Goal: Task Accomplishment & Management: Use online tool/utility

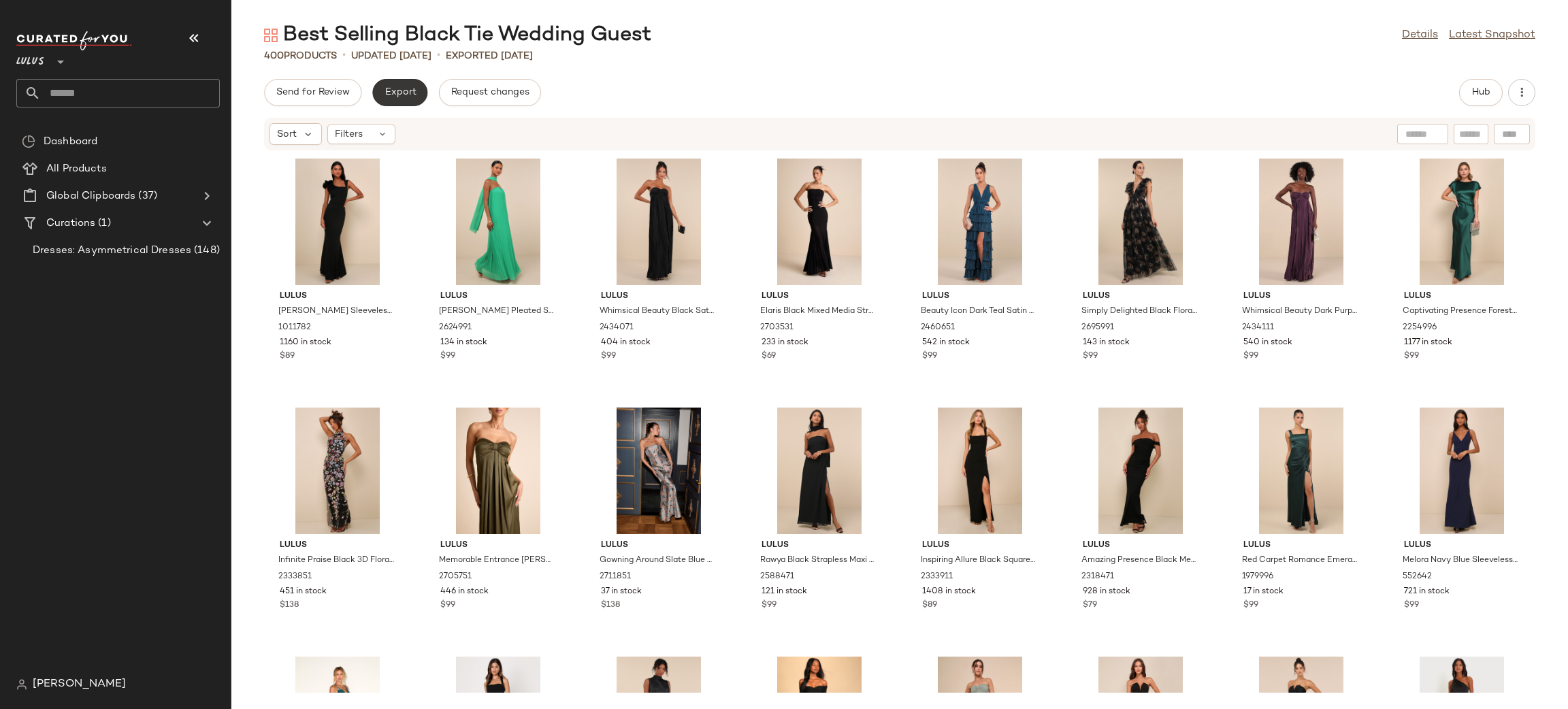
click at [387, 101] on button "Export" at bounding box center [400, 92] width 55 height 27
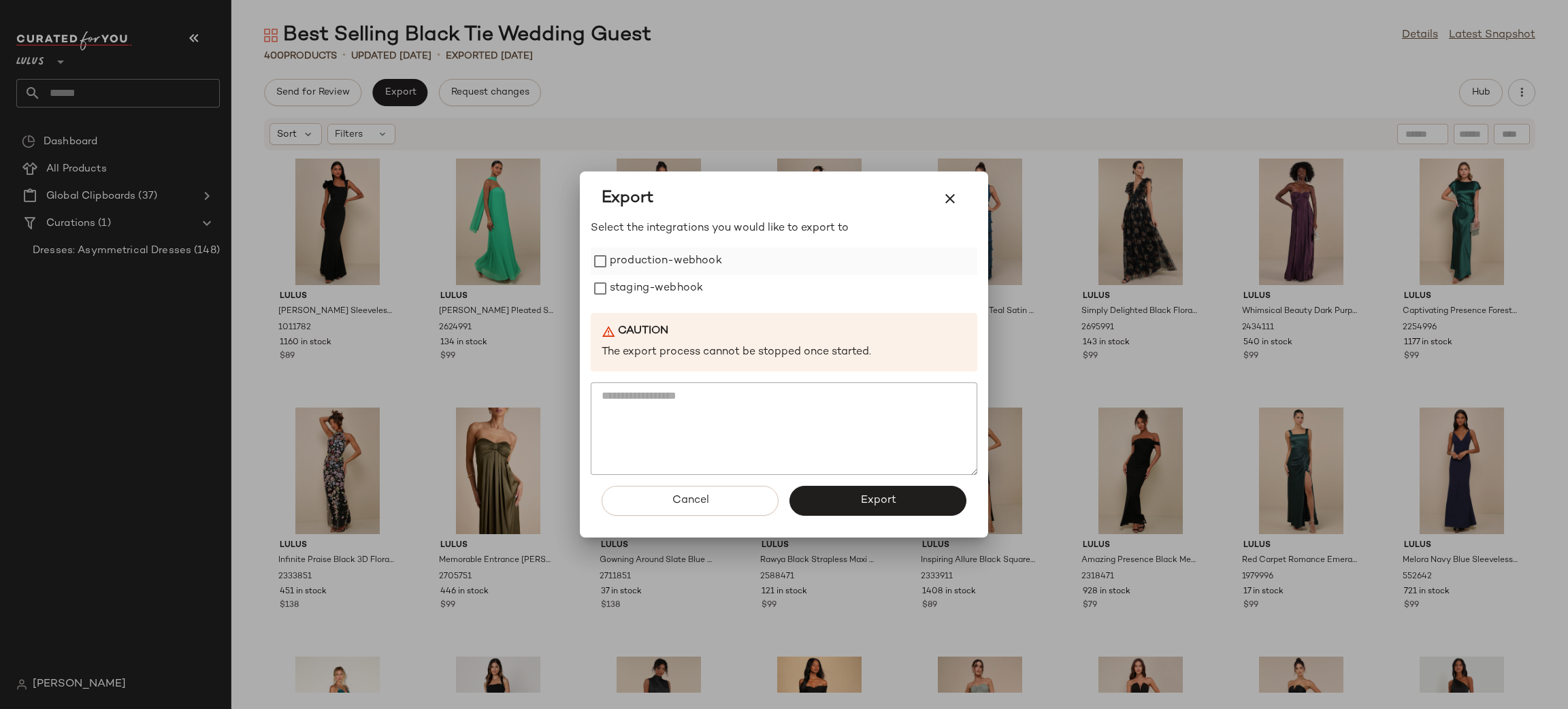
click at [642, 258] on label "production-webhook" at bounding box center [666, 261] width 112 height 27
click at [635, 284] on label "staging-webhook" at bounding box center [656, 288] width 93 height 27
click at [897, 488] on button "Export" at bounding box center [877, 500] width 177 height 30
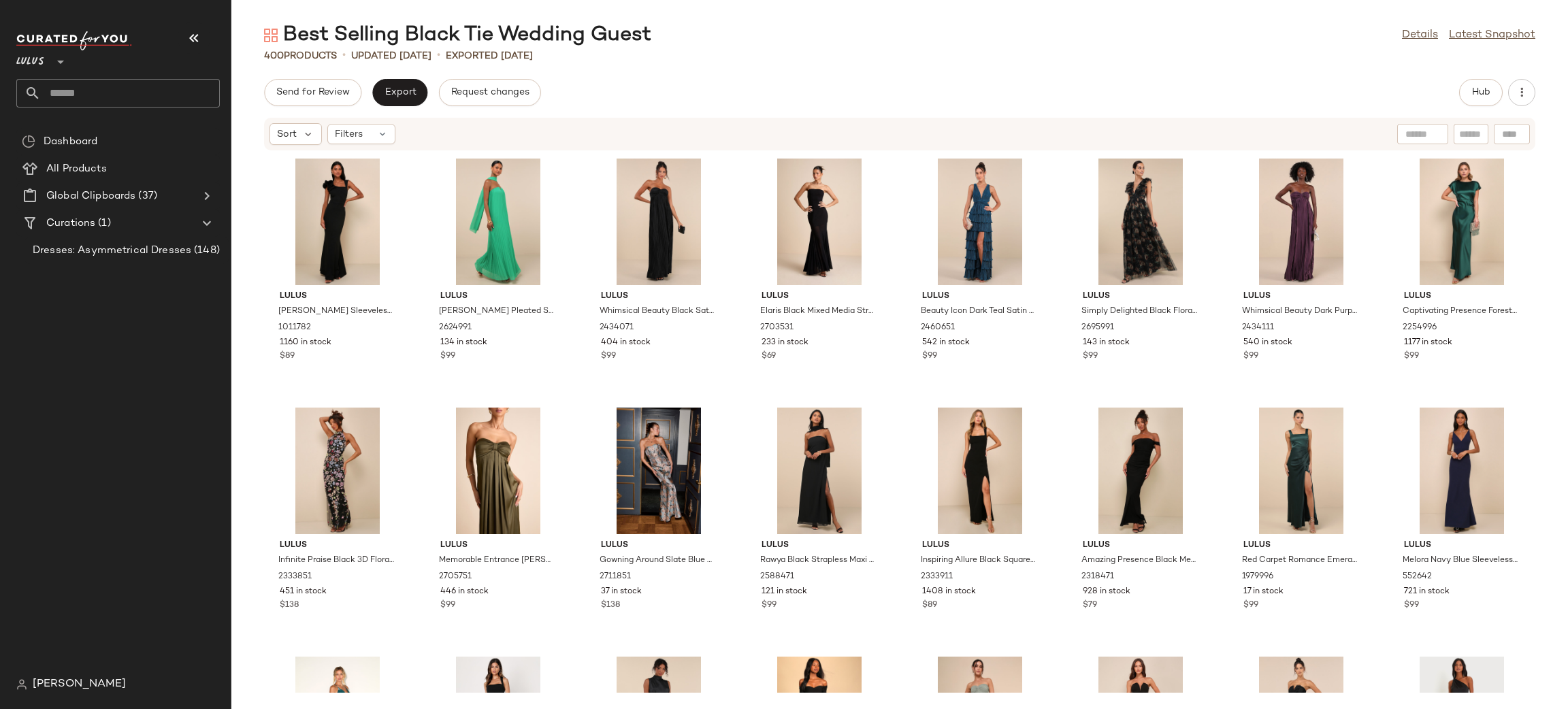
click at [122, 98] on input "text" at bounding box center [130, 93] width 179 height 28
click at [147, 88] on input "text" at bounding box center [130, 93] width 179 height 28
type input "*"
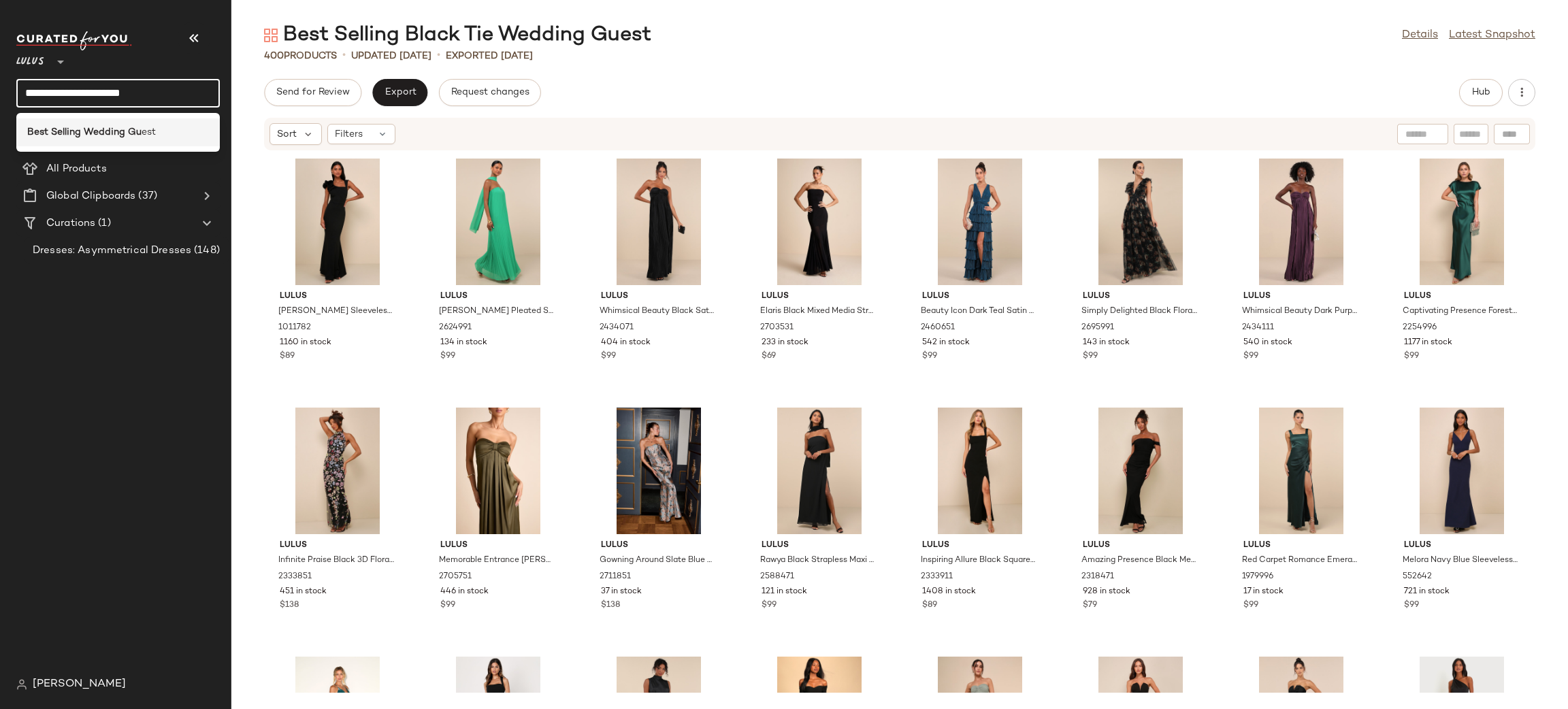
type input "**********"
click at [131, 129] on b "Best Selling Wedding Gu" at bounding box center [84, 133] width 115 height 15
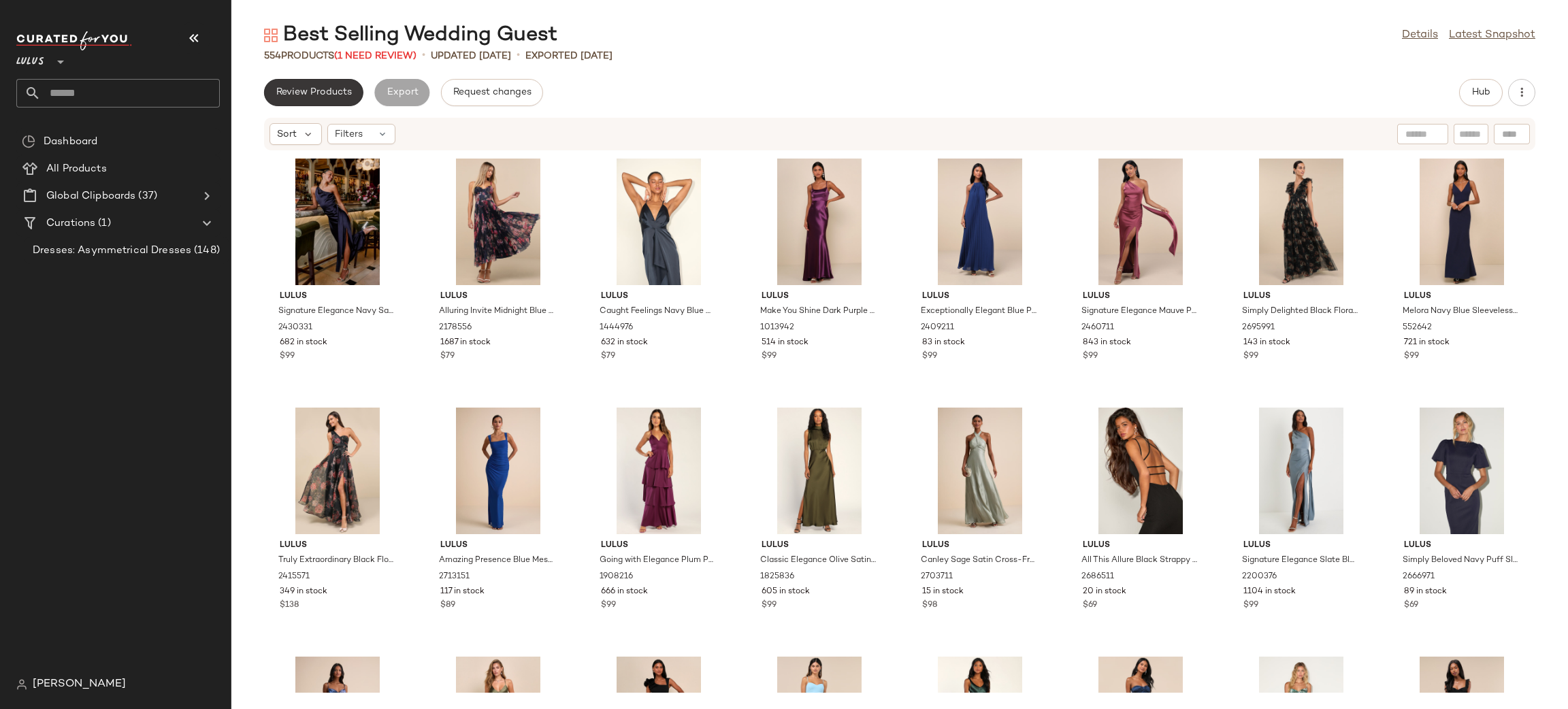
click at [322, 90] on span "Review Products" at bounding box center [314, 92] width 77 height 11
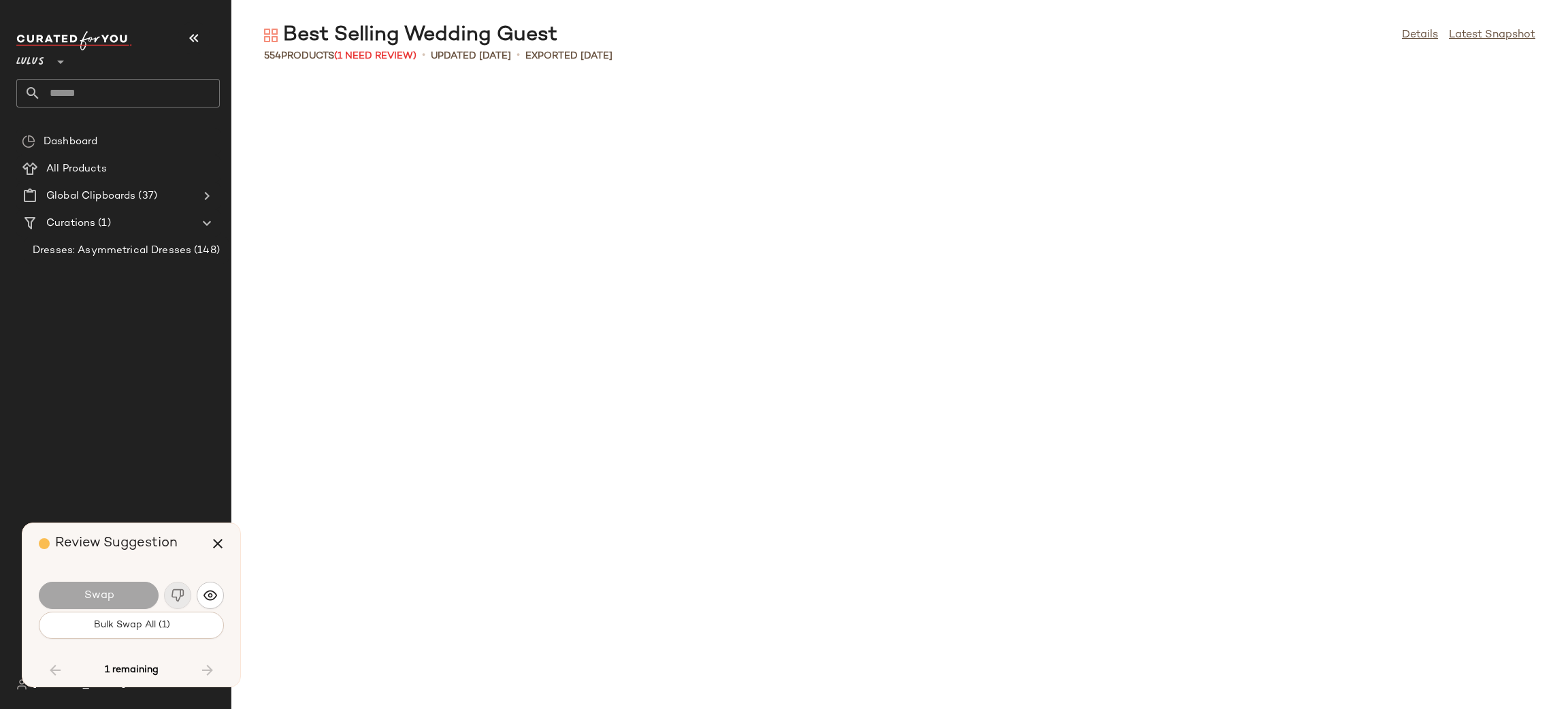
scroll to position [15694, 0]
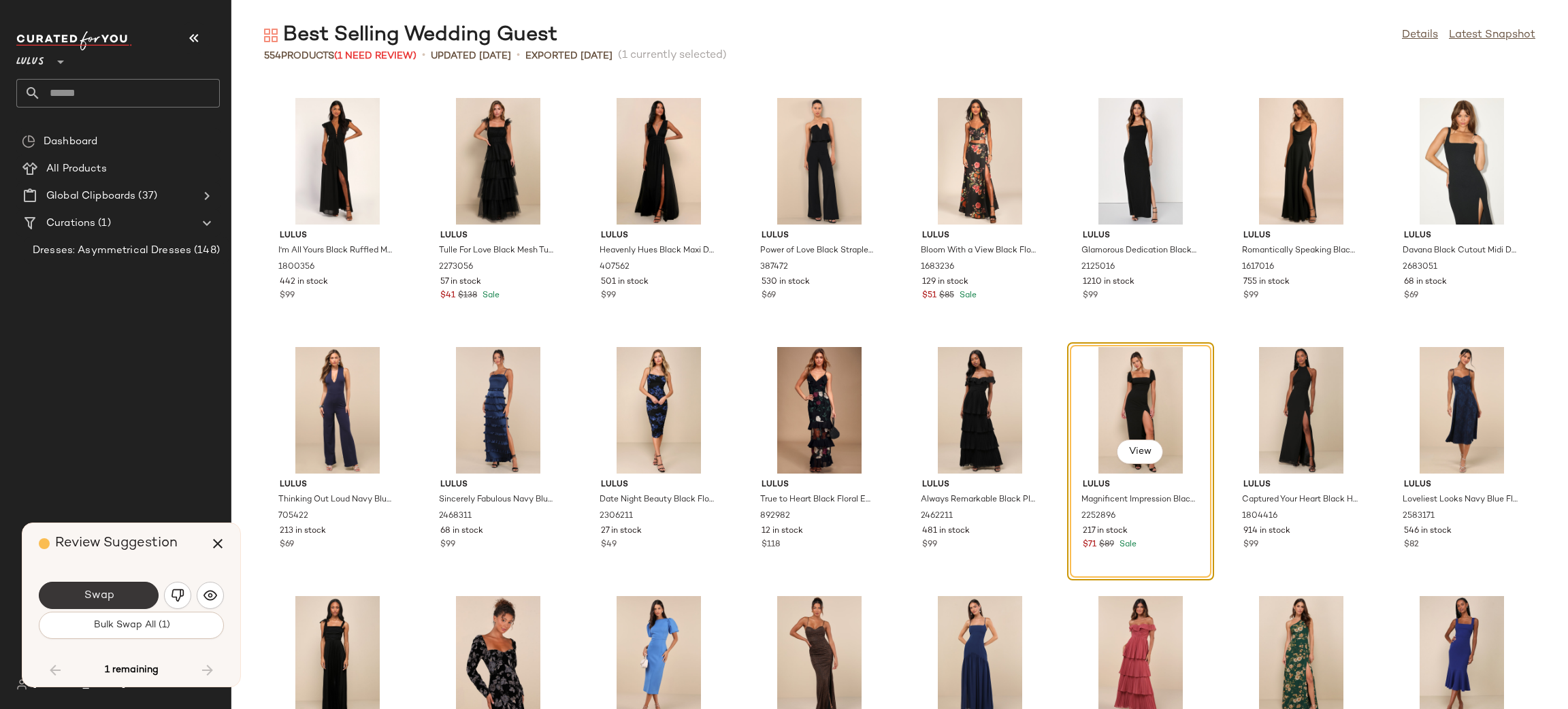
click at [110, 586] on button "Swap" at bounding box center [98, 595] width 120 height 27
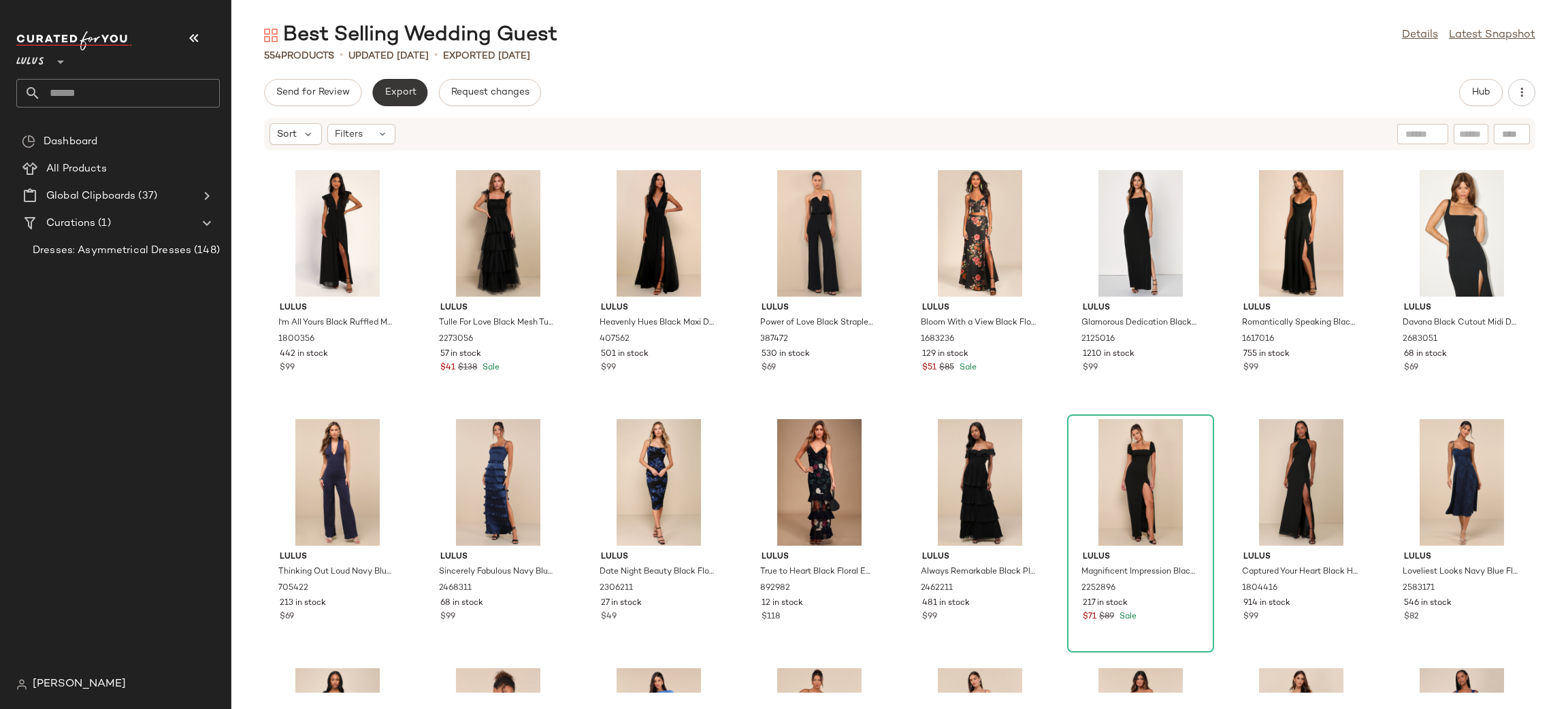
click at [401, 92] on span "Export" at bounding box center [400, 92] width 32 height 11
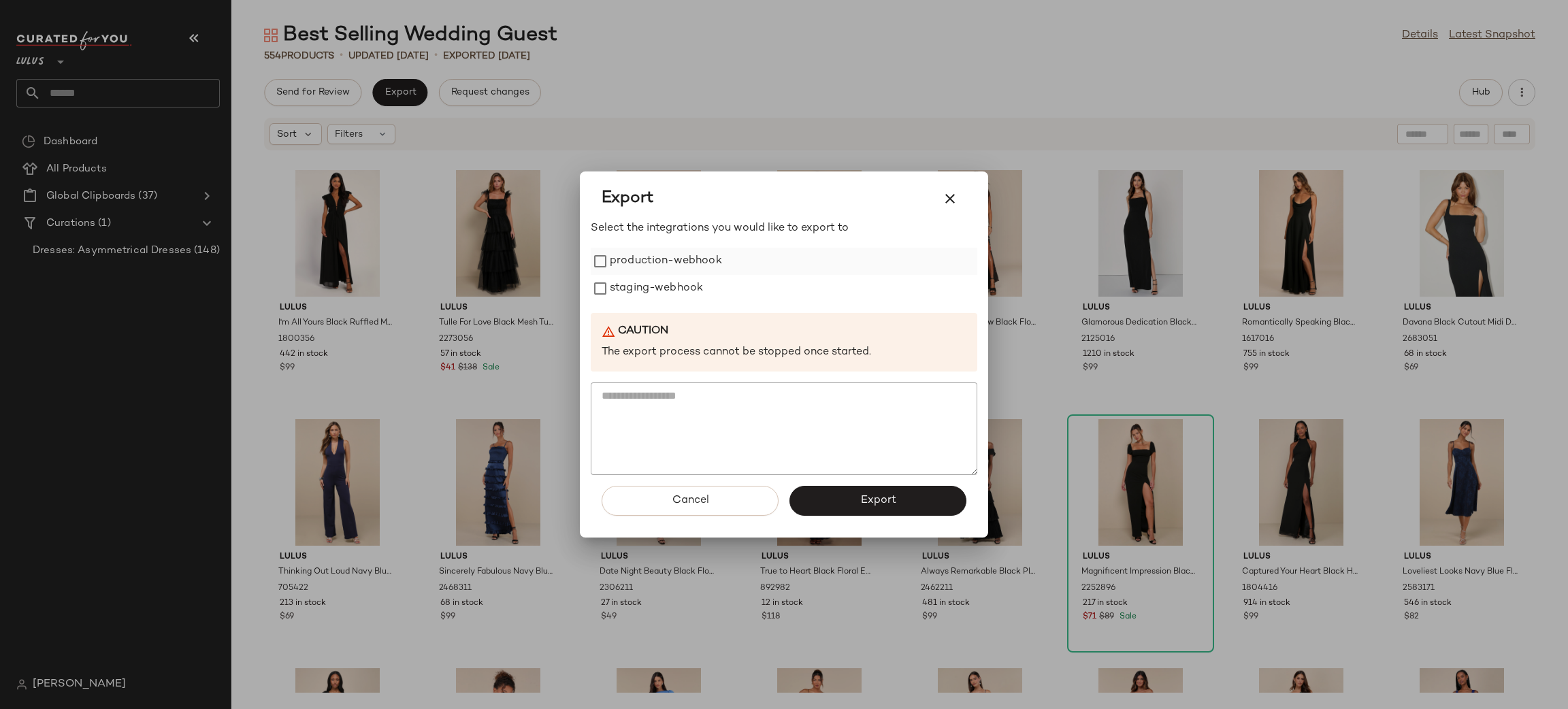
click at [658, 260] on label "production-webhook" at bounding box center [666, 261] width 112 height 27
click at [686, 292] on label "staging-webhook" at bounding box center [656, 288] width 93 height 27
click at [896, 503] on button "Export" at bounding box center [877, 500] width 177 height 30
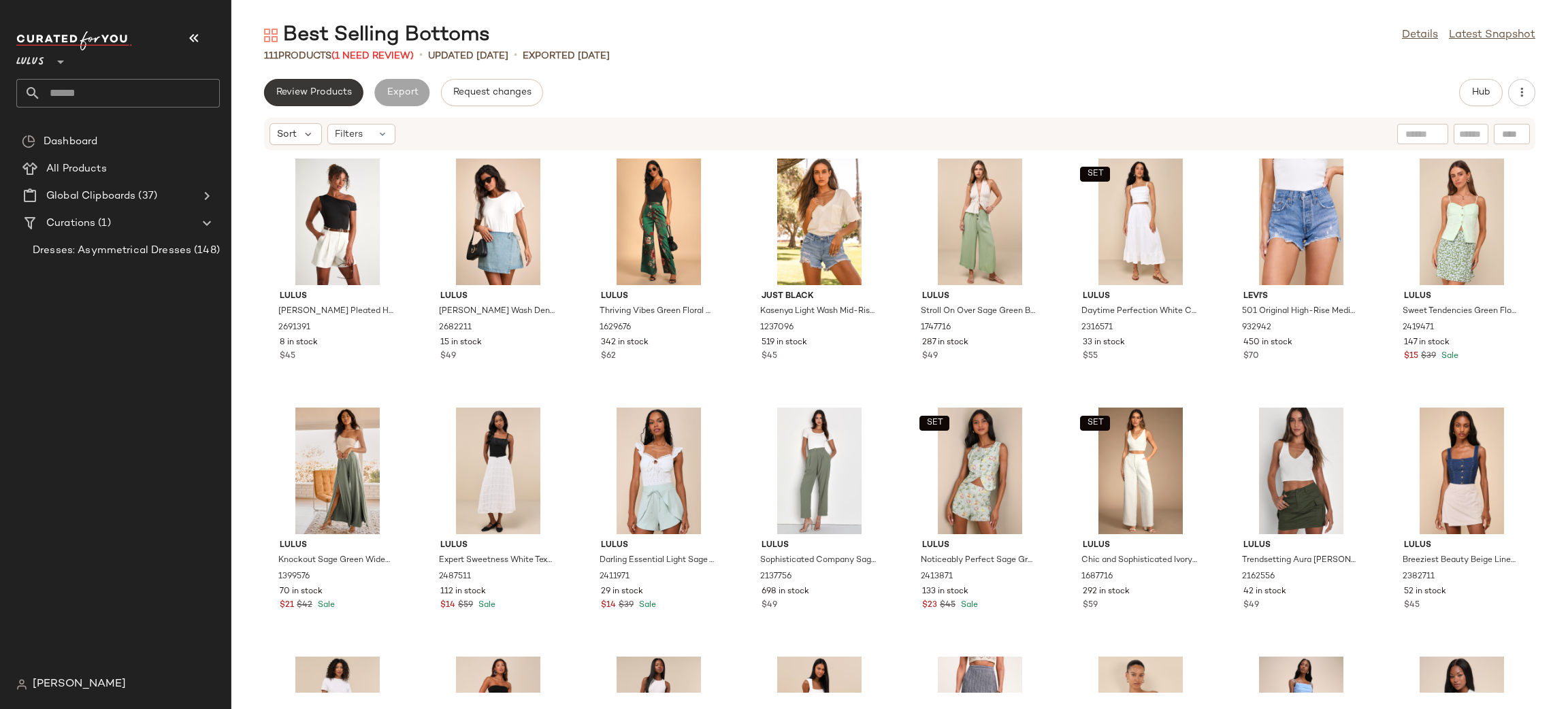
click at [322, 93] on span "Review Products" at bounding box center [314, 92] width 77 height 11
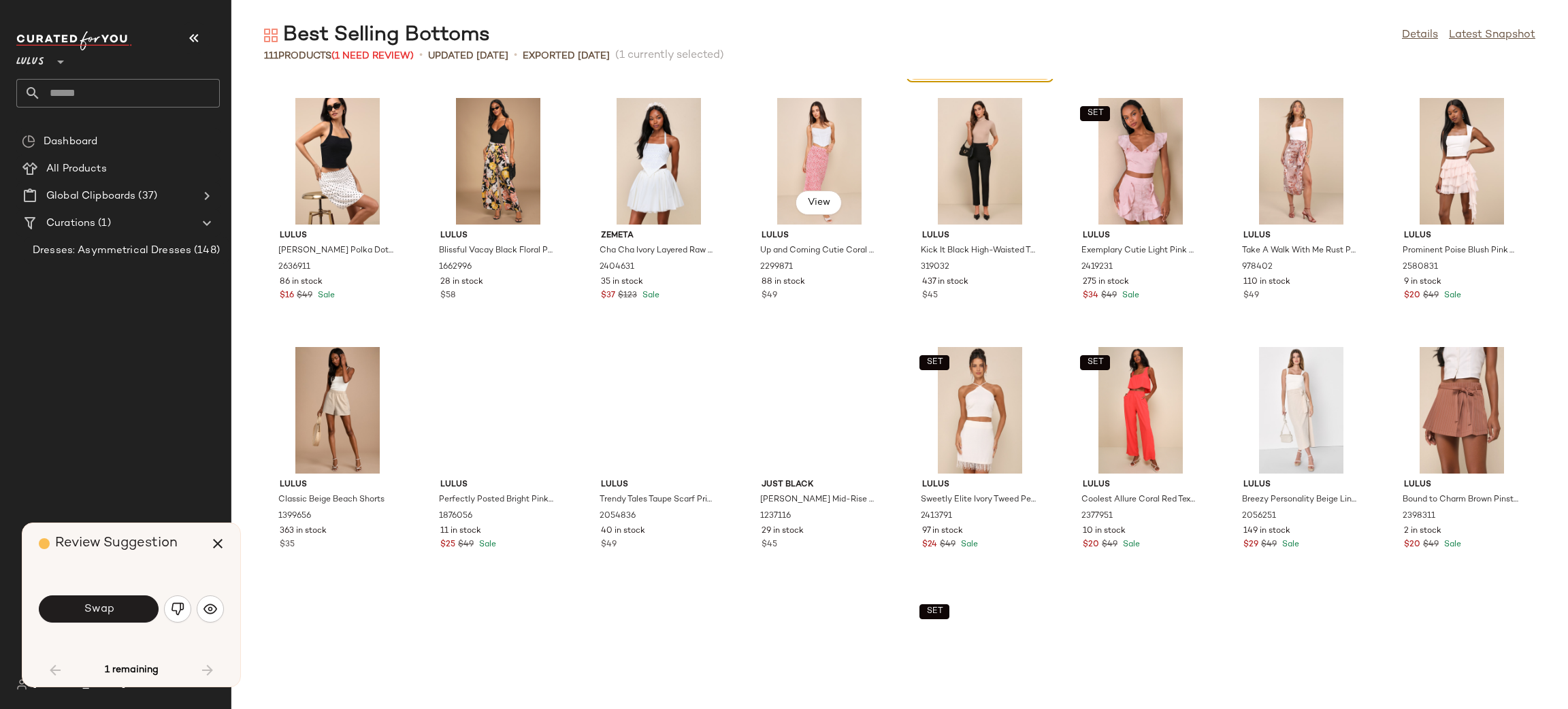
scroll to position [1020, 0]
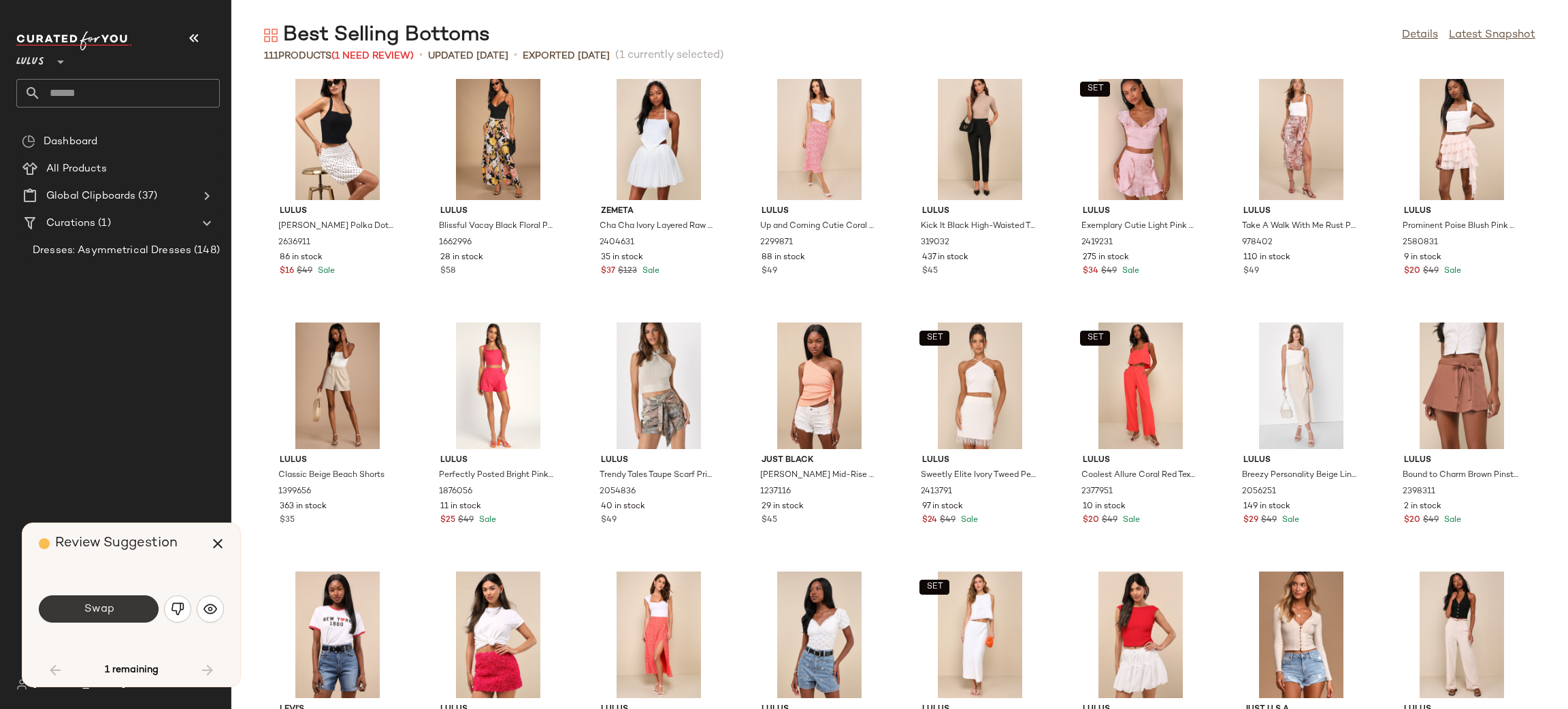
click at [82, 599] on button "Swap" at bounding box center [98, 609] width 120 height 27
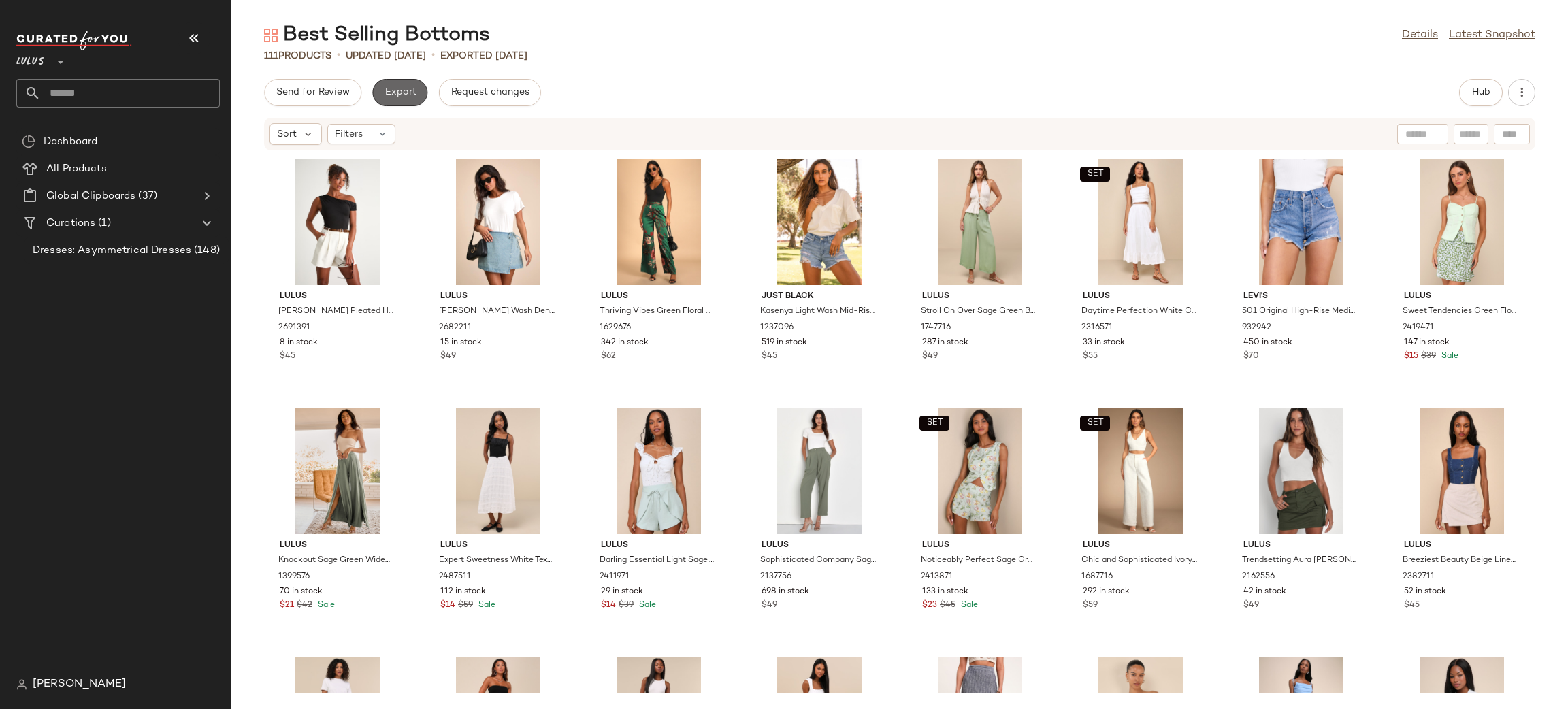
click at [389, 90] on span "Export" at bounding box center [400, 92] width 32 height 11
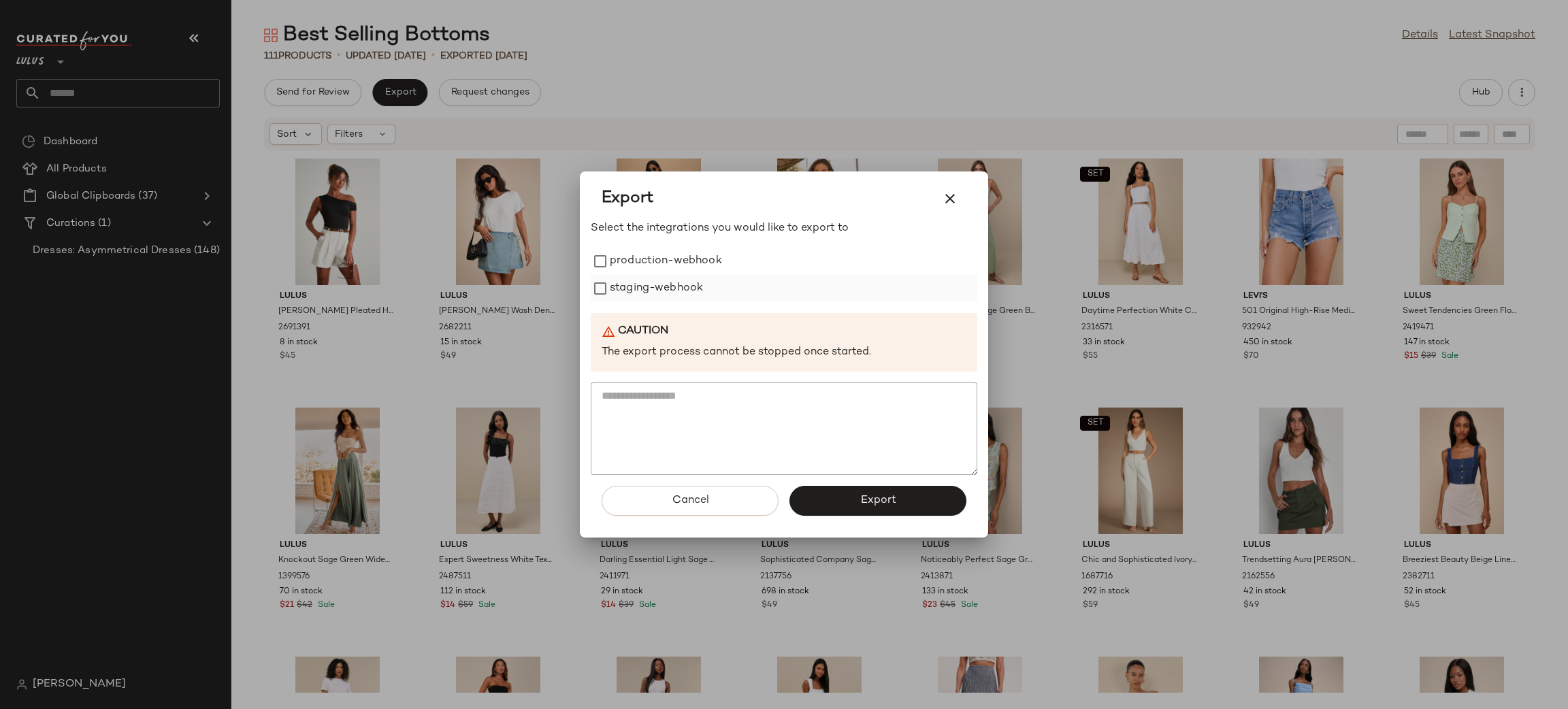
drag, startPoint x: 699, startPoint y: 255, endPoint x: 683, endPoint y: 282, distance: 31.4
click at [697, 255] on label "production-webhook" at bounding box center [666, 261] width 112 height 27
click at [683, 282] on label "staging-webhook" at bounding box center [656, 288] width 93 height 27
click at [881, 492] on button "Export" at bounding box center [877, 500] width 177 height 30
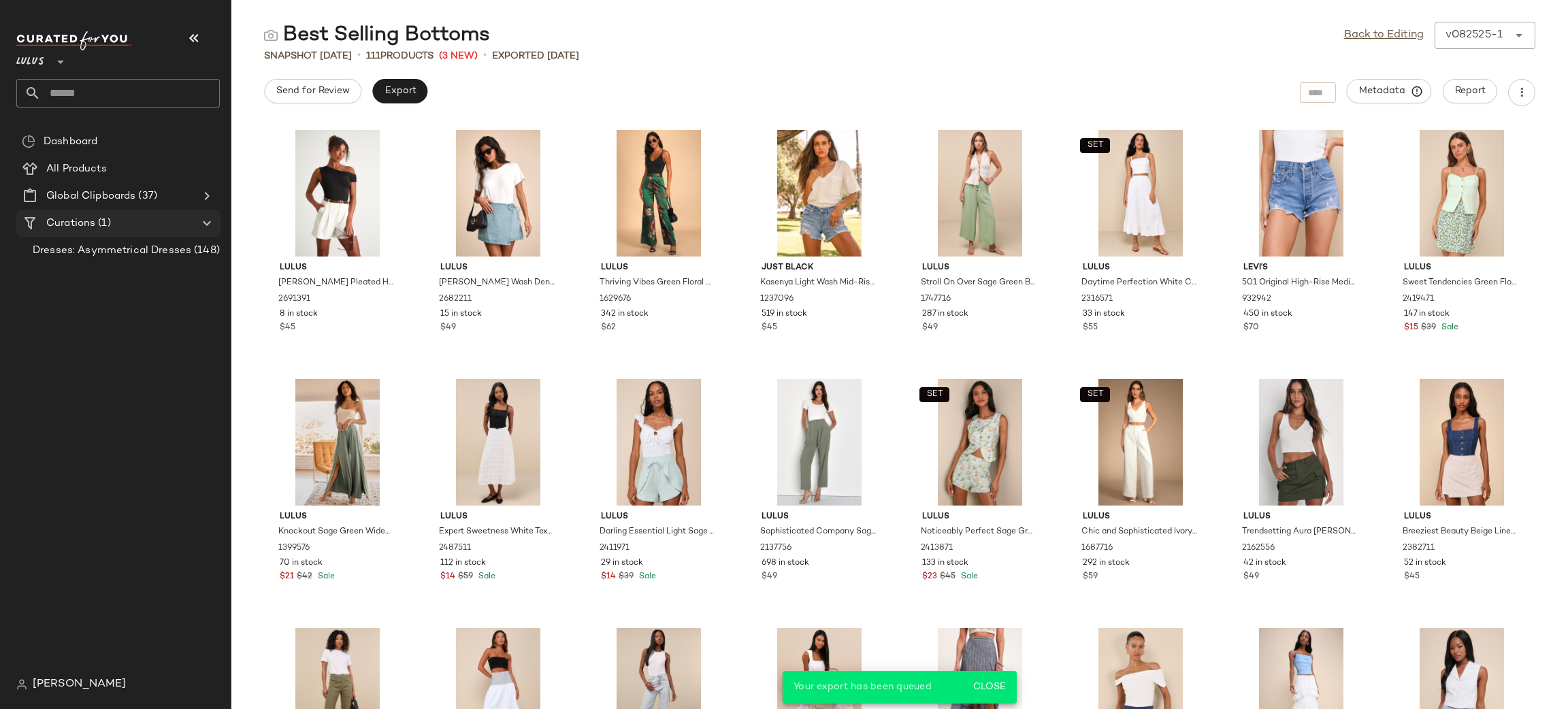
click at [116, 228] on div "Curations (1)" at bounding box center [119, 223] width 154 height 15
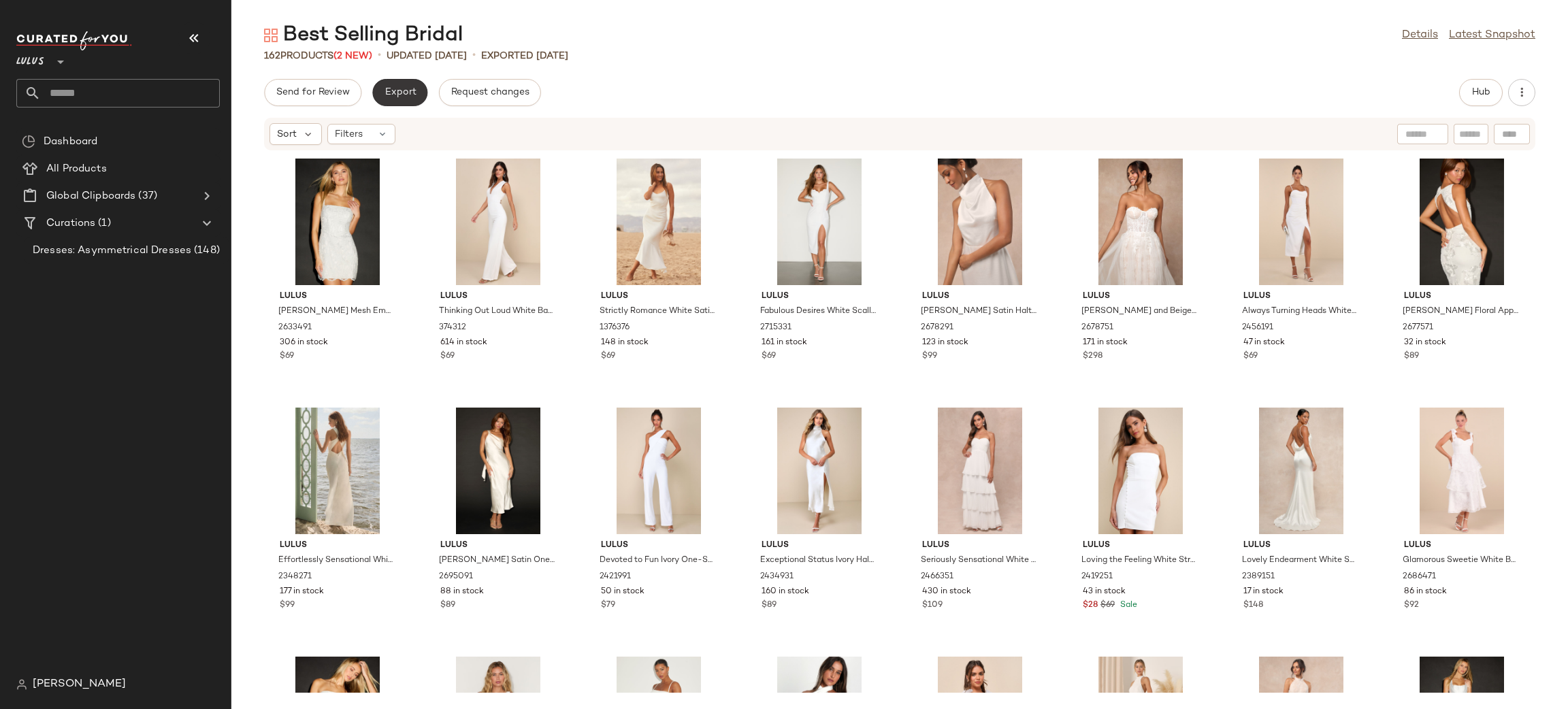
click at [406, 95] on span "Export" at bounding box center [400, 92] width 32 height 11
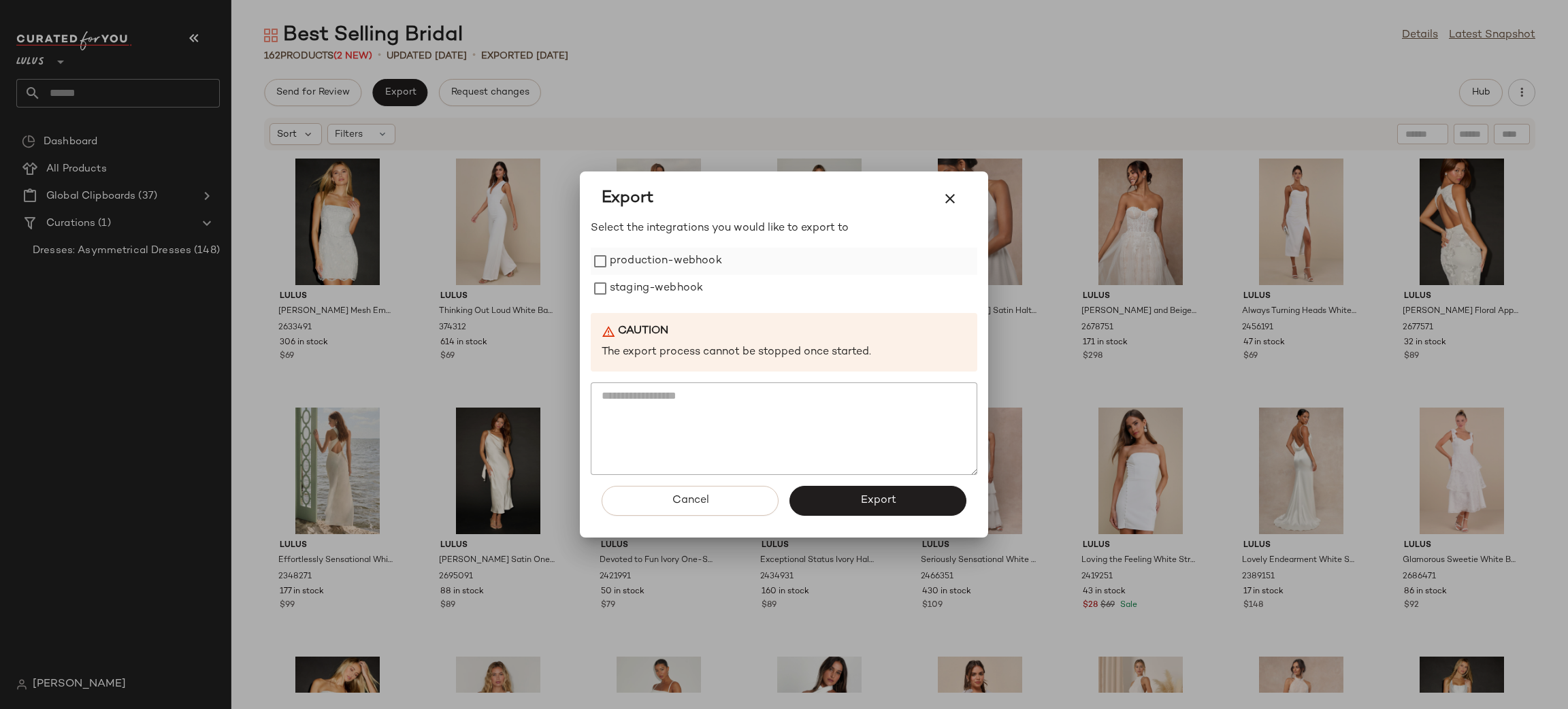
click at [644, 263] on label "production-webhook" at bounding box center [666, 261] width 112 height 27
click at [645, 278] on label "staging-webhook" at bounding box center [656, 288] width 93 height 27
click at [842, 497] on button "Export" at bounding box center [877, 500] width 177 height 30
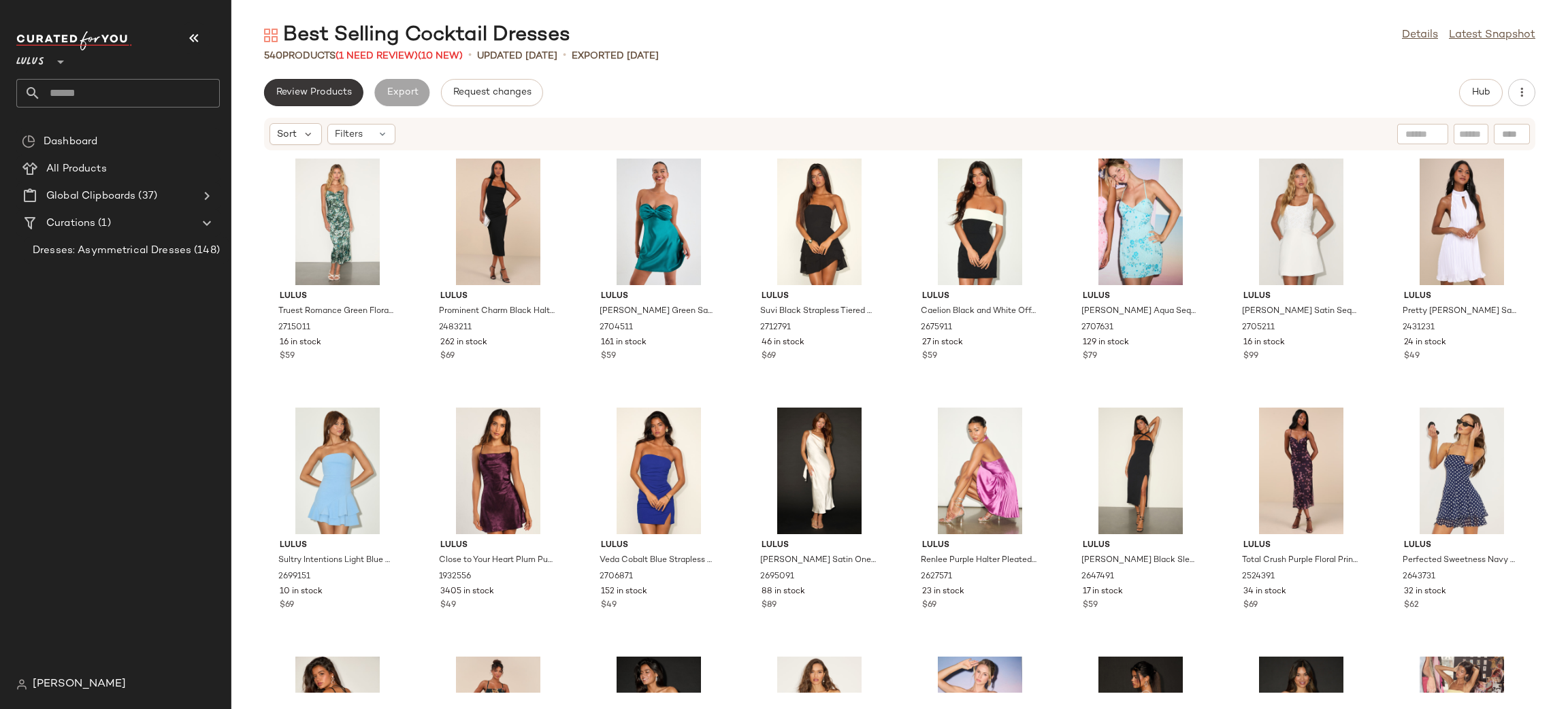
click at [288, 88] on span "Review Products" at bounding box center [314, 92] width 77 height 11
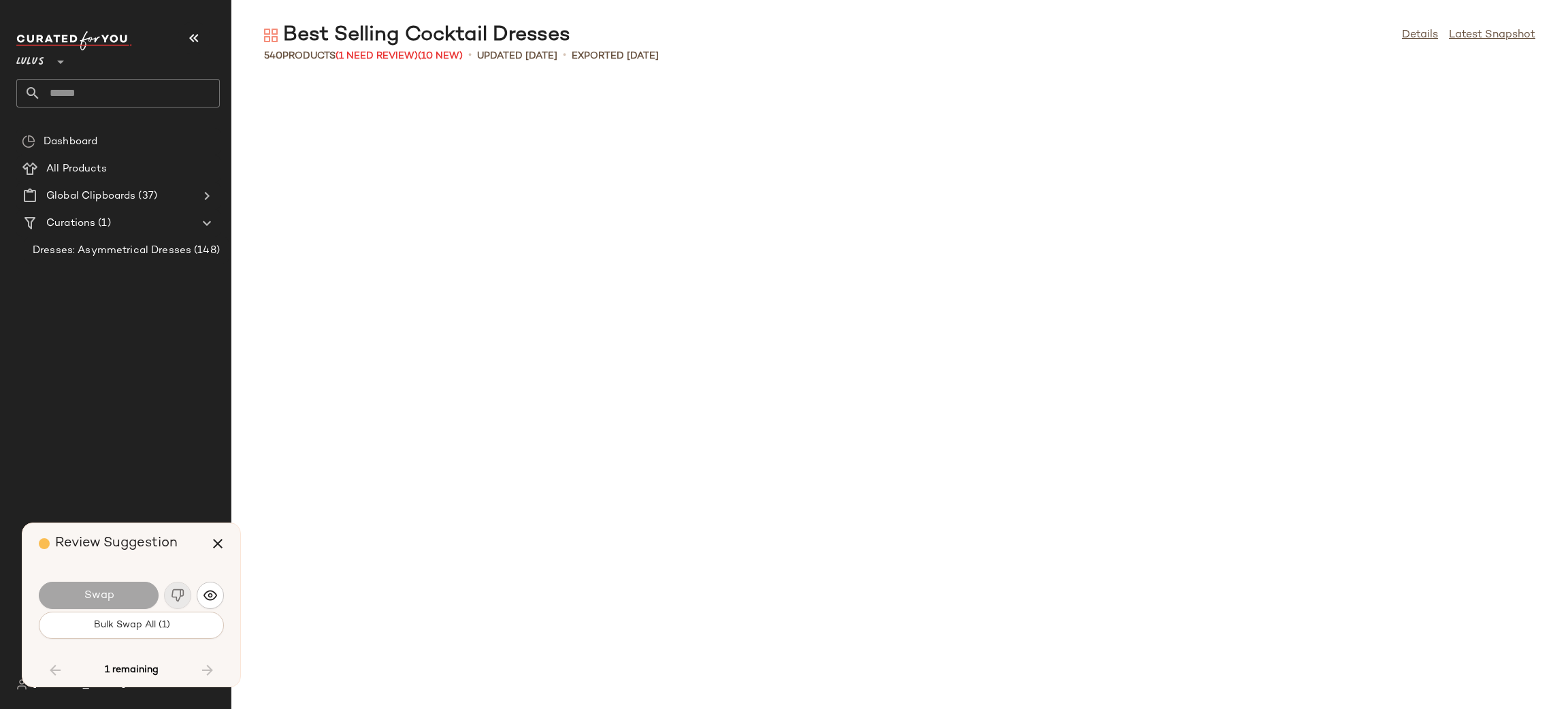
scroll to position [15196, 0]
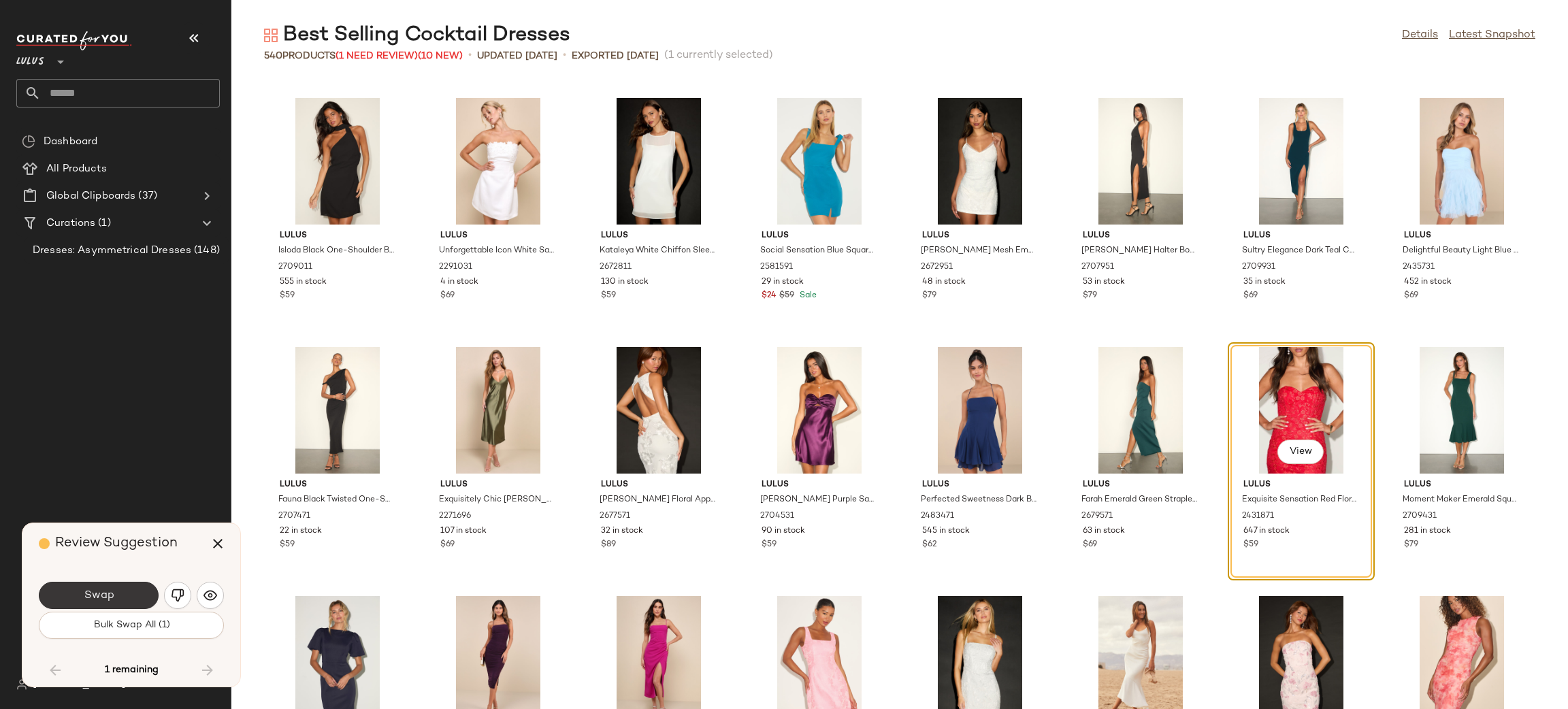
click at [113, 596] on button "Swap" at bounding box center [98, 595] width 120 height 27
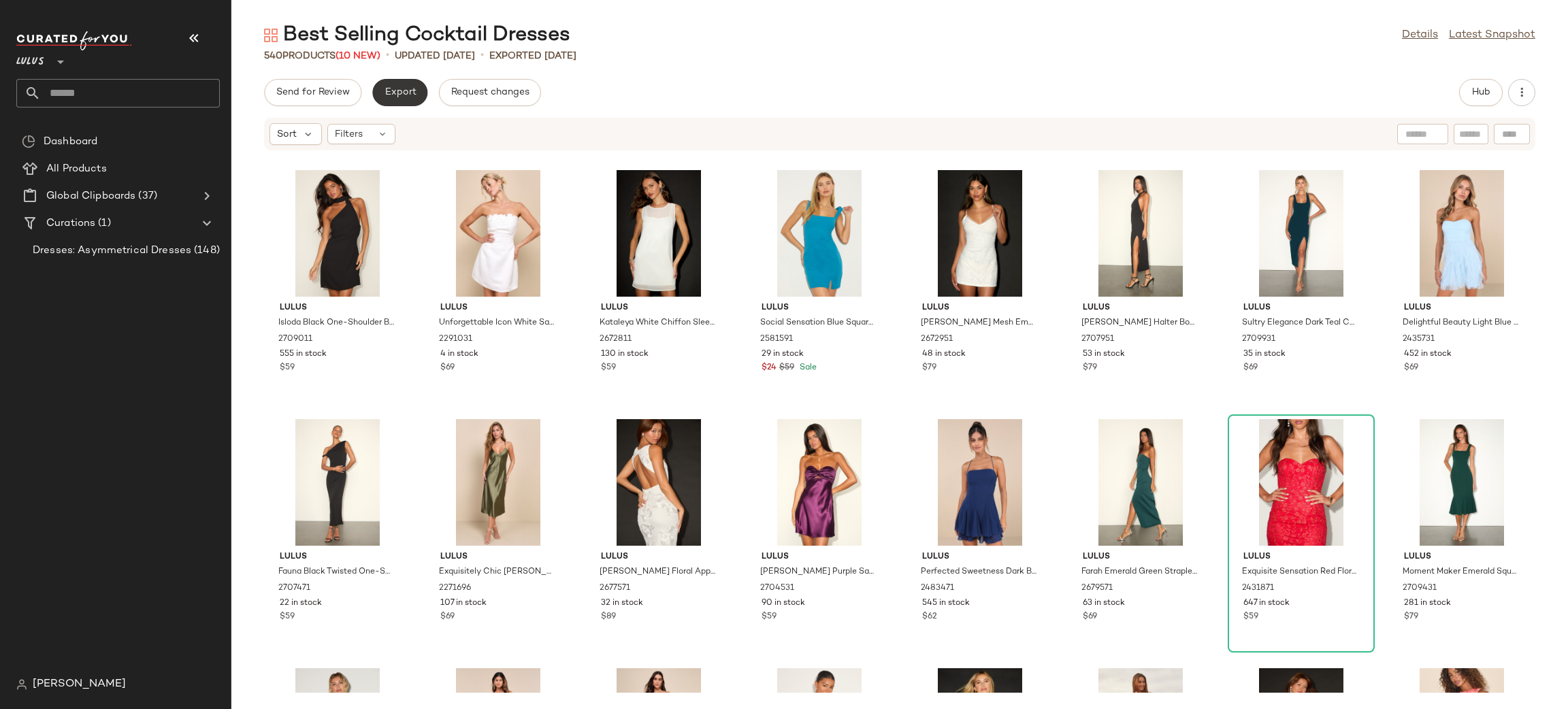
click at [394, 100] on button "Export" at bounding box center [400, 92] width 55 height 27
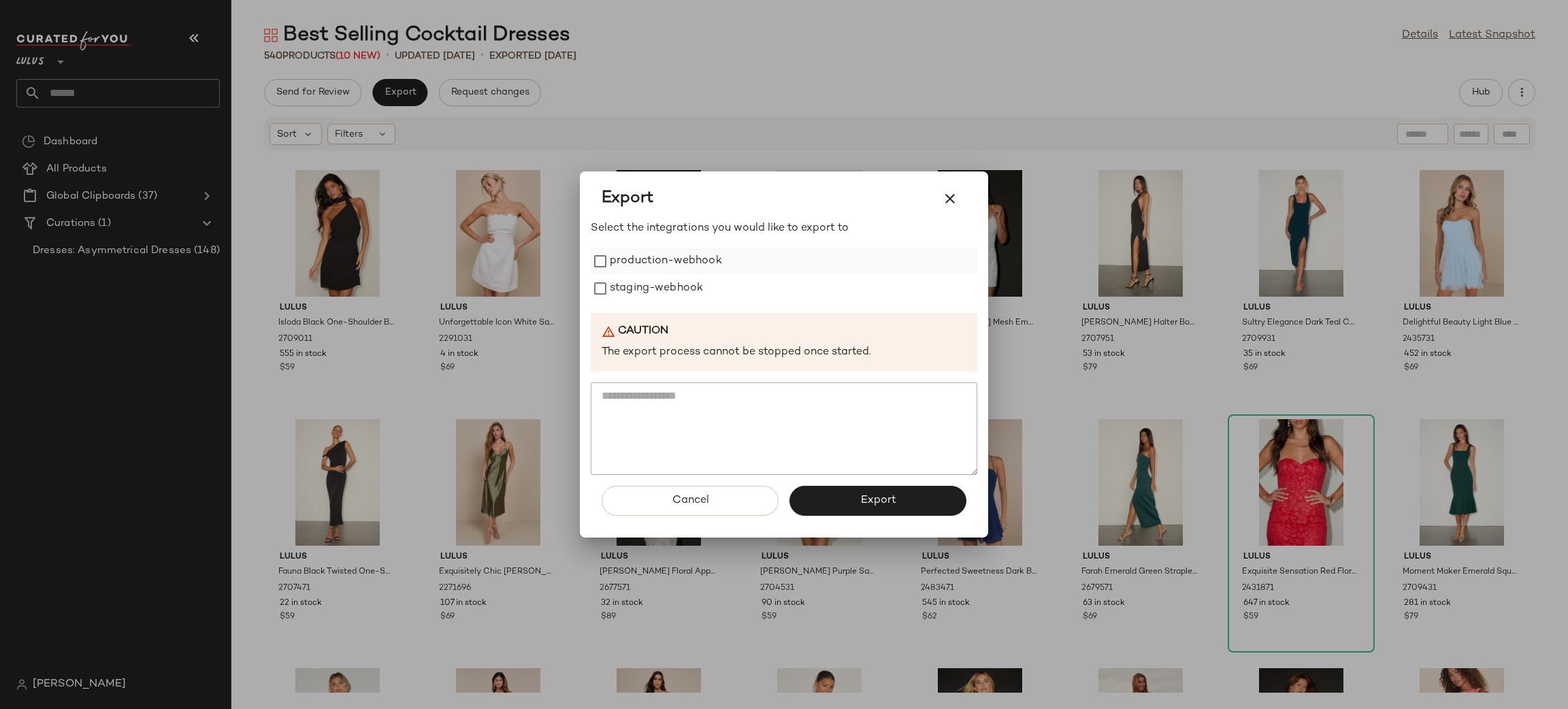
click at [688, 274] on label "production-webhook" at bounding box center [666, 261] width 112 height 27
click at [675, 293] on label "staging-webhook" at bounding box center [656, 288] width 93 height 27
click at [865, 501] on span "Export" at bounding box center [877, 500] width 36 height 13
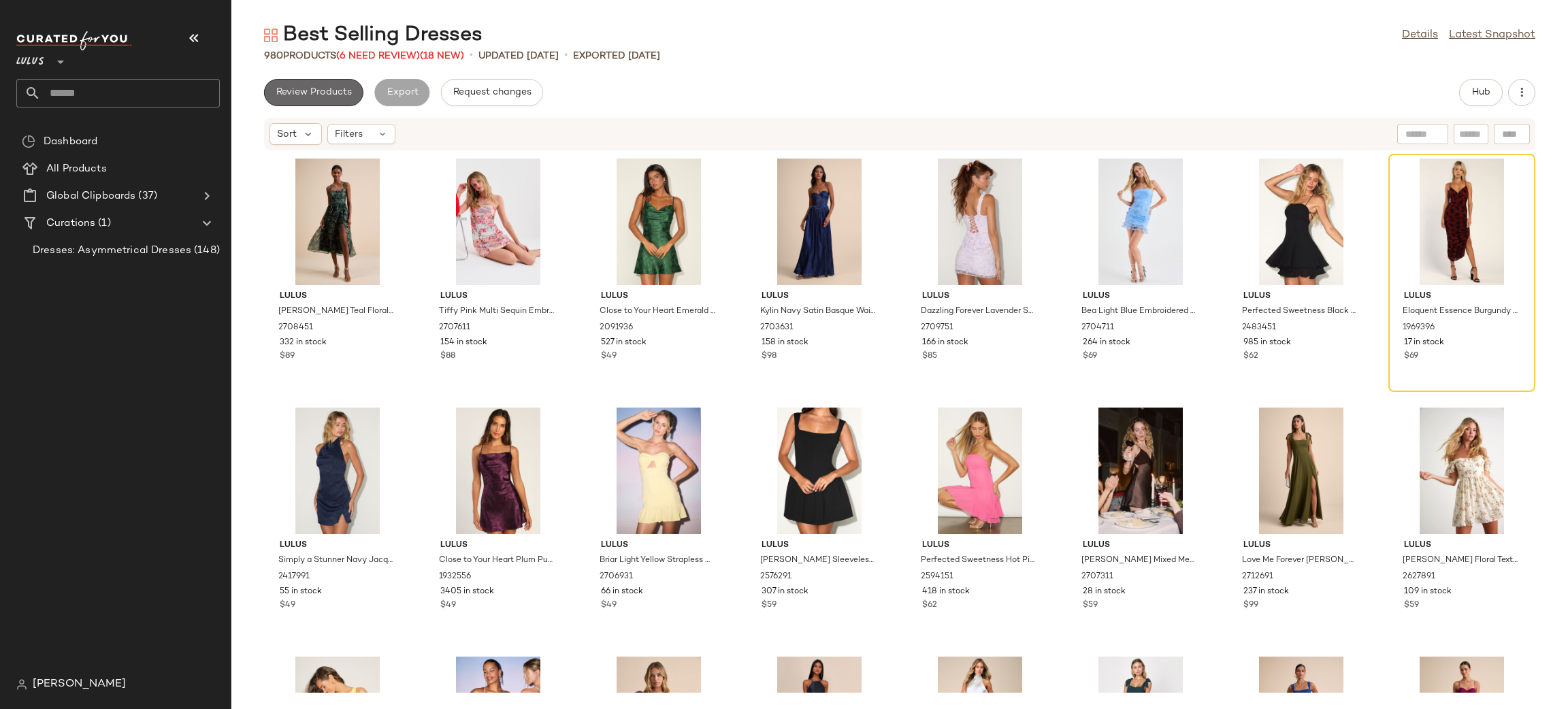
click at [336, 95] on span "Review Products" at bounding box center [314, 92] width 77 height 11
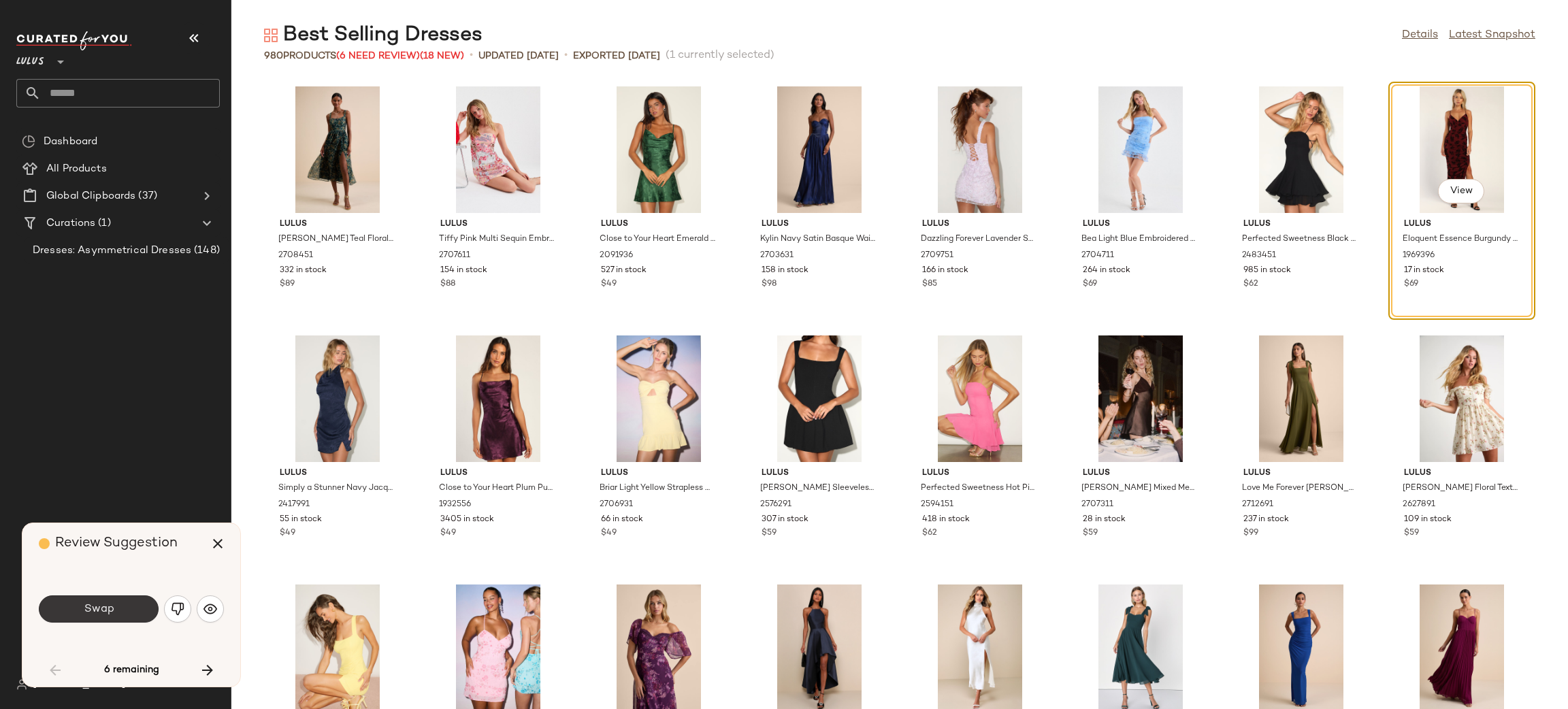
click at [116, 616] on button "Swap" at bounding box center [98, 609] width 120 height 27
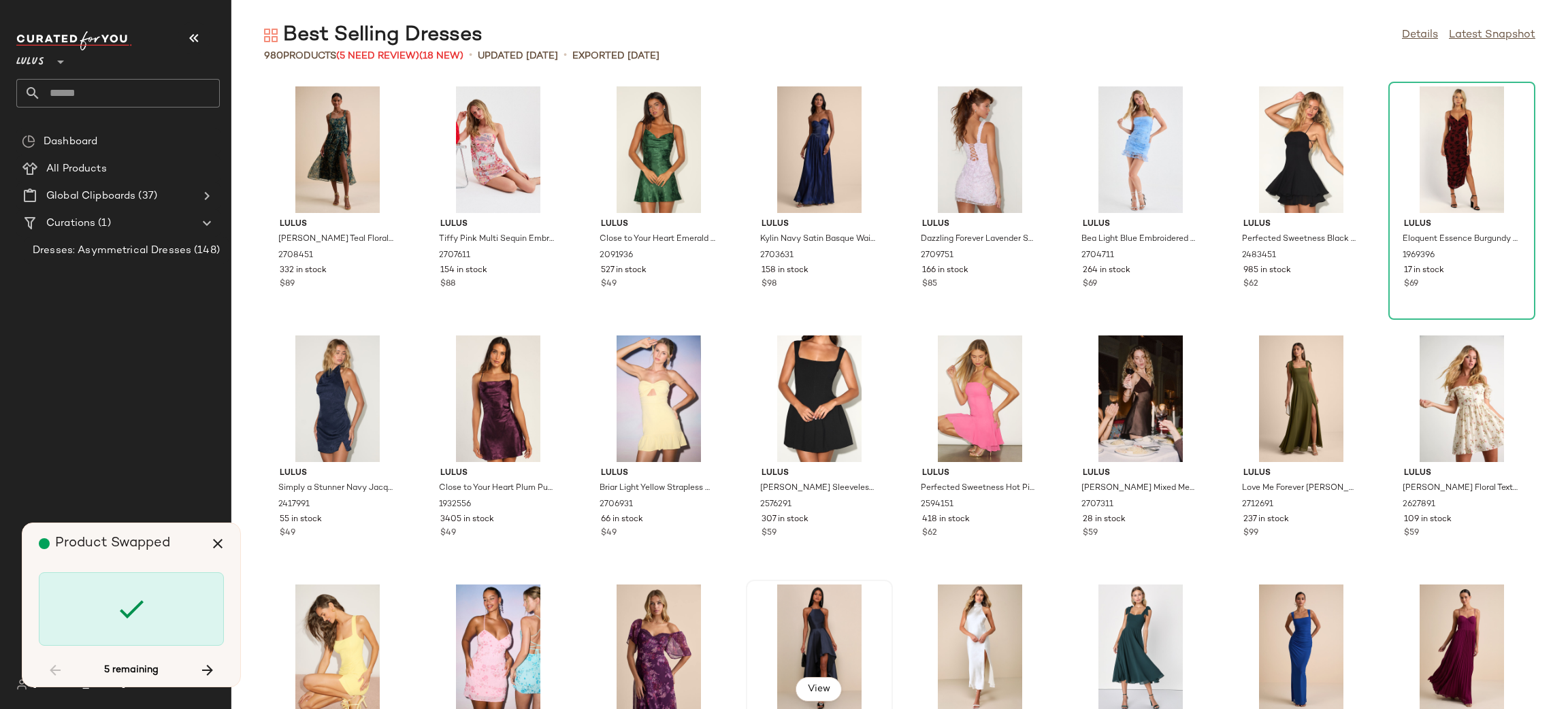
scroll to position [13950, 0]
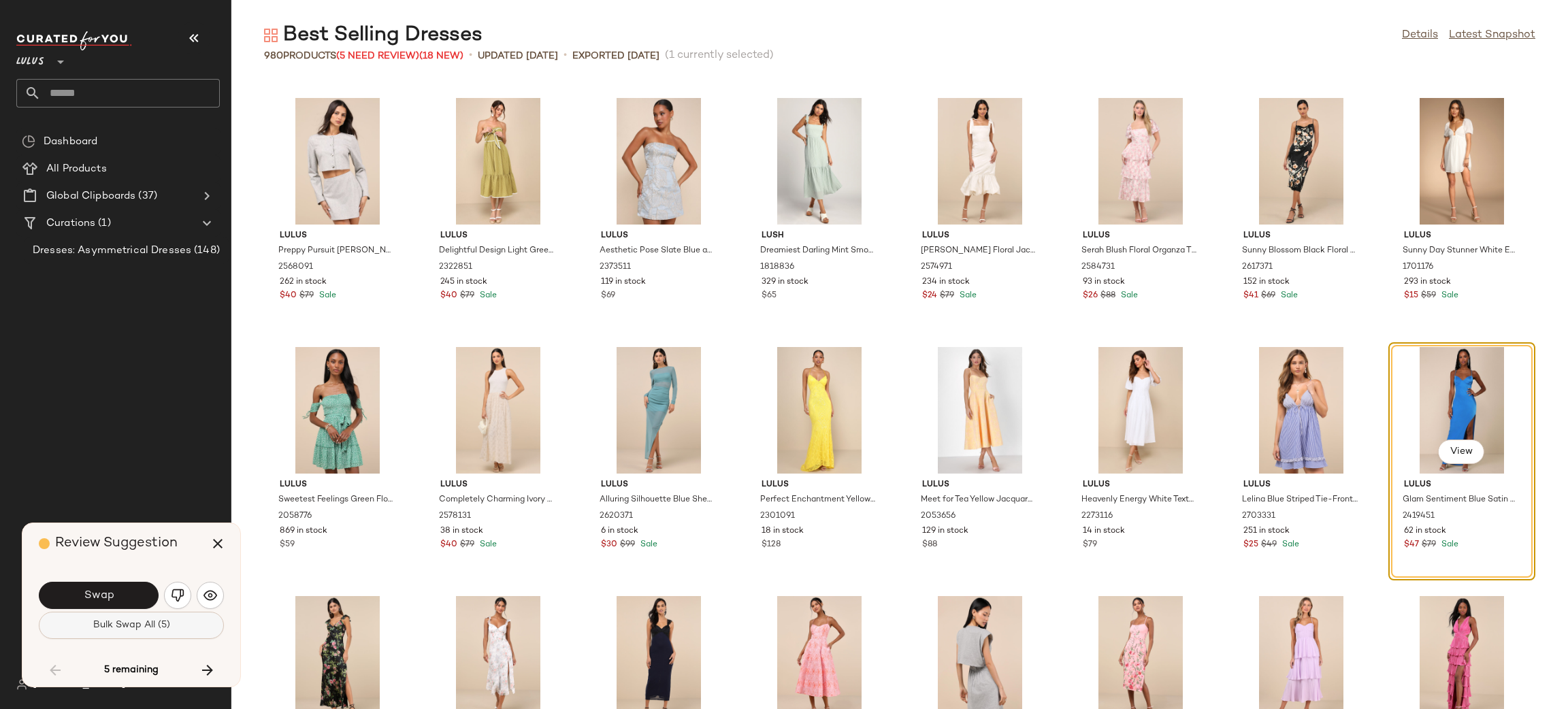
click at [144, 627] on span "Bulk Swap All (5)" at bounding box center [131, 625] width 77 height 11
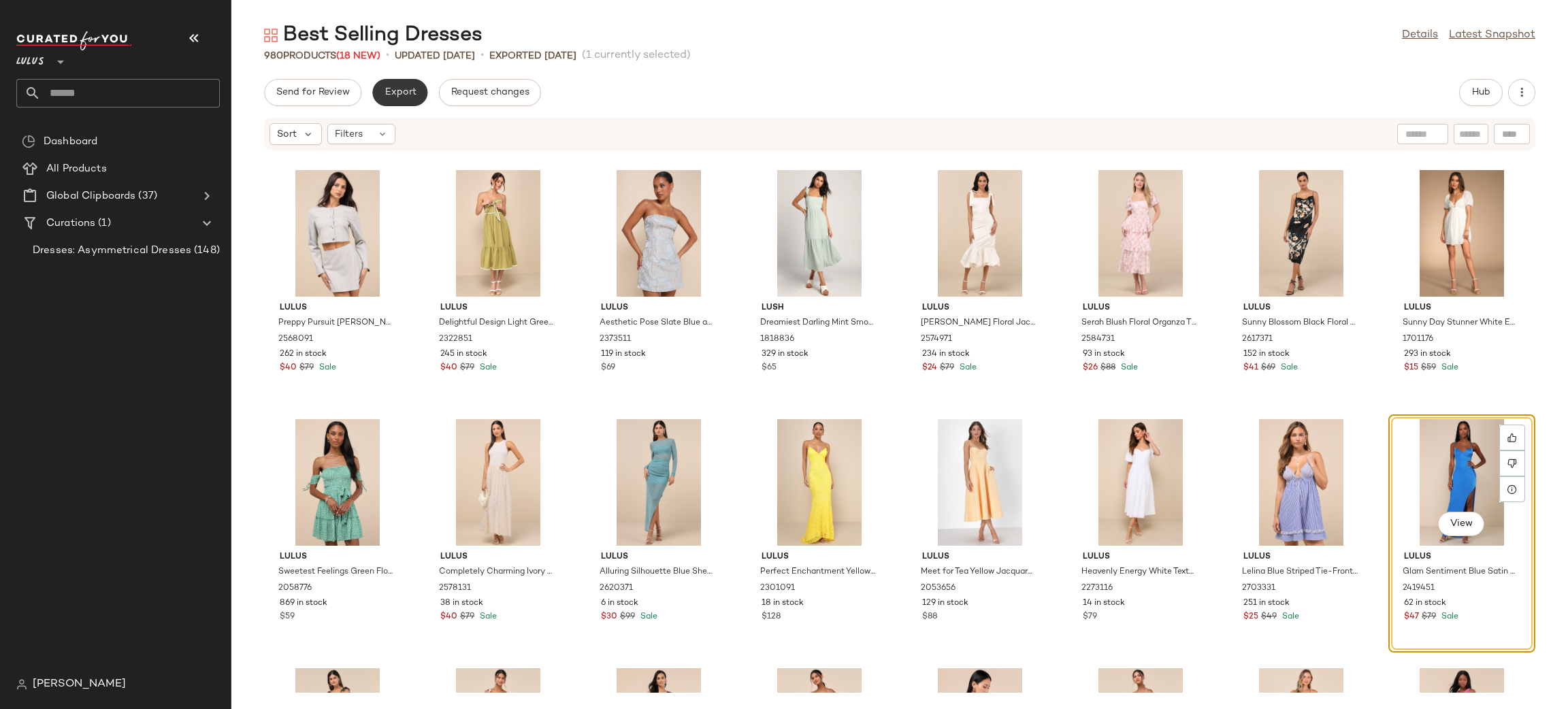
click at [395, 98] on button "Export" at bounding box center [400, 92] width 55 height 27
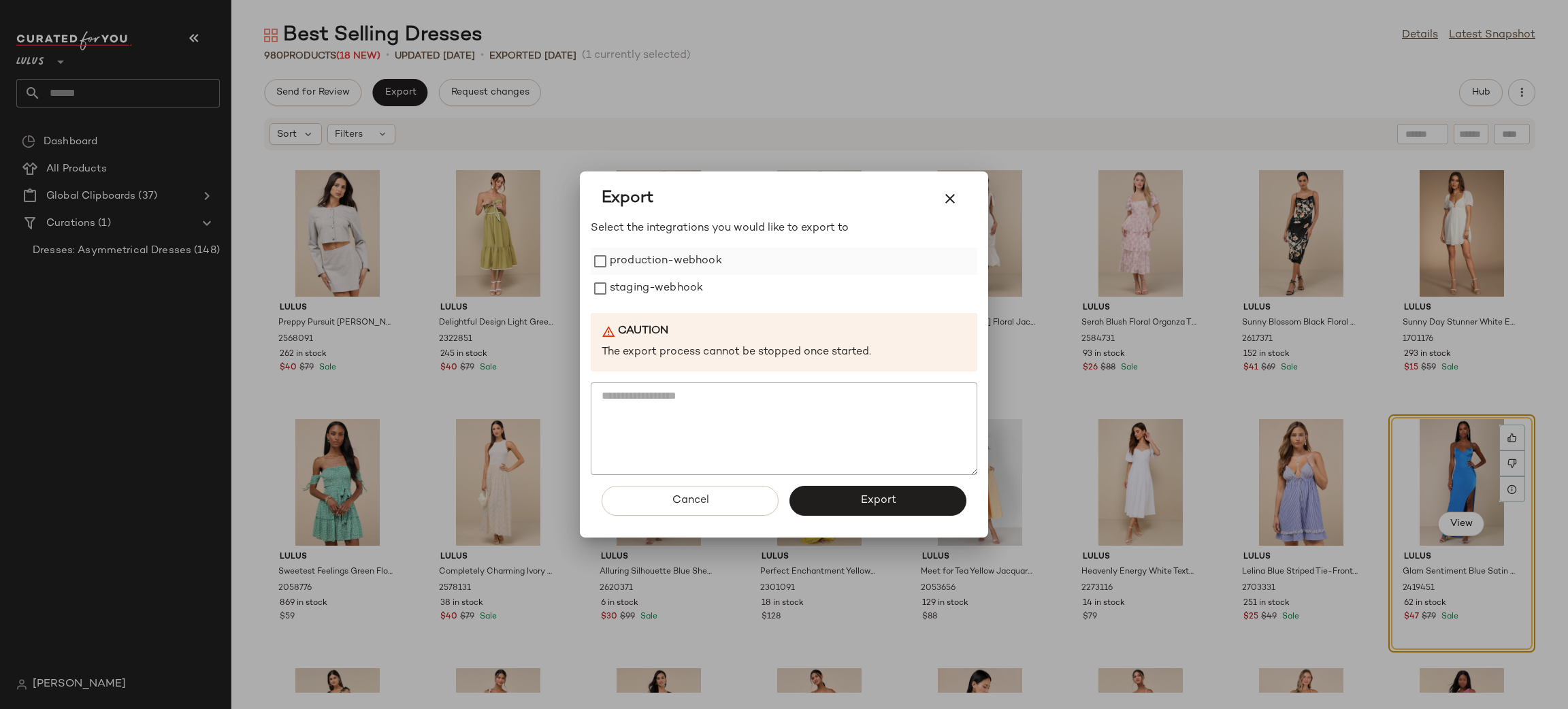
click at [614, 260] on label "production-webhook" at bounding box center [666, 261] width 112 height 27
click at [618, 288] on label "staging-webhook" at bounding box center [656, 288] width 93 height 27
click at [882, 495] on span "Export" at bounding box center [877, 500] width 36 height 13
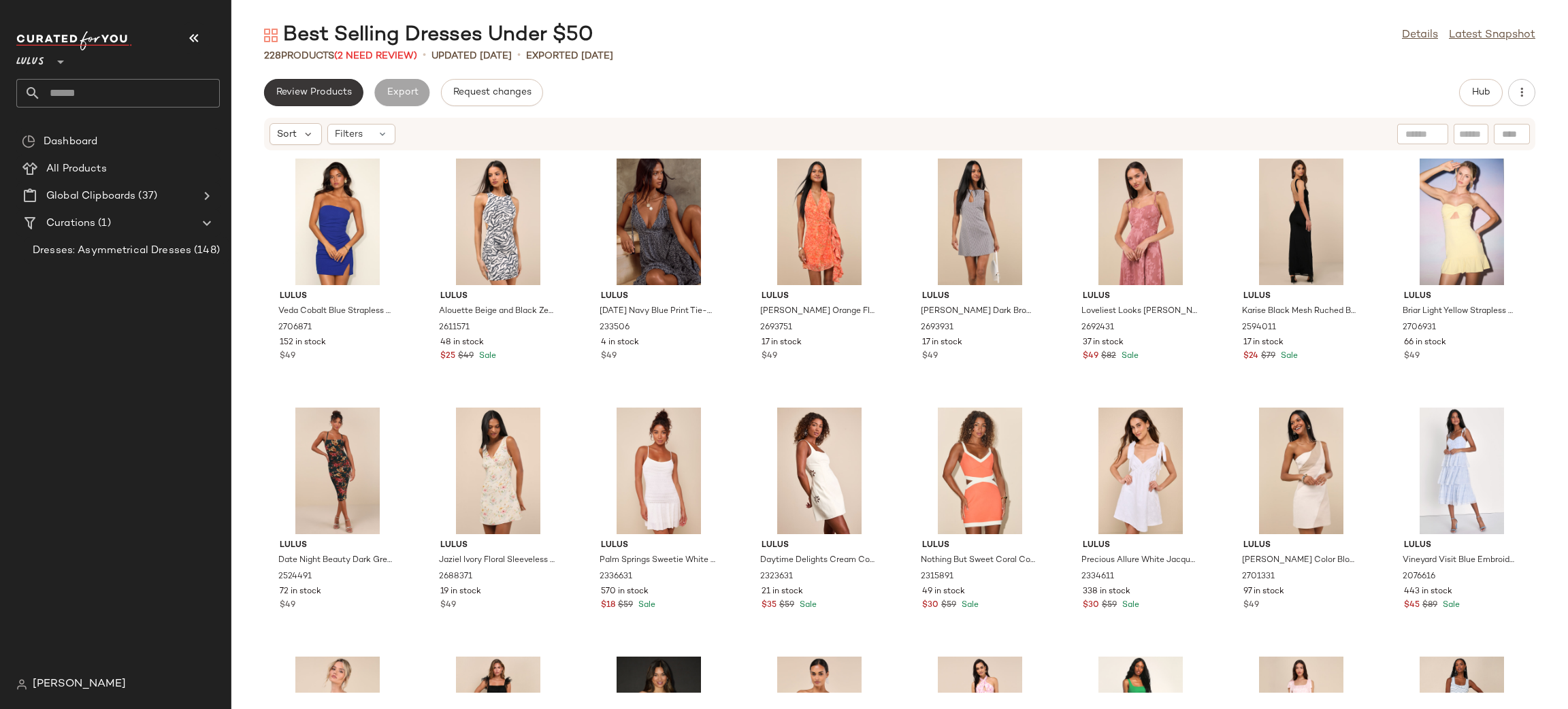
click at [317, 101] on button "Review Products" at bounding box center [314, 92] width 99 height 27
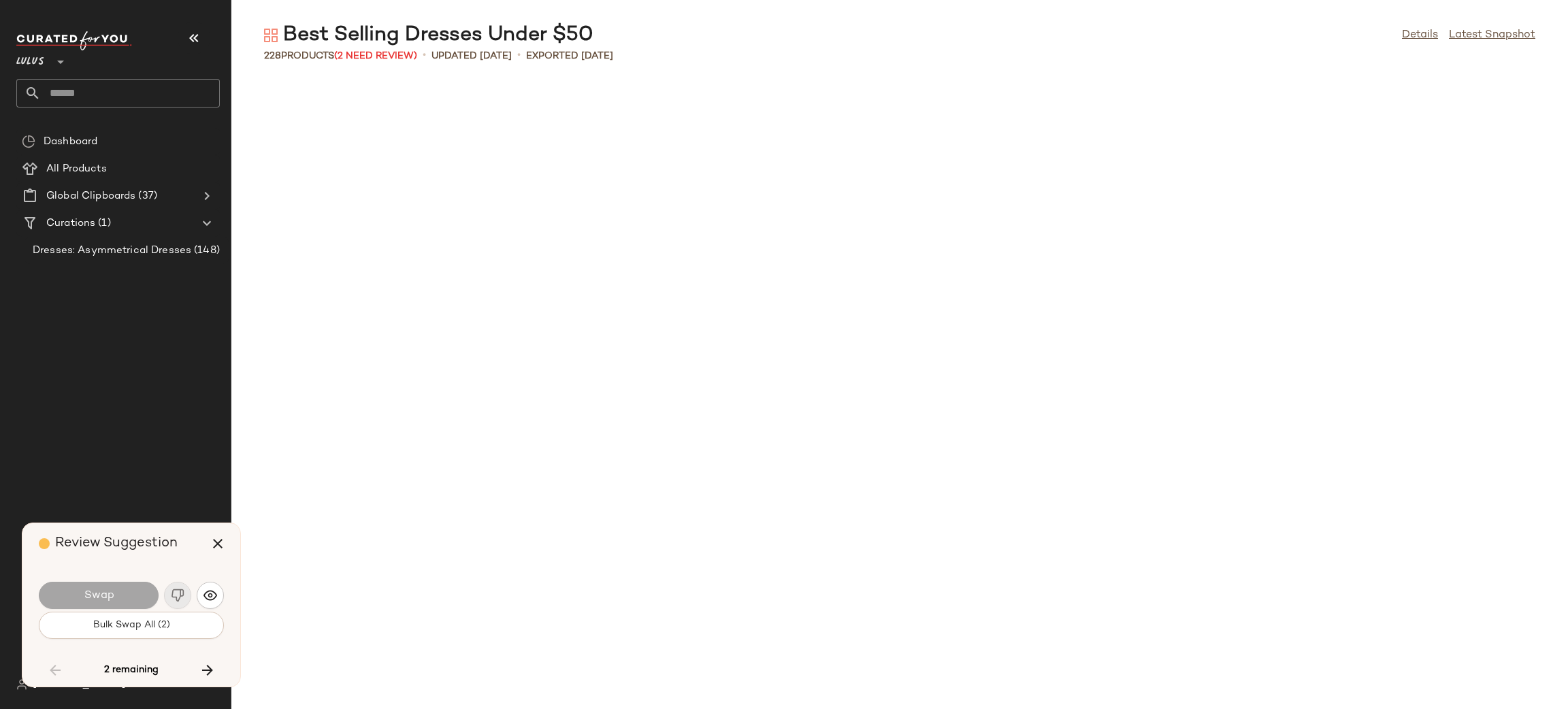
scroll to position [5480, 0]
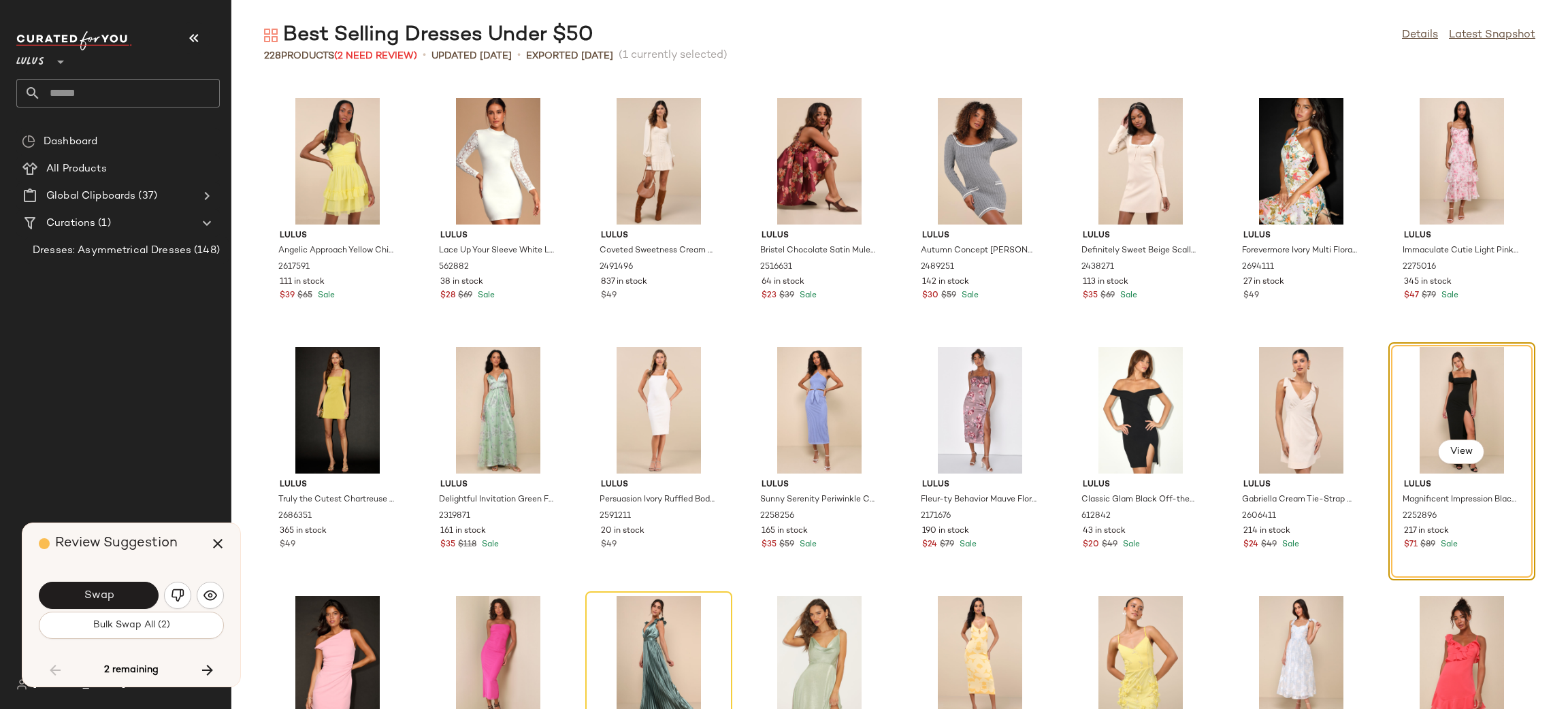
click at [179, 598] on img "button" at bounding box center [177, 595] width 14 height 14
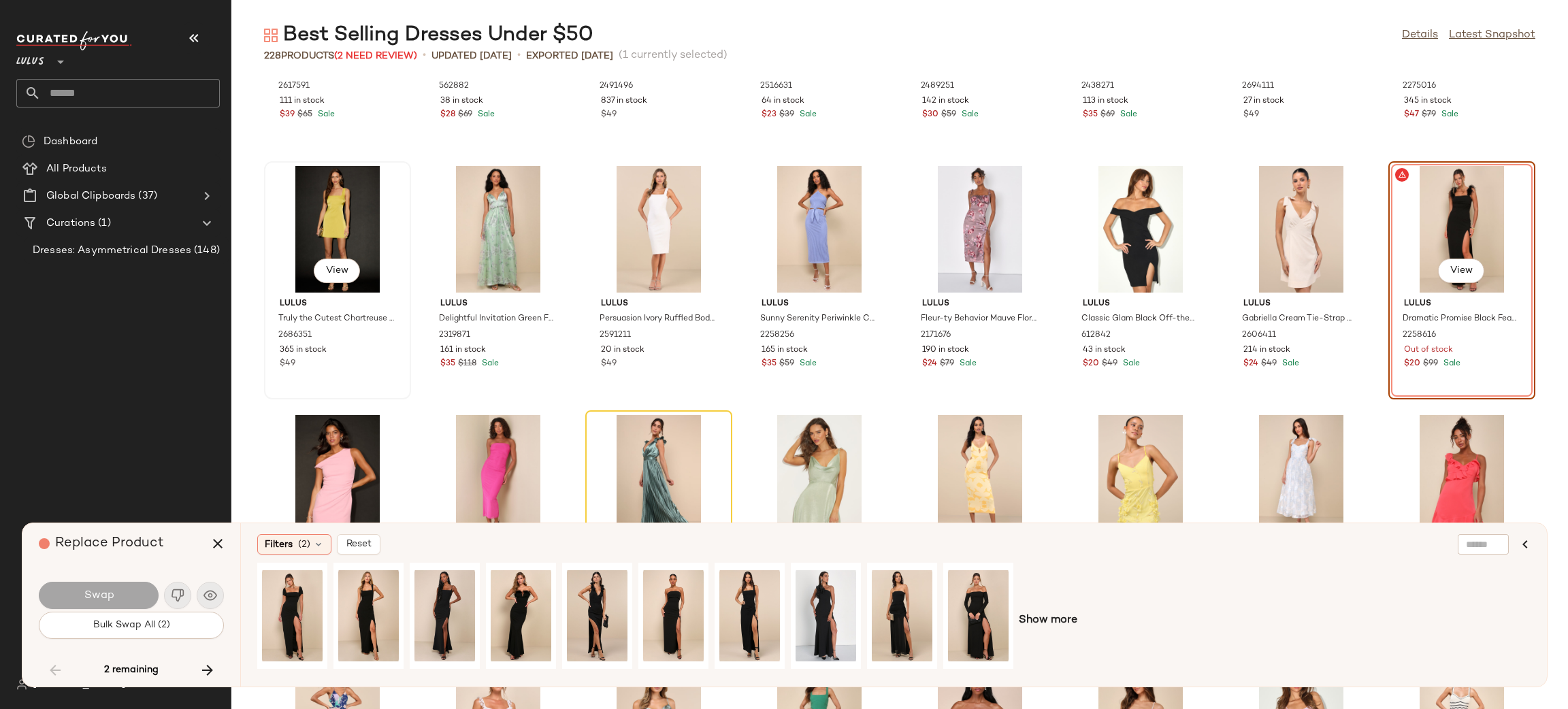
scroll to position [5673, 0]
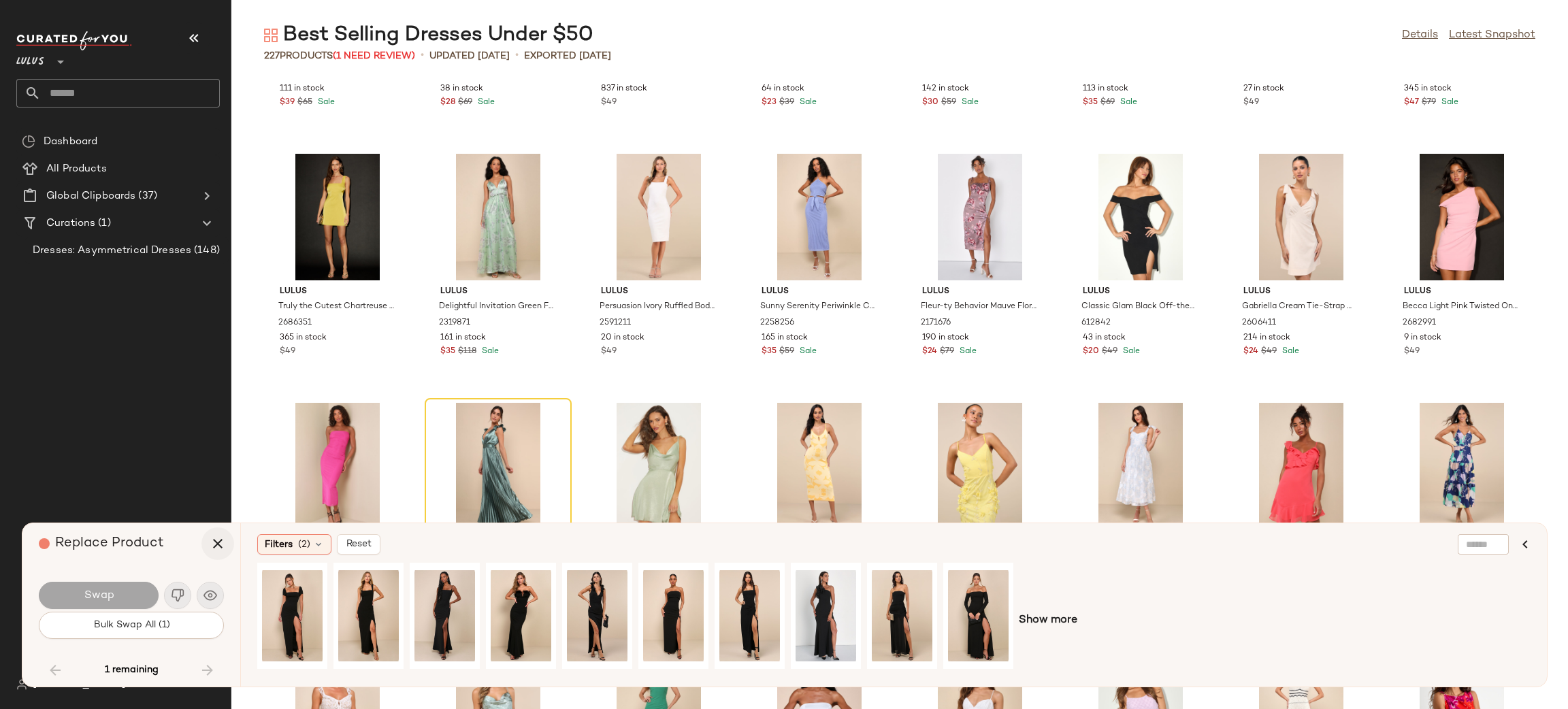
click at [215, 535] on icon "button" at bounding box center [217, 543] width 16 height 16
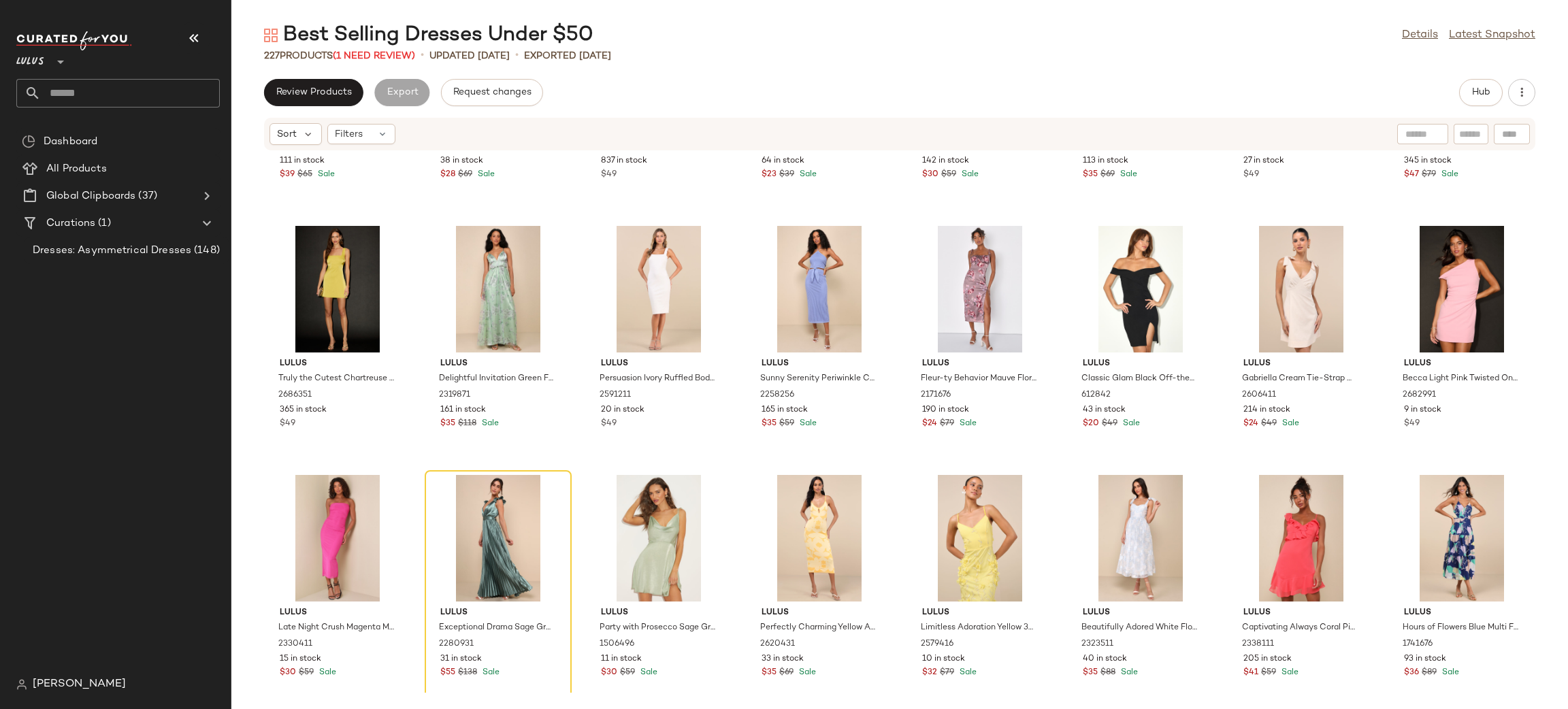
click at [313, 77] on div "Best Selling Dresses Under $50 Details Latest Snapshot 227 Products (1 Need Rev…" at bounding box center [899, 365] width 1337 height 687
click at [314, 82] on button "Review Products" at bounding box center [314, 92] width 99 height 27
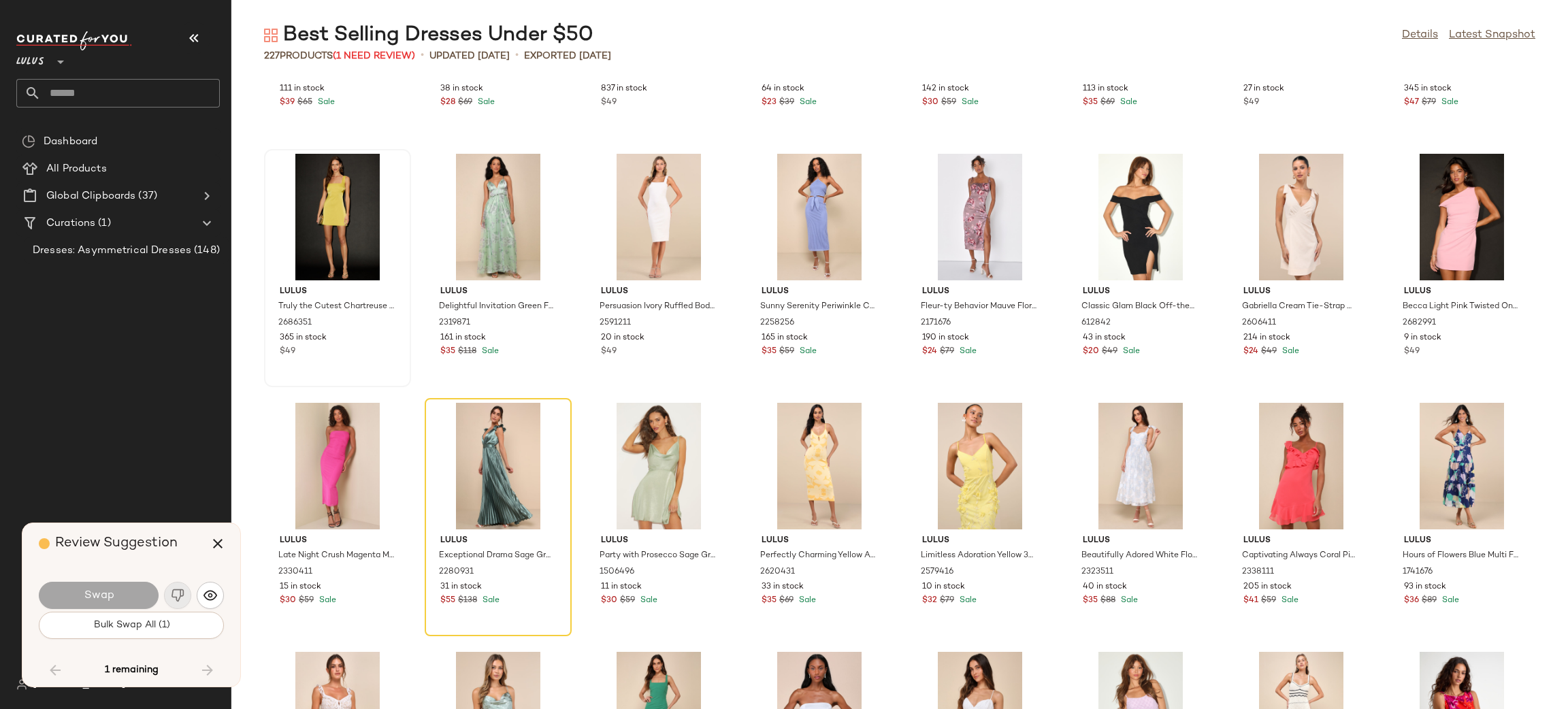
scroll to position [5730, 0]
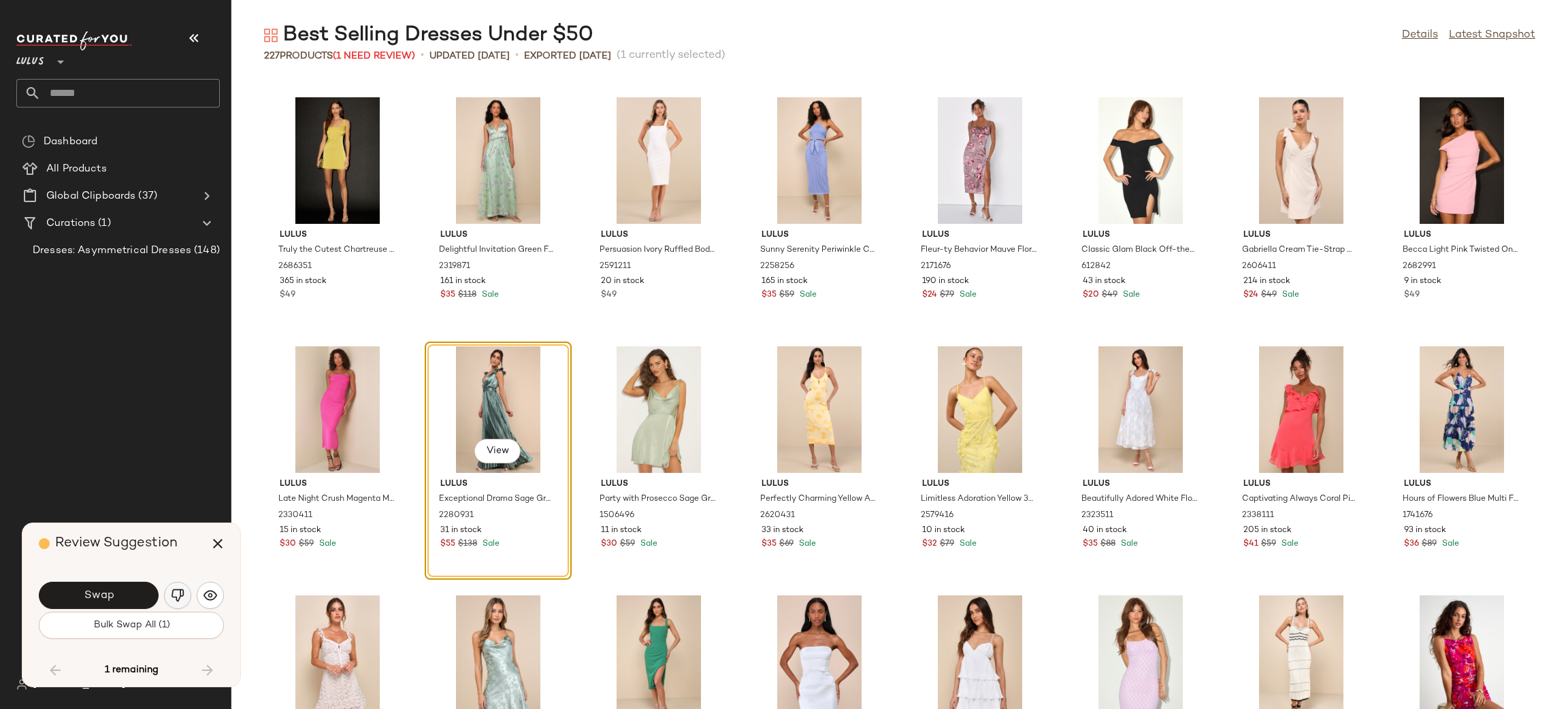
click at [177, 594] on img "button" at bounding box center [177, 595] width 14 height 14
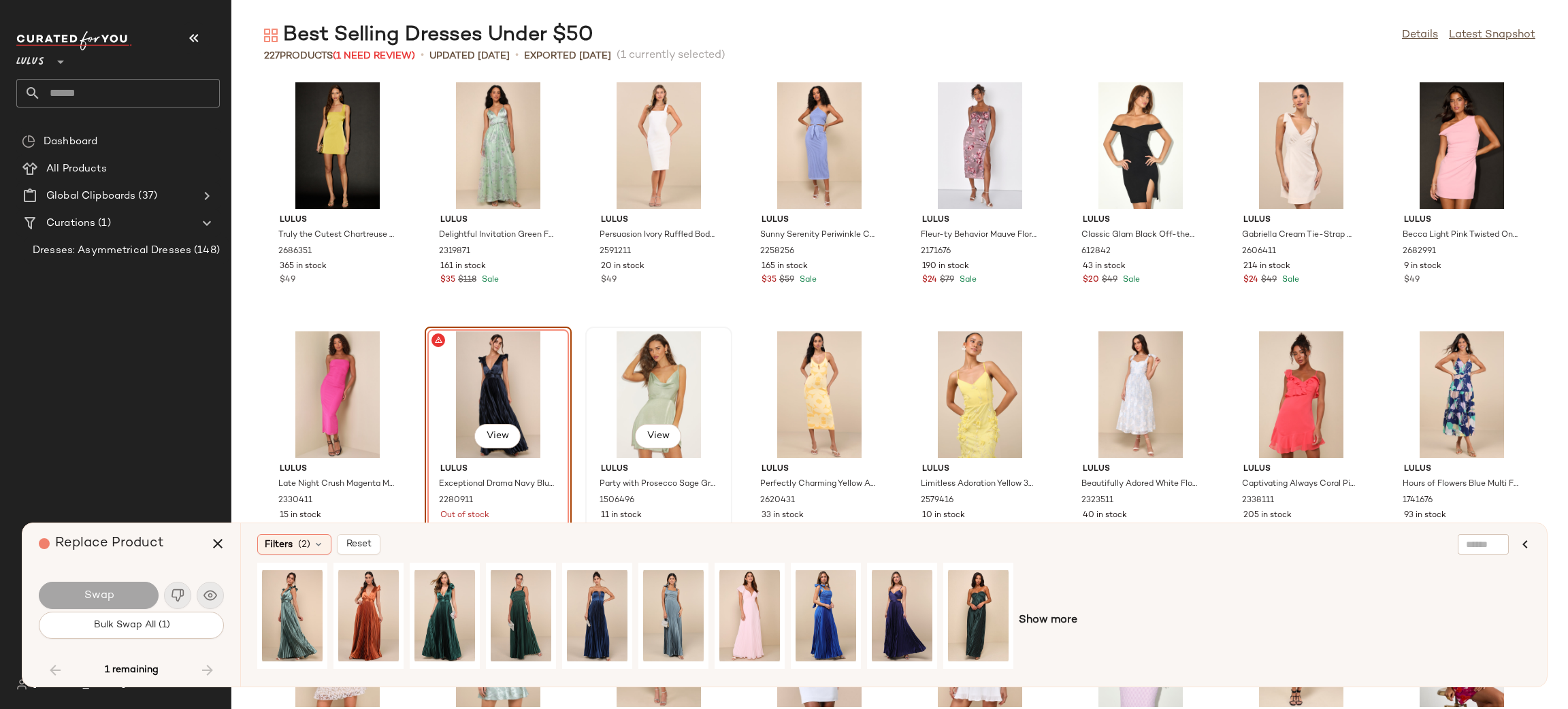
scroll to position [5813, 0]
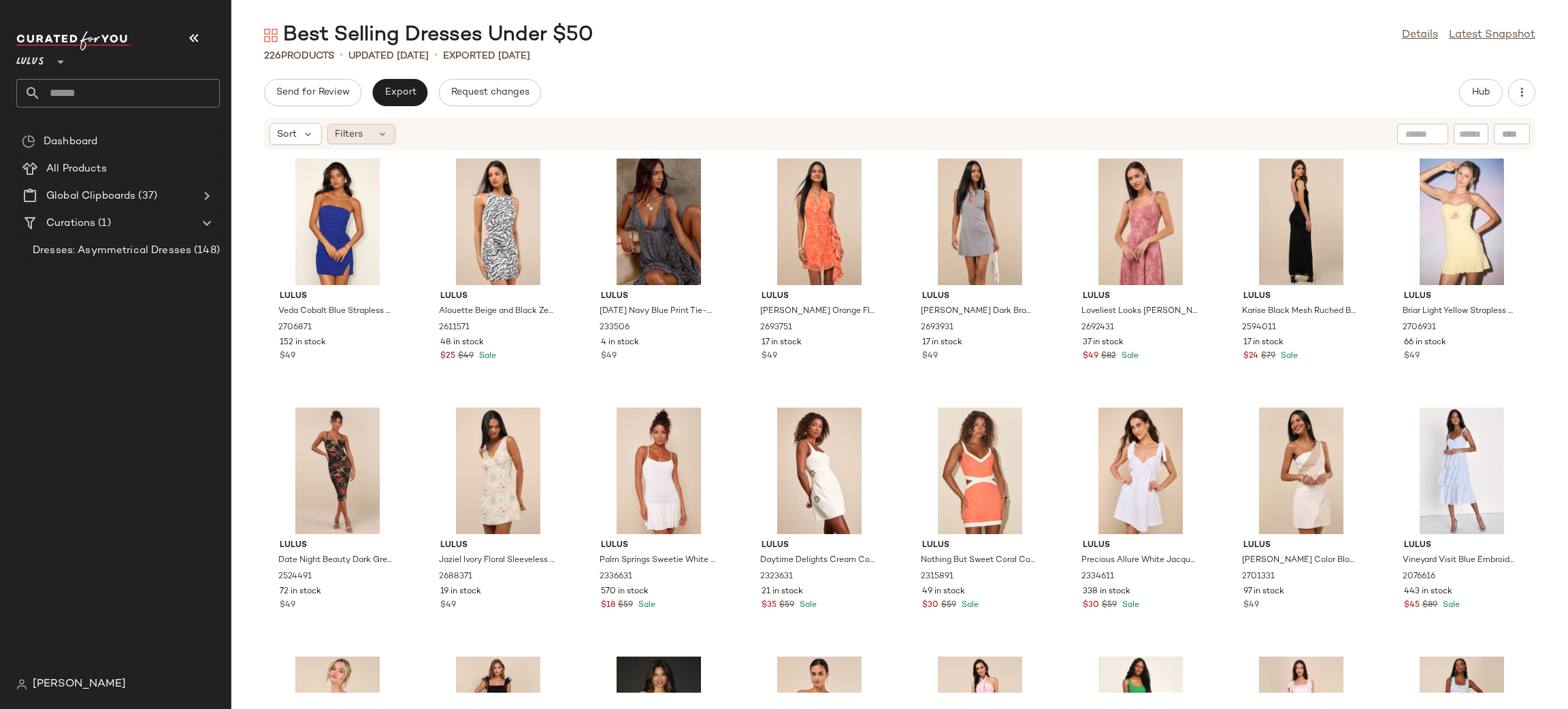
click at [338, 137] on span "Filters" at bounding box center [349, 134] width 28 height 15
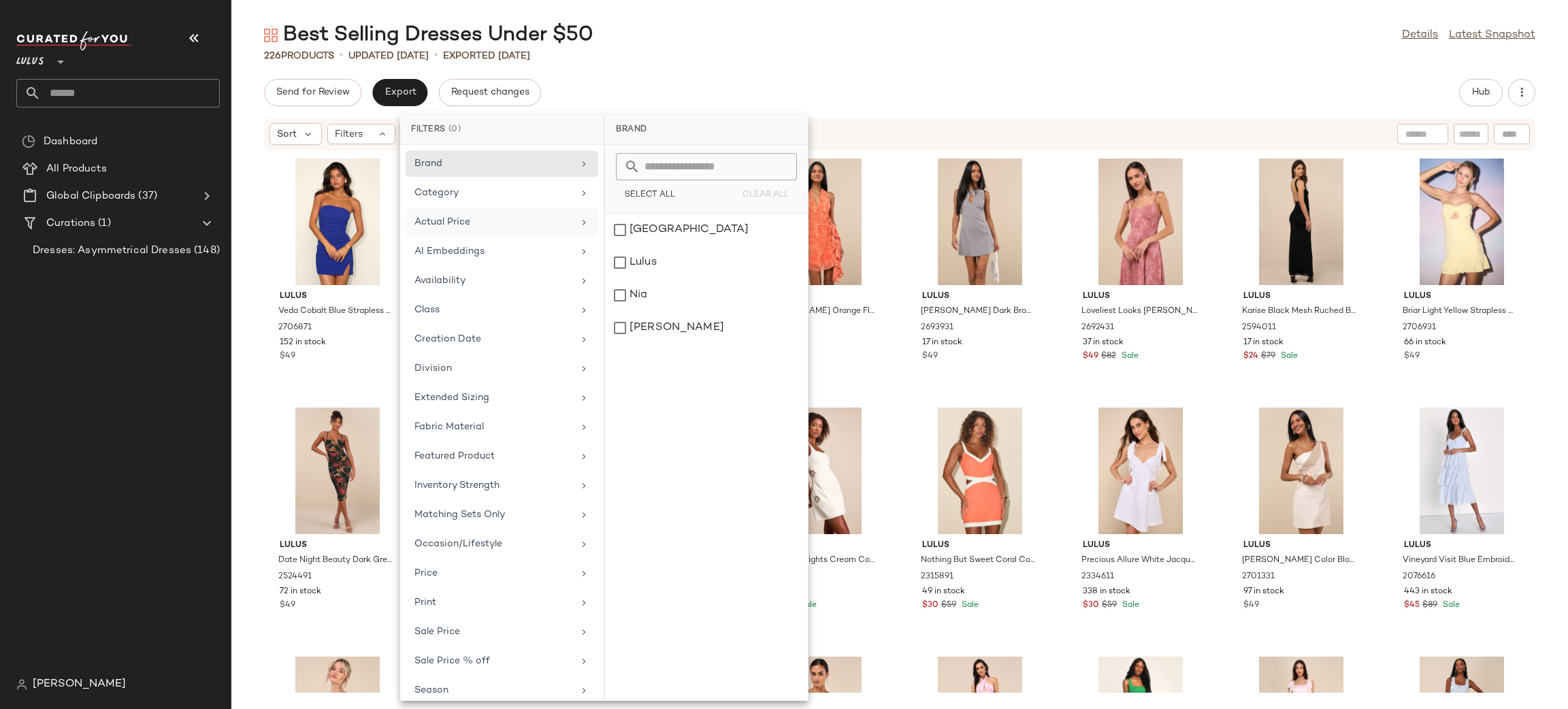
click at [469, 217] on div "Actual Price" at bounding box center [493, 222] width 158 height 15
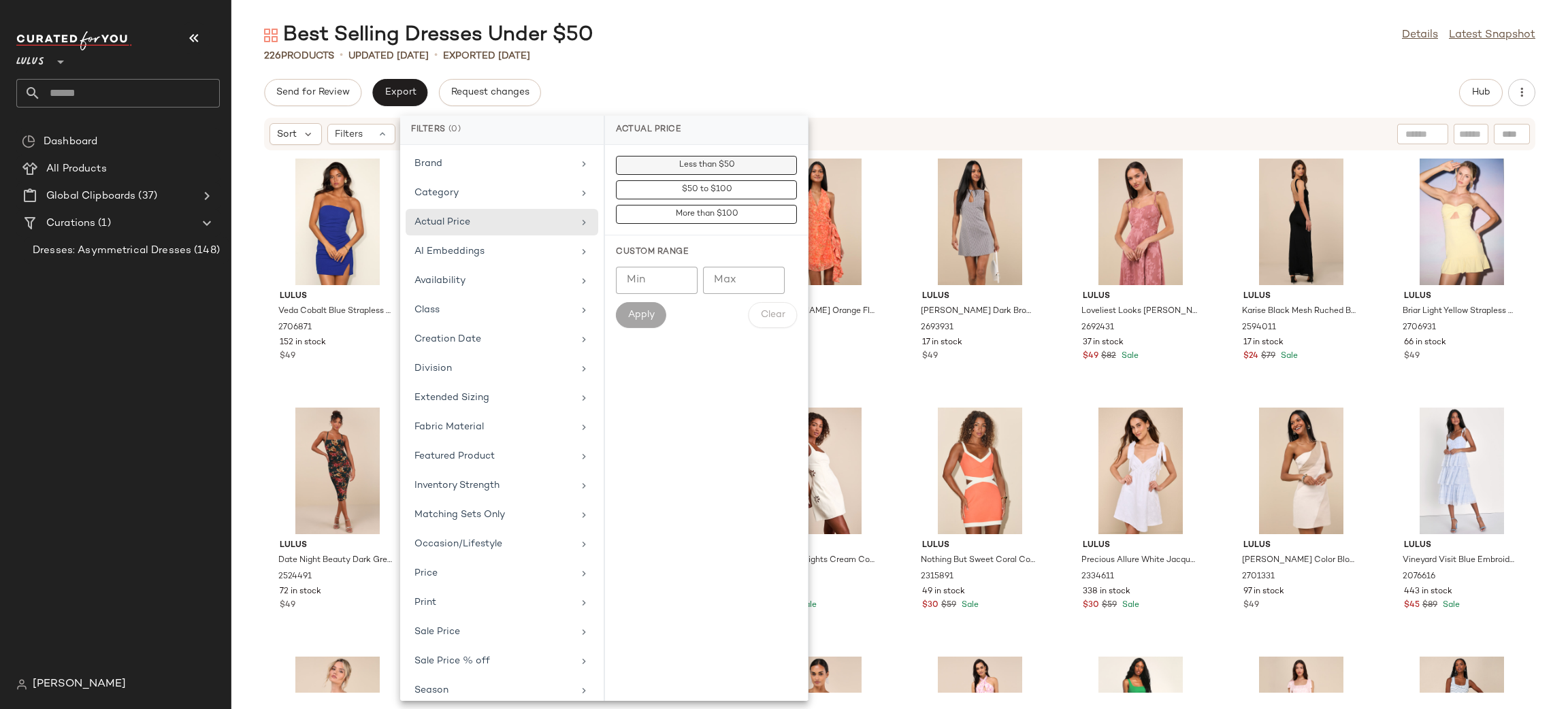
click at [701, 163] on span "Less than $50" at bounding box center [705, 165] width 56 height 9
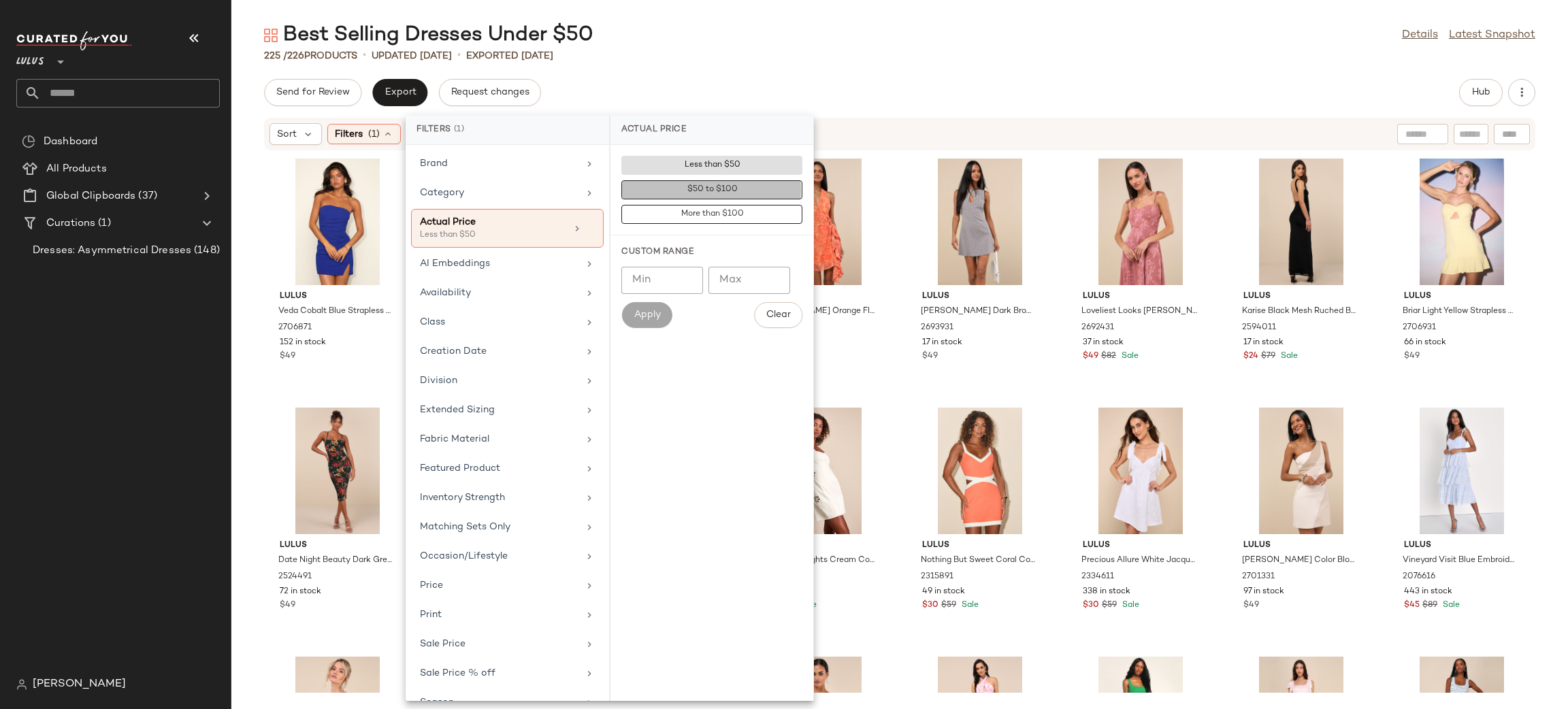
click at [753, 198] on button "$50 to $100" at bounding box center [712, 190] width 181 height 19
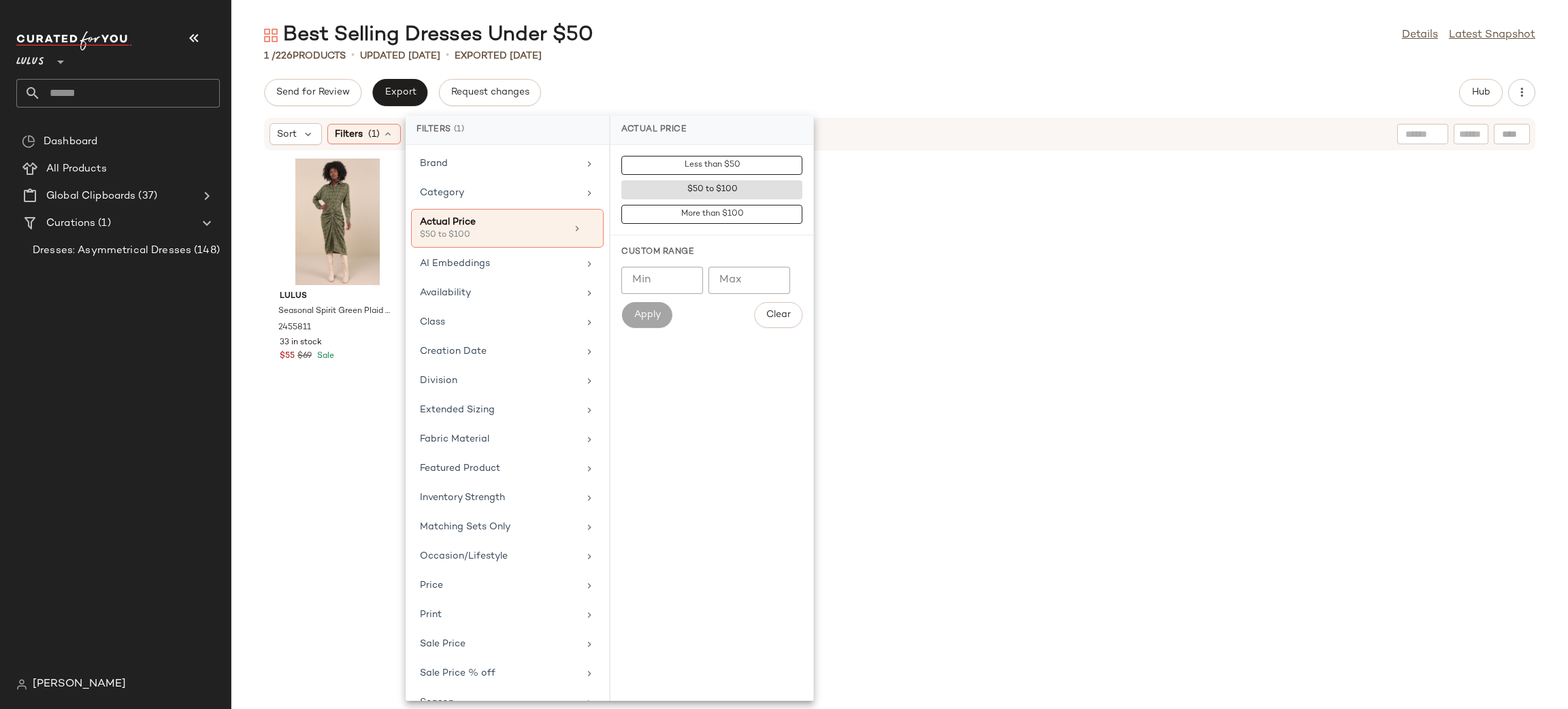
click at [813, 64] on div "Best Selling Dresses Under $50 Details Latest Snapshot 1 / 226 Products • updat…" at bounding box center [899, 365] width 1337 height 687
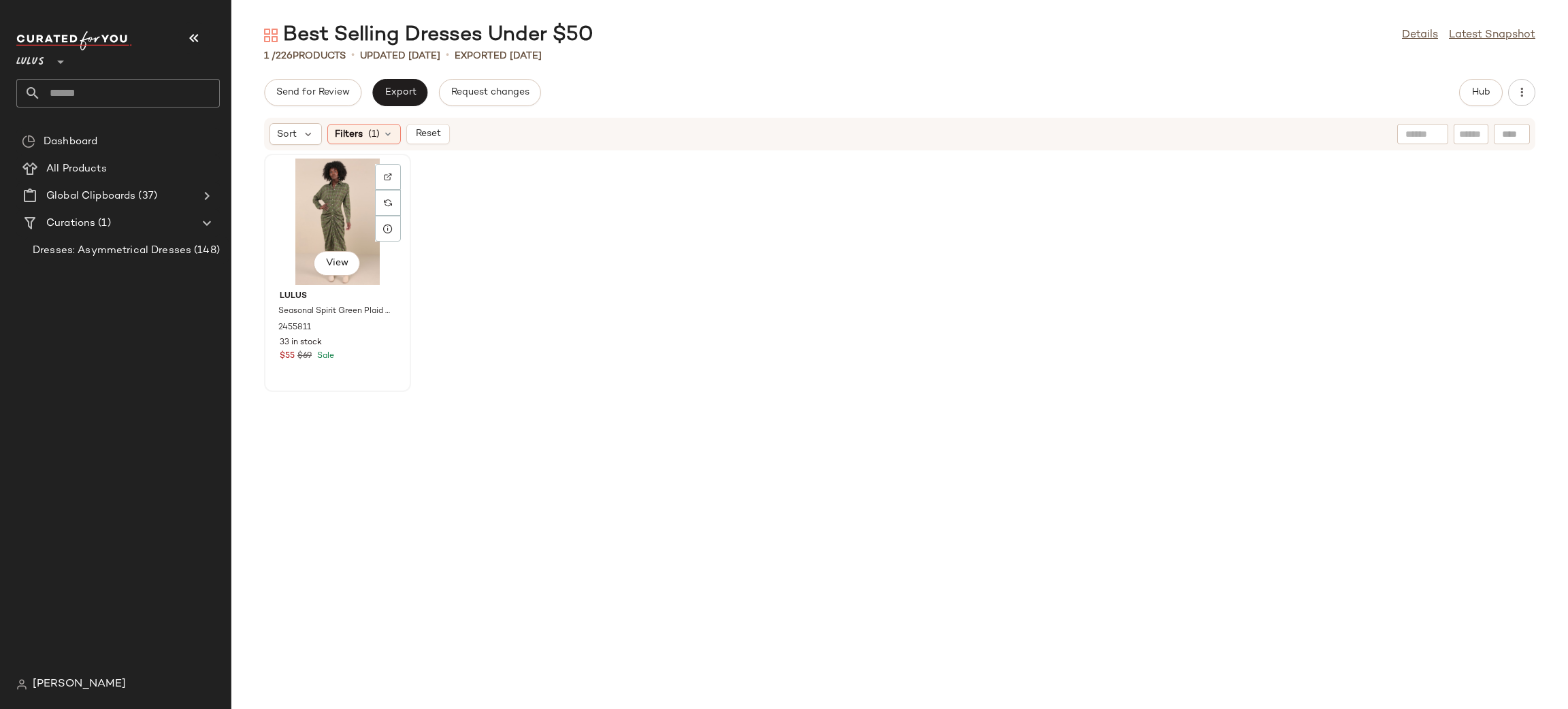
click at [351, 208] on div "View" at bounding box center [338, 222] width 137 height 127
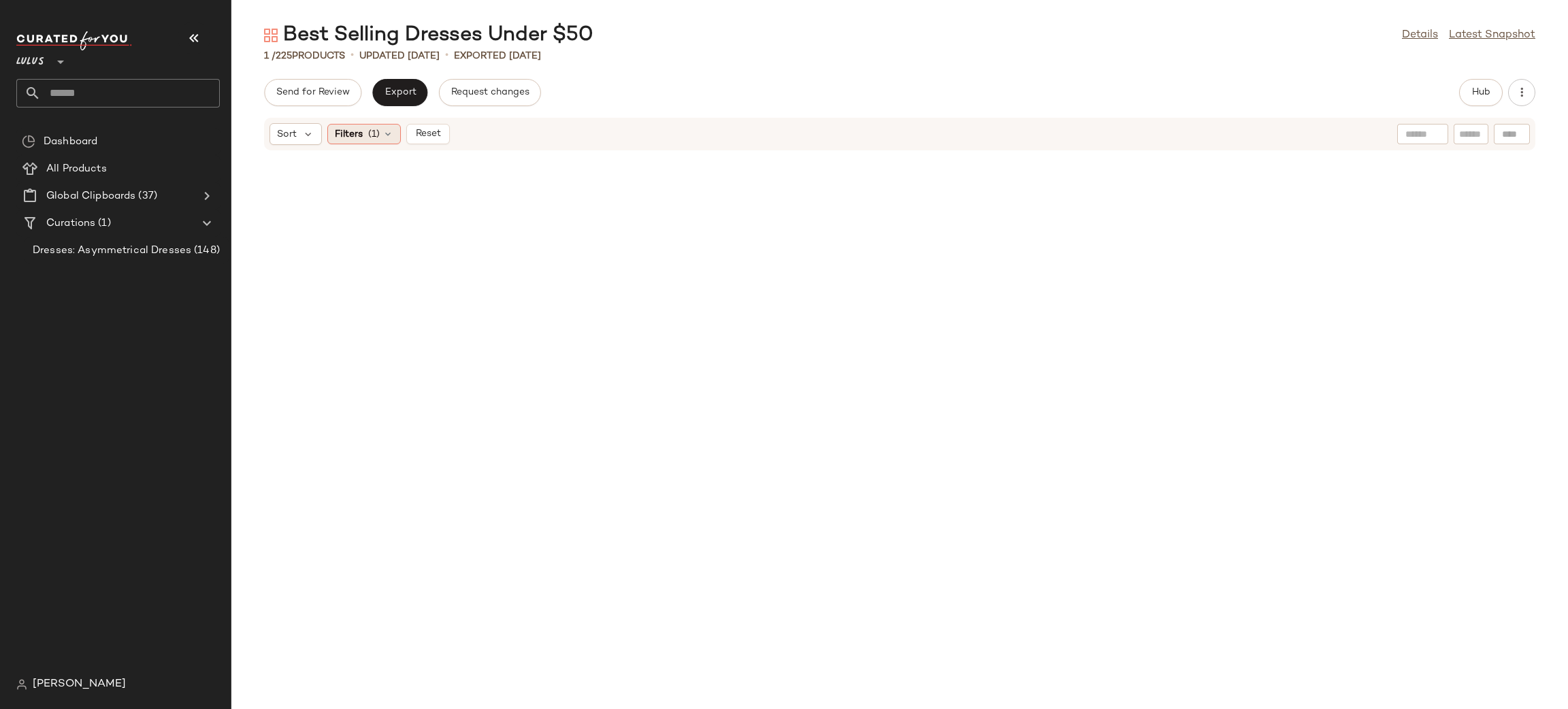
click at [358, 142] on div "Filters (1)" at bounding box center [364, 134] width 74 height 20
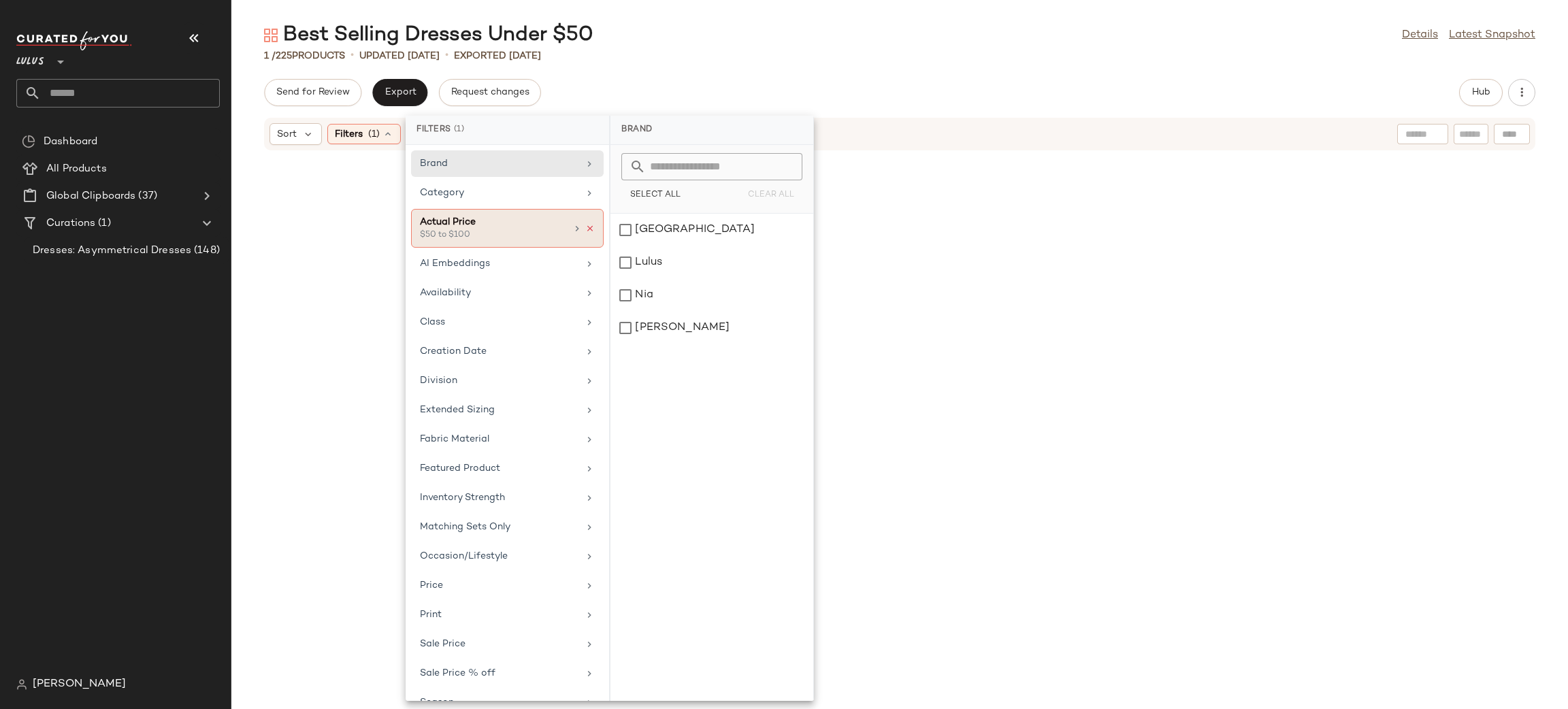
click at [586, 230] on icon at bounding box center [590, 228] width 9 height 9
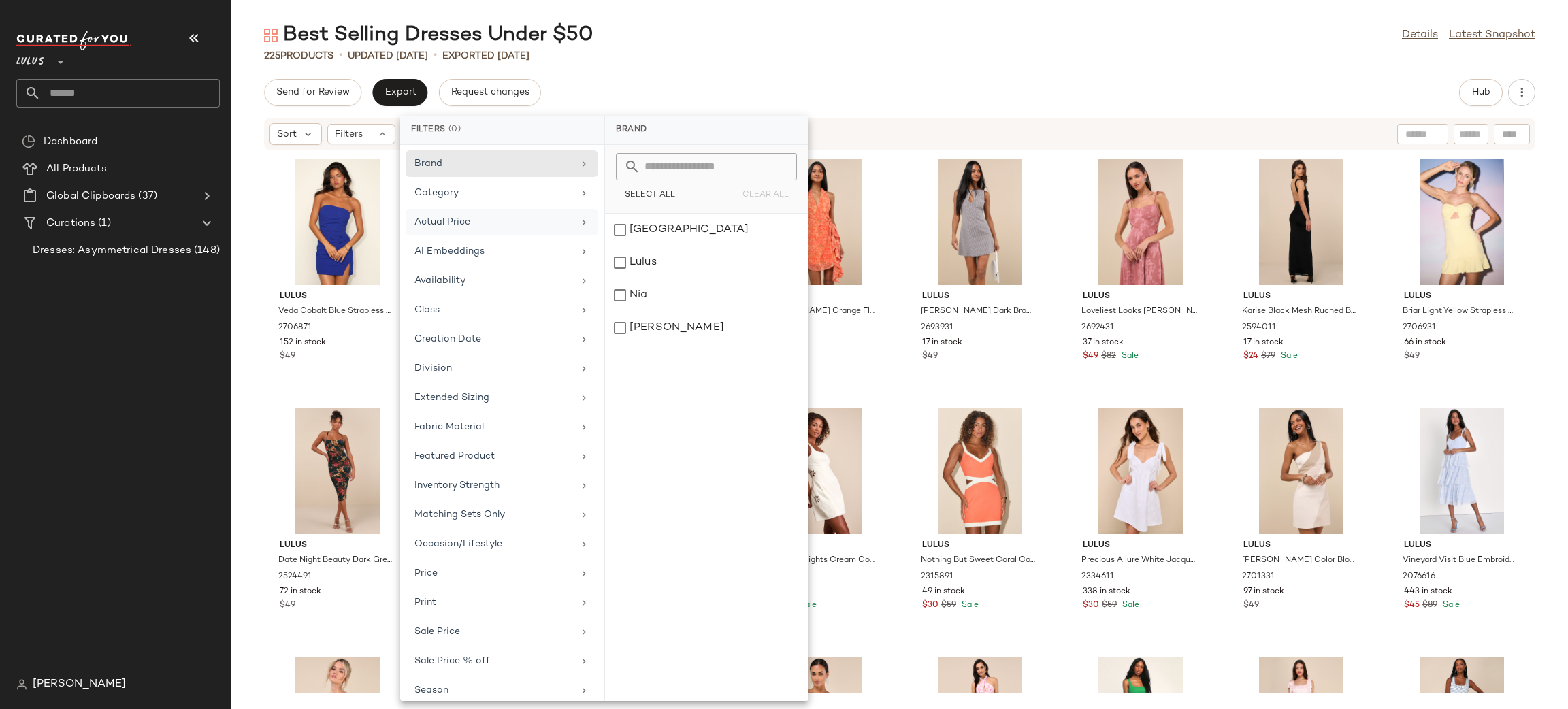
click at [723, 66] on div "Best Selling Dresses Under $50 Details Latest Snapshot 225 Products • updated A…" at bounding box center [899, 365] width 1337 height 687
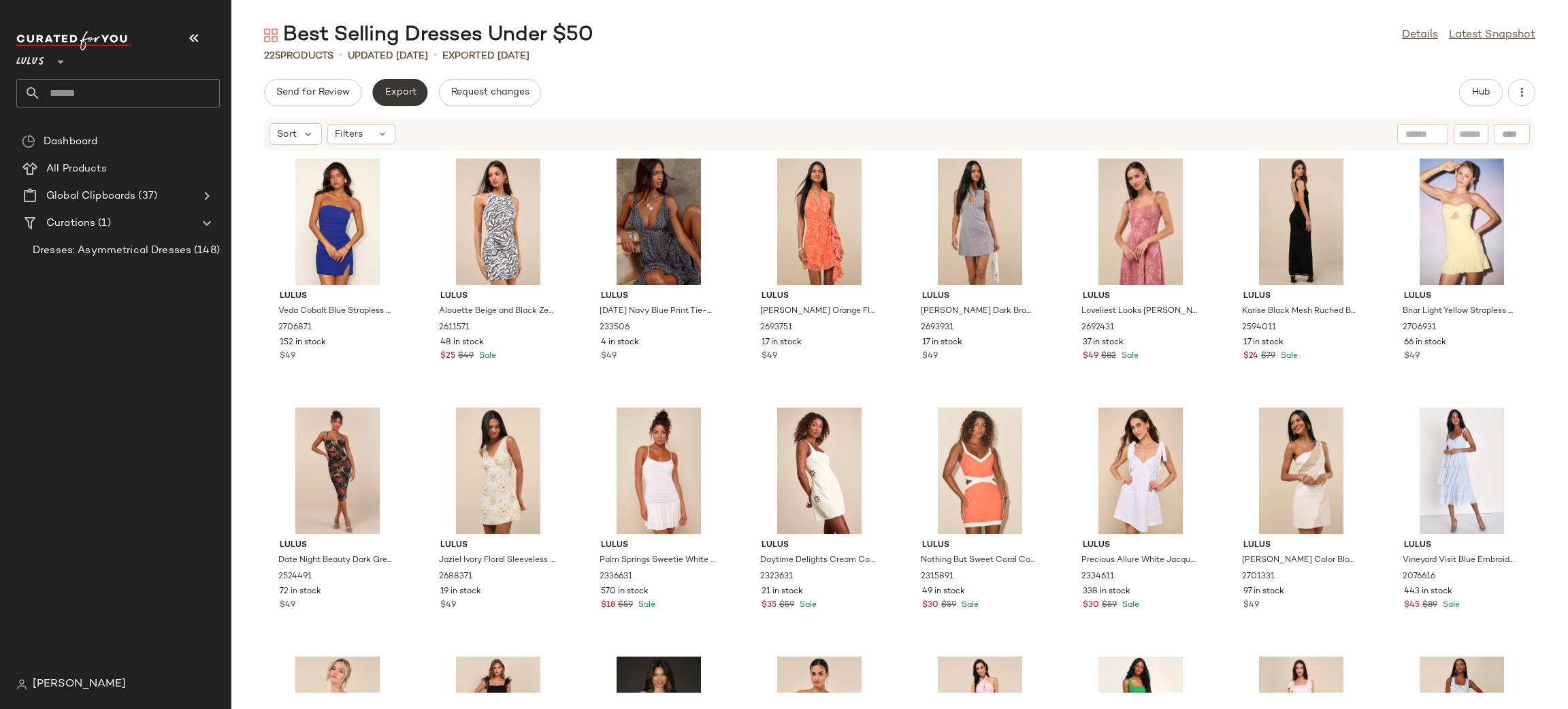
click at [387, 102] on button "Export" at bounding box center [400, 92] width 55 height 27
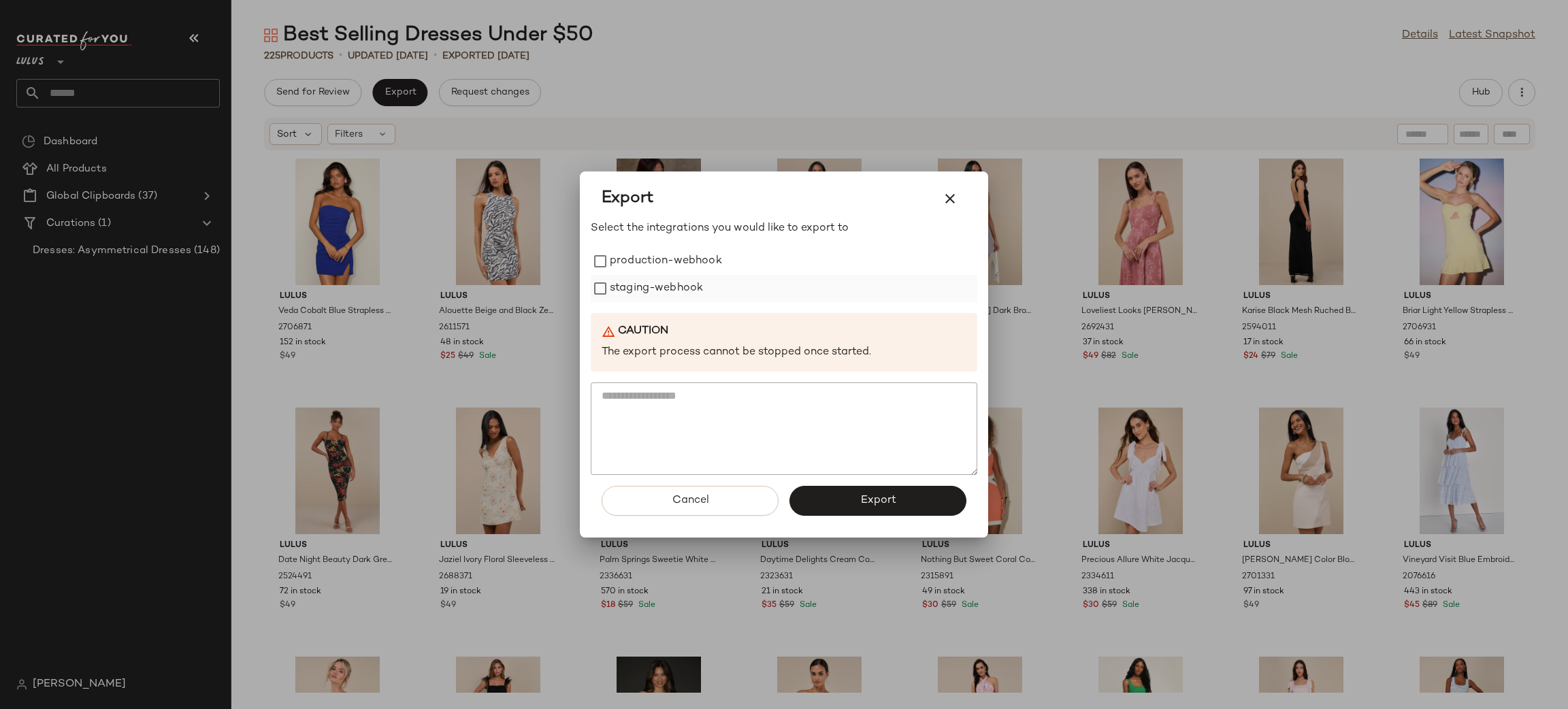
drag, startPoint x: 686, startPoint y: 267, endPoint x: 688, endPoint y: 280, distance: 13.2
click at [686, 267] on label "production-webhook" at bounding box center [666, 261] width 112 height 27
click at [688, 282] on label "staging-webhook" at bounding box center [656, 288] width 93 height 27
click at [837, 512] on button "Export" at bounding box center [877, 500] width 177 height 30
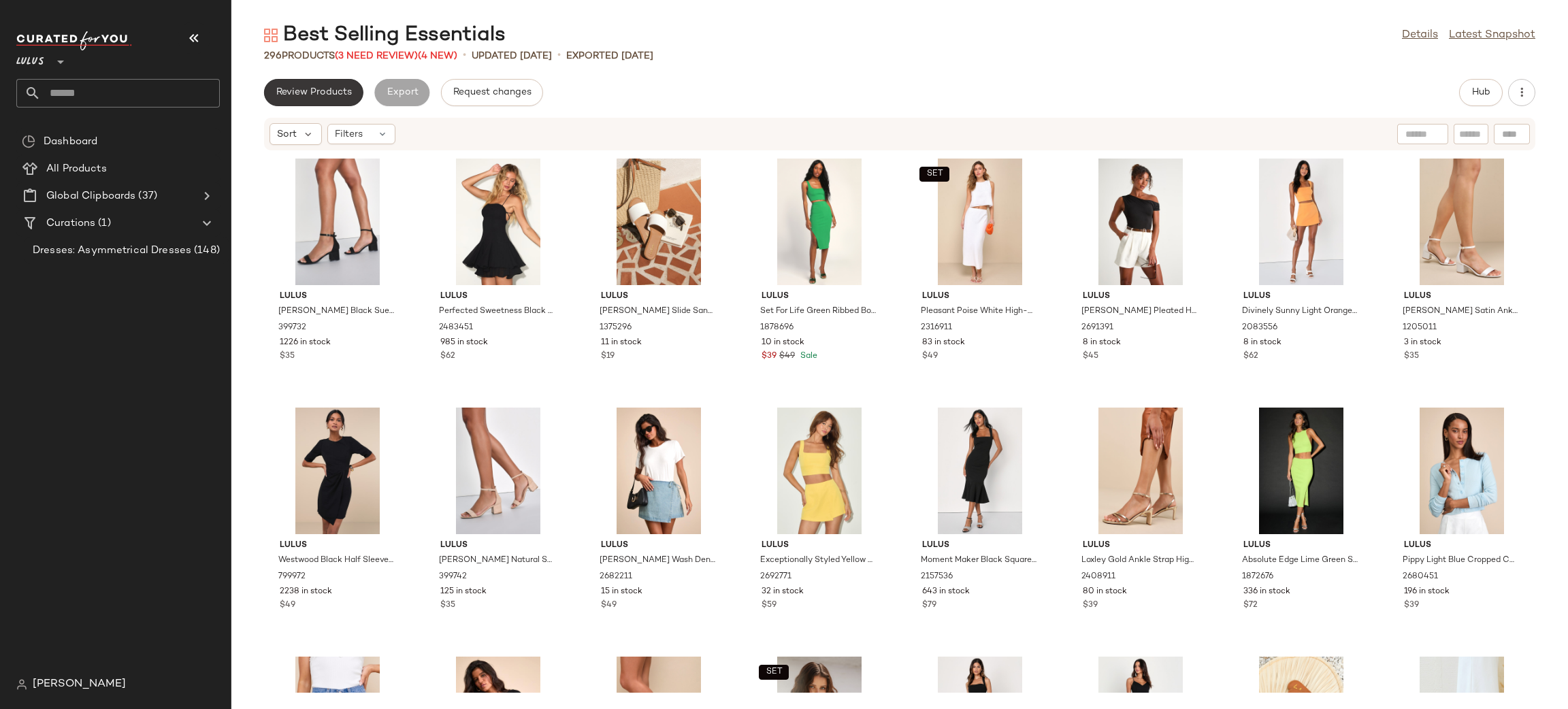
click at [303, 89] on span "Review Products" at bounding box center [314, 92] width 77 height 11
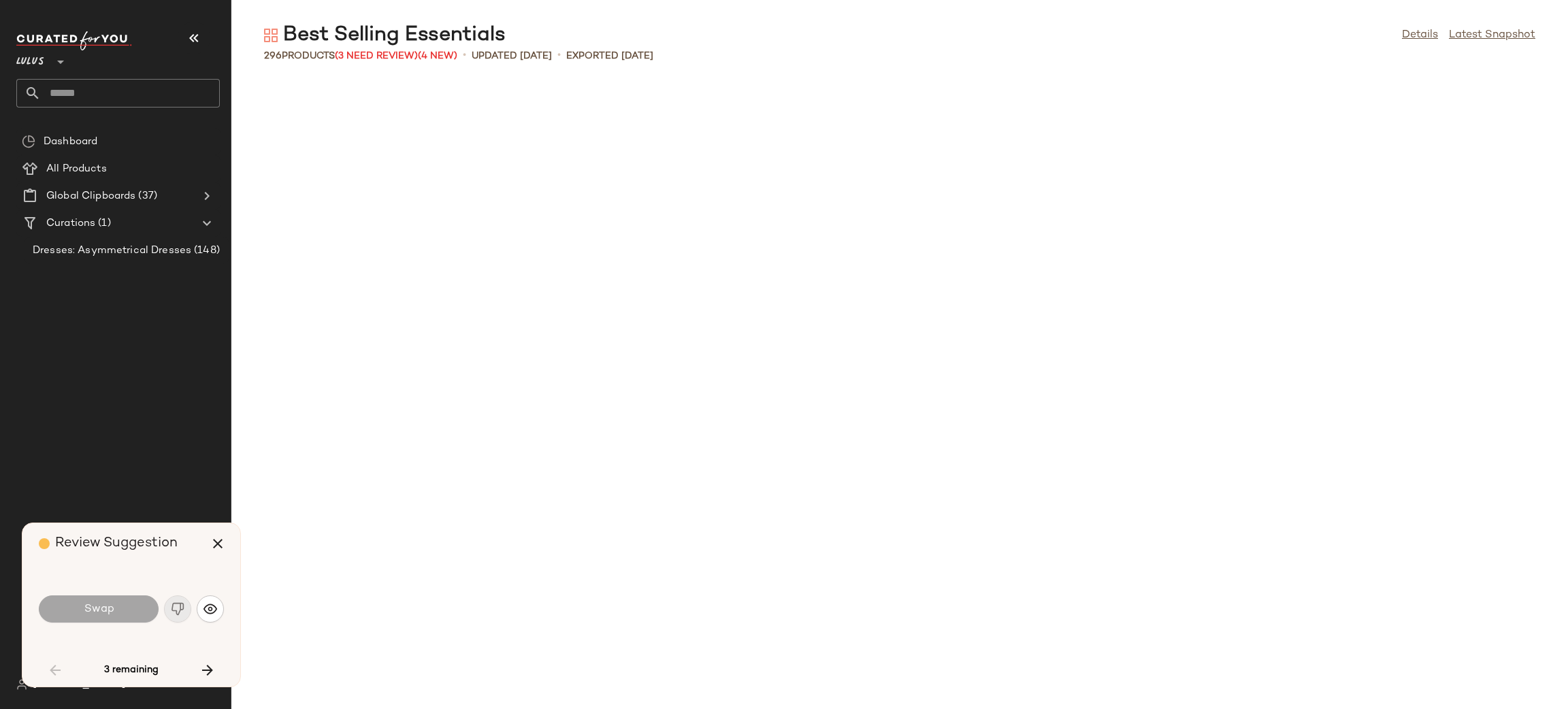
scroll to position [1245, 0]
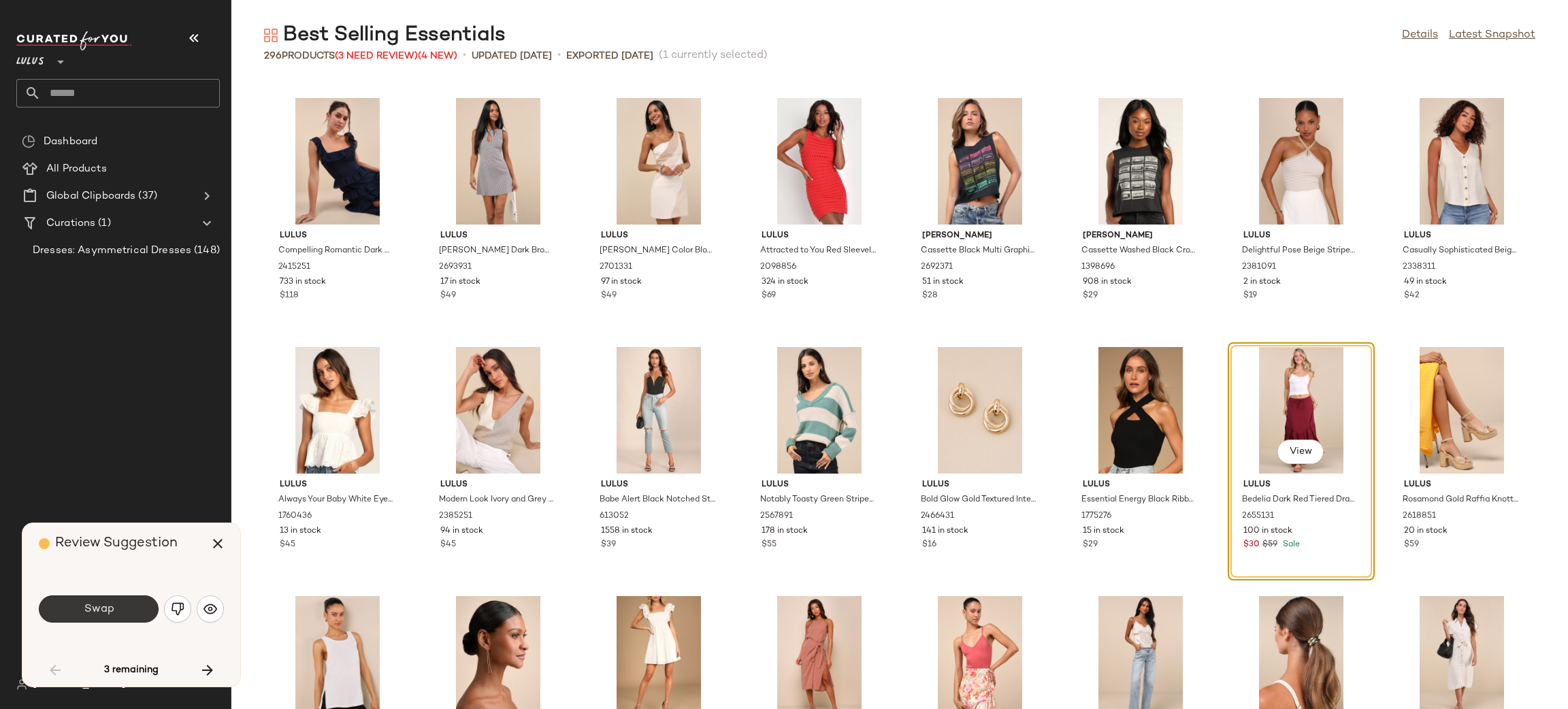
click at [121, 617] on button "Swap" at bounding box center [98, 609] width 120 height 27
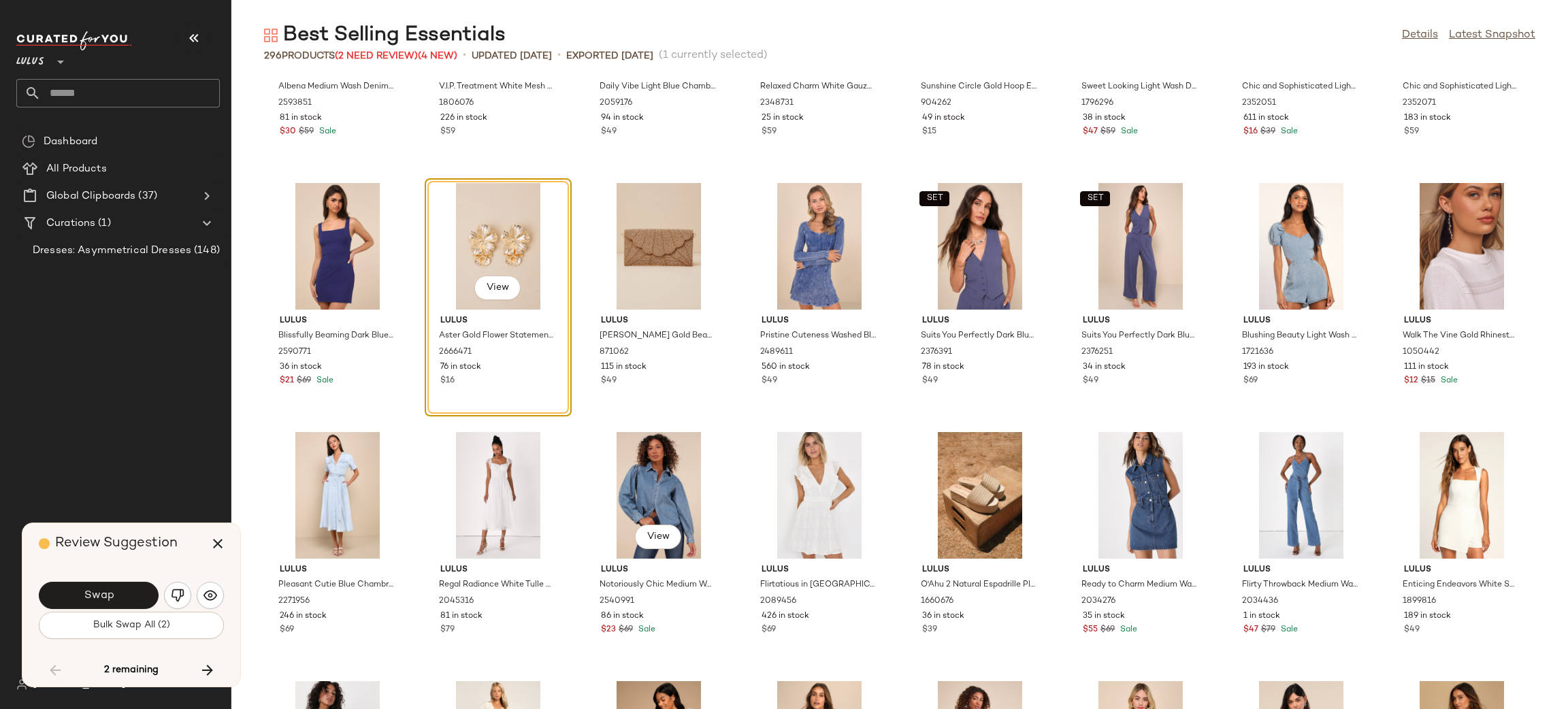
scroll to position [5897, 0]
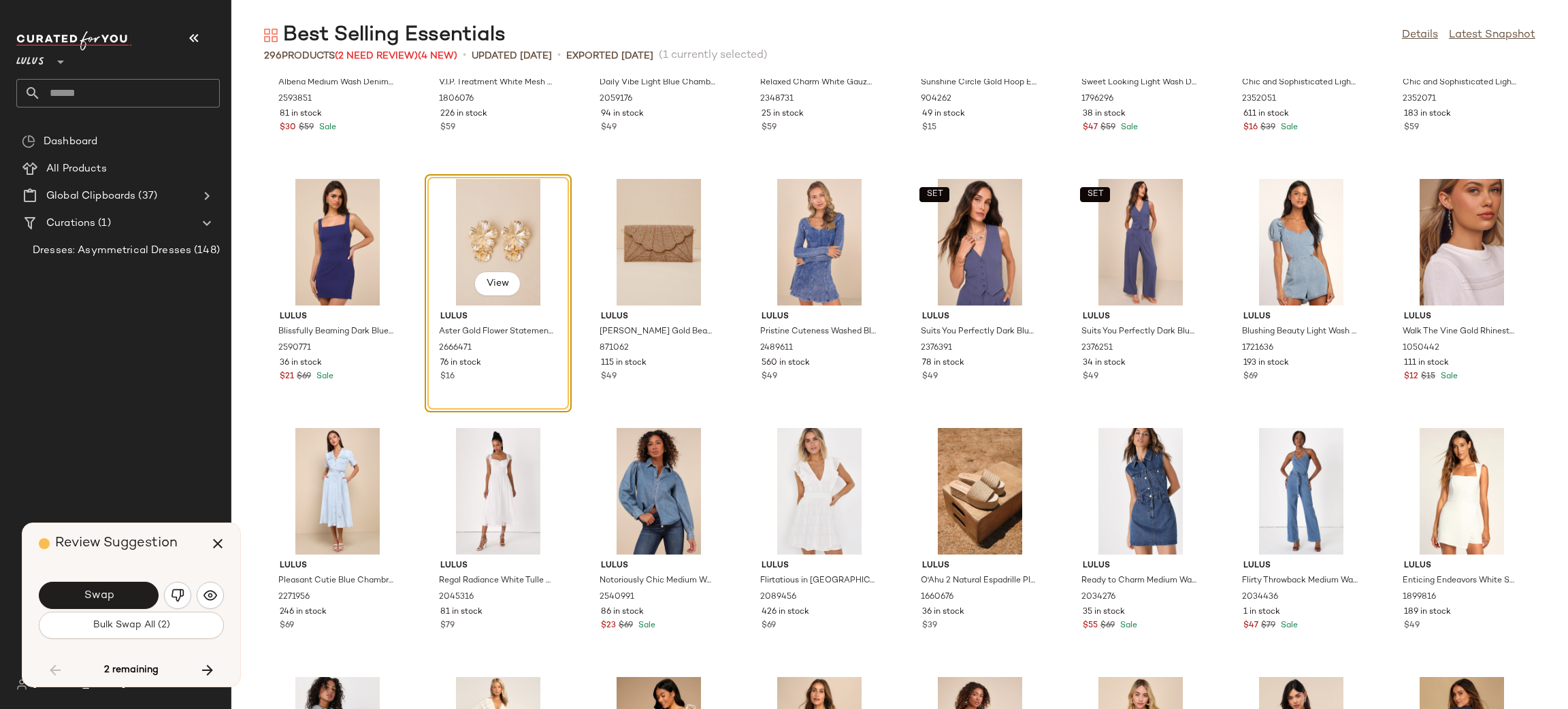
click at [161, 629] on span "Bulk Swap All (2)" at bounding box center [131, 625] width 77 height 11
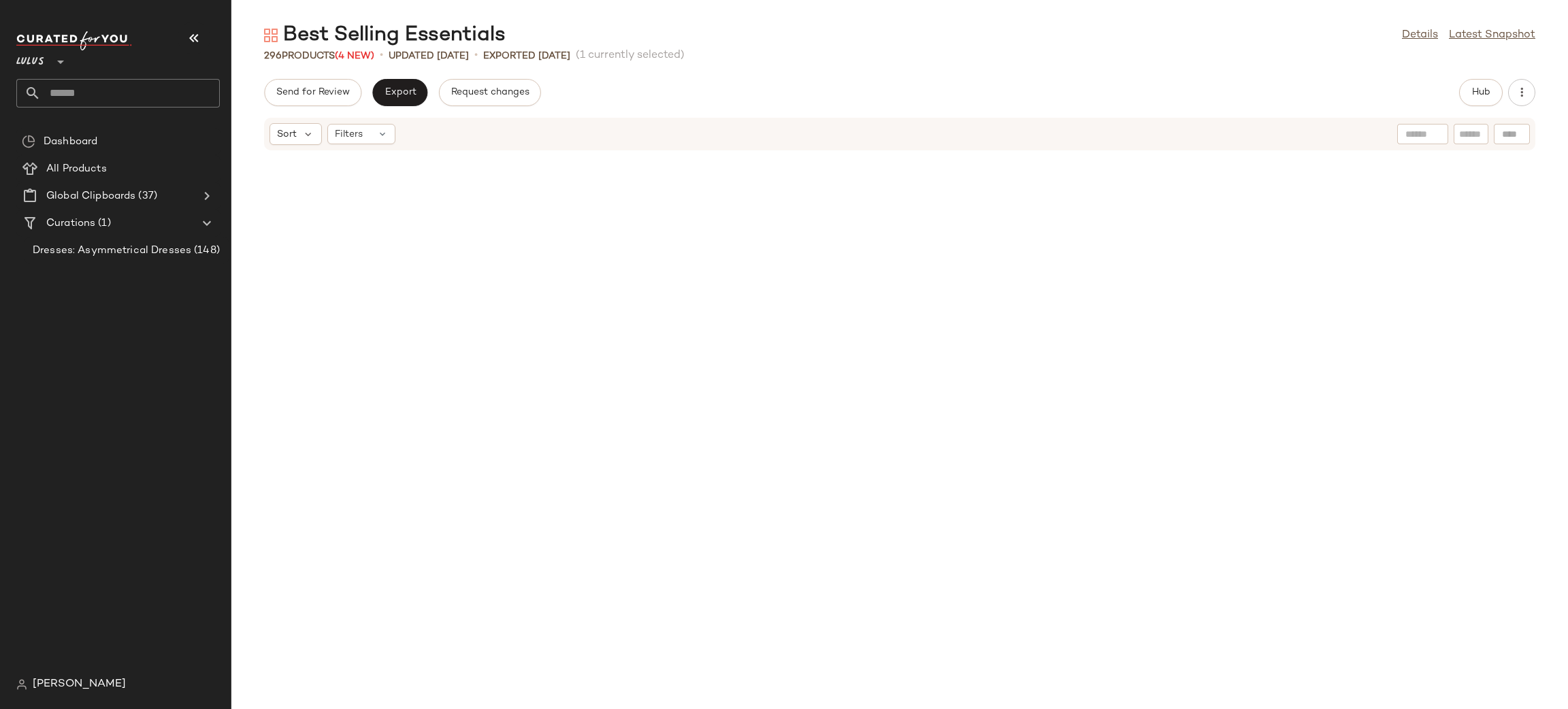
scroll to position [7583, 0]
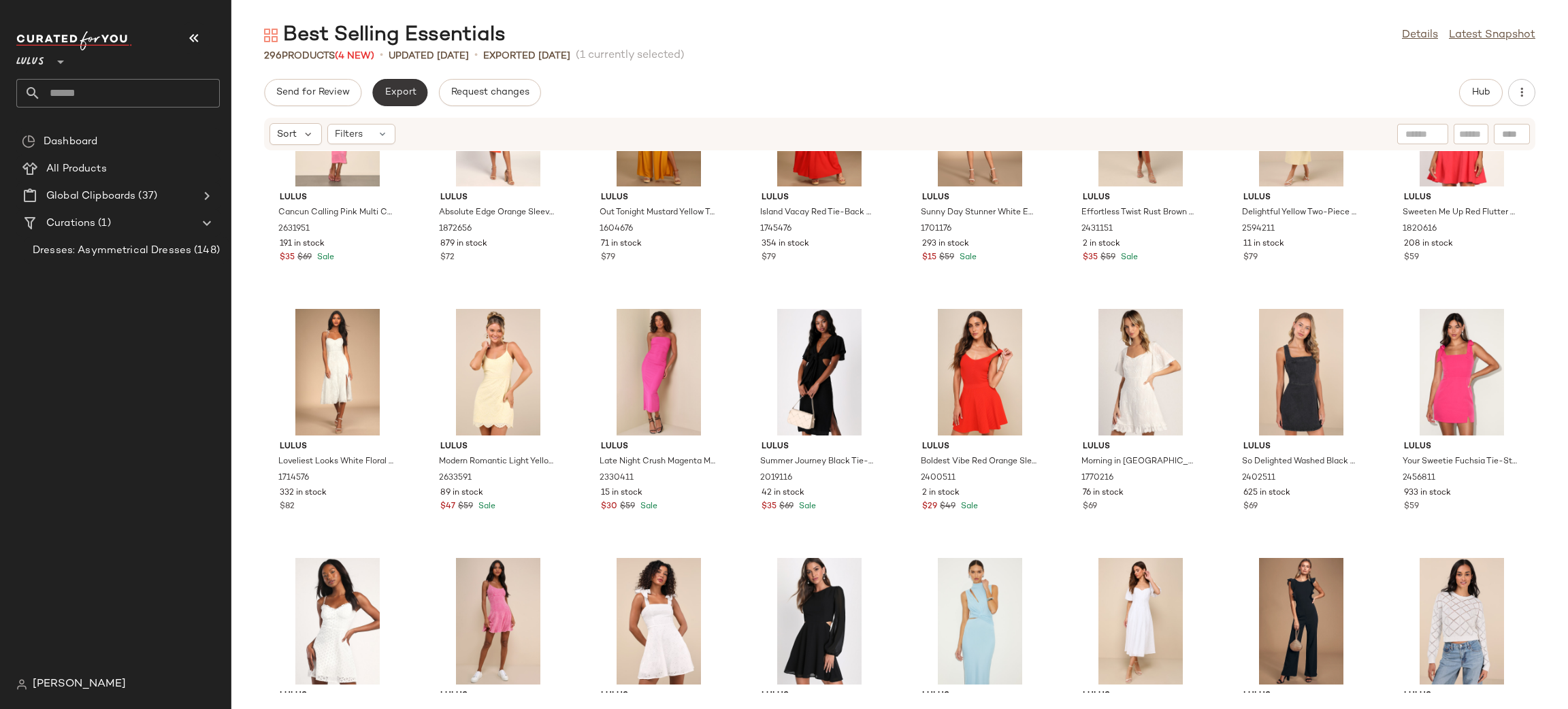
click at [408, 99] on button "Export" at bounding box center [400, 92] width 55 height 27
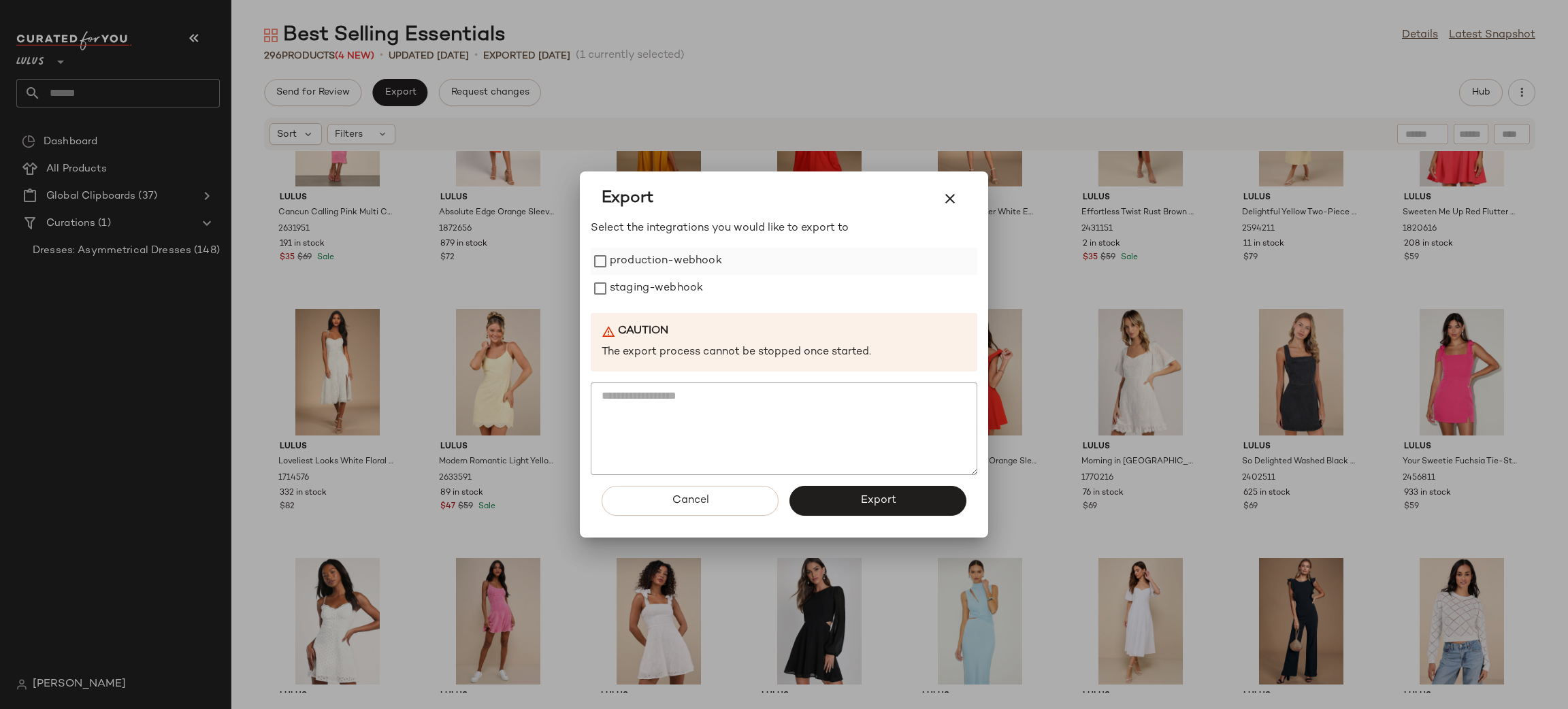
click at [656, 274] on label "production-webhook" at bounding box center [666, 261] width 112 height 27
click at [656, 285] on label "staging-webhook" at bounding box center [656, 288] width 93 height 27
click at [895, 496] on span "Export" at bounding box center [877, 500] width 36 height 13
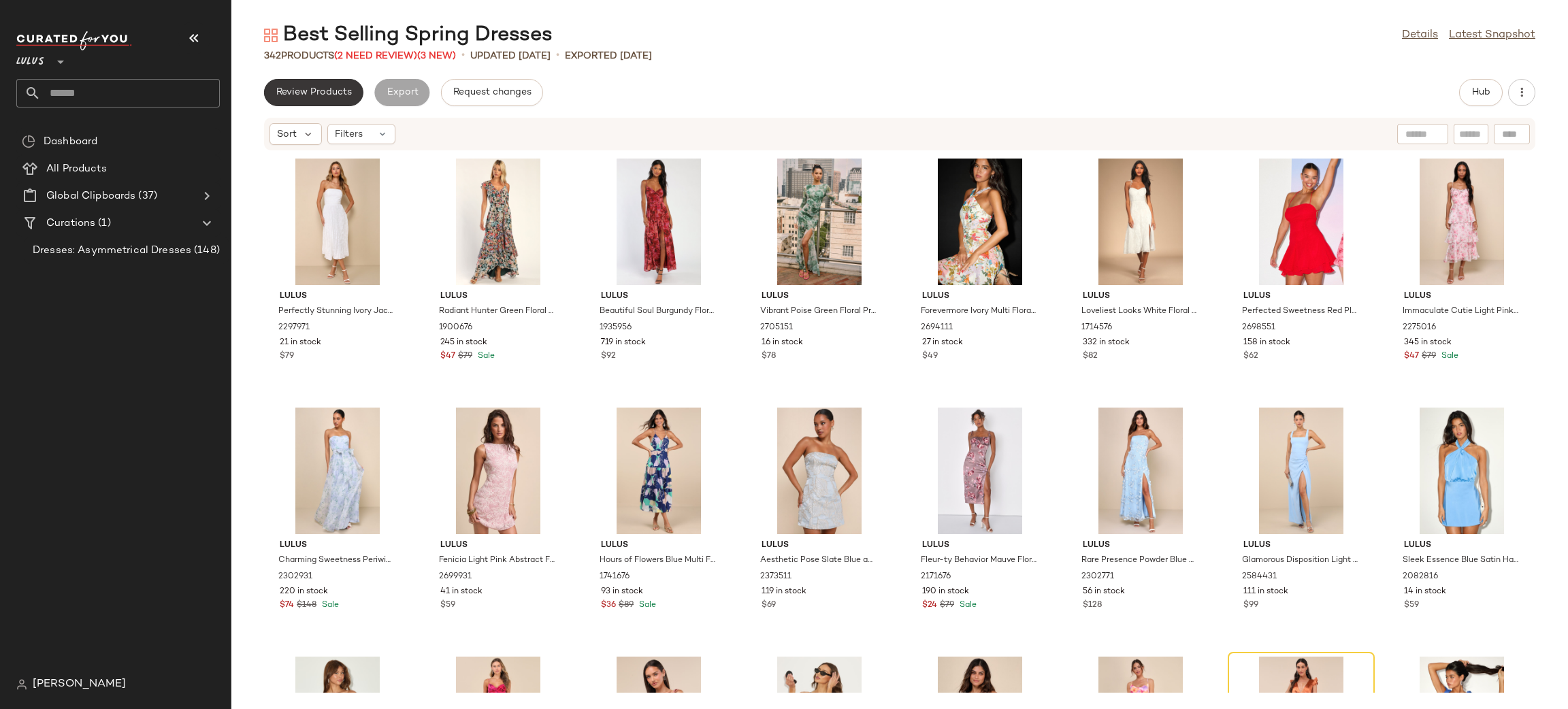
click at [330, 95] on span "Review Products" at bounding box center [314, 92] width 77 height 11
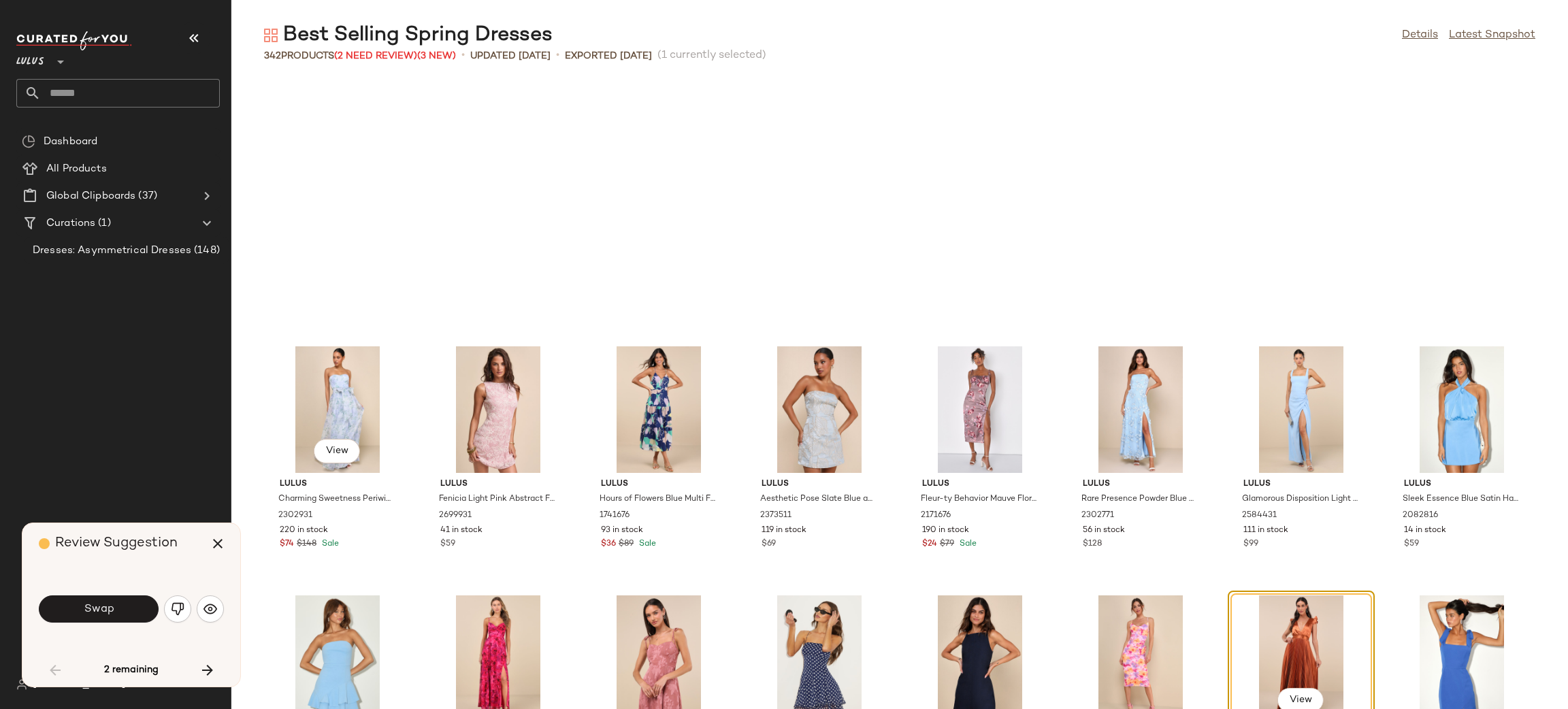
scroll to position [260, 0]
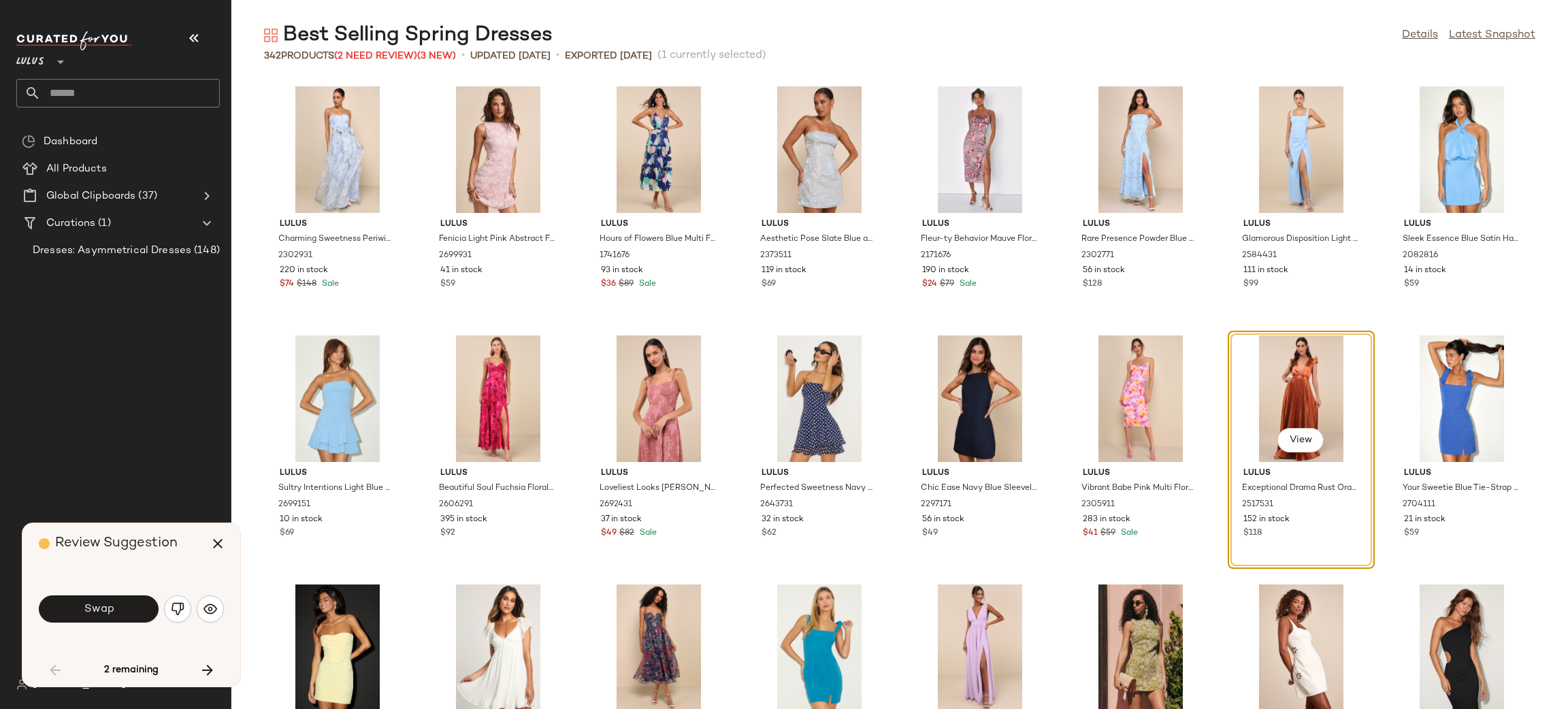
click at [127, 616] on button "Swap" at bounding box center [98, 609] width 120 height 27
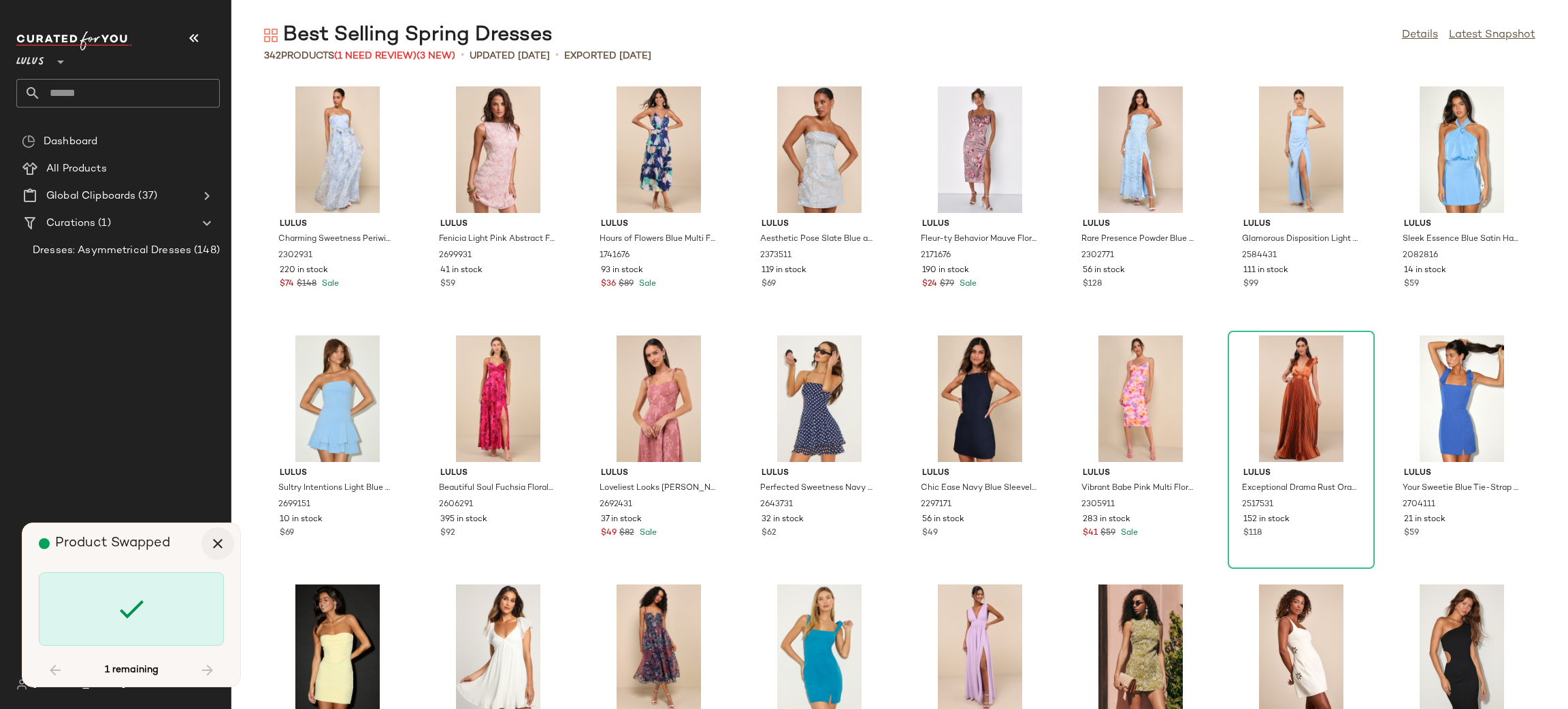
scroll to position [9715, 0]
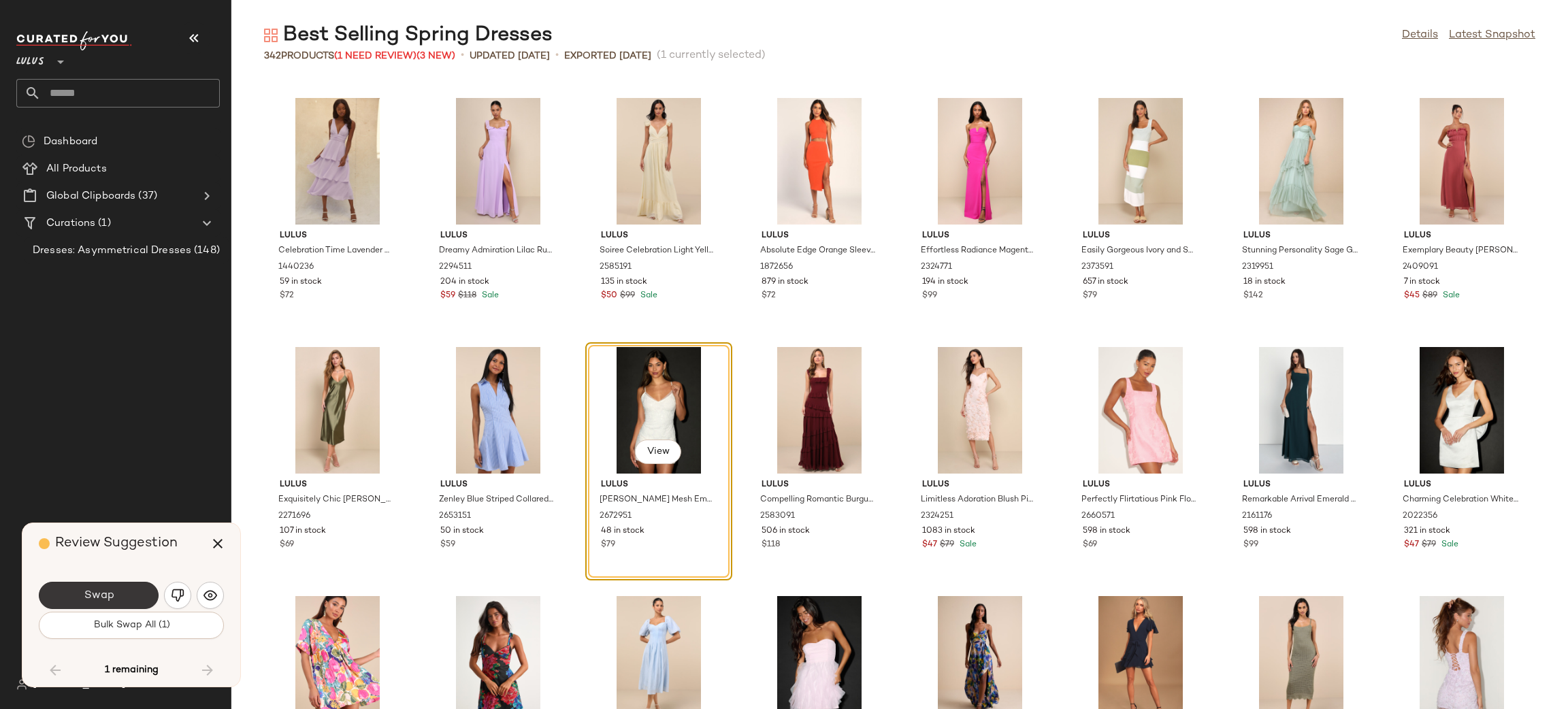
click at [147, 595] on button "Swap" at bounding box center [98, 595] width 120 height 27
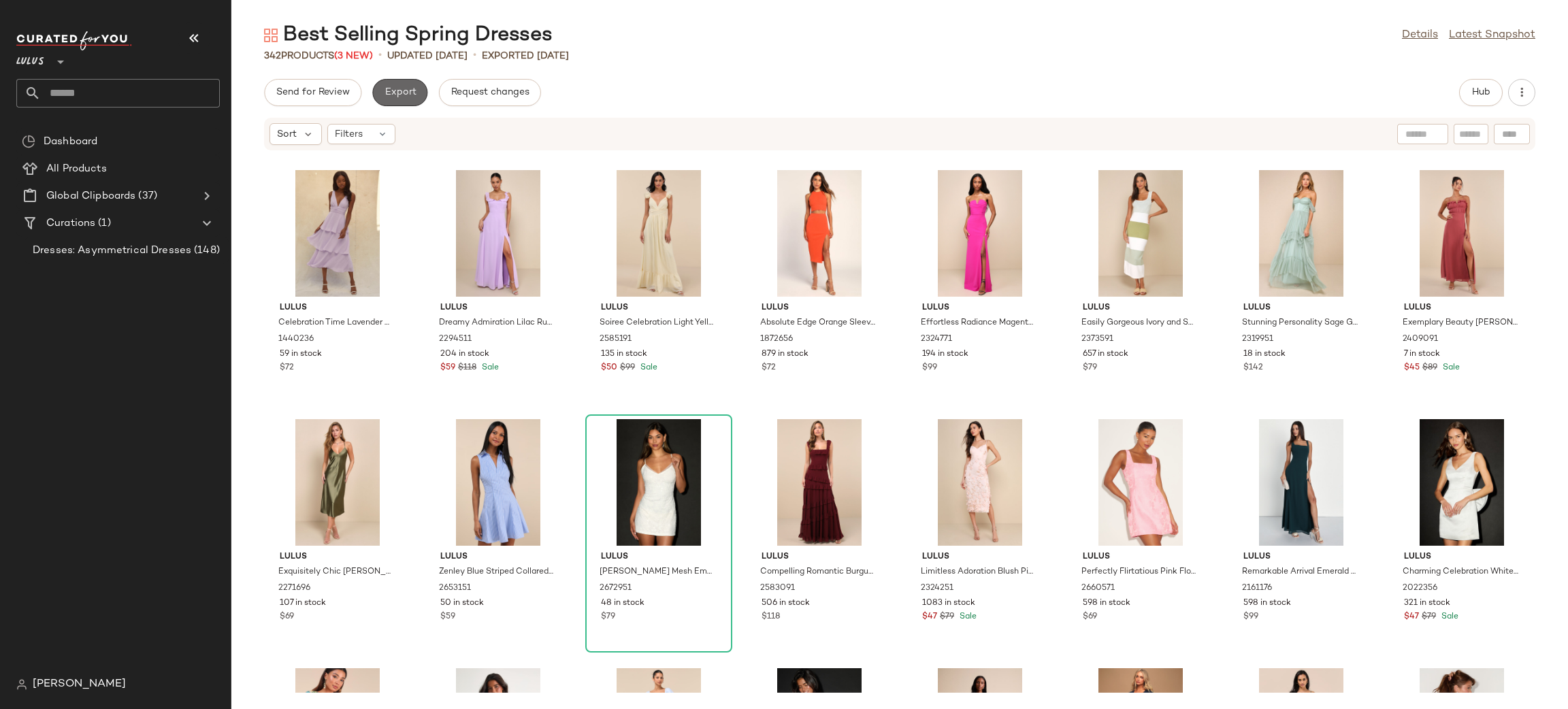
click at [404, 94] on span "Export" at bounding box center [400, 92] width 32 height 11
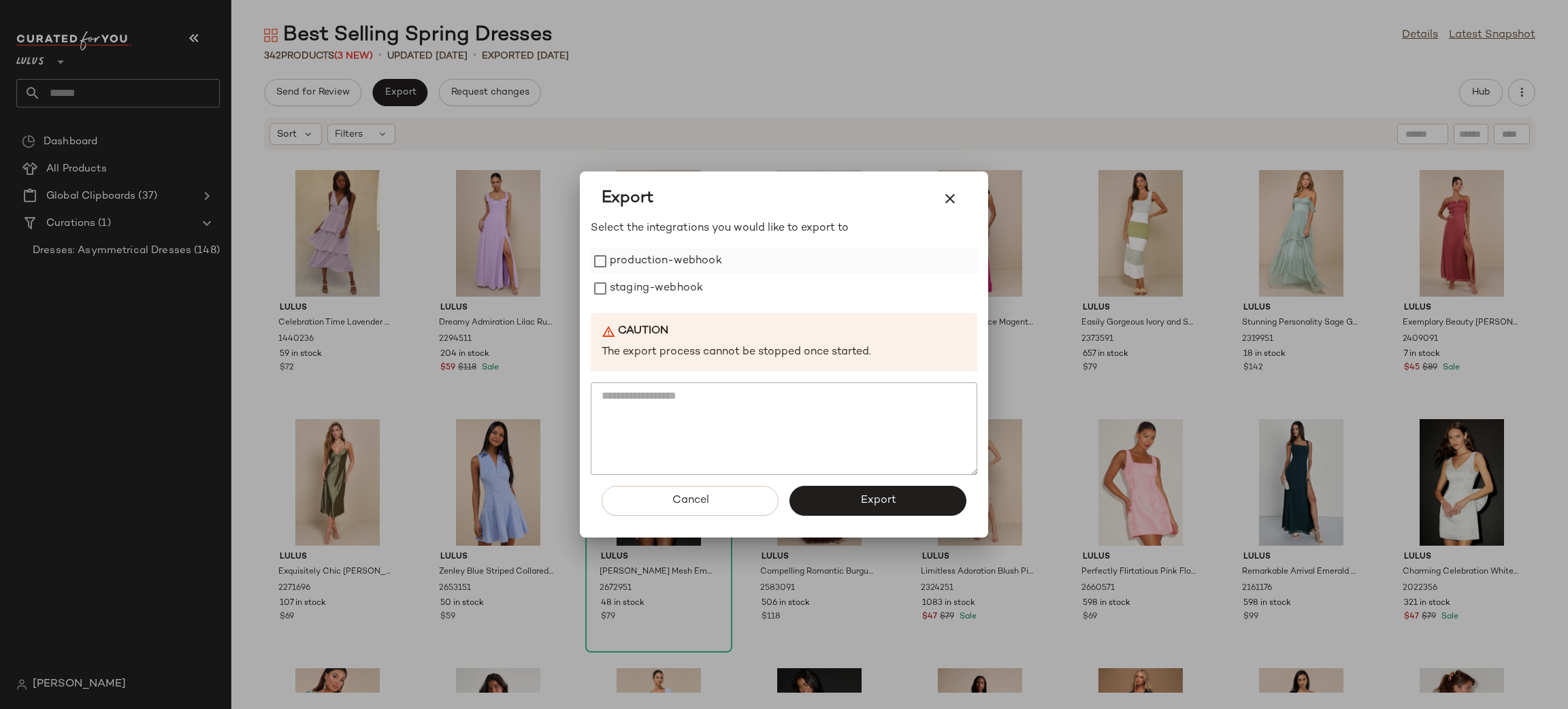
click at [662, 259] on label "production-webhook" at bounding box center [666, 261] width 112 height 27
click at [673, 293] on label "staging-webhook" at bounding box center [656, 288] width 93 height 27
click at [894, 504] on span "Export" at bounding box center [877, 500] width 36 height 13
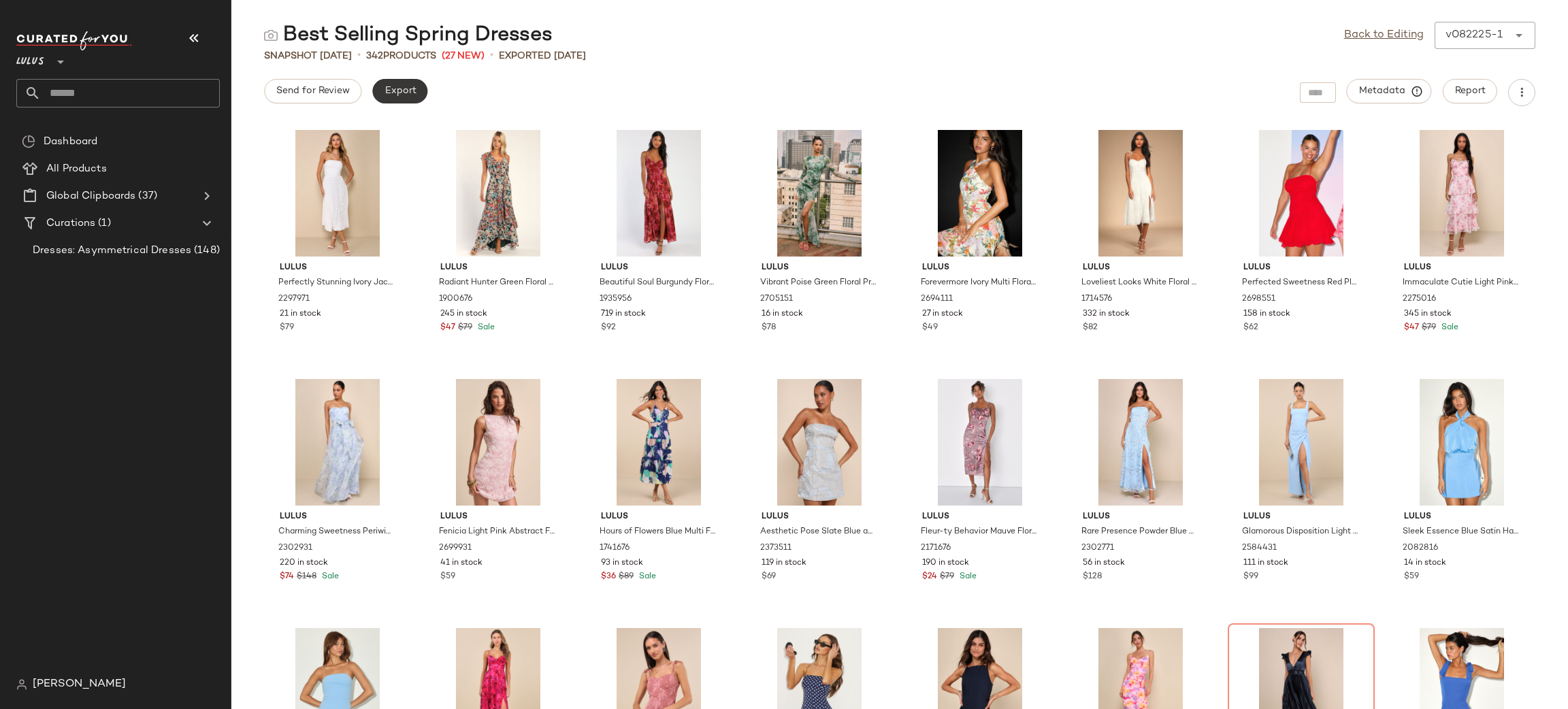
click at [395, 90] on span "Export" at bounding box center [400, 91] width 32 height 11
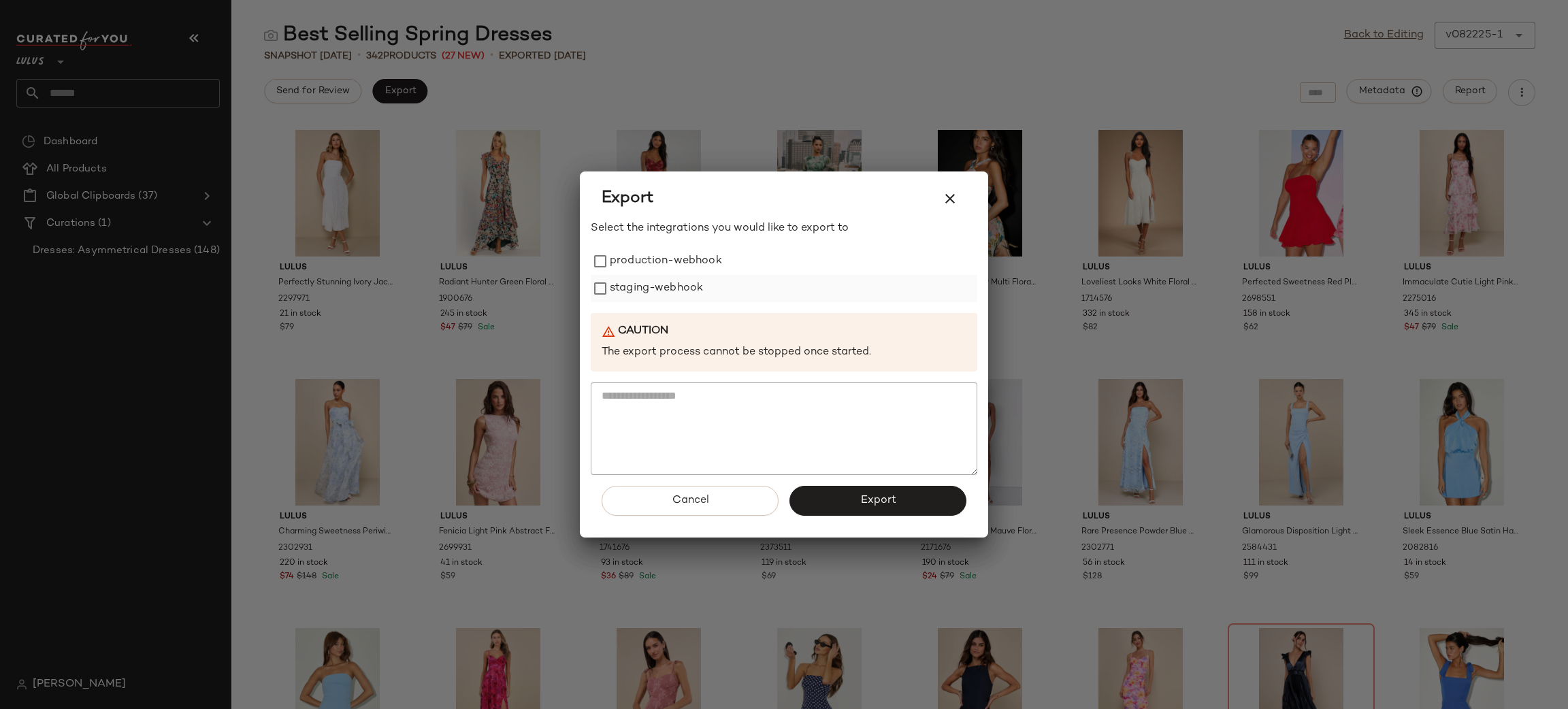
drag, startPoint x: 686, startPoint y: 268, endPoint x: 682, endPoint y: 276, distance: 8.9
click at [686, 268] on label "production-webhook" at bounding box center [666, 261] width 112 height 27
click at [677, 287] on label "staging-webhook" at bounding box center [656, 288] width 93 height 27
click at [891, 502] on span "Export" at bounding box center [877, 500] width 36 height 13
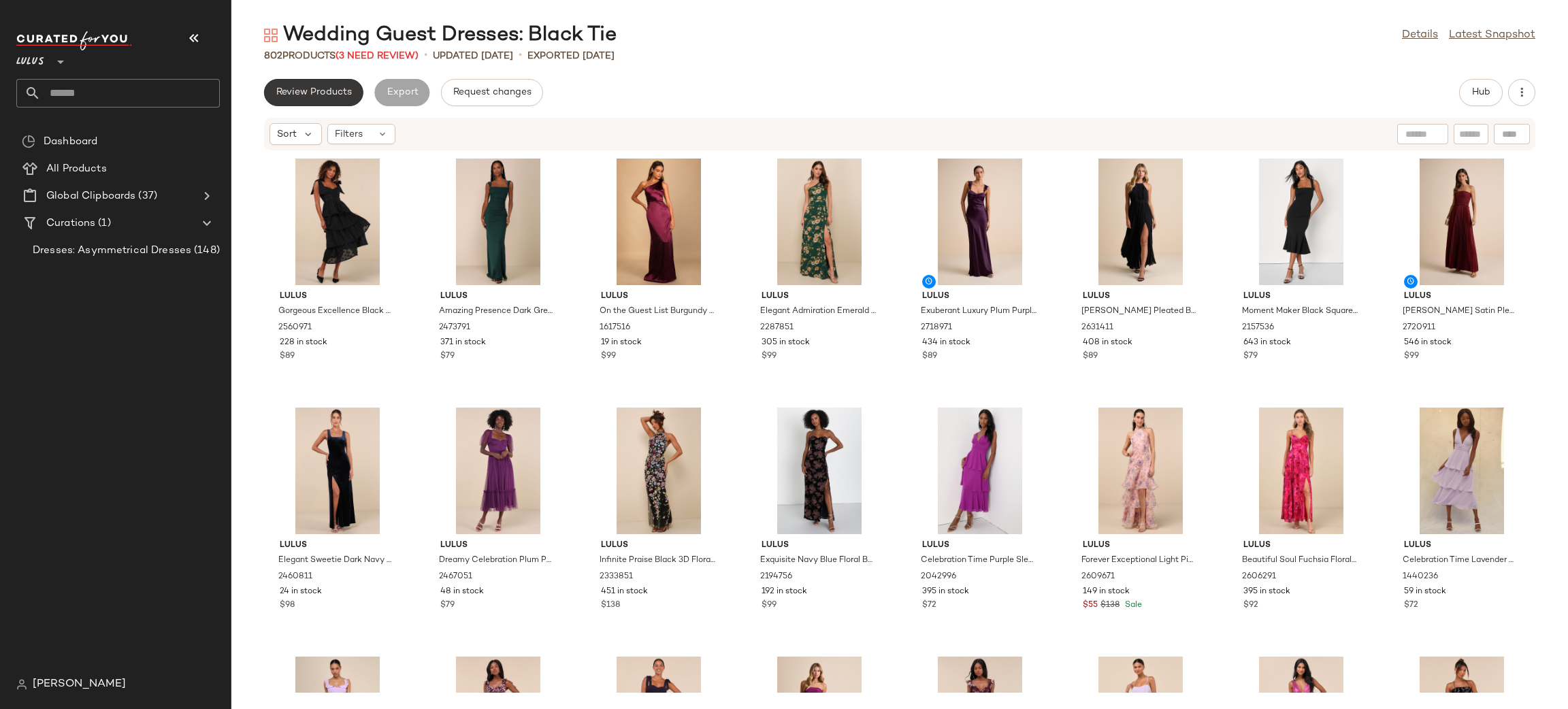
click at [306, 84] on button "Review Products" at bounding box center [314, 92] width 99 height 27
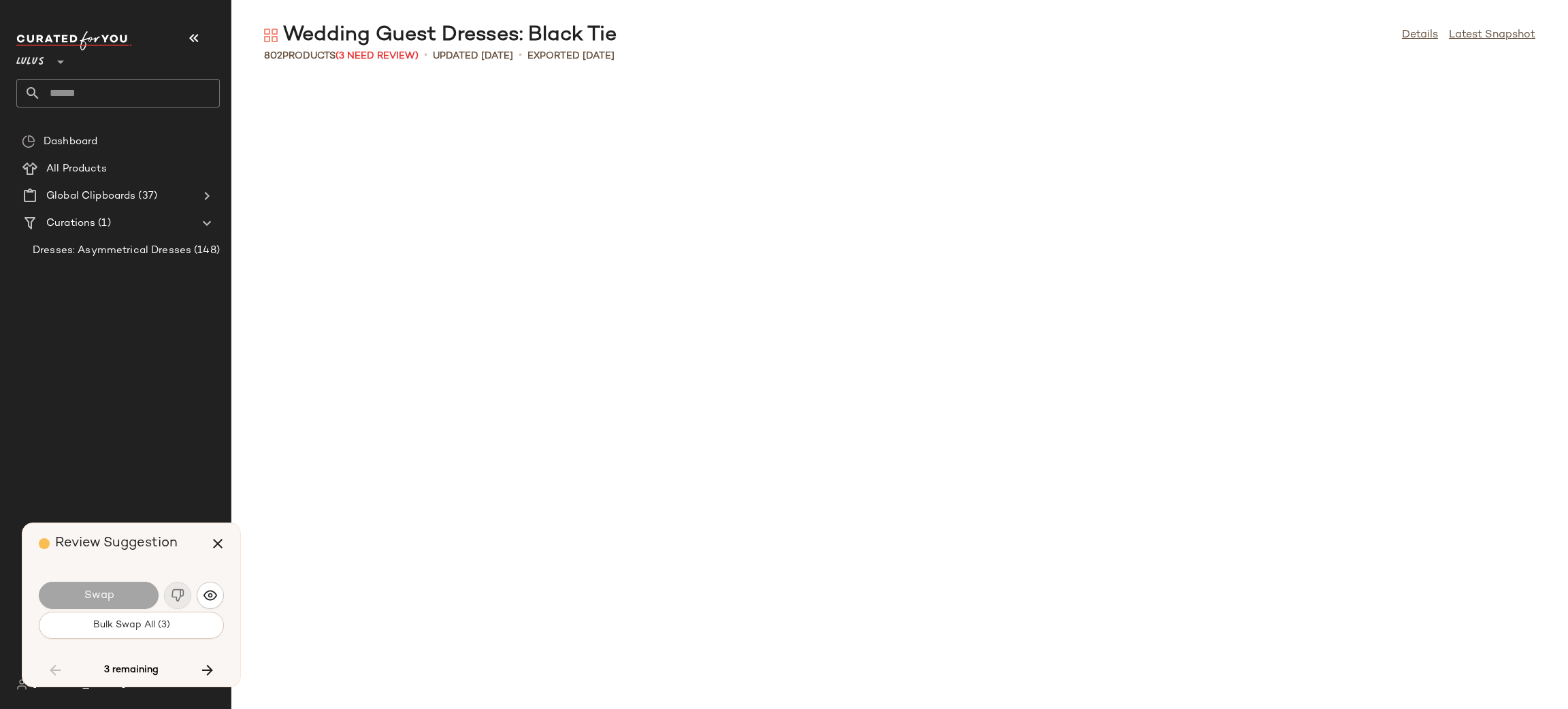
scroll to position [4234, 0]
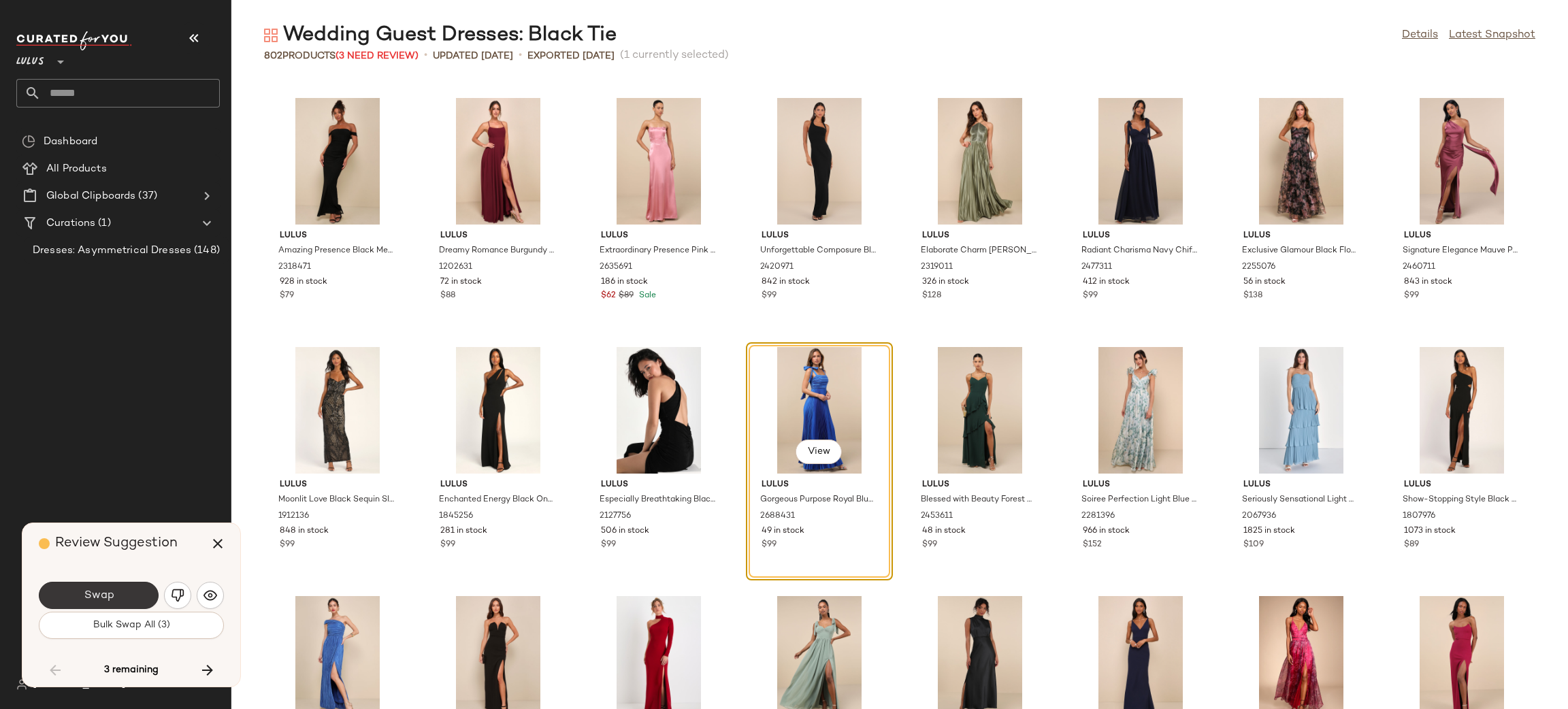
click at [114, 597] on button "Swap" at bounding box center [98, 595] width 120 height 27
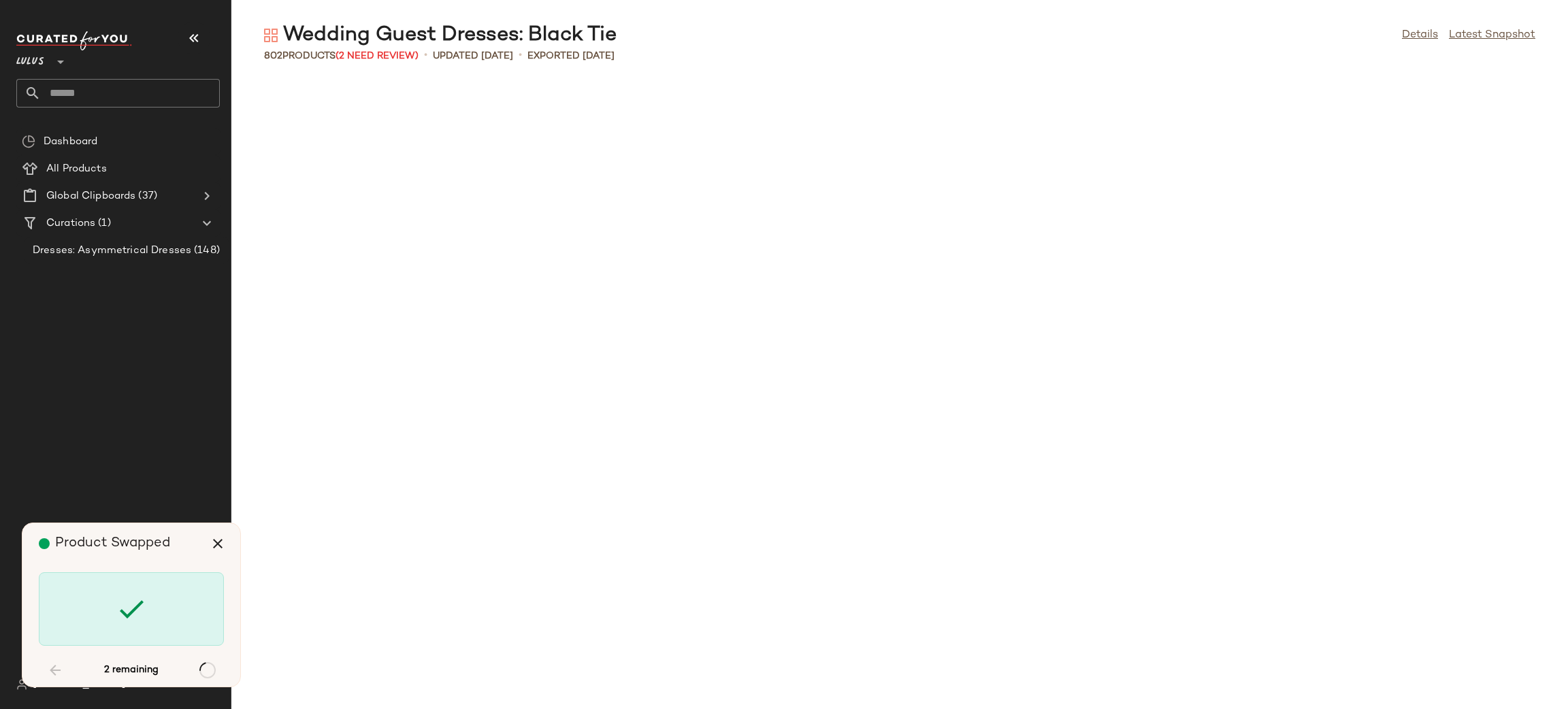
scroll to position [12705, 0]
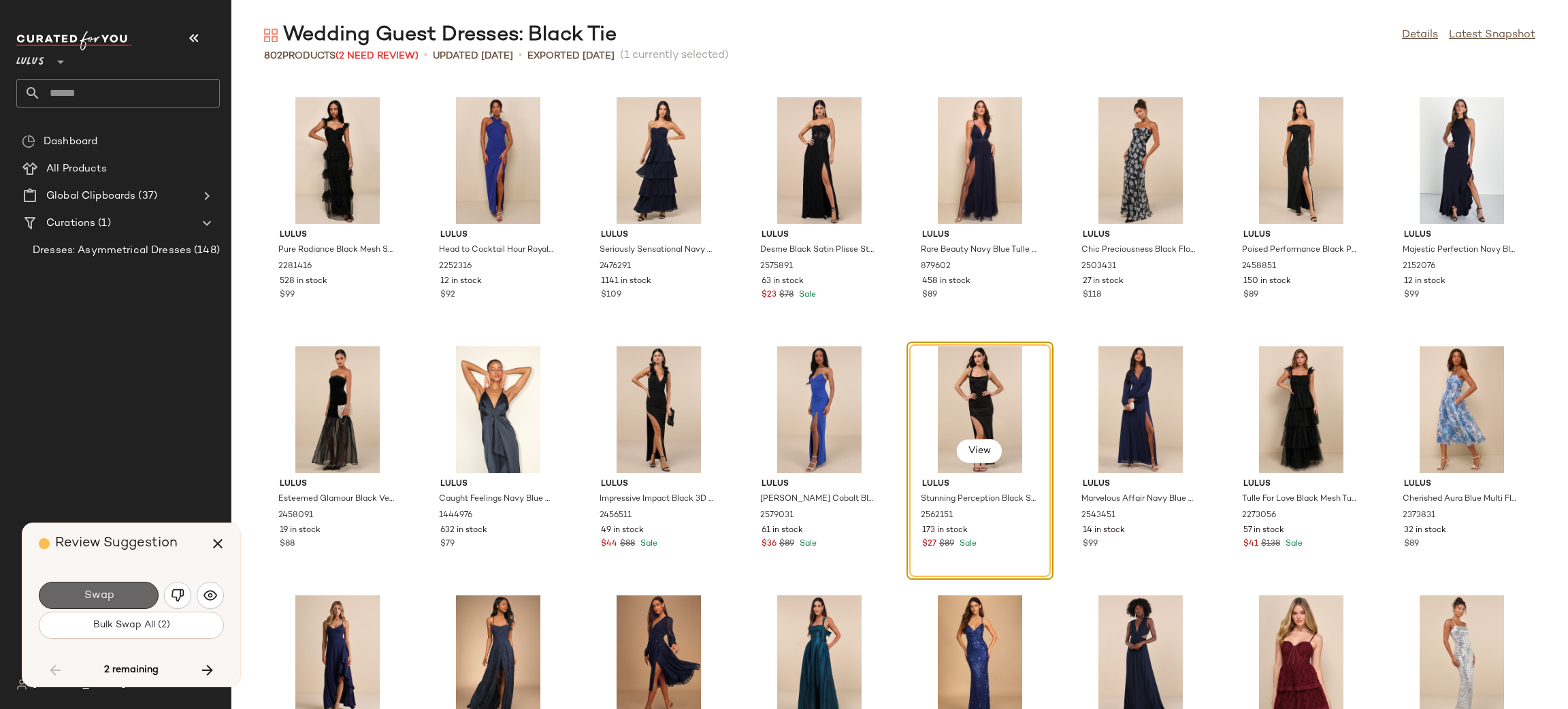
click at [123, 592] on button "Swap" at bounding box center [98, 595] width 120 height 27
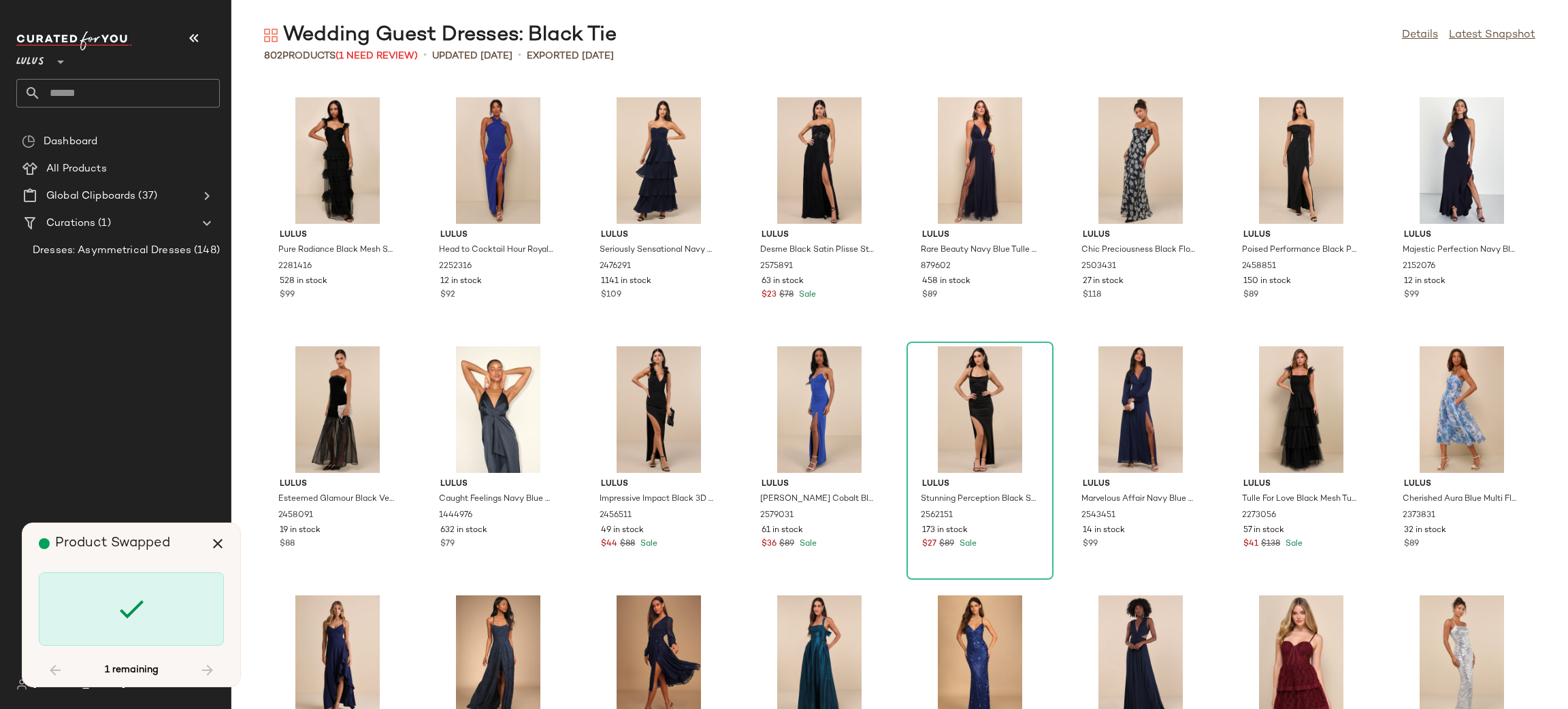
scroll to position [13701, 0]
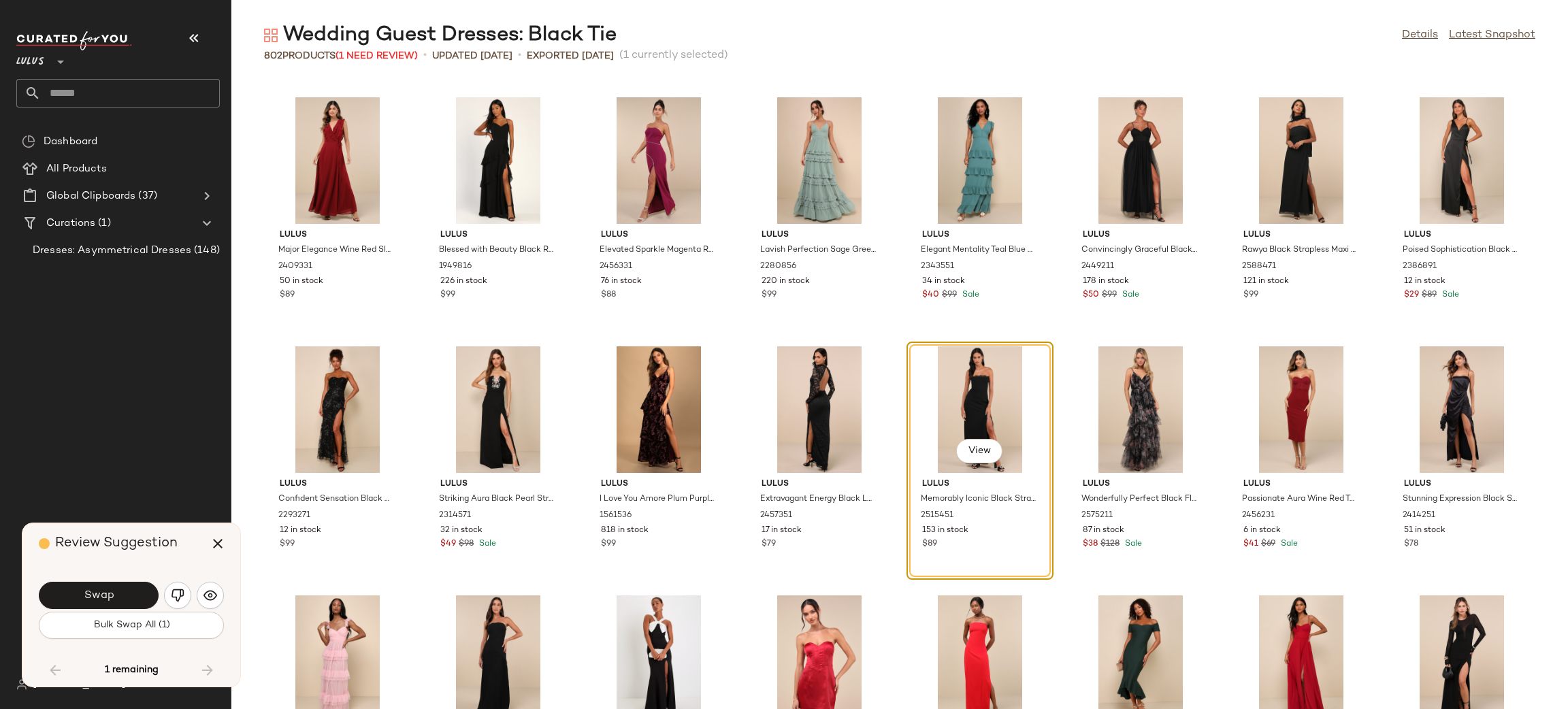
click at [115, 606] on button "Swap" at bounding box center [98, 595] width 120 height 27
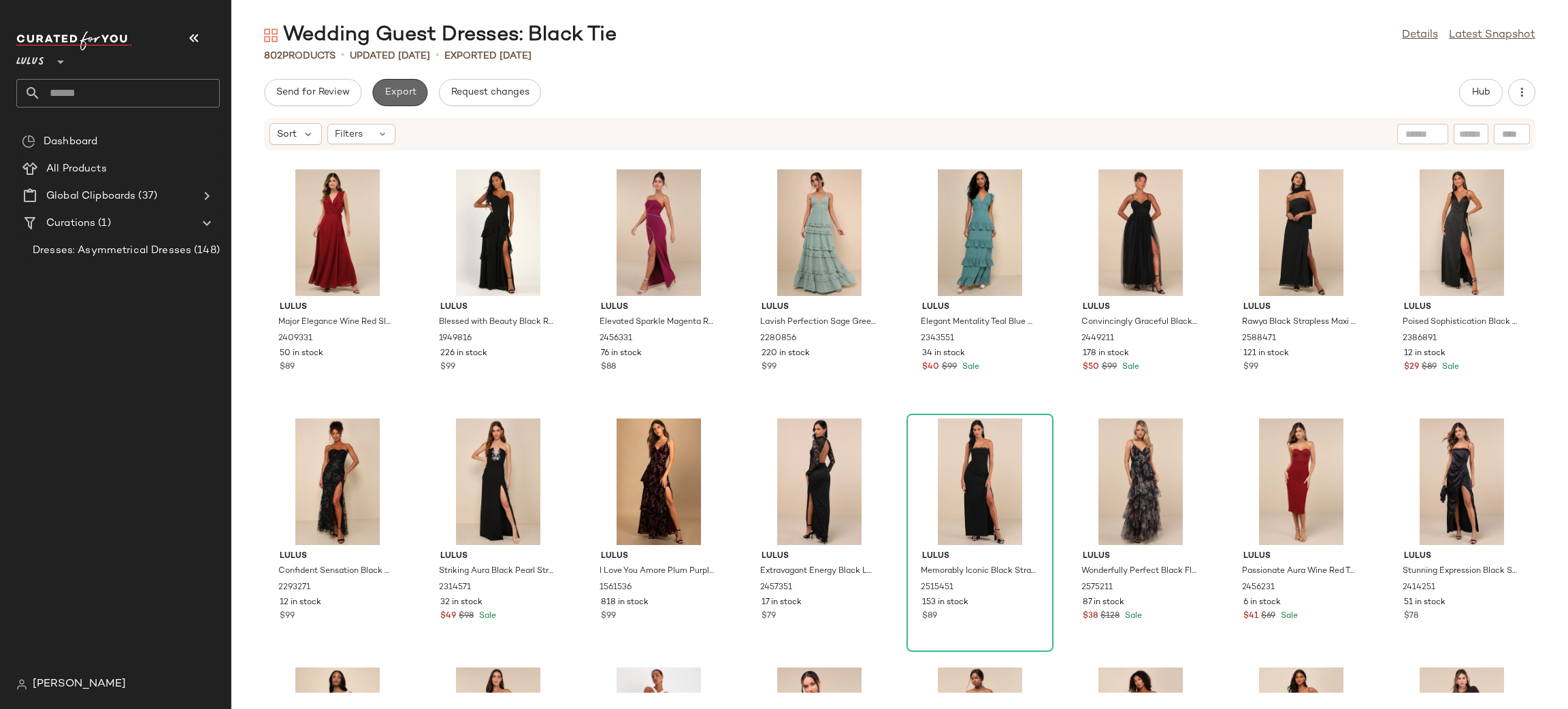
click at [375, 83] on button "Export" at bounding box center [400, 92] width 55 height 27
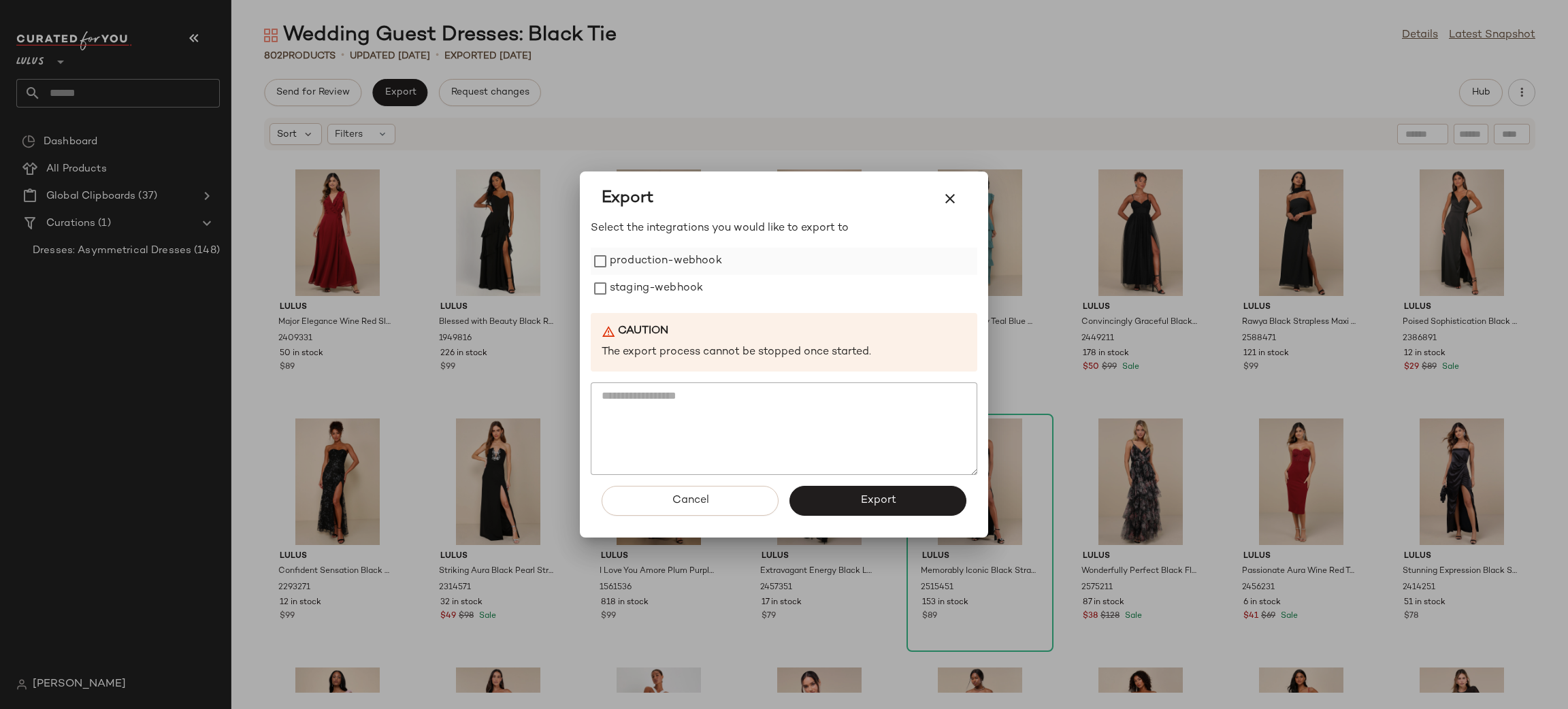
click at [677, 249] on div "Select the integrations you would like to export to production-webhook staging-…" at bounding box center [784, 347] width 387 height 255
click at [686, 266] on label "production-webhook" at bounding box center [666, 261] width 112 height 27
click at [694, 283] on label "staging-webhook" at bounding box center [656, 288] width 93 height 27
click at [852, 511] on button "Export" at bounding box center [877, 500] width 177 height 30
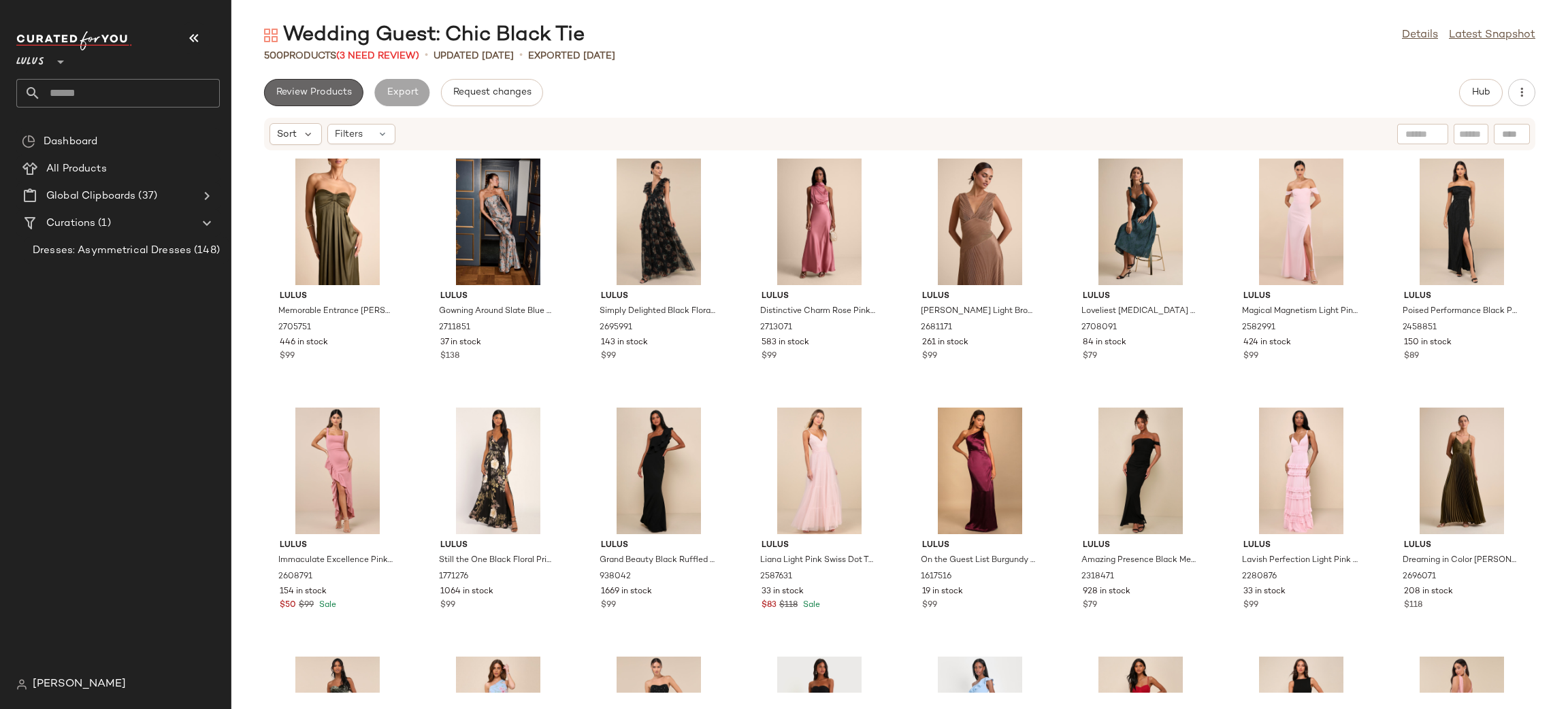
click at [337, 87] on span "Review Products" at bounding box center [314, 92] width 77 height 11
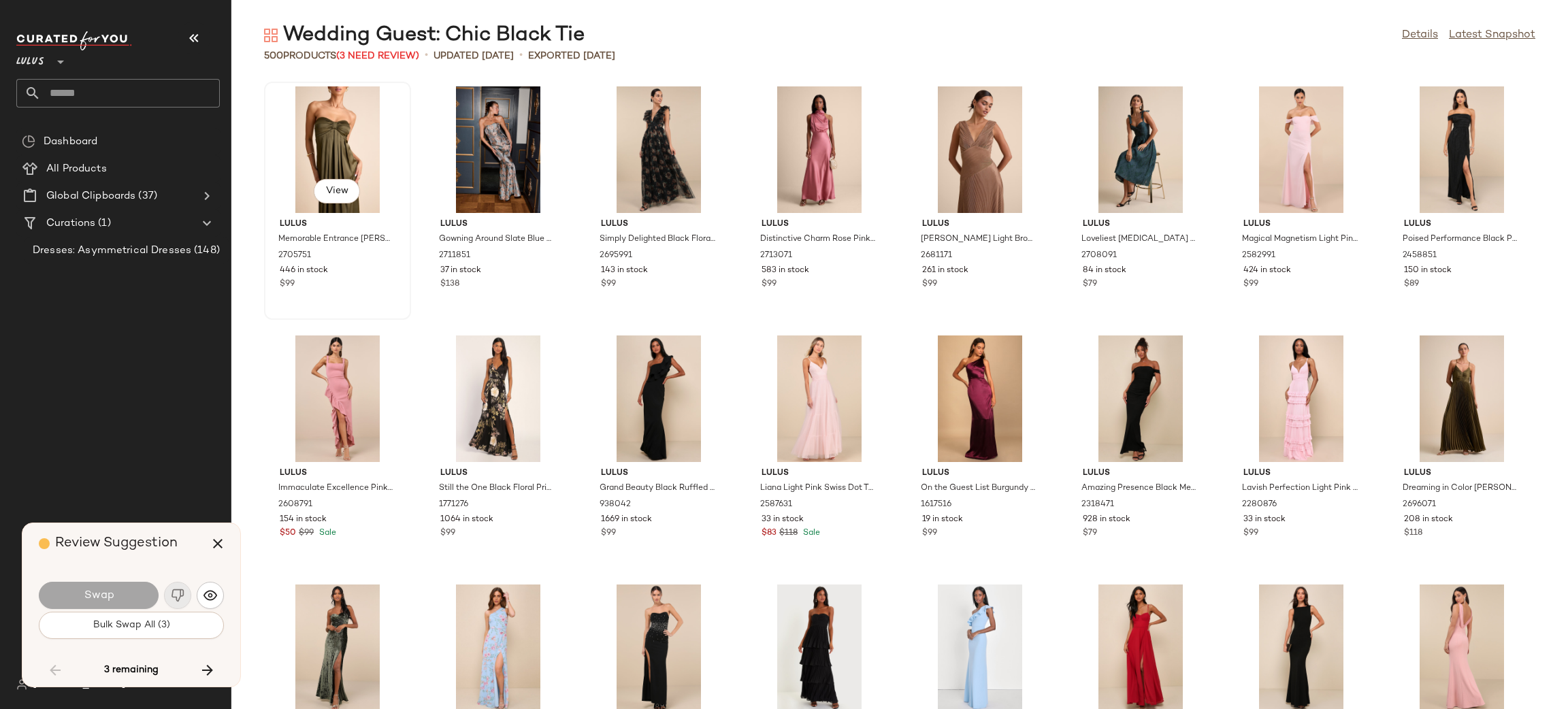
scroll to position [9217, 0]
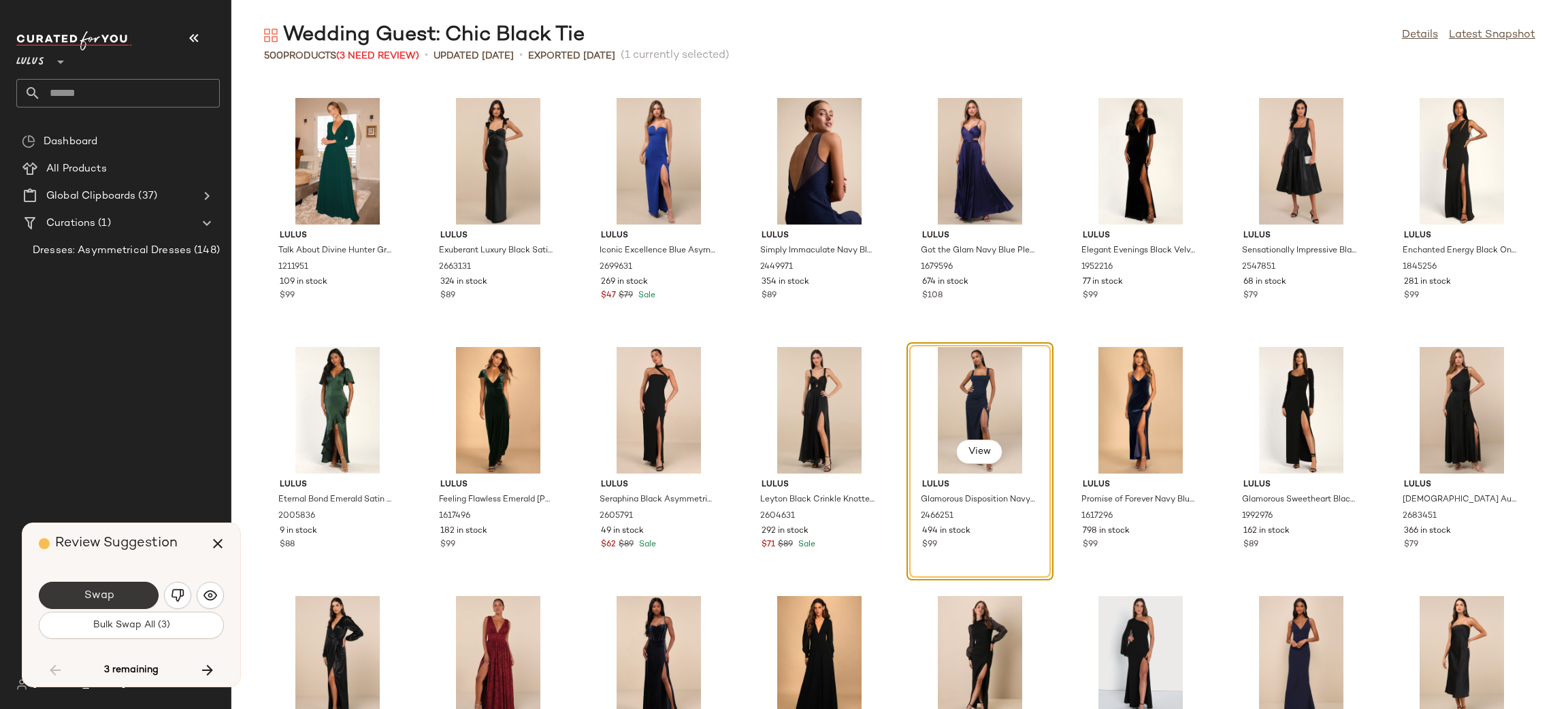
click at [137, 599] on button "Swap" at bounding box center [98, 595] width 120 height 27
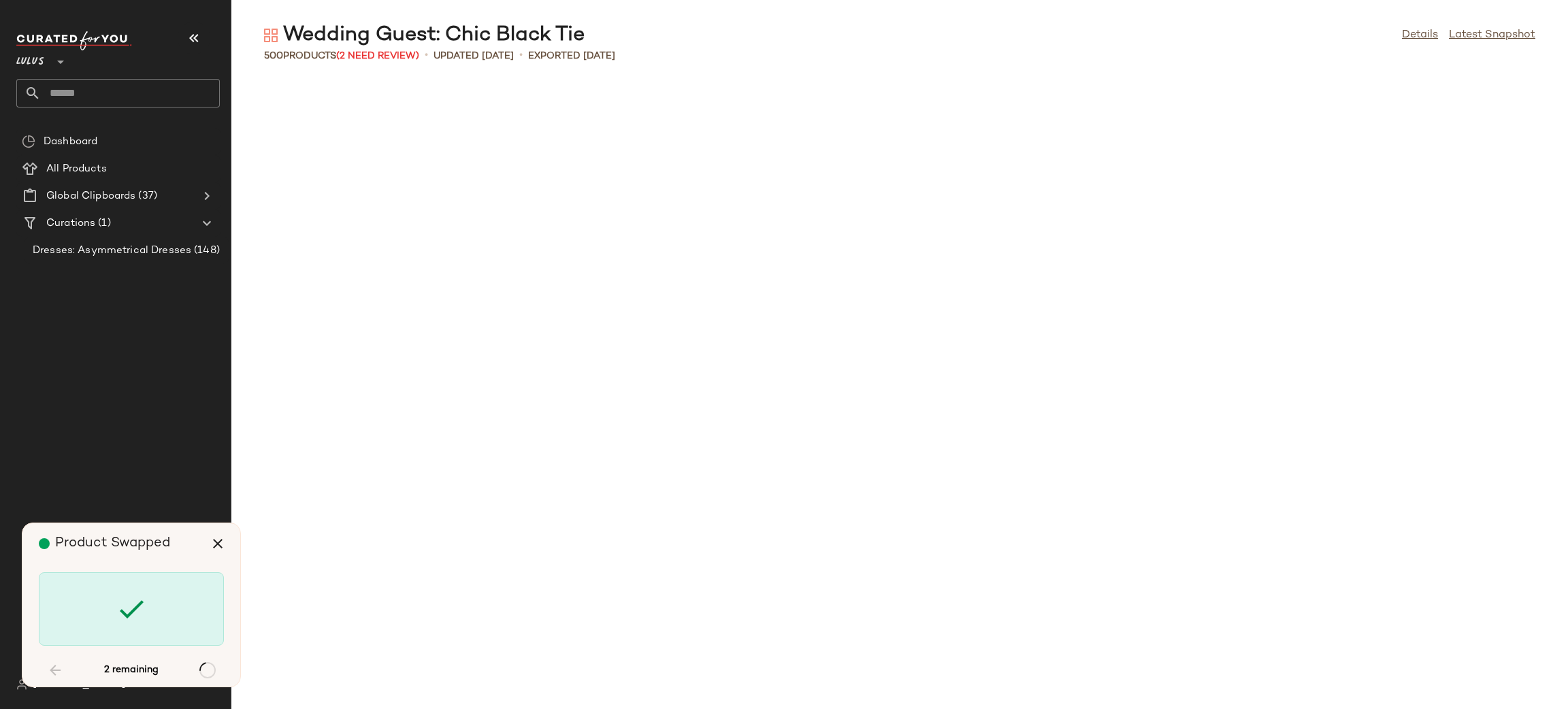
scroll to position [10213, 0]
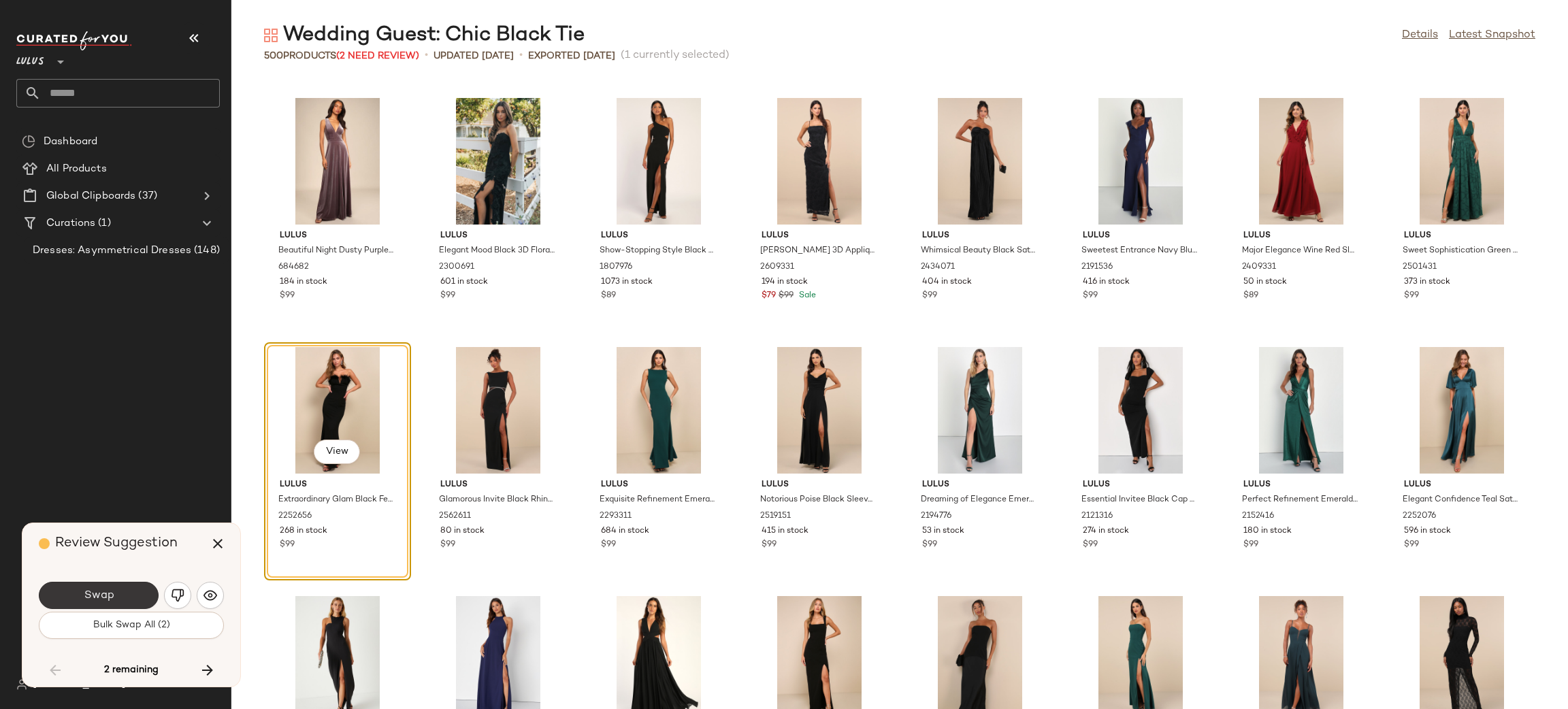
click at [90, 596] on span "Swap" at bounding box center [98, 596] width 31 height 13
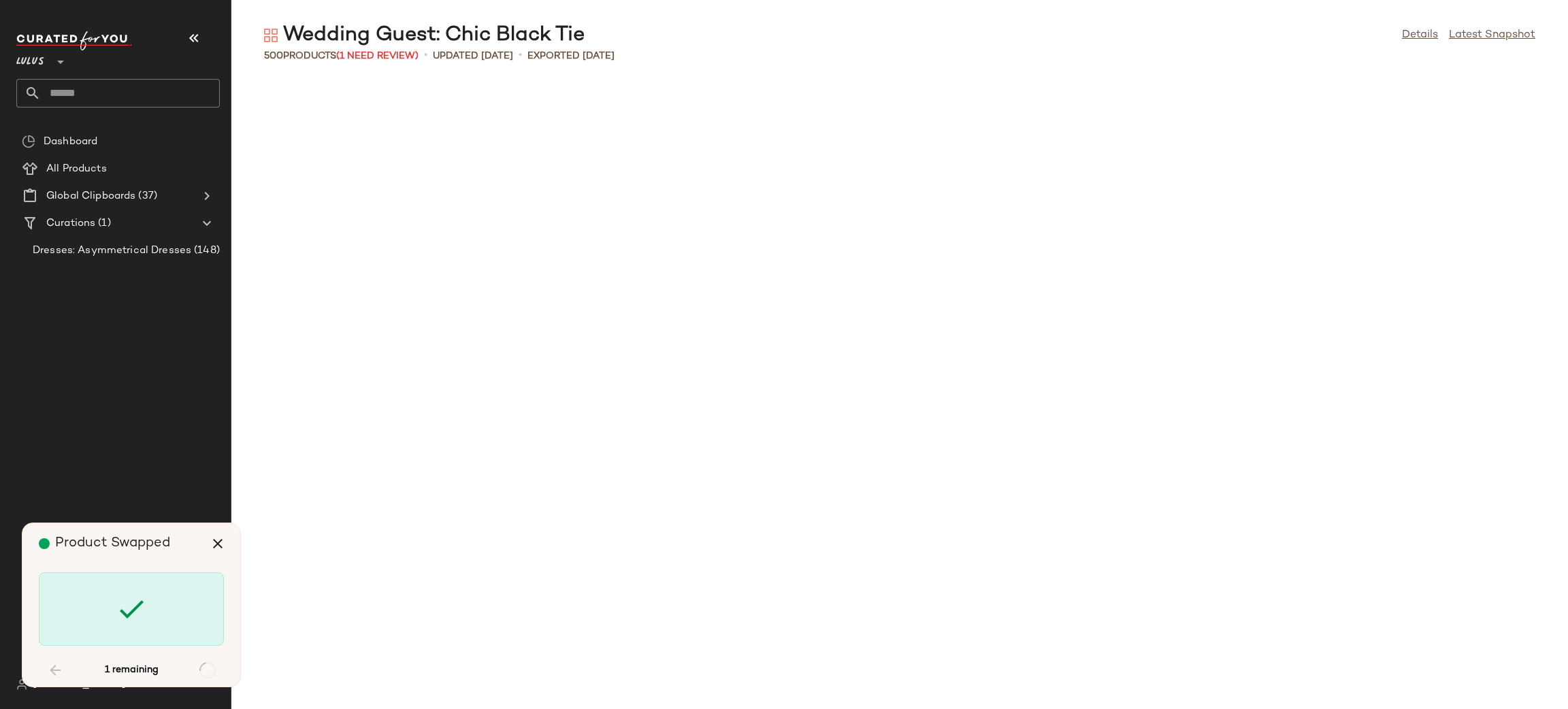
scroll to position [14199, 0]
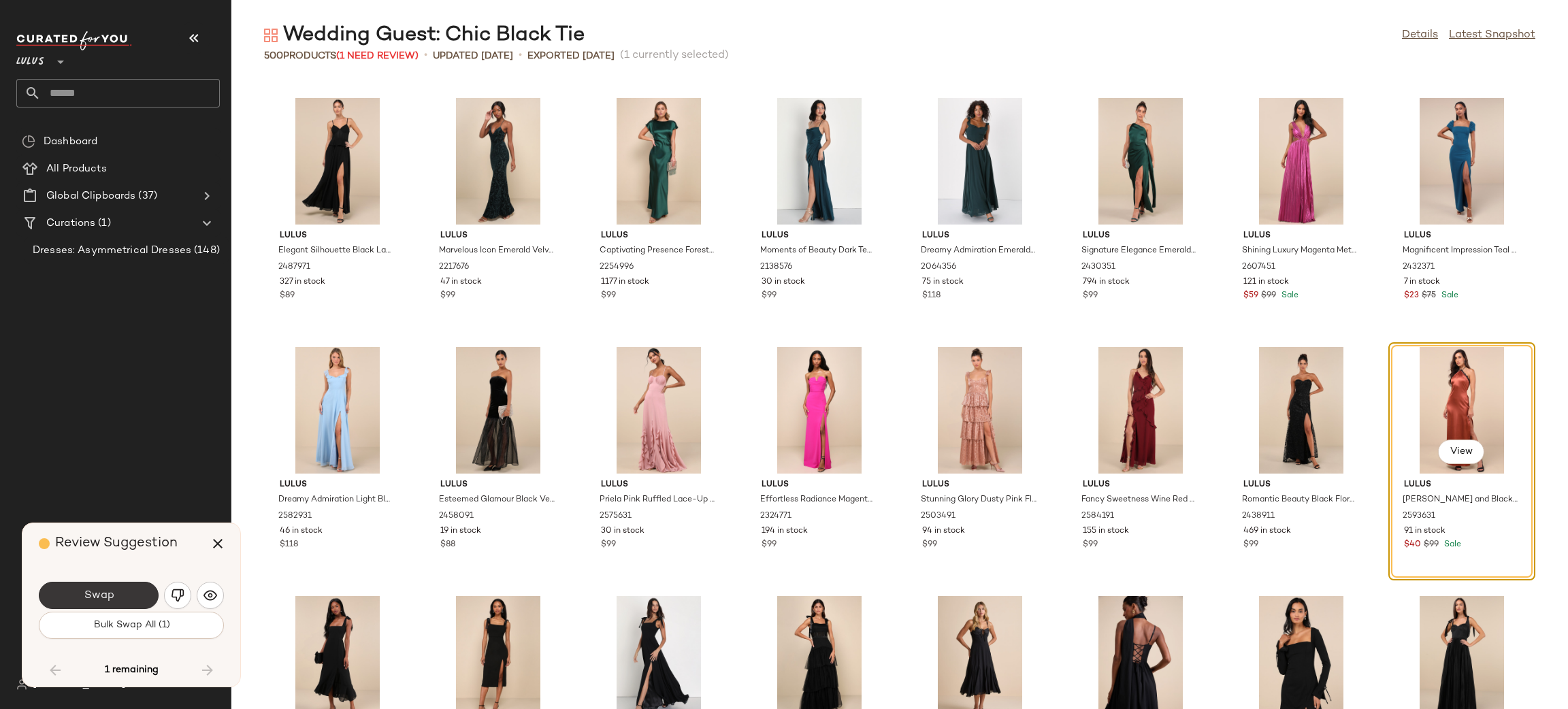
click at [117, 594] on button "Swap" at bounding box center [98, 595] width 120 height 27
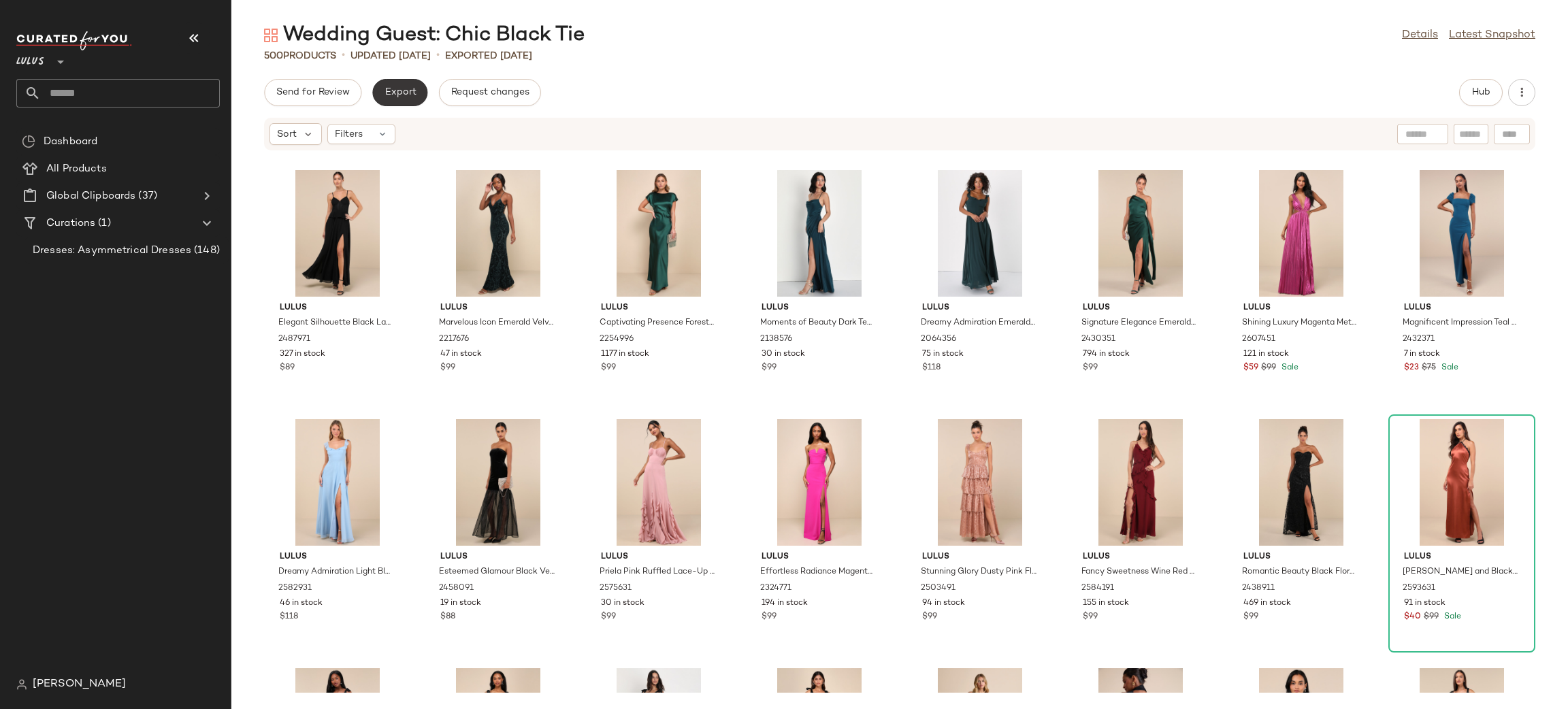
click at [402, 101] on button "Export" at bounding box center [400, 92] width 55 height 27
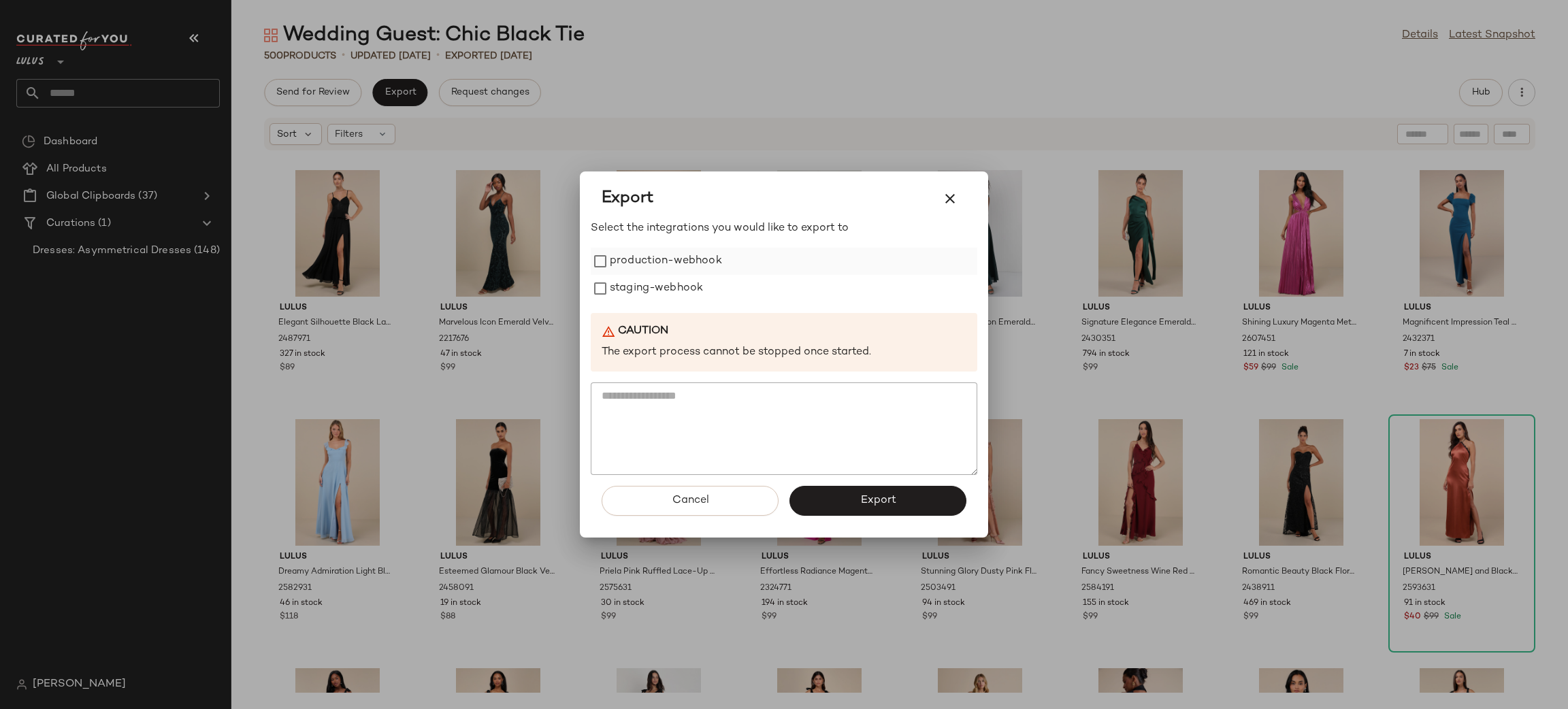
click at [673, 250] on label "production-webhook" at bounding box center [666, 261] width 112 height 27
drag, startPoint x: 677, startPoint y: 291, endPoint x: 682, endPoint y: 299, distance: 9.4
click at [677, 290] on label "staging-webhook" at bounding box center [656, 288] width 93 height 27
click at [899, 502] on button "Export" at bounding box center [877, 500] width 177 height 30
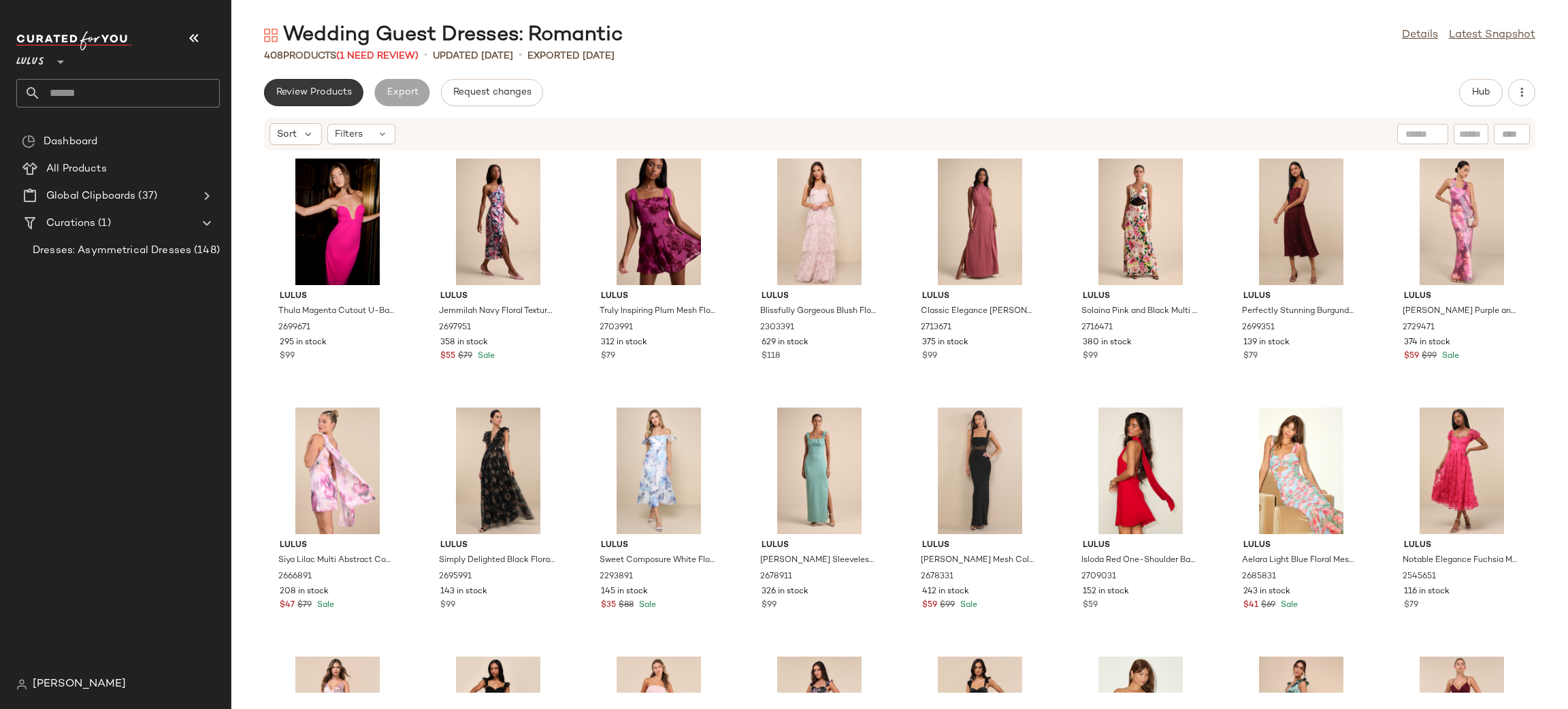
click at [314, 96] on span "Review Products" at bounding box center [314, 92] width 77 height 11
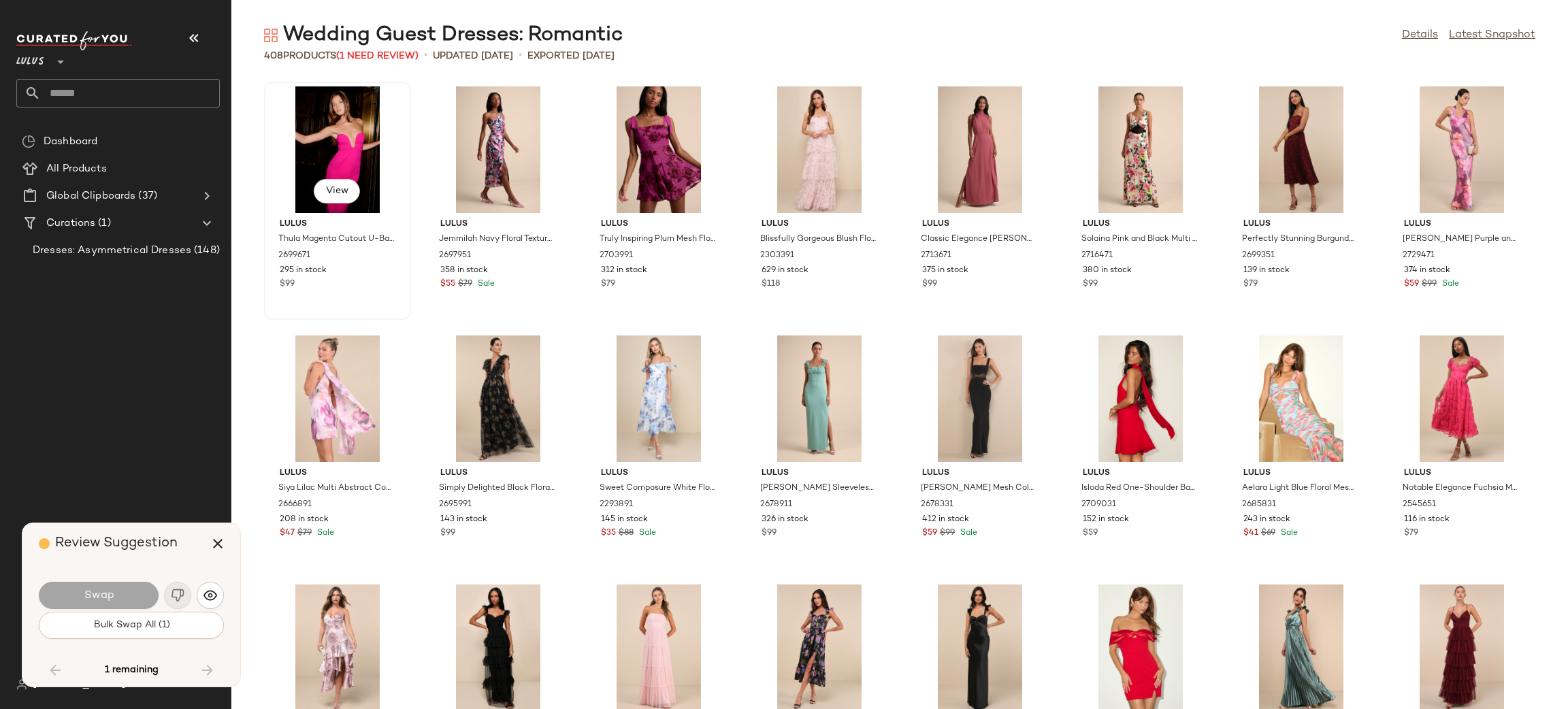
scroll to position [8719, 0]
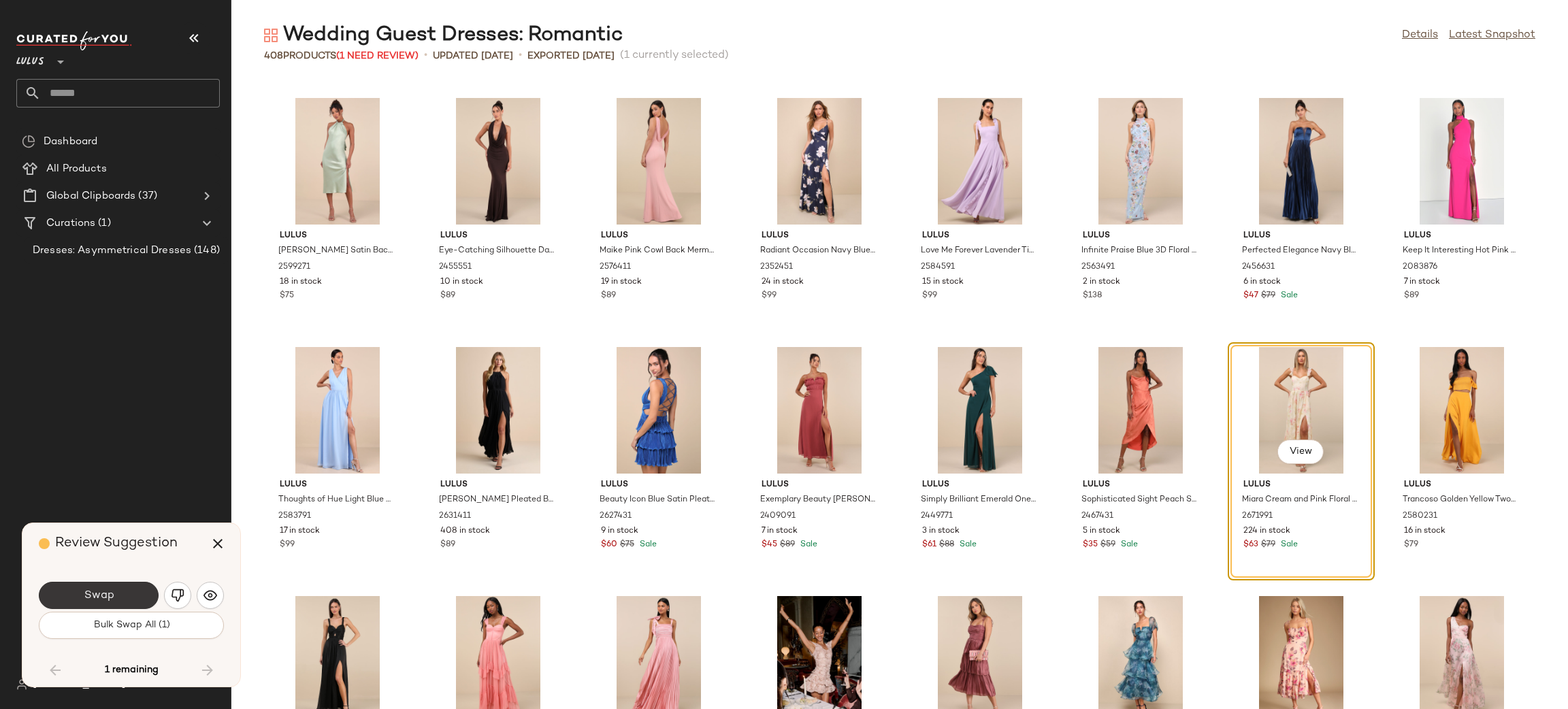
click at [113, 594] on span "Swap" at bounding box center [98, 596] width 31 height 13
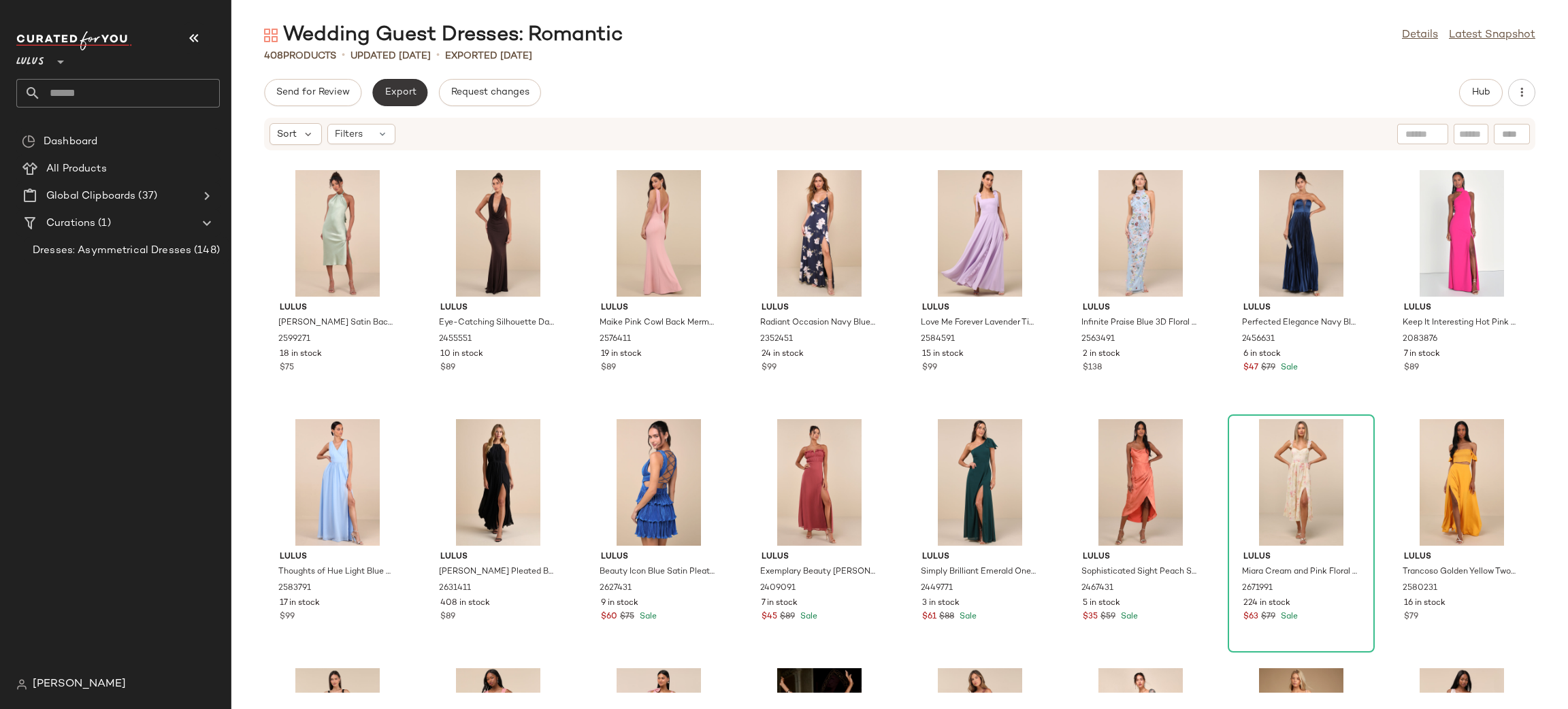
click at [403, 98] on button "Export" at bounding box center [400, 92] width 55 height 27
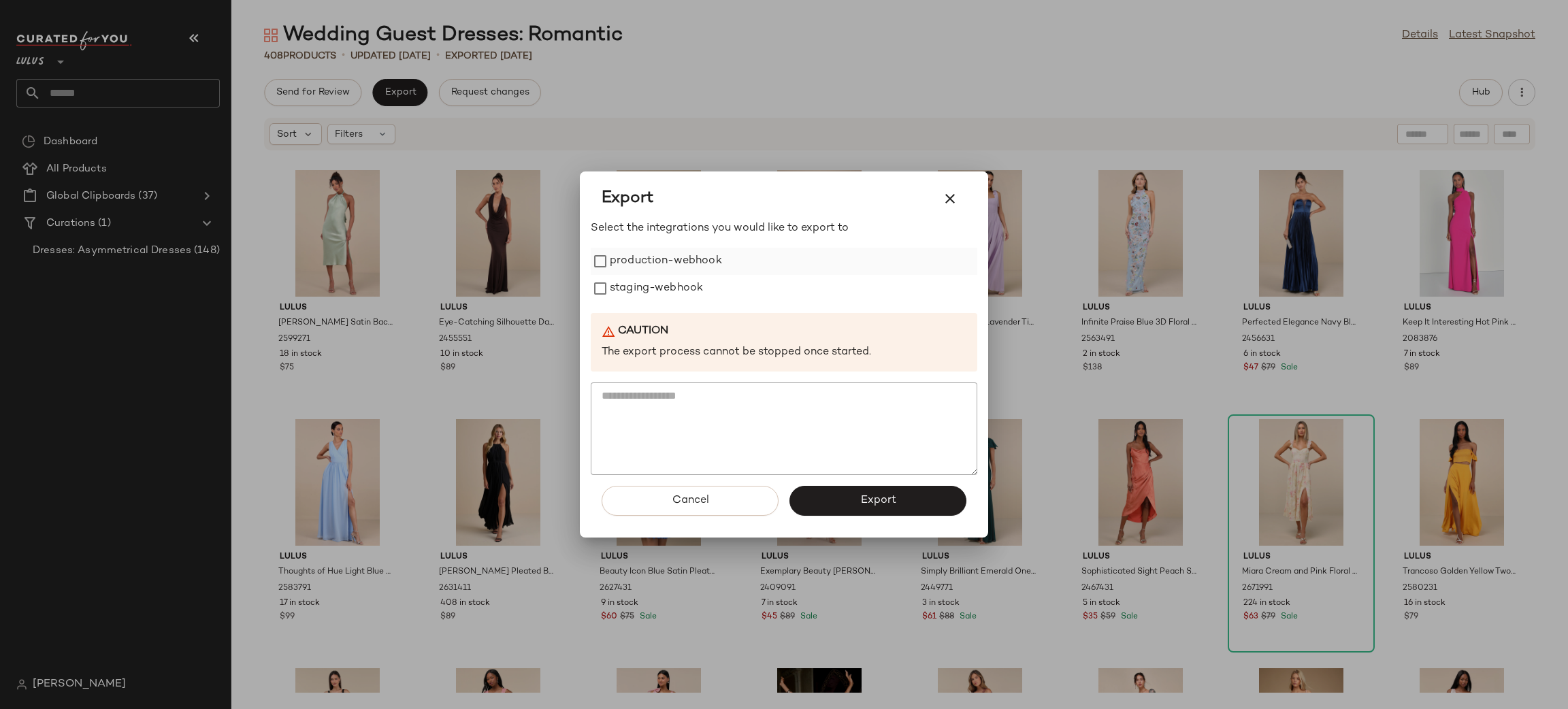
click at [634, 268] on label "production-webhook" at bounding box center [666, 261] width 112 height 27
click at [656, 290] on label "staging-webhook" at bounding box center [656, 288] width 93 height 27
click at [902, 506] on button "Export" at bounding box center [877, 500] width 177 height 30
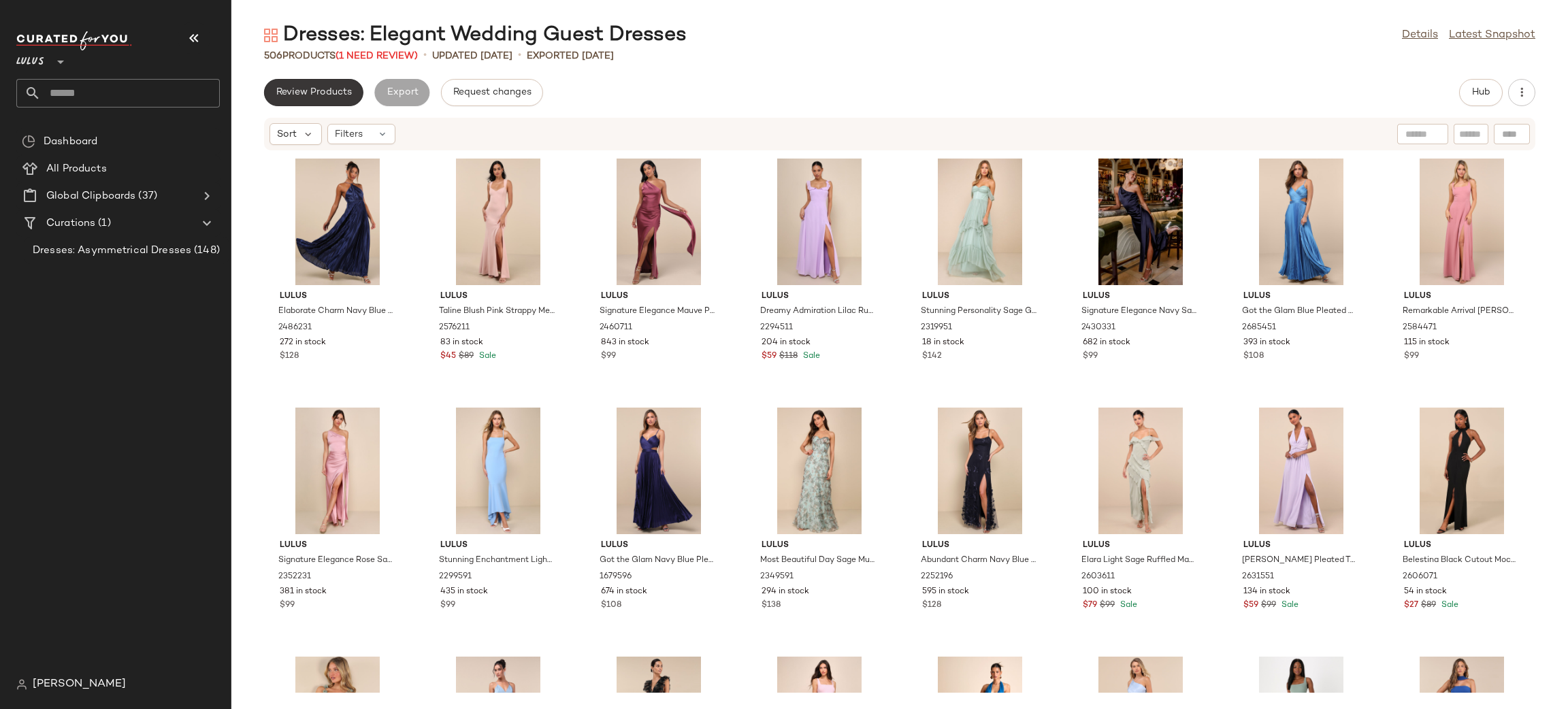
click at [298, 88] on span "Review Products" at bounding box center [314, 92] width 77 height 11
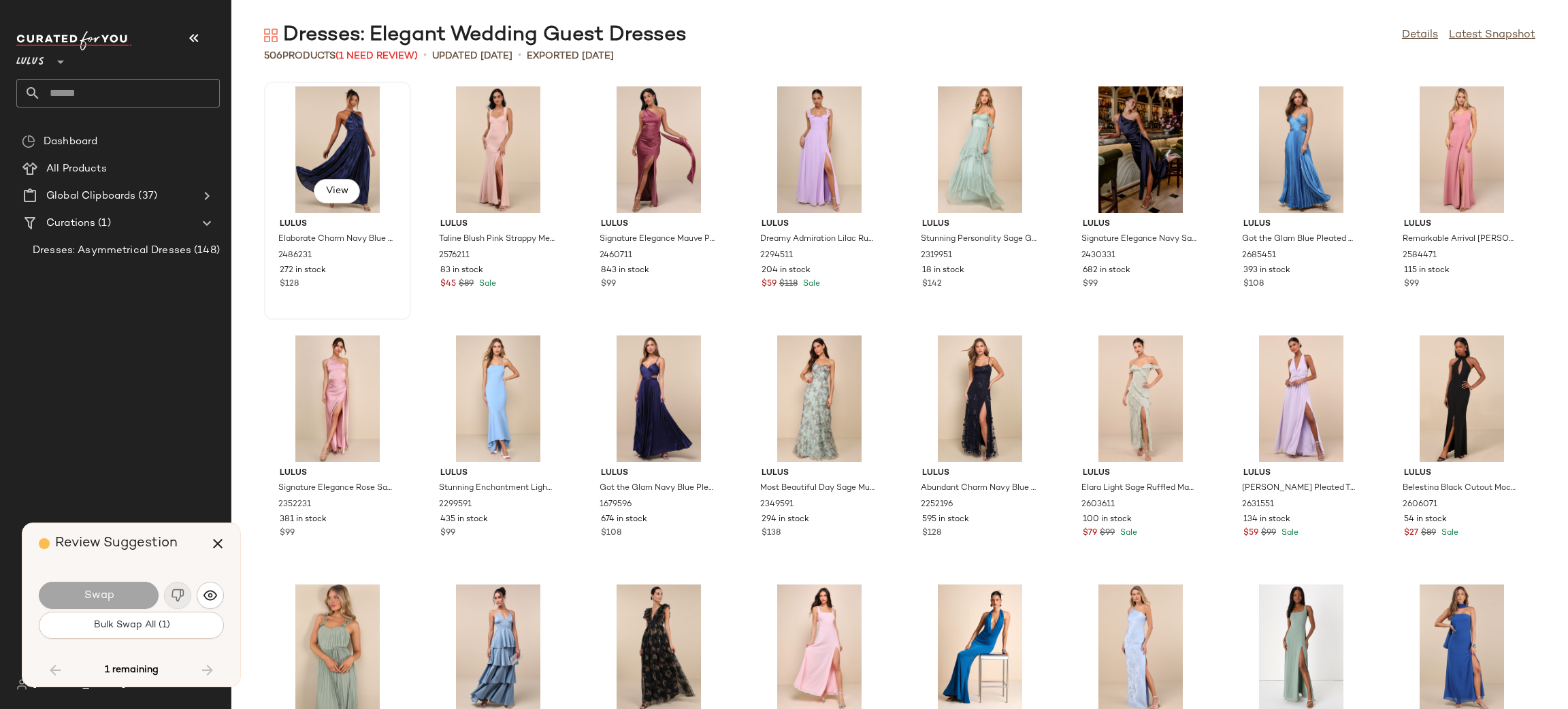
scroll to position [6726, 0]
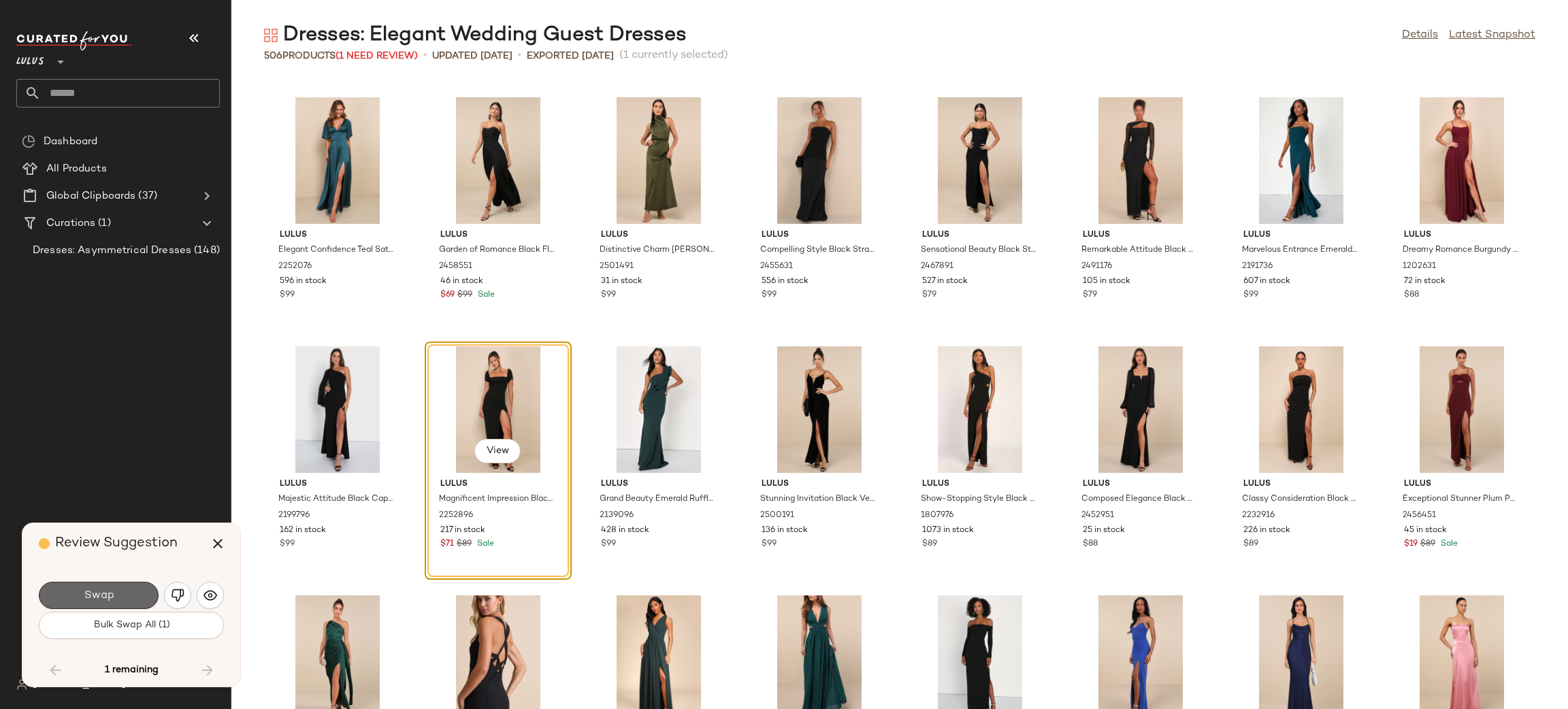
click at [125, 599] on button "Swap" at bounding box center [98, 595] width 120 height 27
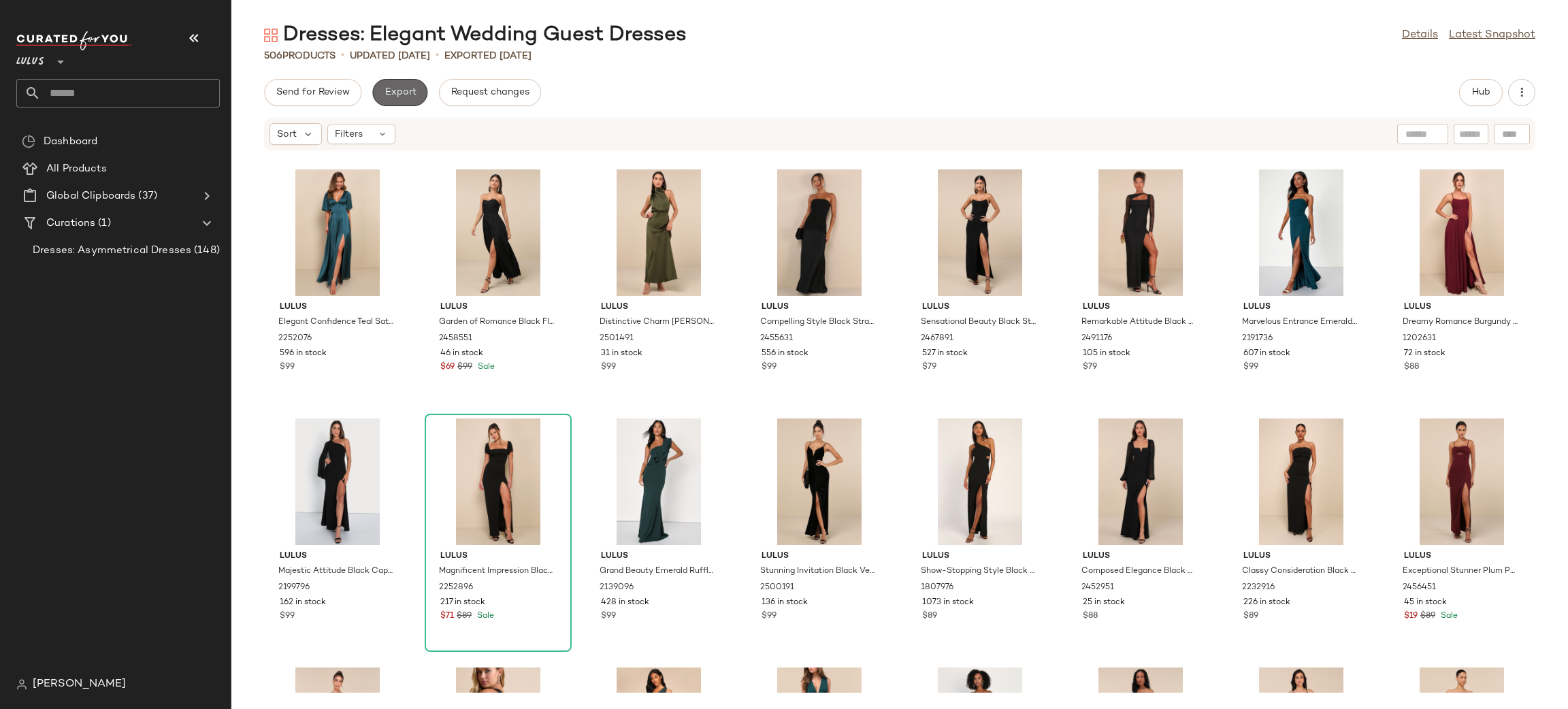
click at [405, 91] on span "Export" at bounding box center [400, 92] width 32 height 11
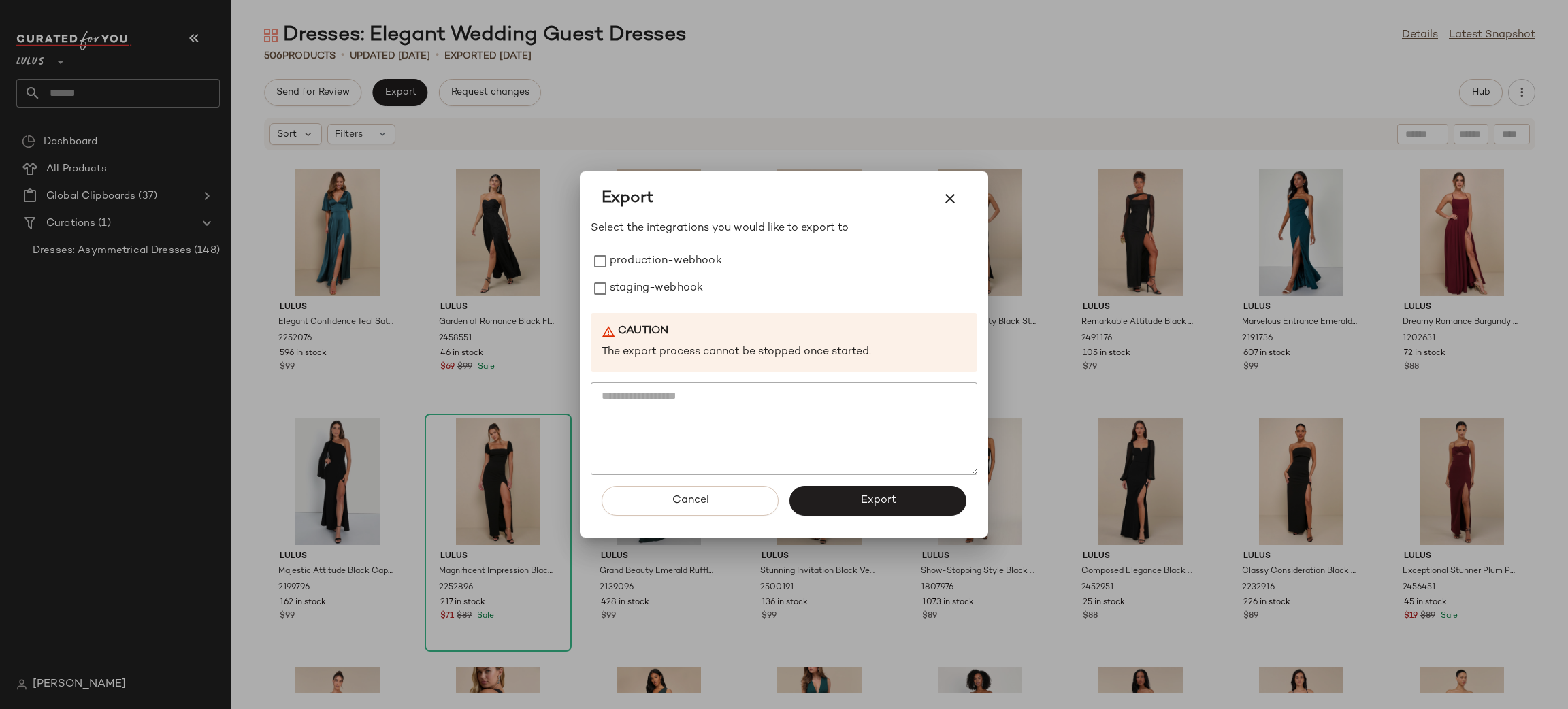
drag, startPoint x: 700, startPoint y: 268, endPoint x: 699, endPoint y: 304, distance: 36.0
click at [700, 268] on label "production-webhook" at bounding box center [666, 261] width 112 height 27
click at [698, 304] on div "Select the integrations you would like to export to production-webhook staging-…" at bounding box center [784, 347] width 387 height 255
click at [694, 296] on label "staging-webhook" at bounding box center [656, 288] width 93 height 27
click at [881, 493] on button "Export" at bounding box center [877, 500] width 177 height 30
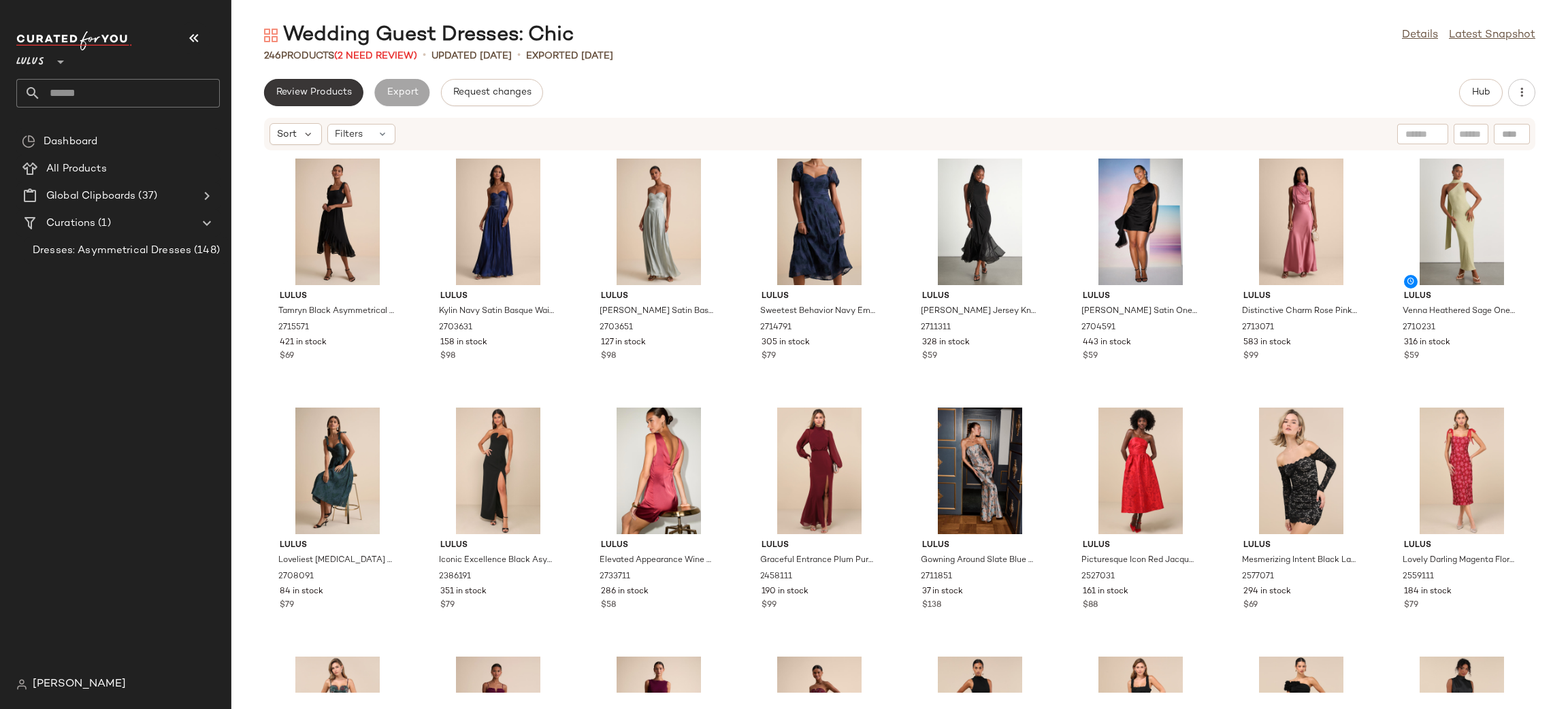
click at [286, 97] on button "Review Products" at bounding box center [314, 92] width 99 height 27
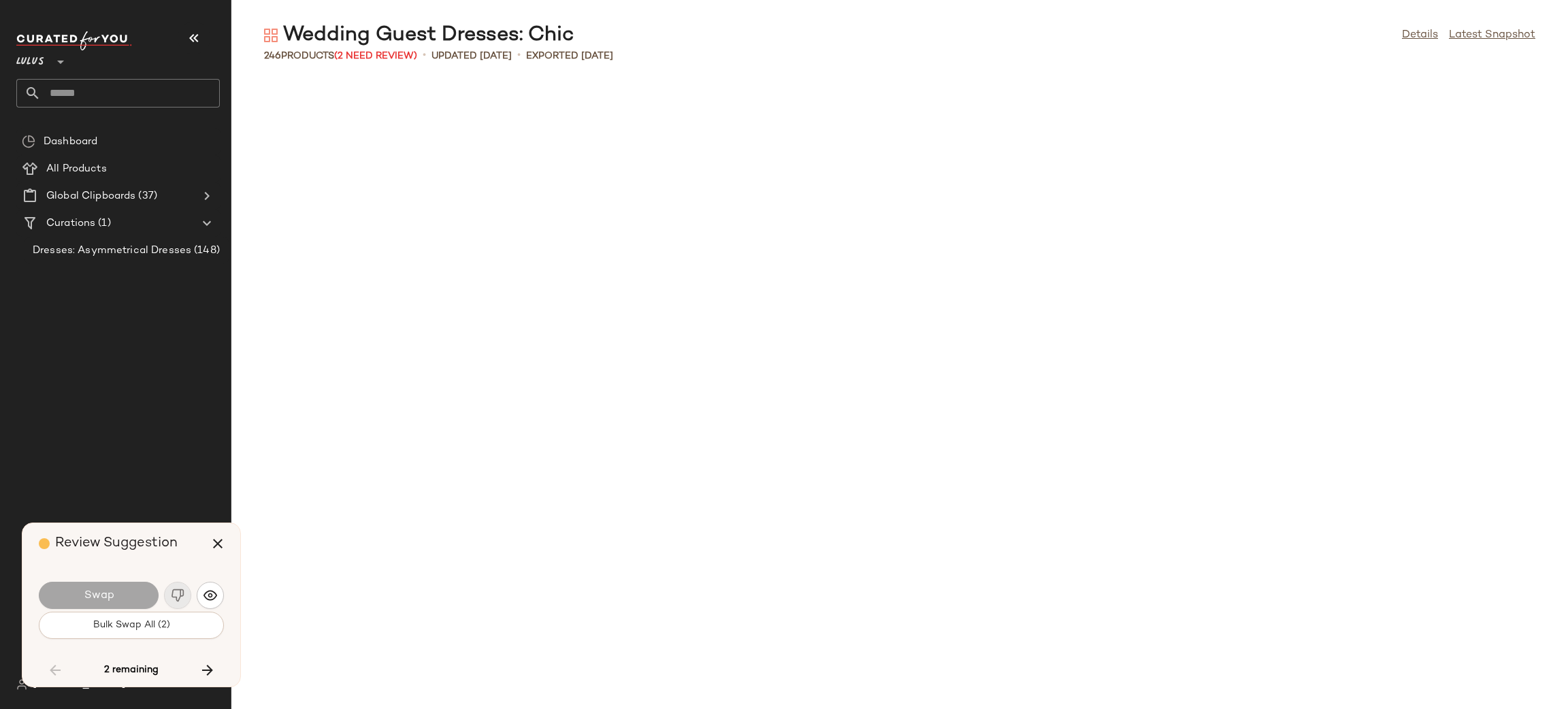
scroll to position [5979, 0]
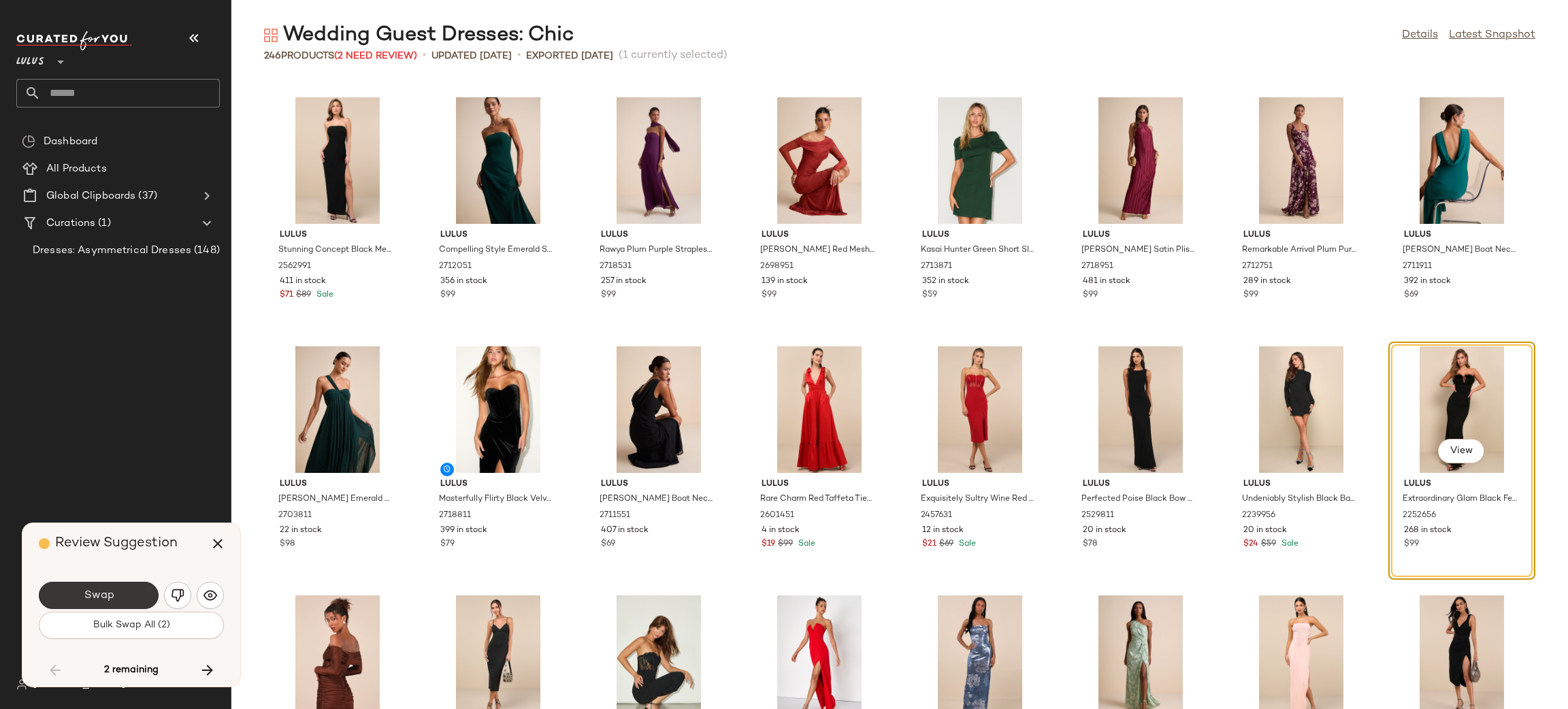
click at [117, 591] on button "Swap" at bounding box center [98, 595] width 120 height 27
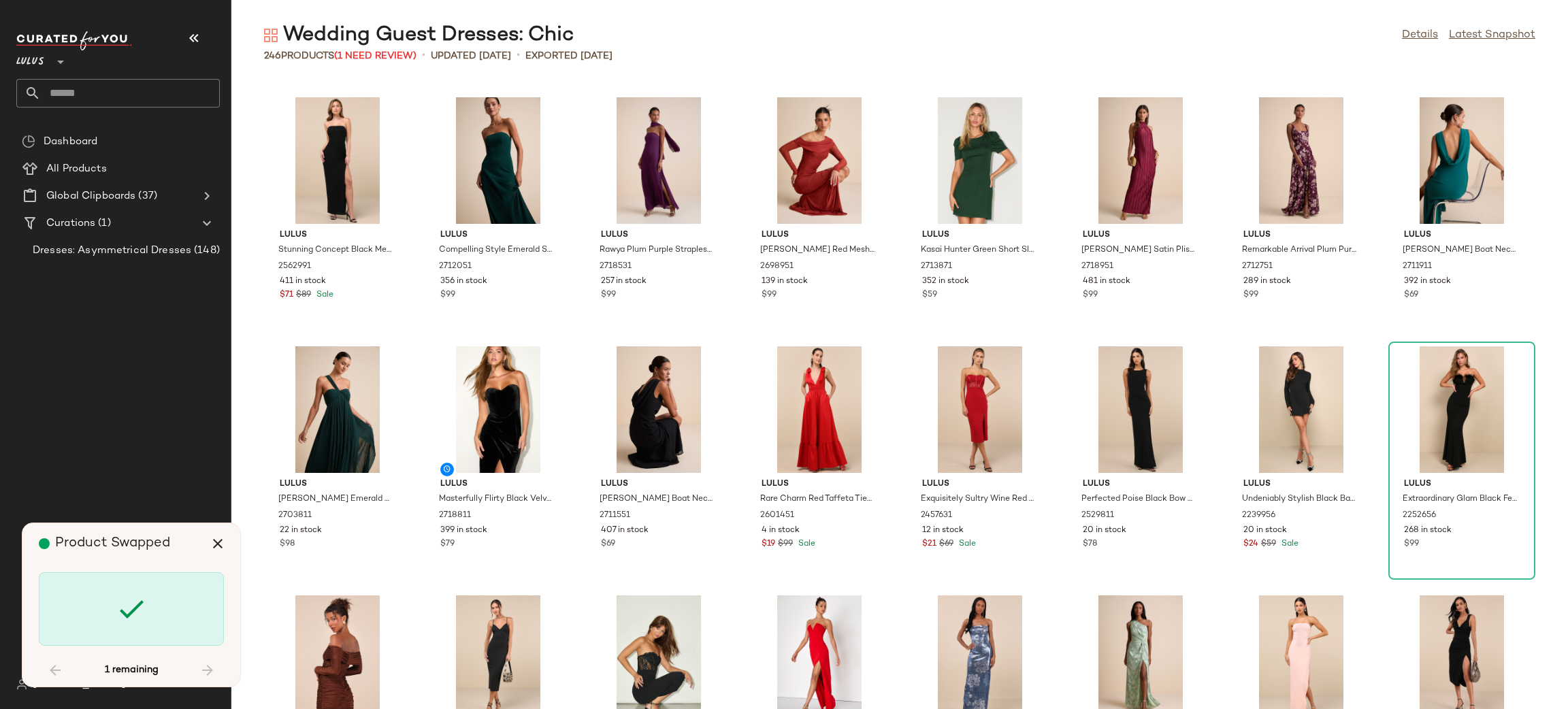
scroll to position [6726, 0]
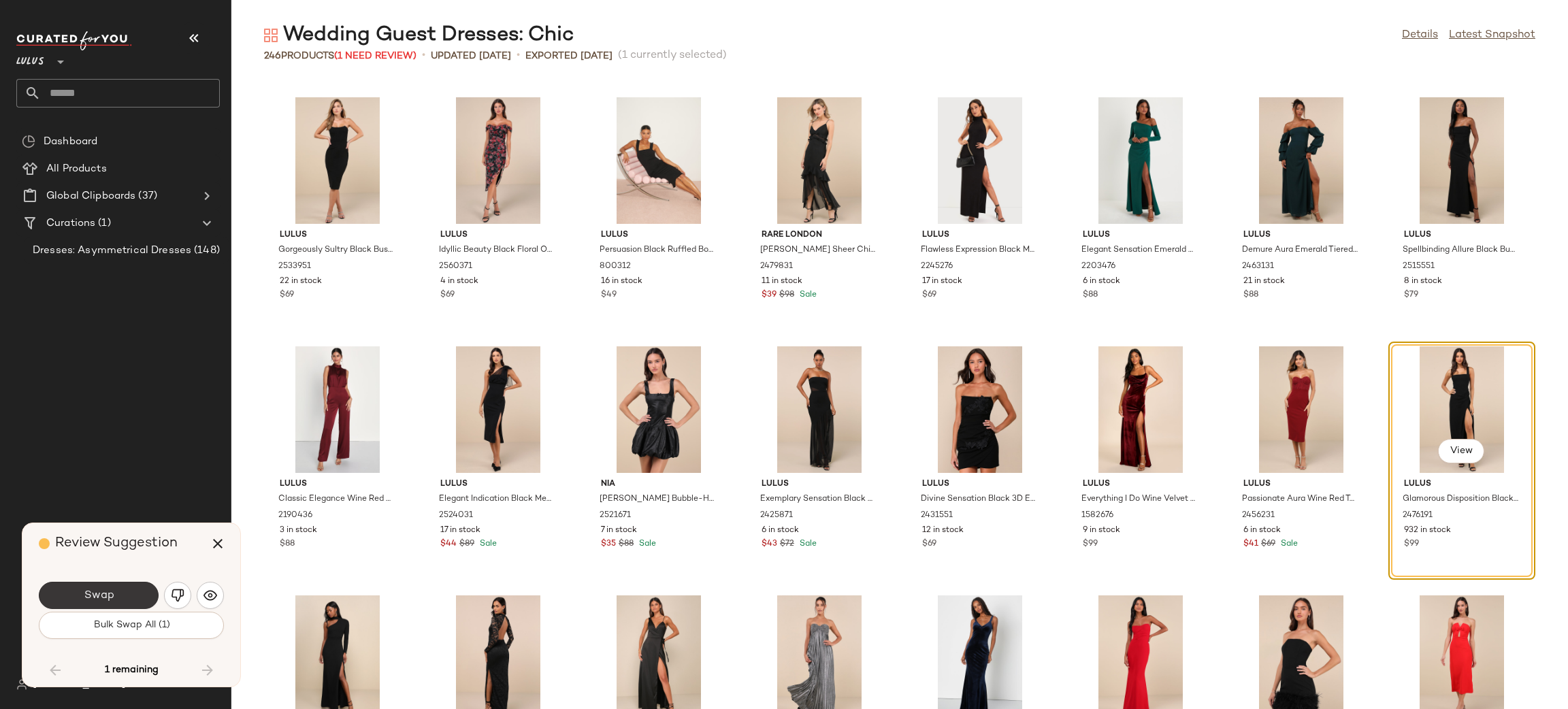
click at [108, 596] on span "Swap" at bounding box center [98, 596] width 31 height 13
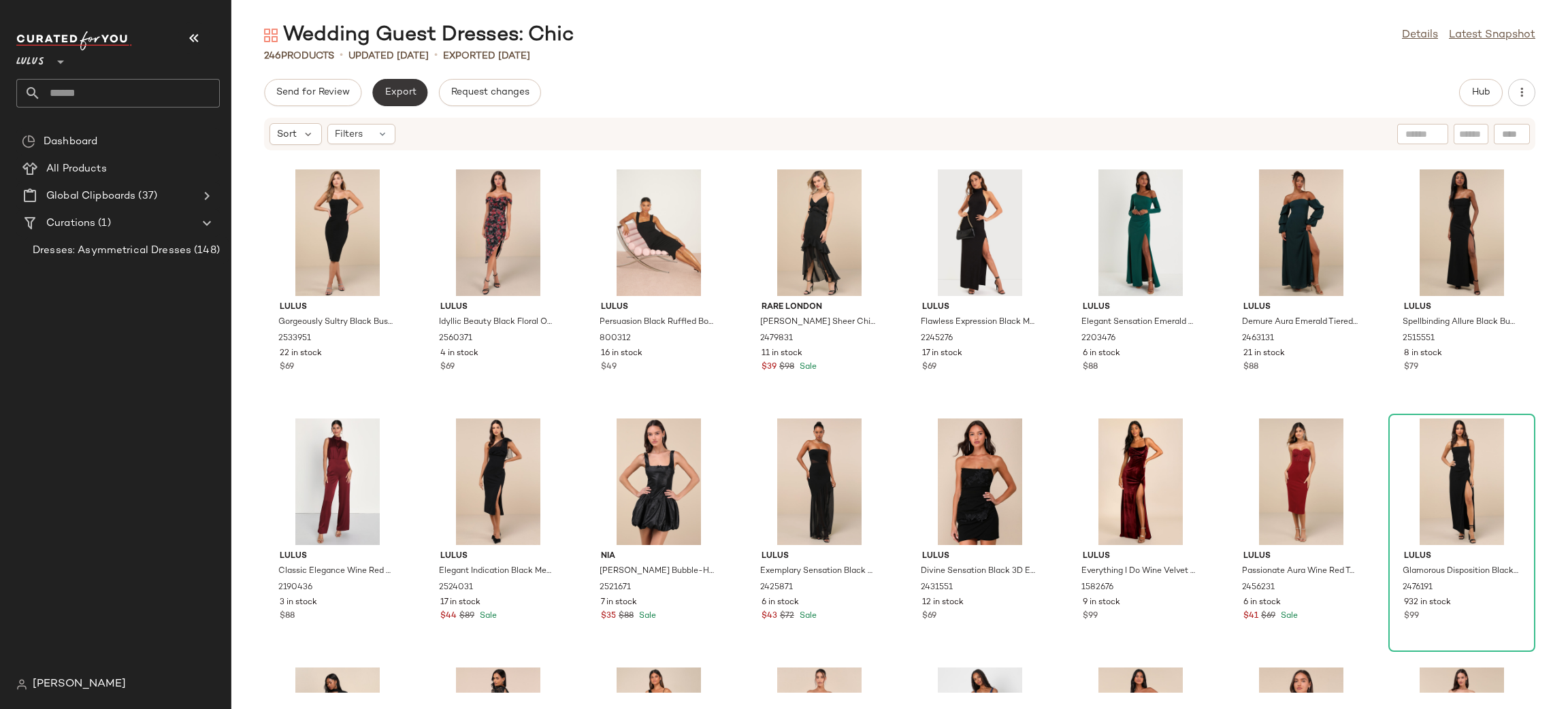
click at [391, 98] on button "Export" at bounding box center [400, 92] width 55 height 27
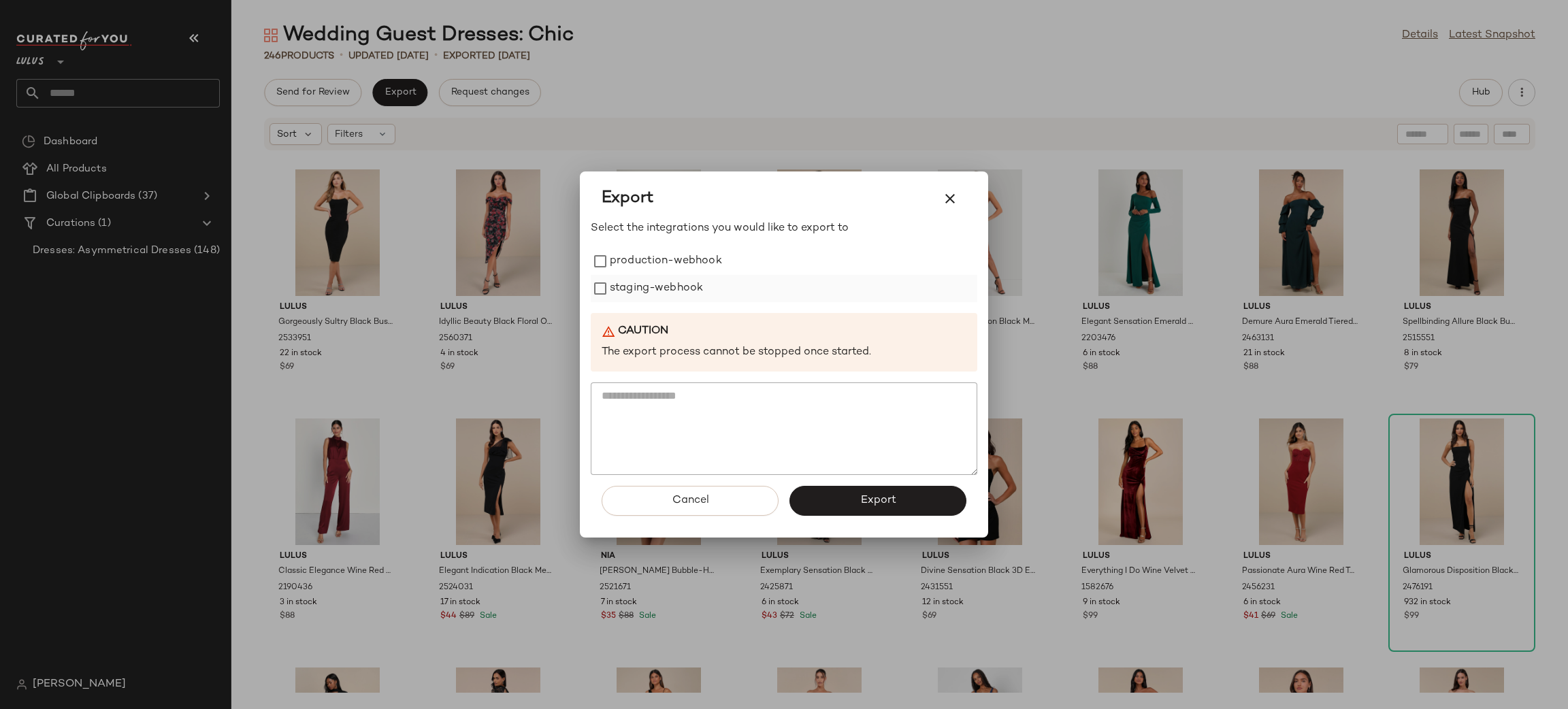
drag, startPoint x: 673, startPoint y: 263, endPoint x: 664, endPoint y: 289, distance: 27.5
click at [671, 266] on label "production-webhook" at bounding box center [666, 261] width 112 height 27
click at [664, 289] on label "staging-webhook" at bounding box center [656, 288] width 93 height 27
click at [889, 494] on span "Export" at bounding box center [877, 500] width 36 height 13
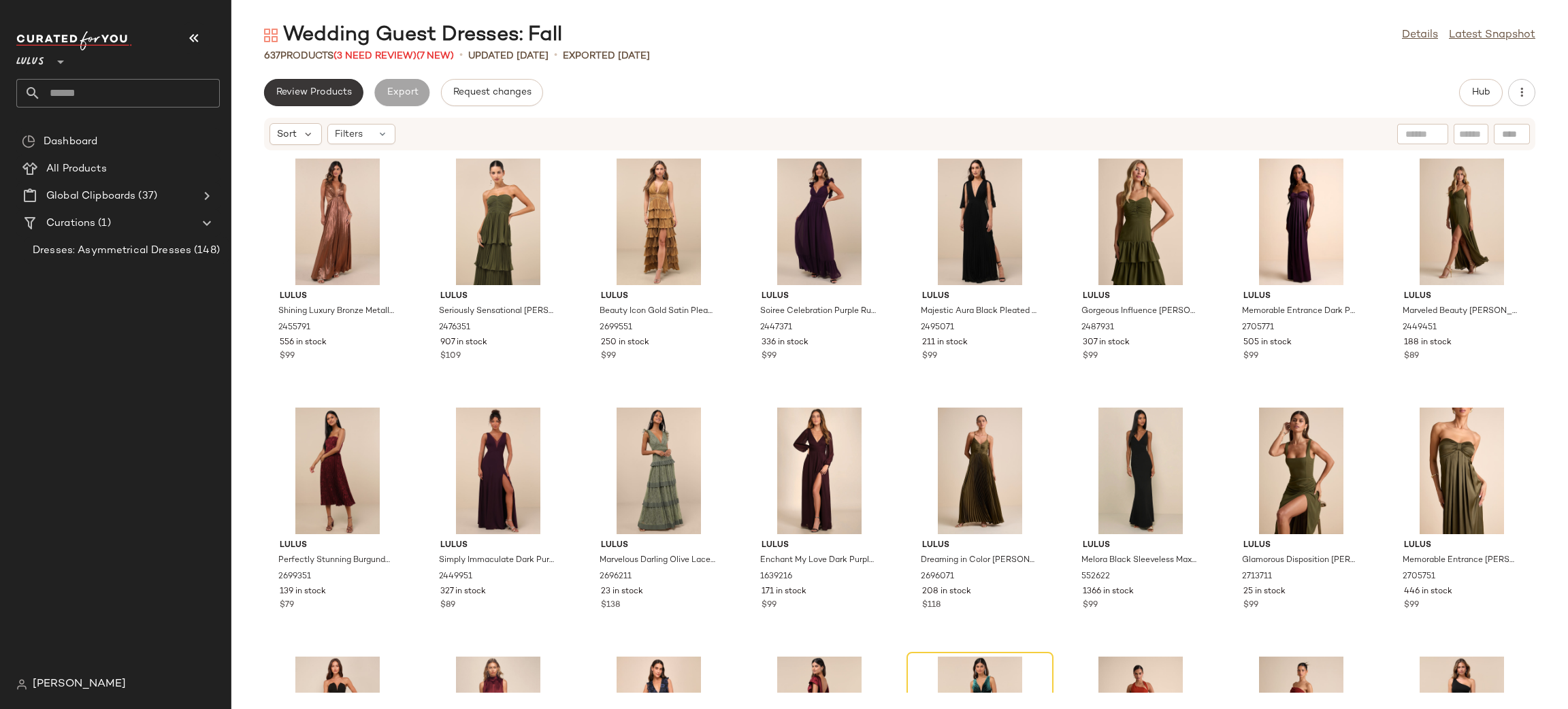
click at [333, 91] on span "Review Products" at bounding box center [314, 92] width 77 height 11
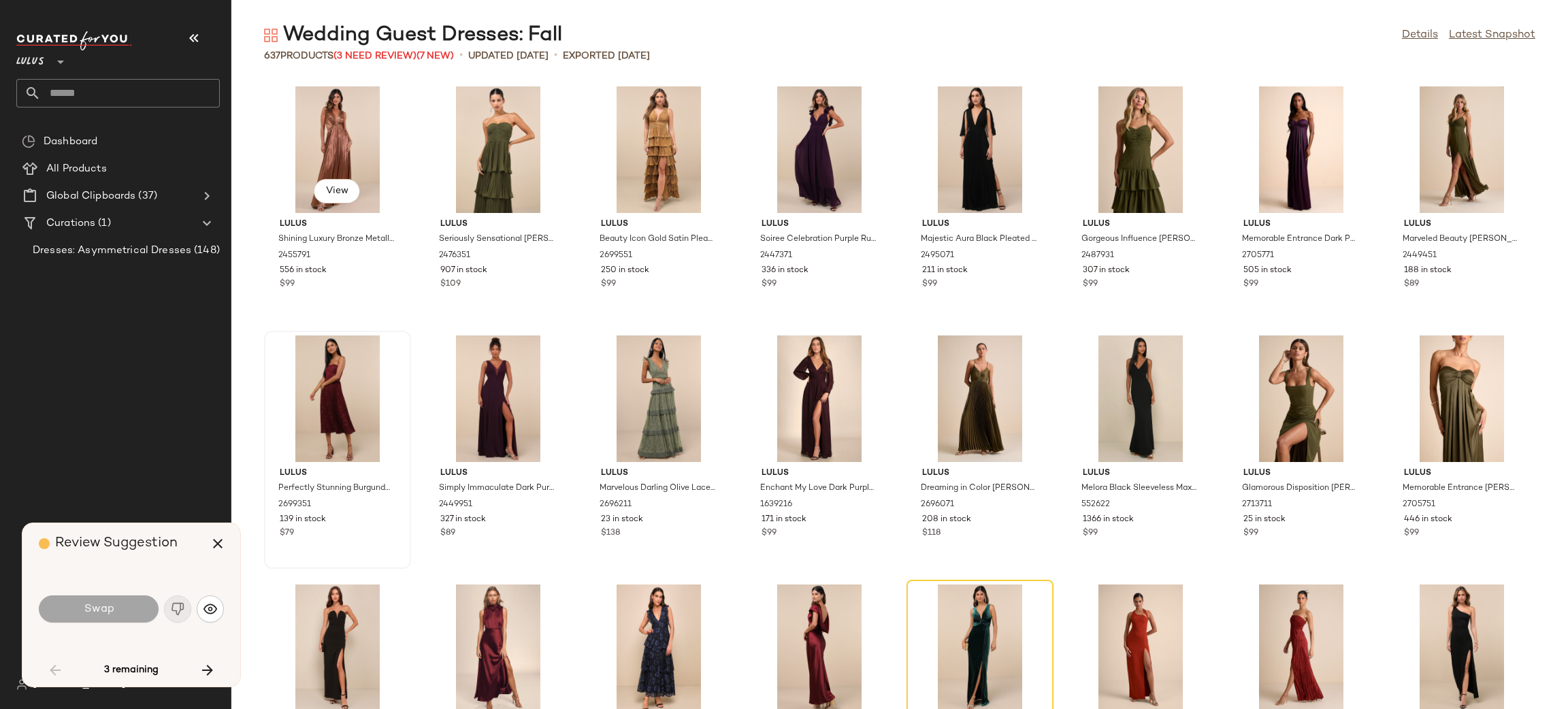
scroll to position [260, 0]
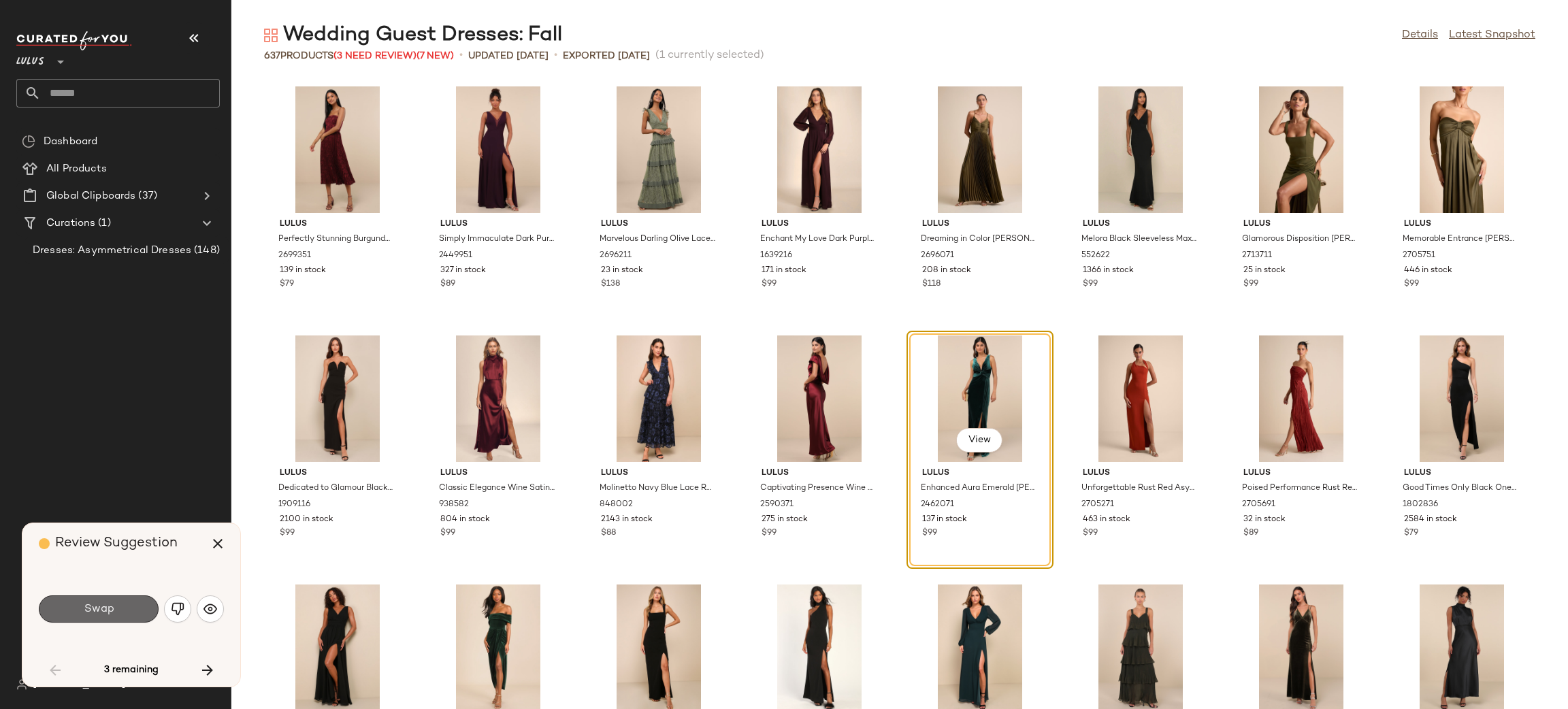
click at [99, 606] on span "Swap" at bounding box center [98, 610] width 31 height 13
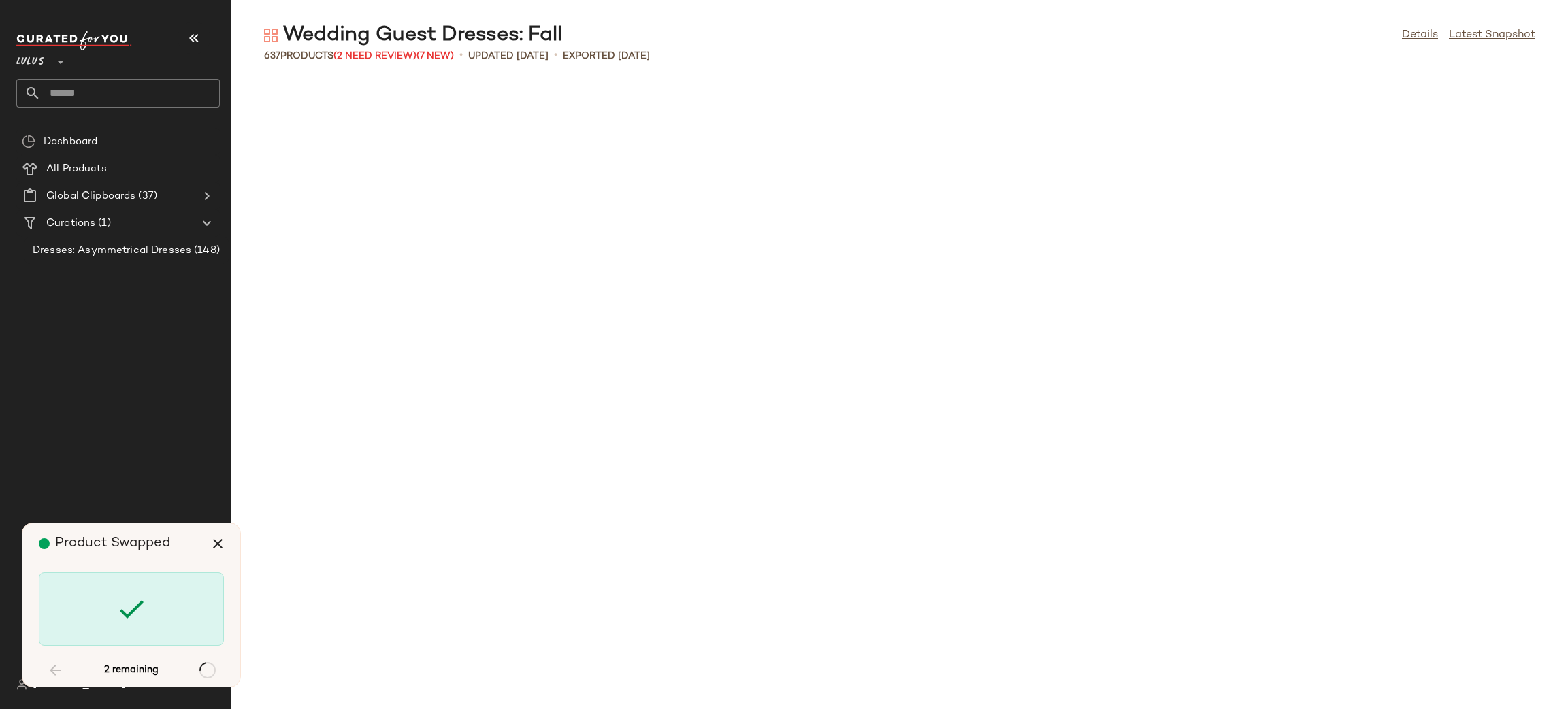
scroll to position [14448, 0]
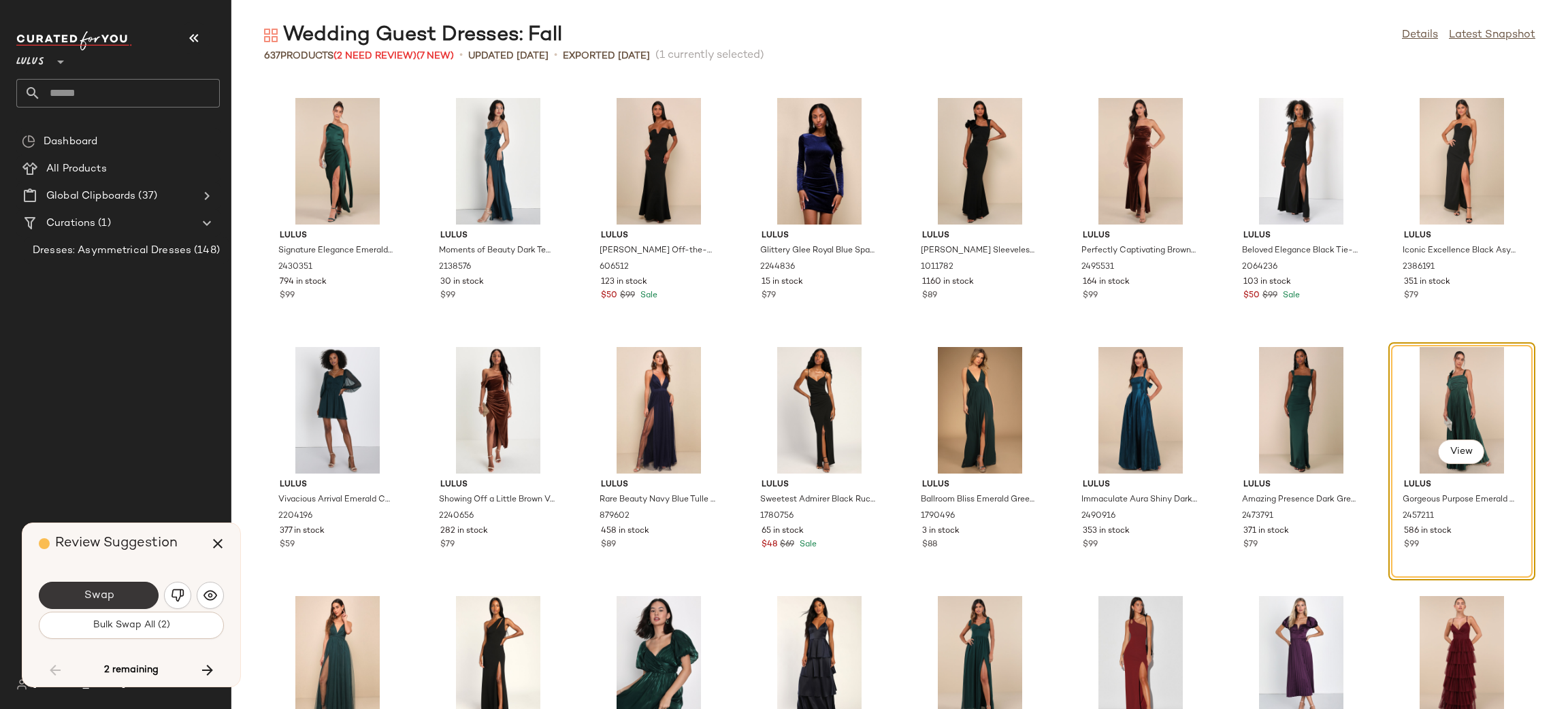
click at [138, 592] on button "Swap" at bounding box center [98, 595] width 120 height 27
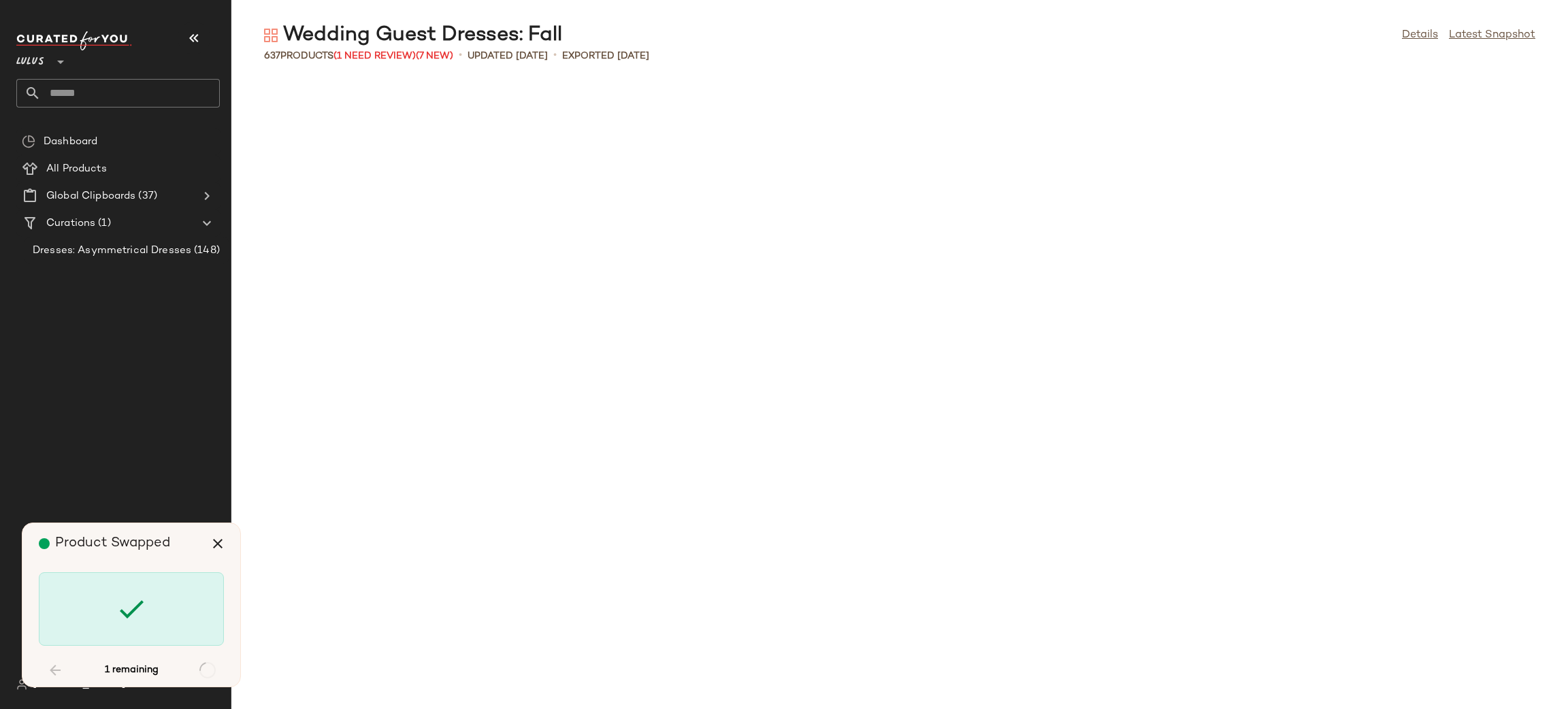
scroll to position [16192, 0]
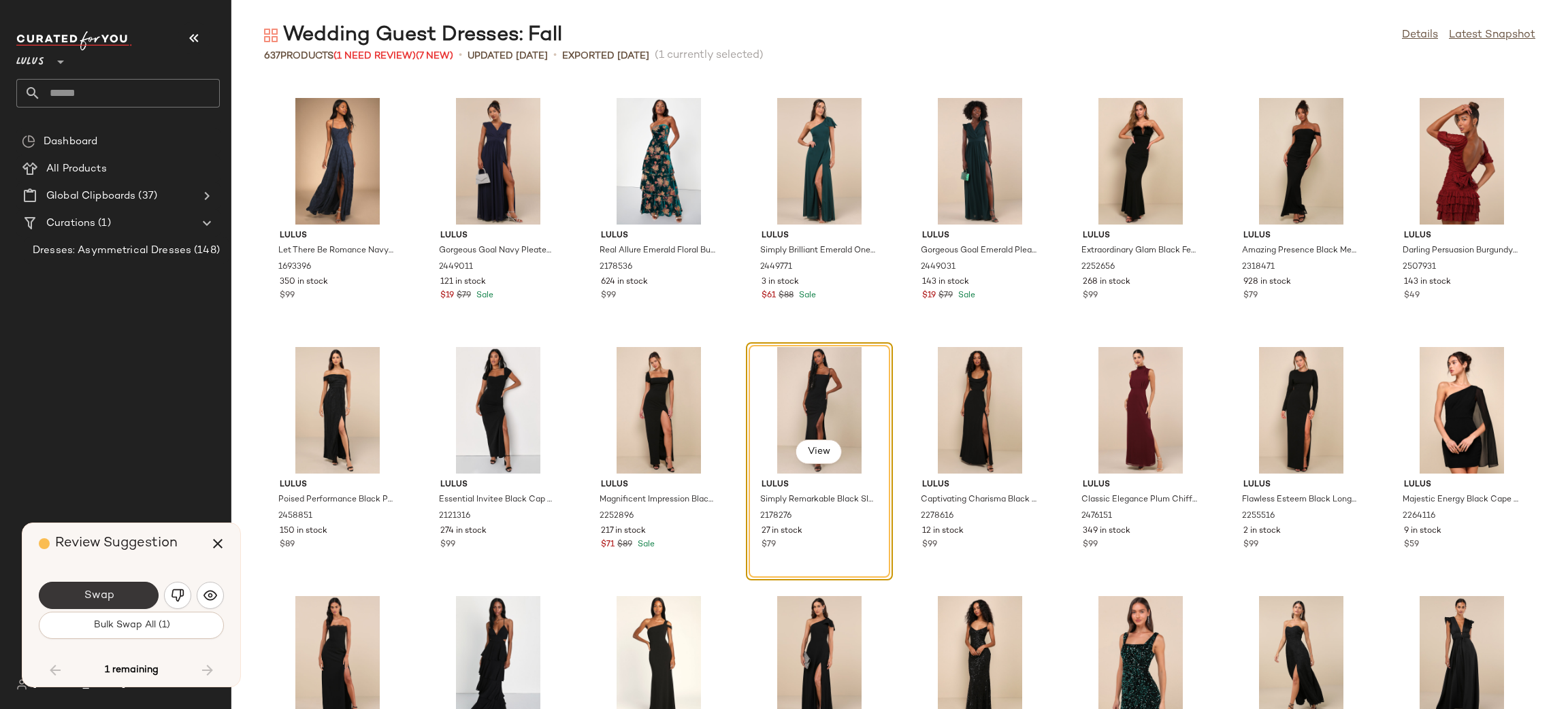
click at [86, 590] on span "Swap" at bounding box center [98, 596] width 31 height 13
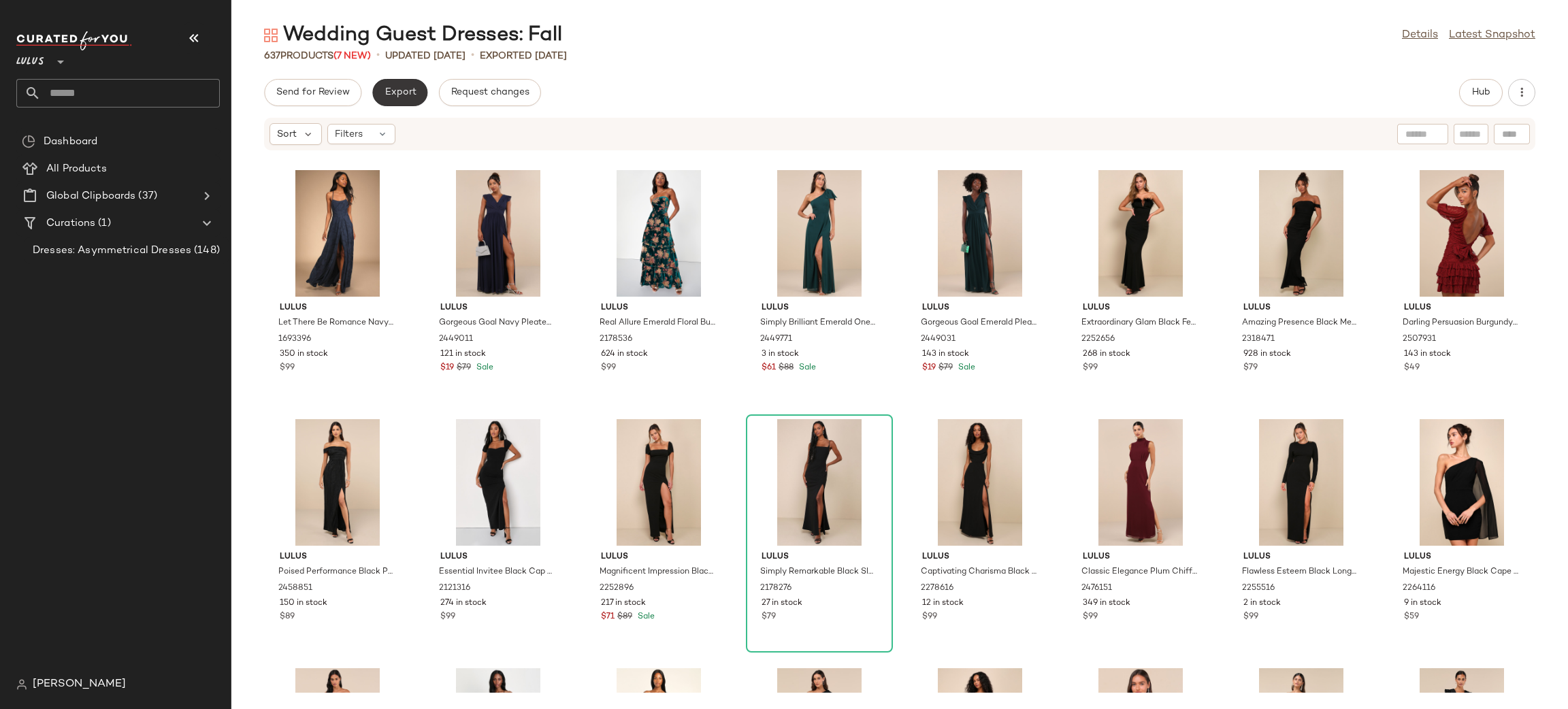
click at [392, 93] on span "Export" at bounding box center [400, 92] width 32 height 11
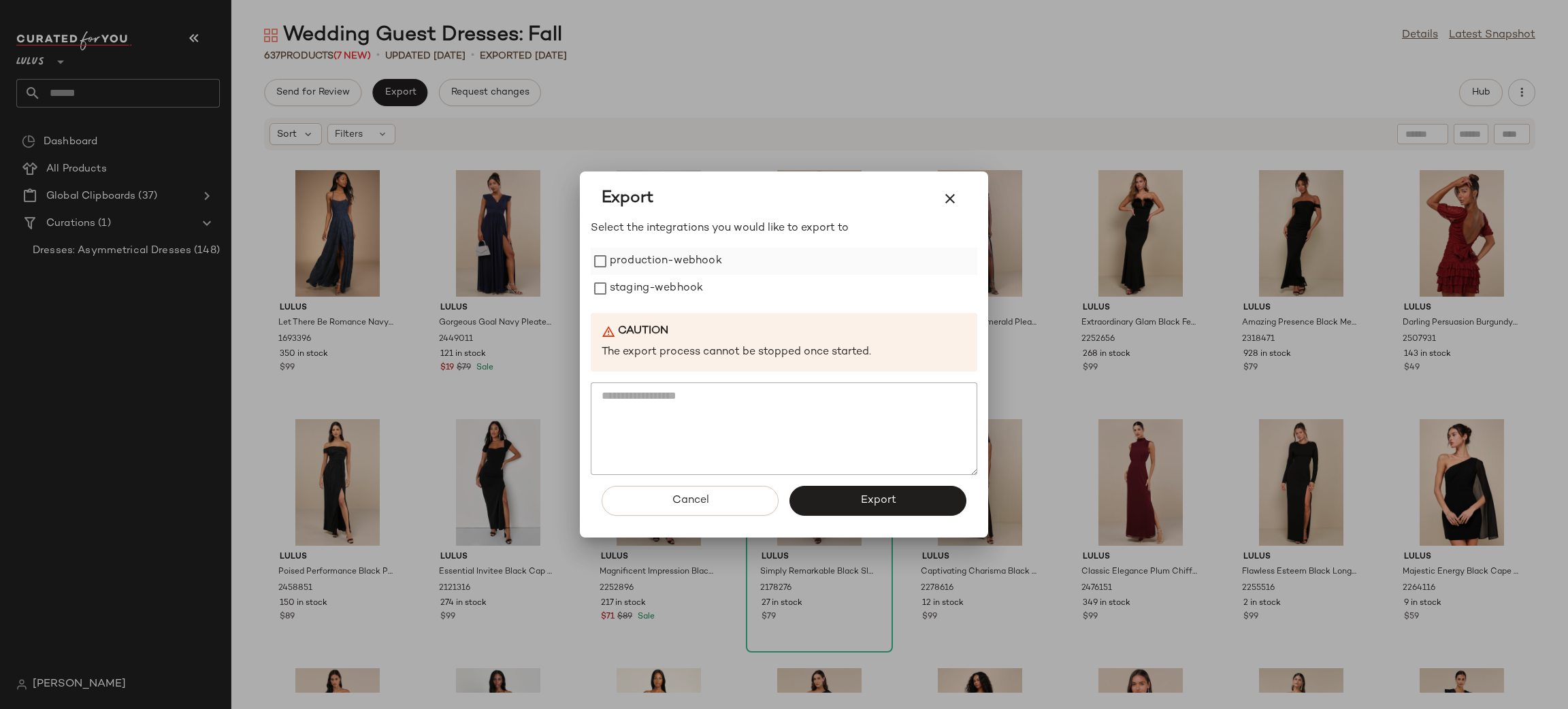
click at [634, 257] on label "production-webhook" at bounding box center [666, 261] width 112 height 27
click at [660, 292] on label "staging-webhook" at bounding box center [656, 288] width 93 height 27
click at [882, 504] on span "Export" at bounding box center [877, 500] width 36 height 13
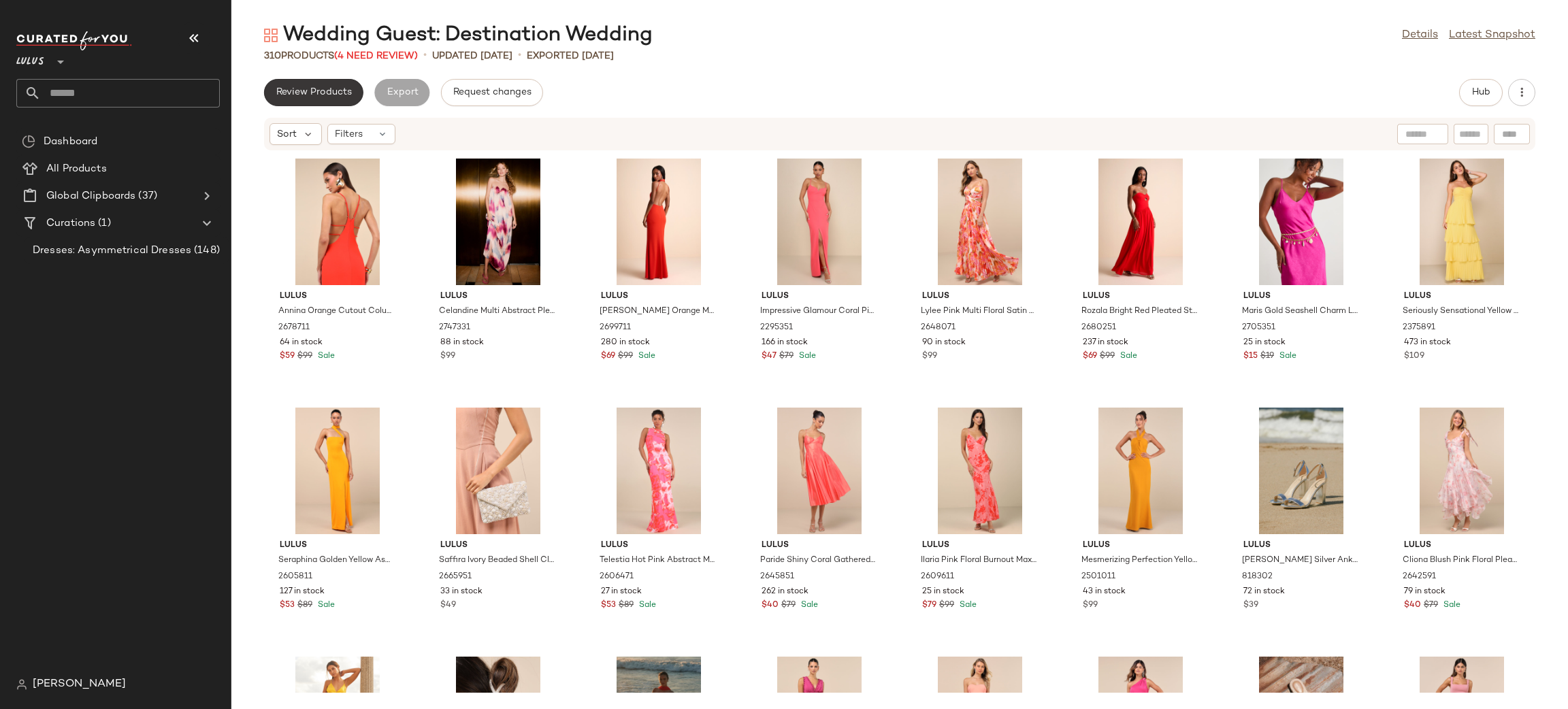
click at [298, 97] on button "Review Products" at bounding box center [314, 92] width 99 height 27
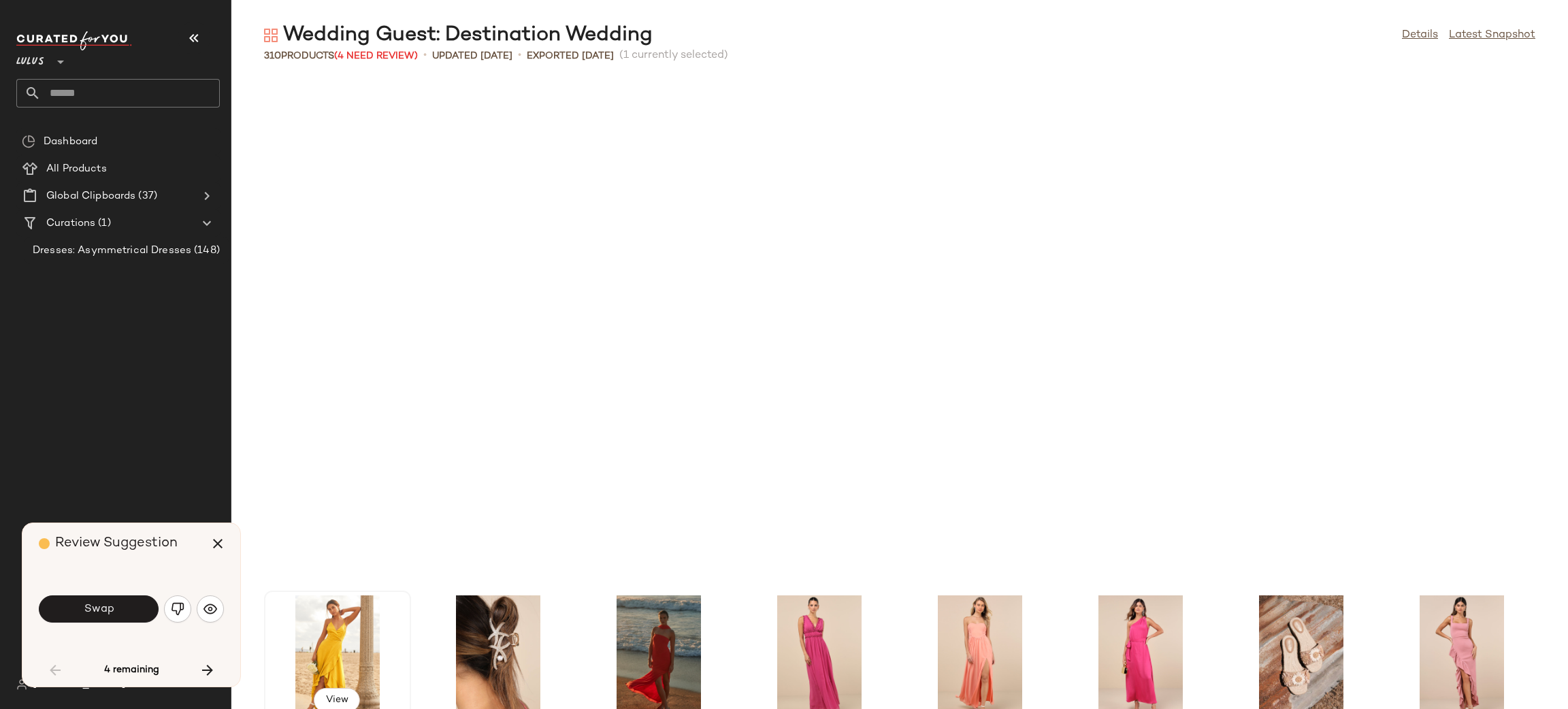
scroll to position [509, 0]
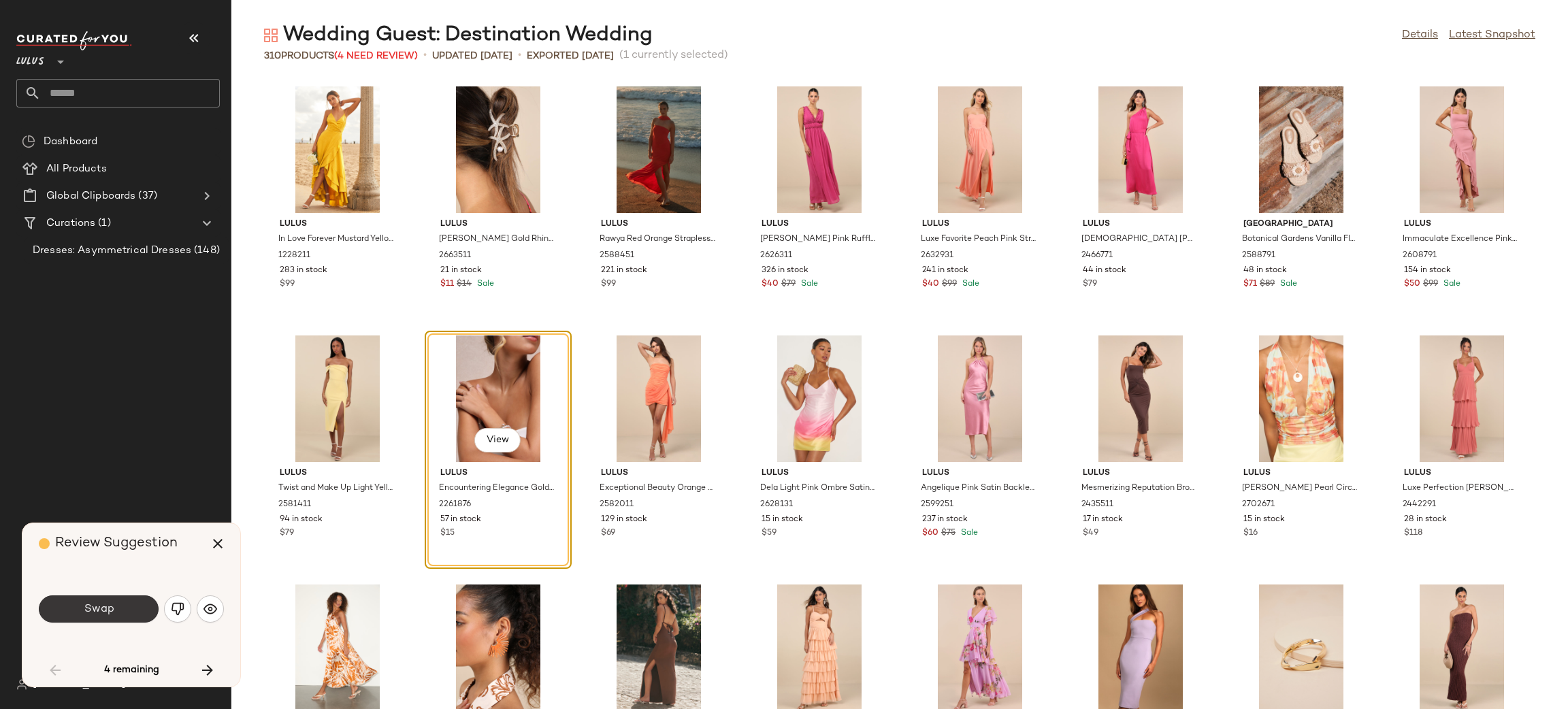
click at [126, 610] on button "Swap" at bounding box center [98, 609] width 120 height 27
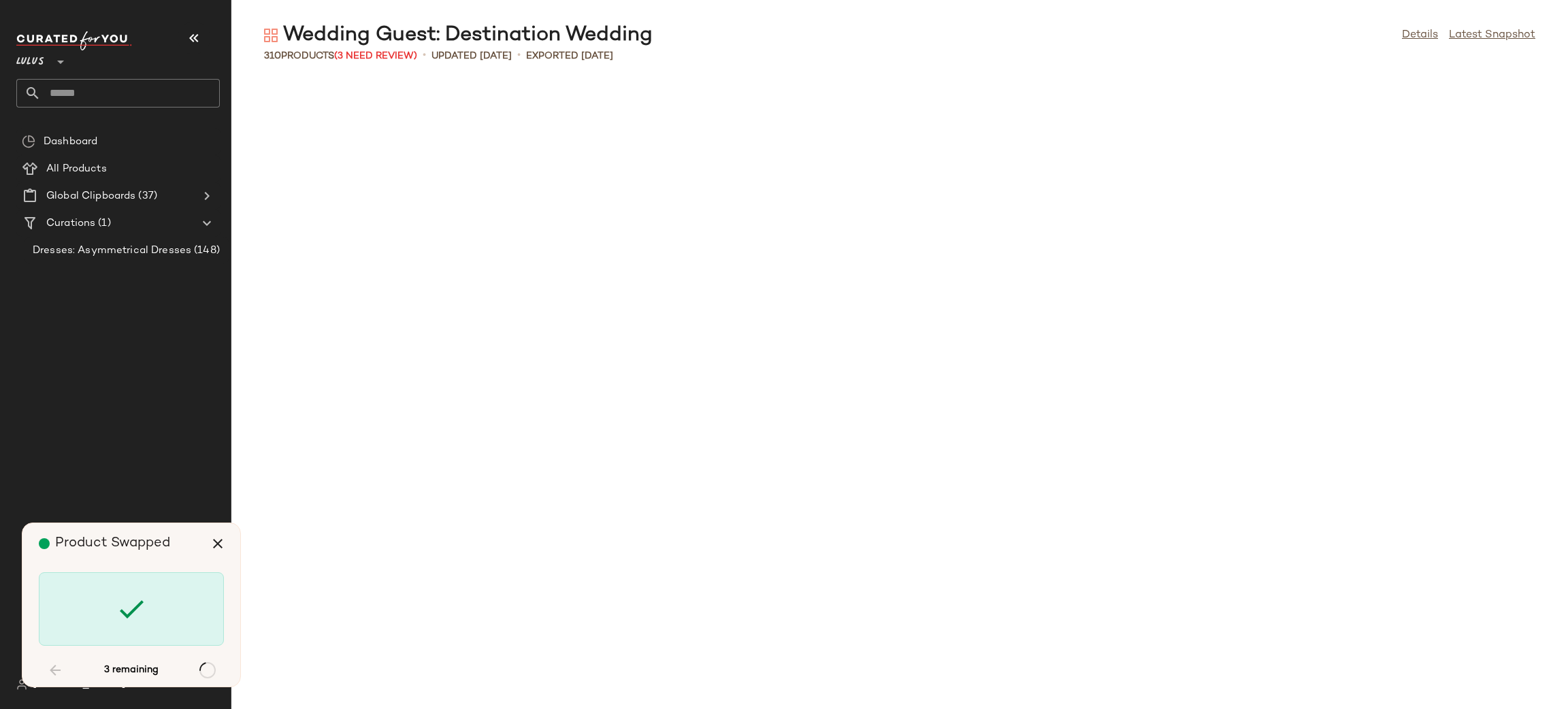
scroll to position [1743, 0]
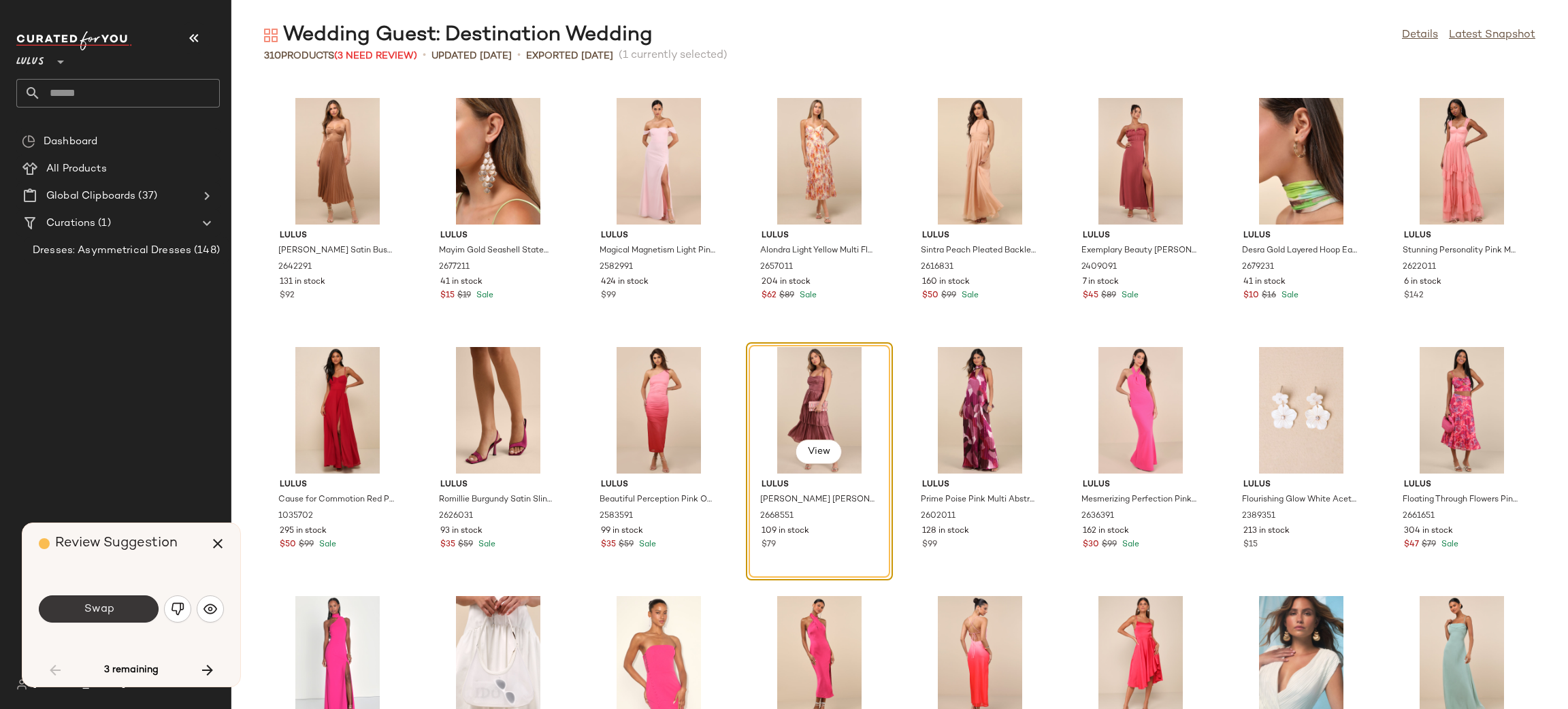
click at [140, 605] on button "Swap" at bounding box center [98, 609] width 120 height 27
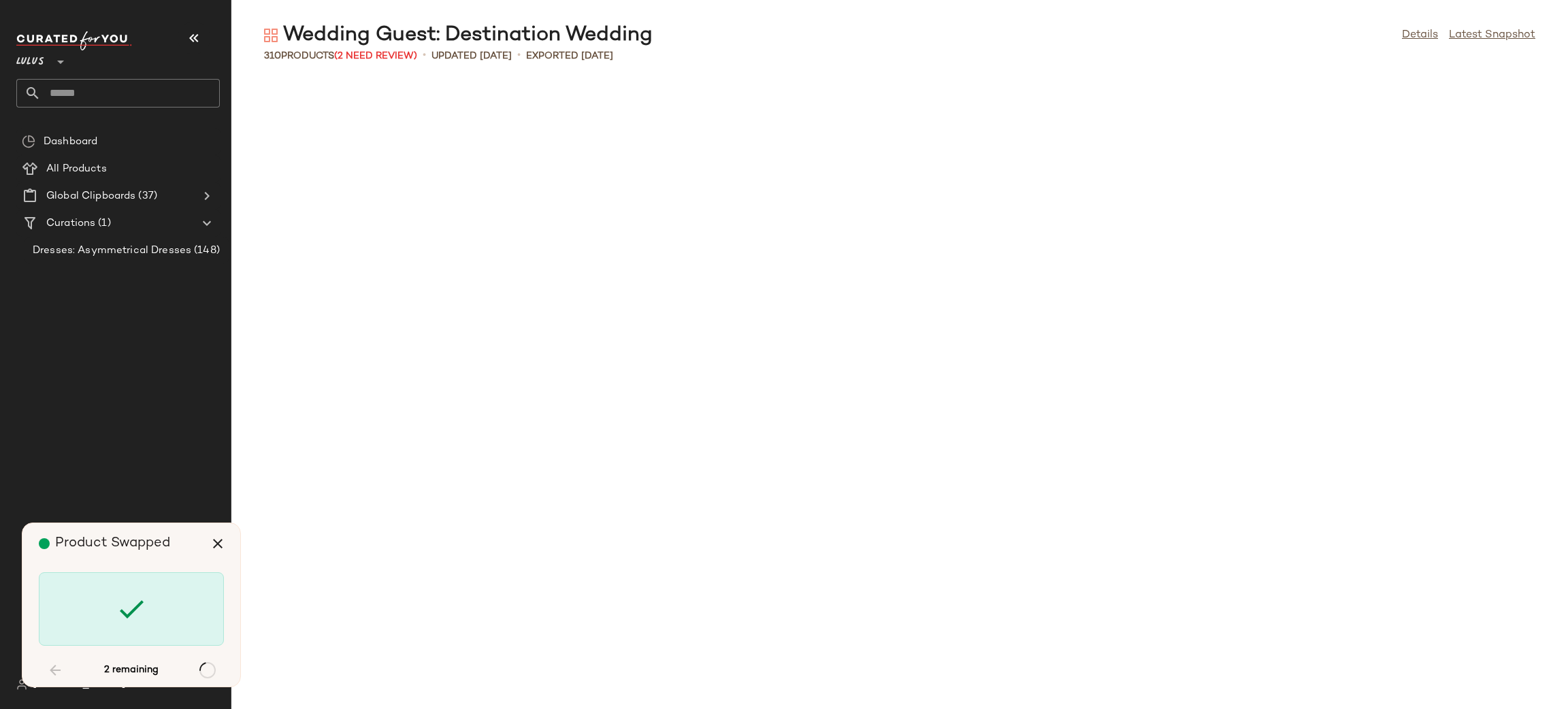
scroll to position [4982, 0]
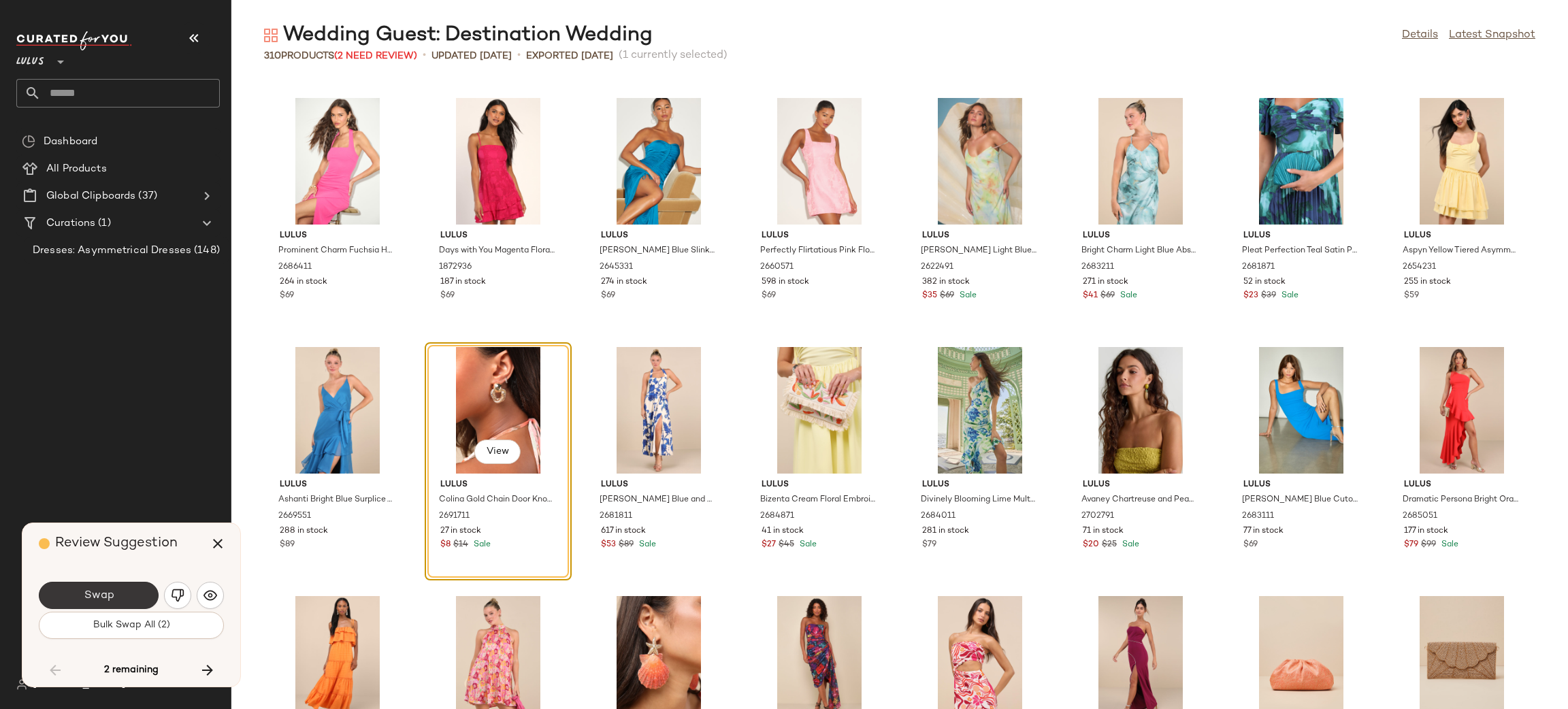
click at [132, 597] on button "Swap" at bounding box center [98, 595] width 120 height 27
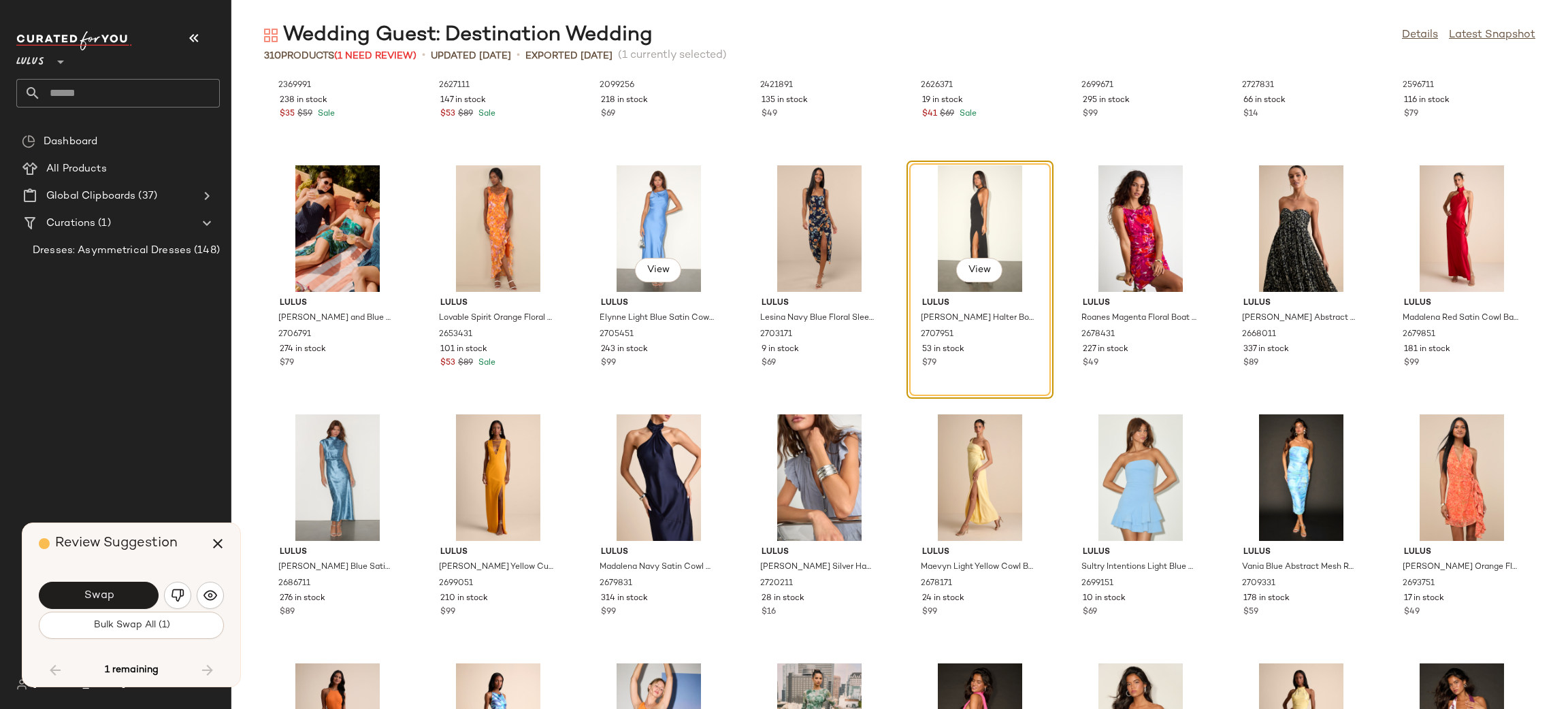
scroll to position [7916, 0]
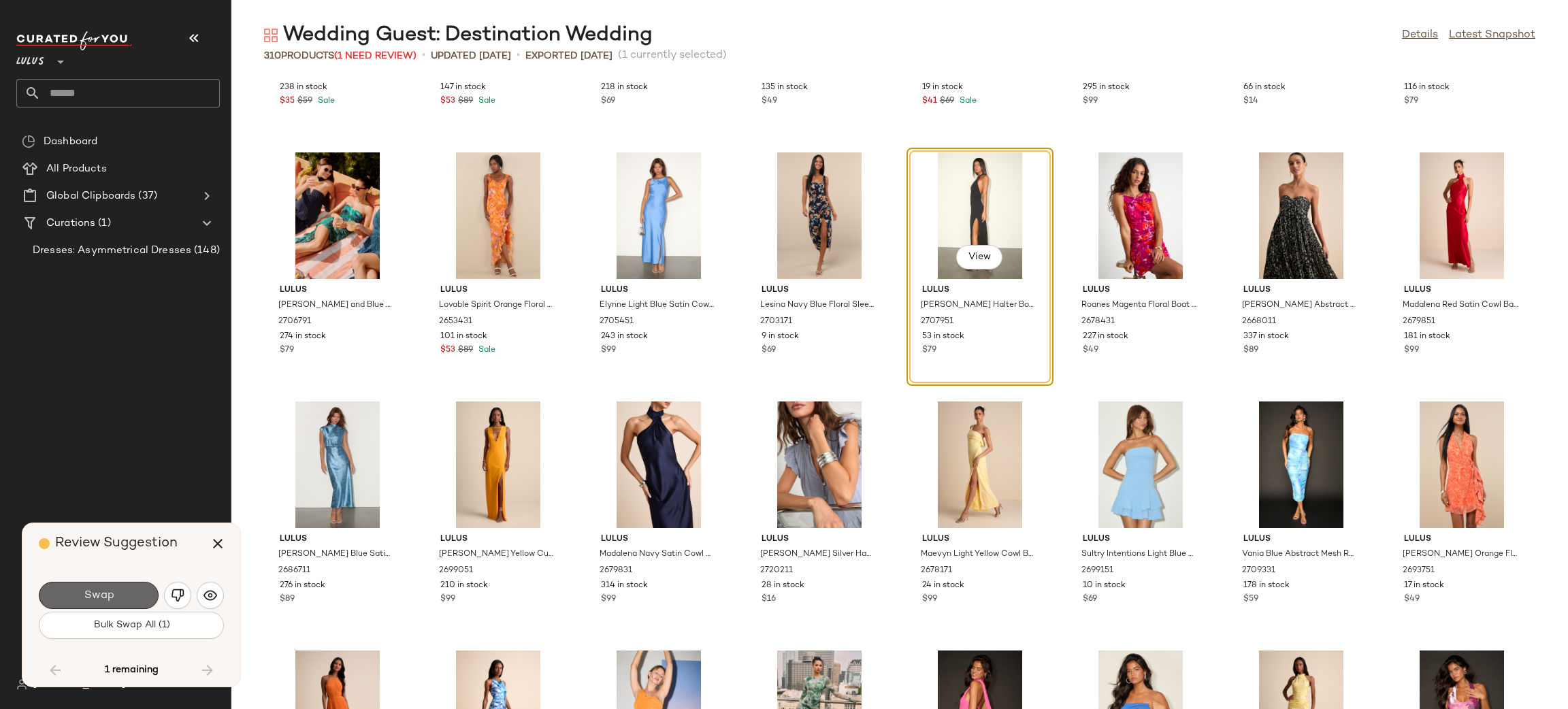
click at [94, 587] on button "Swap" at bounding box center [98, 595] width 120 height 27
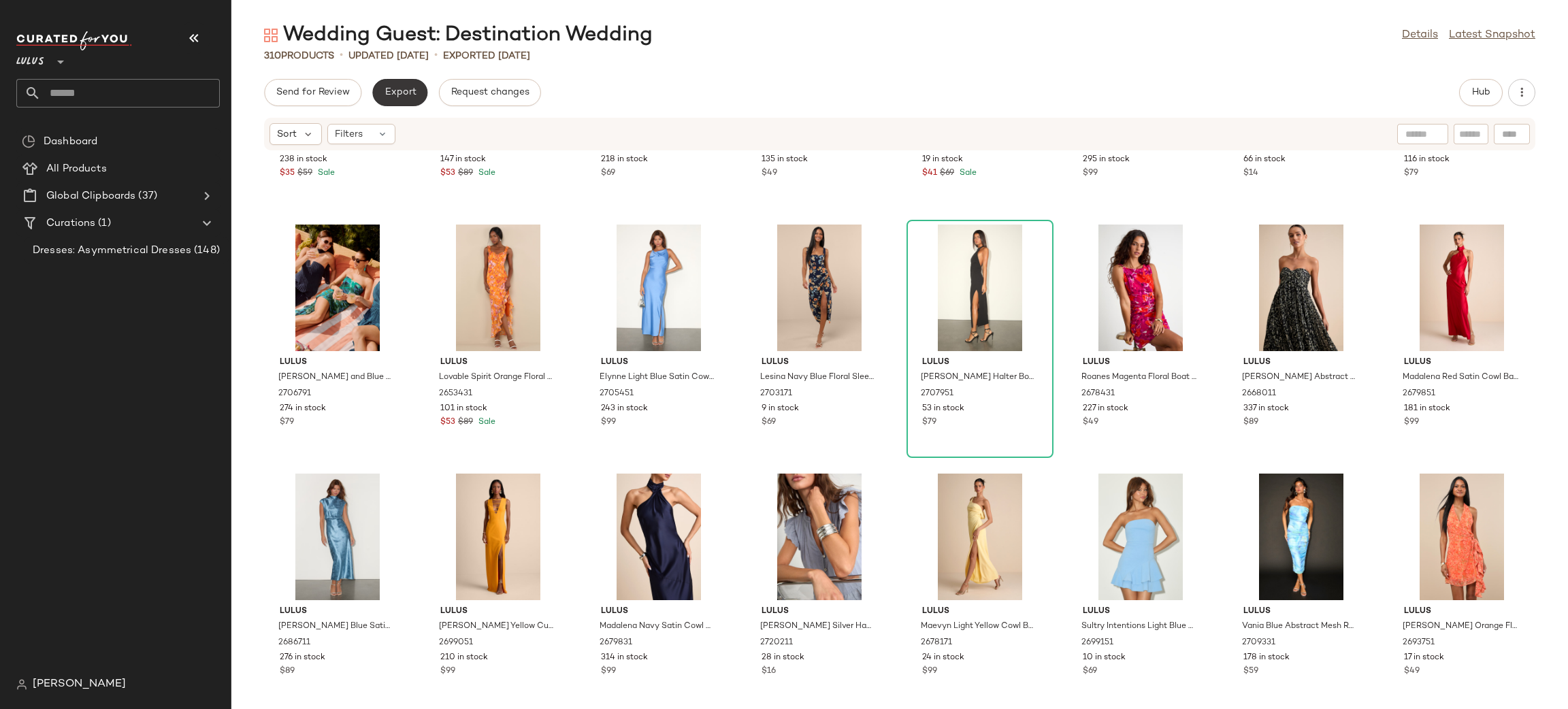
click at [394, 91] on span "Export" at bounding box center [400, 92] width 32 height 11
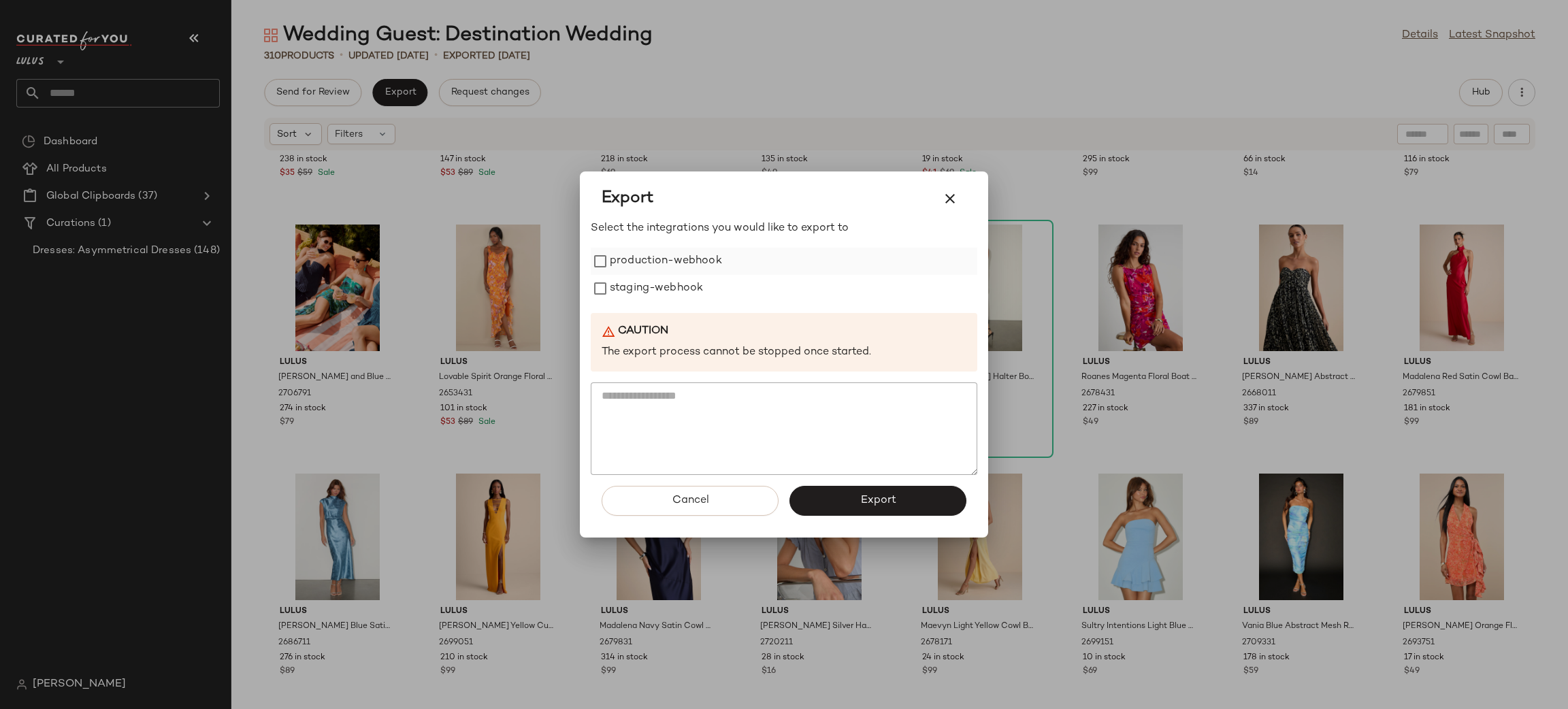
click at [672, 263] on label "production-webhook" at bounding box center [666, 261] width 112 height 27
click at [686, 295] on label "staging-webhook" at bounding box center [656, 288] width 93 height 27
click at [894, 490] on button "Export" at bounding box center [877, 500] width 177 height 30
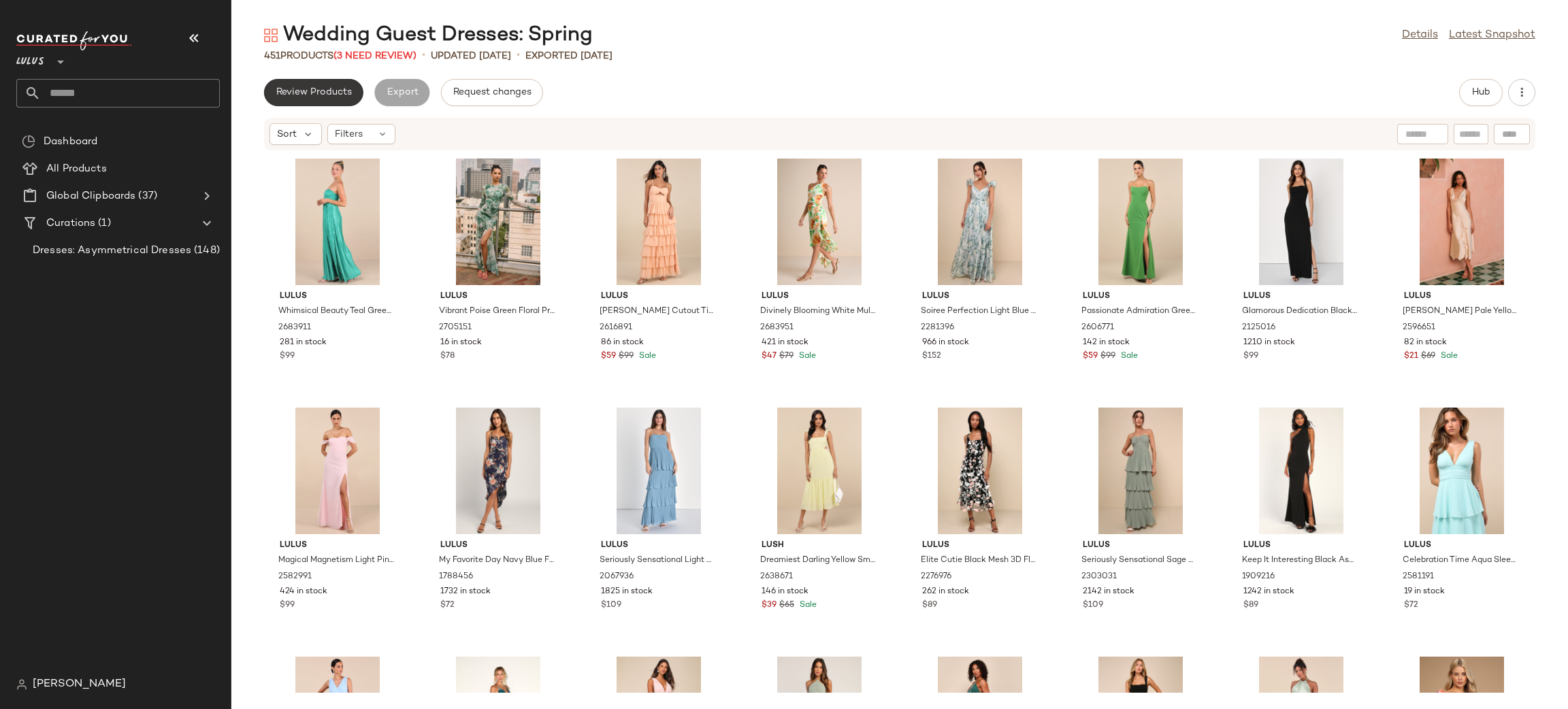
click at [327, 81] on button "Review Products" at bounding box center [314, 92] width 99 height 27
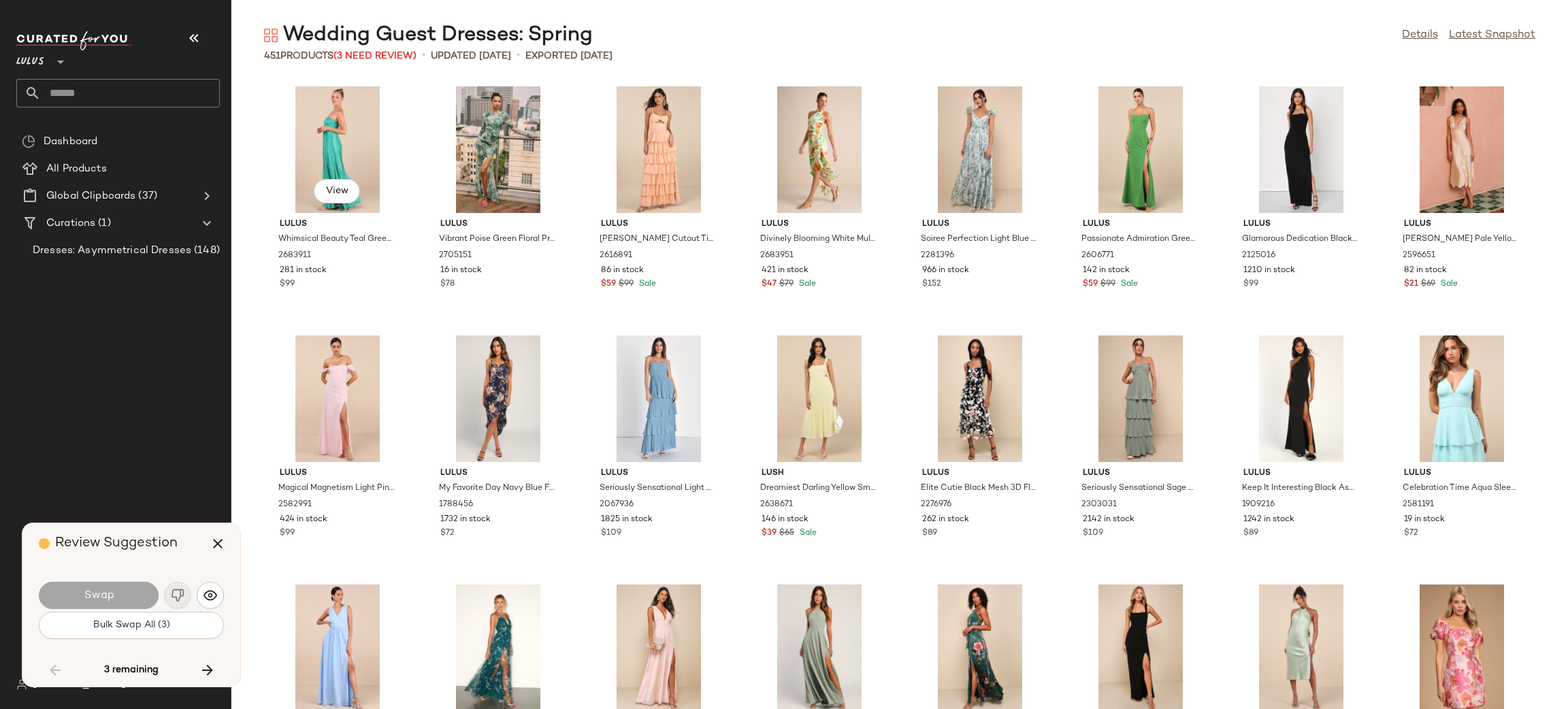
scroll to position [12705, 0]
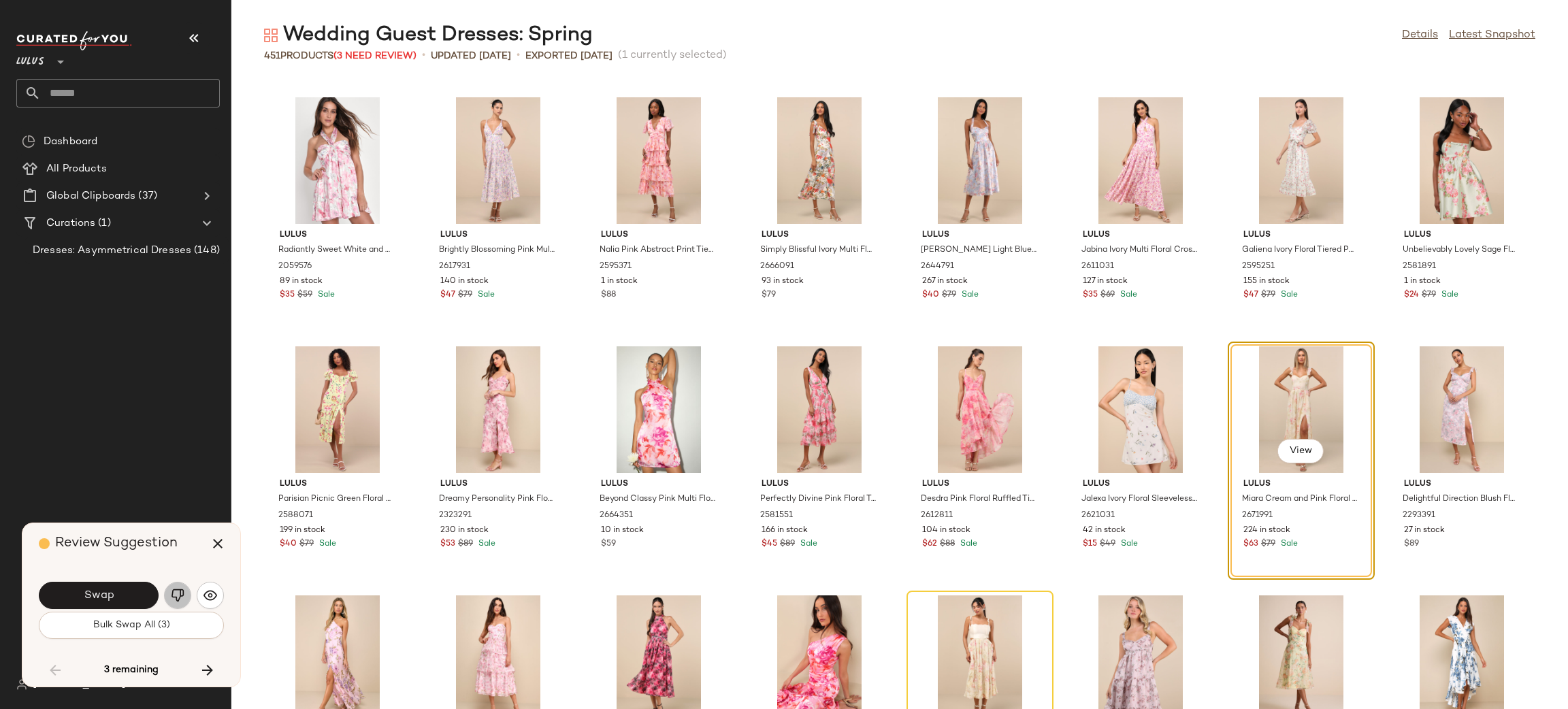
click at [185, 596] on button "button" at bounding box center [177, 595] width 27 height 27
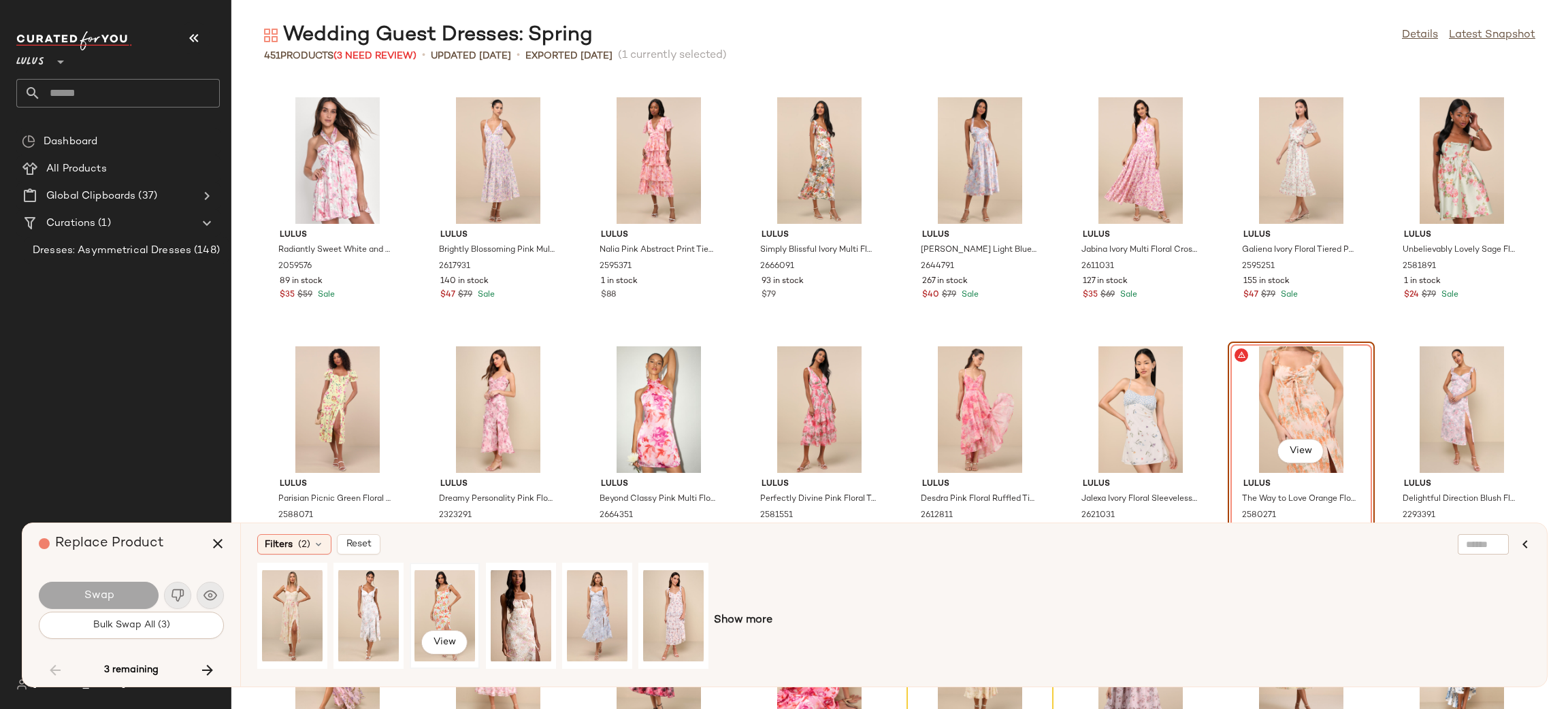
click at [435, 600] on div "View" at bounding box center [444, 616] width 61 height 97
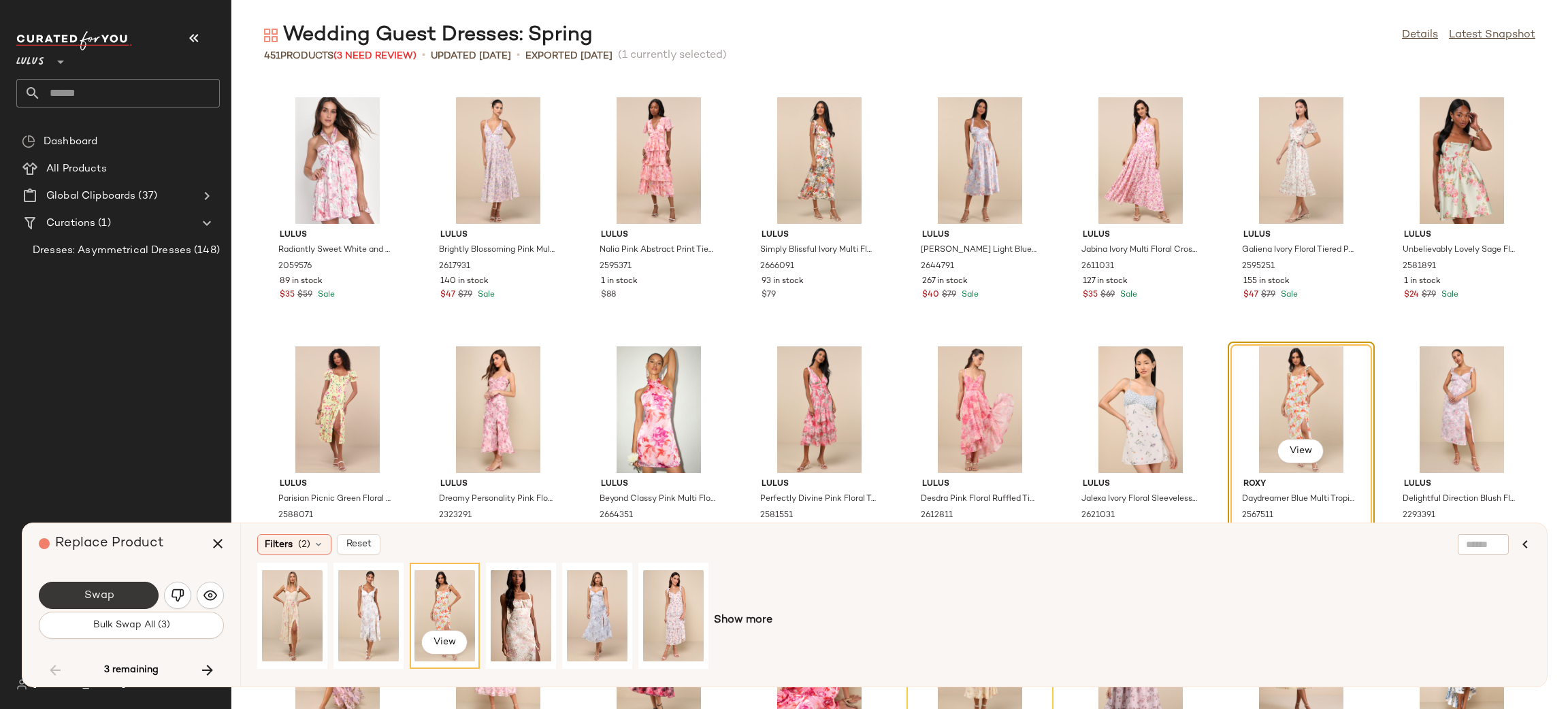
click at [101, 589] on span "Swap" at bounding box center [98, 596] width 31 height 13
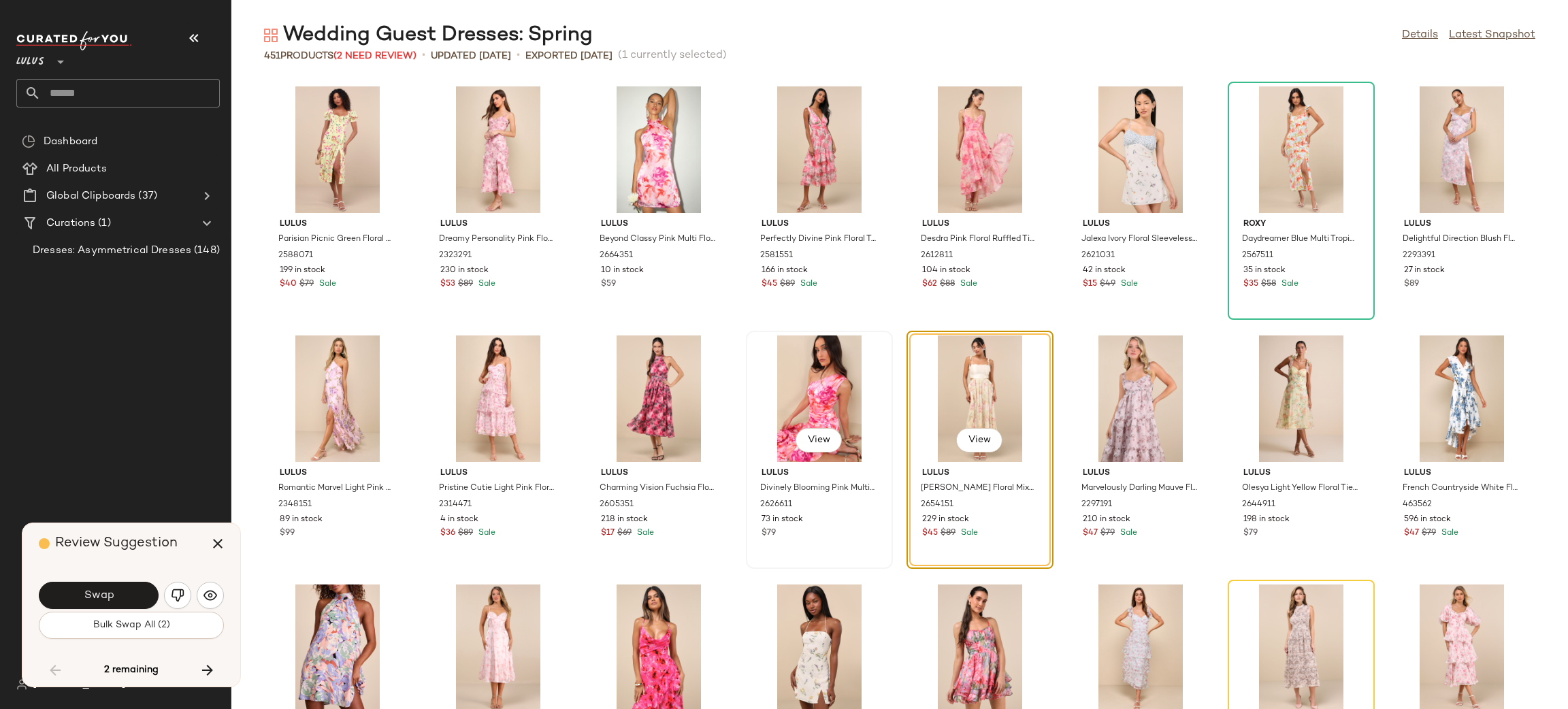
scroll to position [13022, 0]
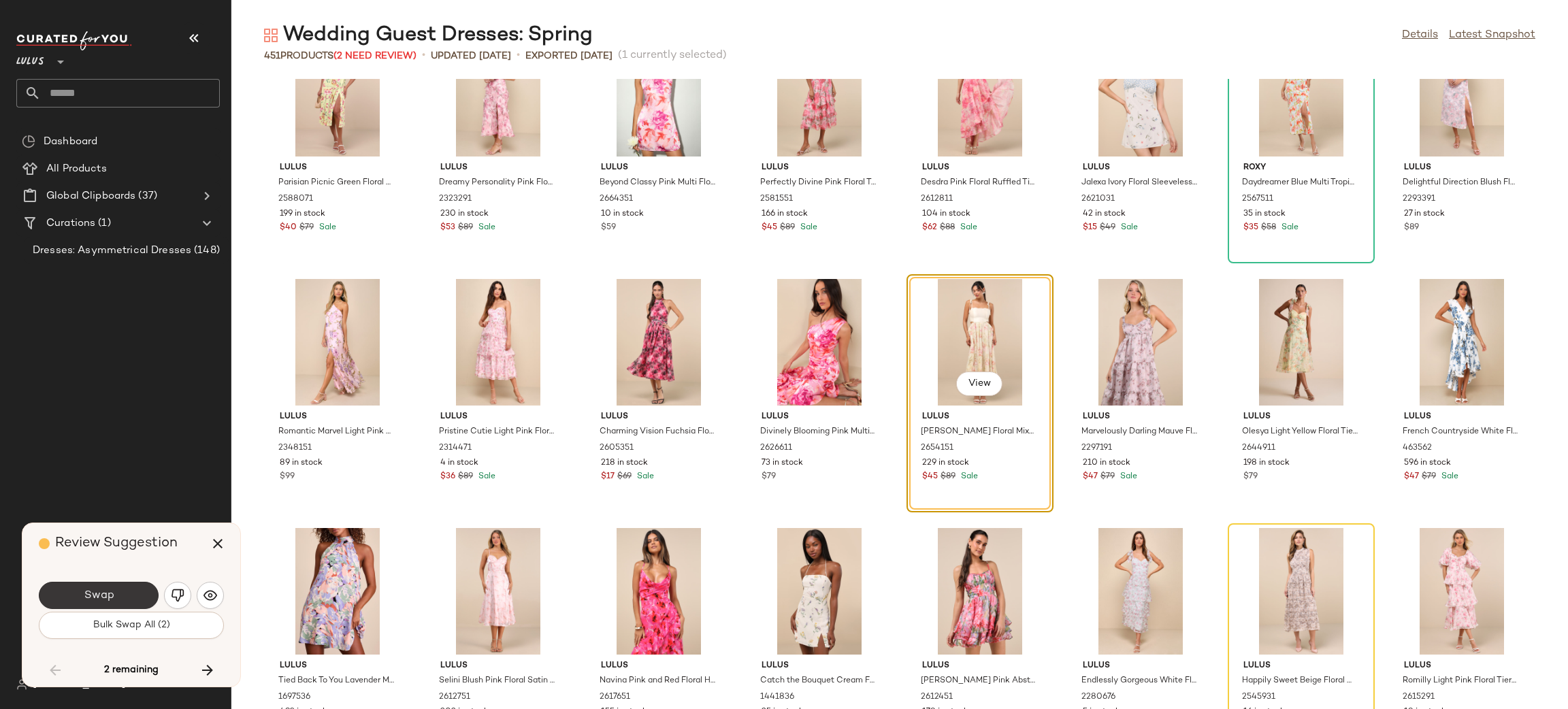
click at [97, 586] on button "Swap" at bounding box center [98, 595] width 120 height 27
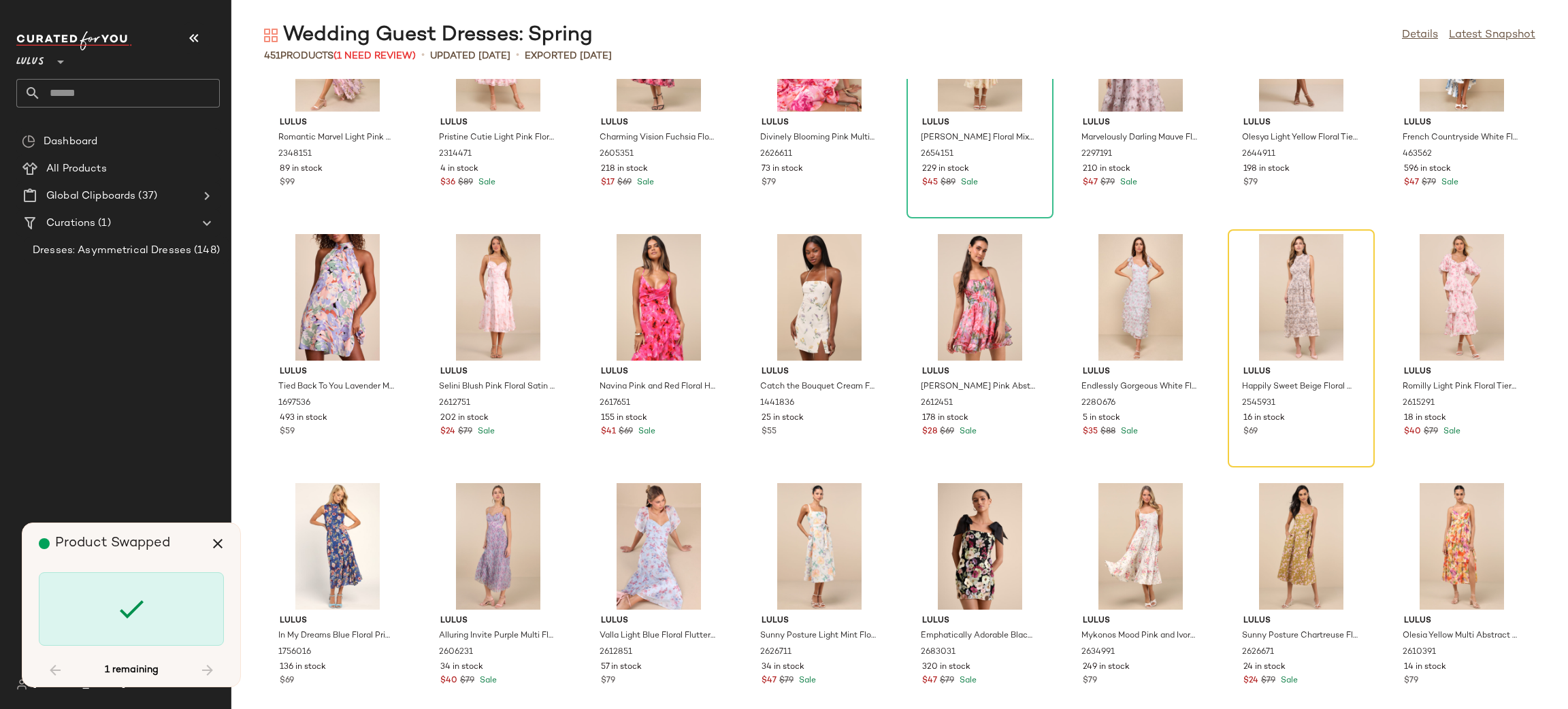
scroll to position [13203, 0]
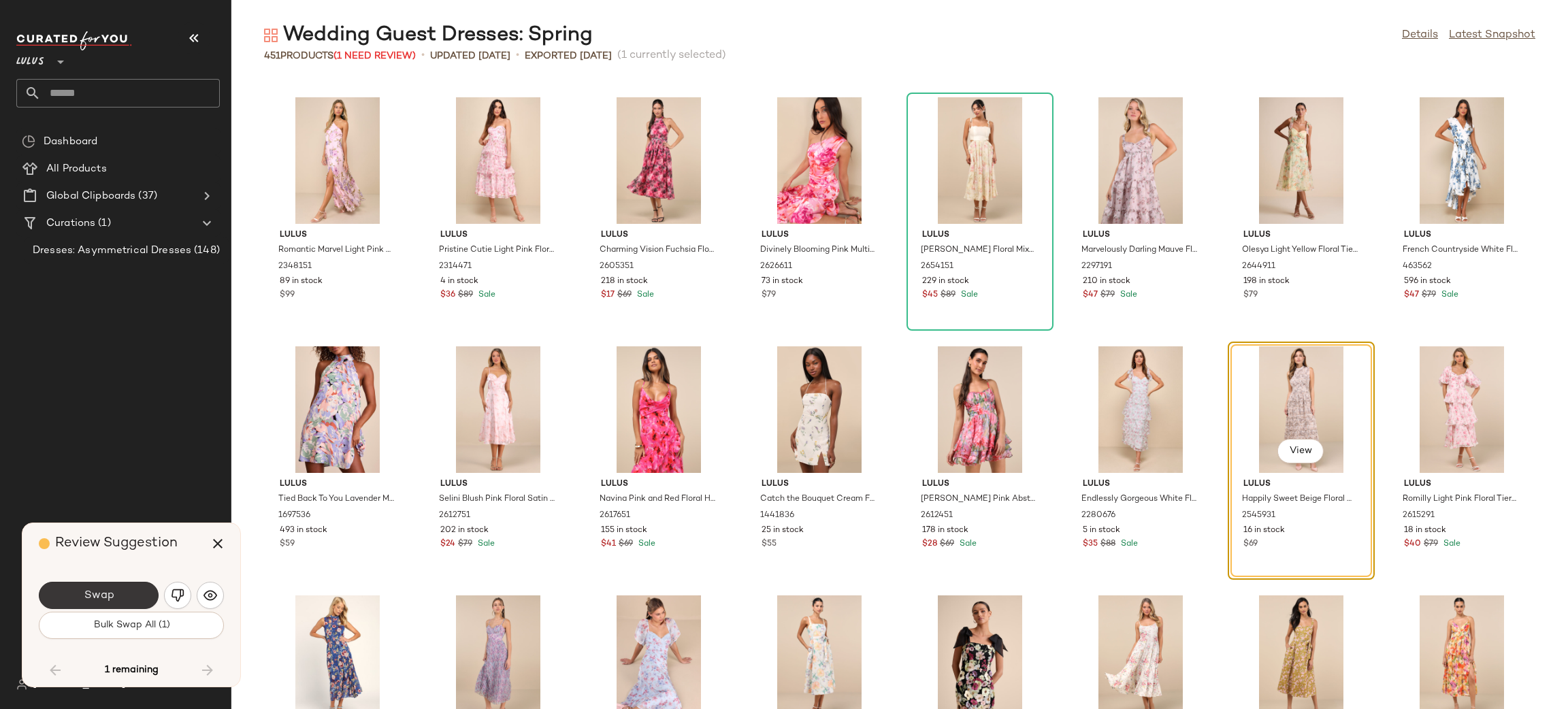
click at [109, 594] on span "Swap" at bounding box center [98, 596] width 31 height 13
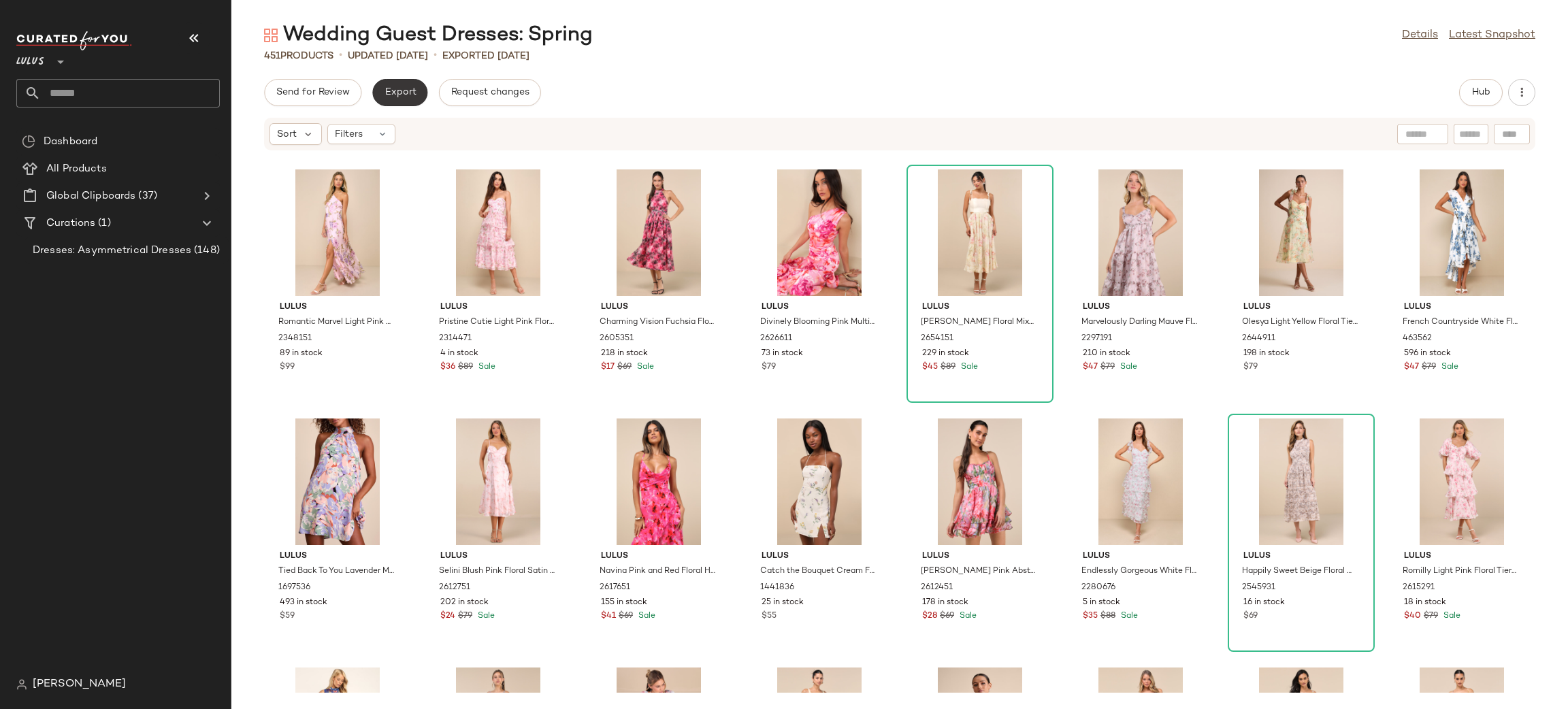
click at [395, 80] on button "Export" at bounding box center [400, 92] width 55 height 27
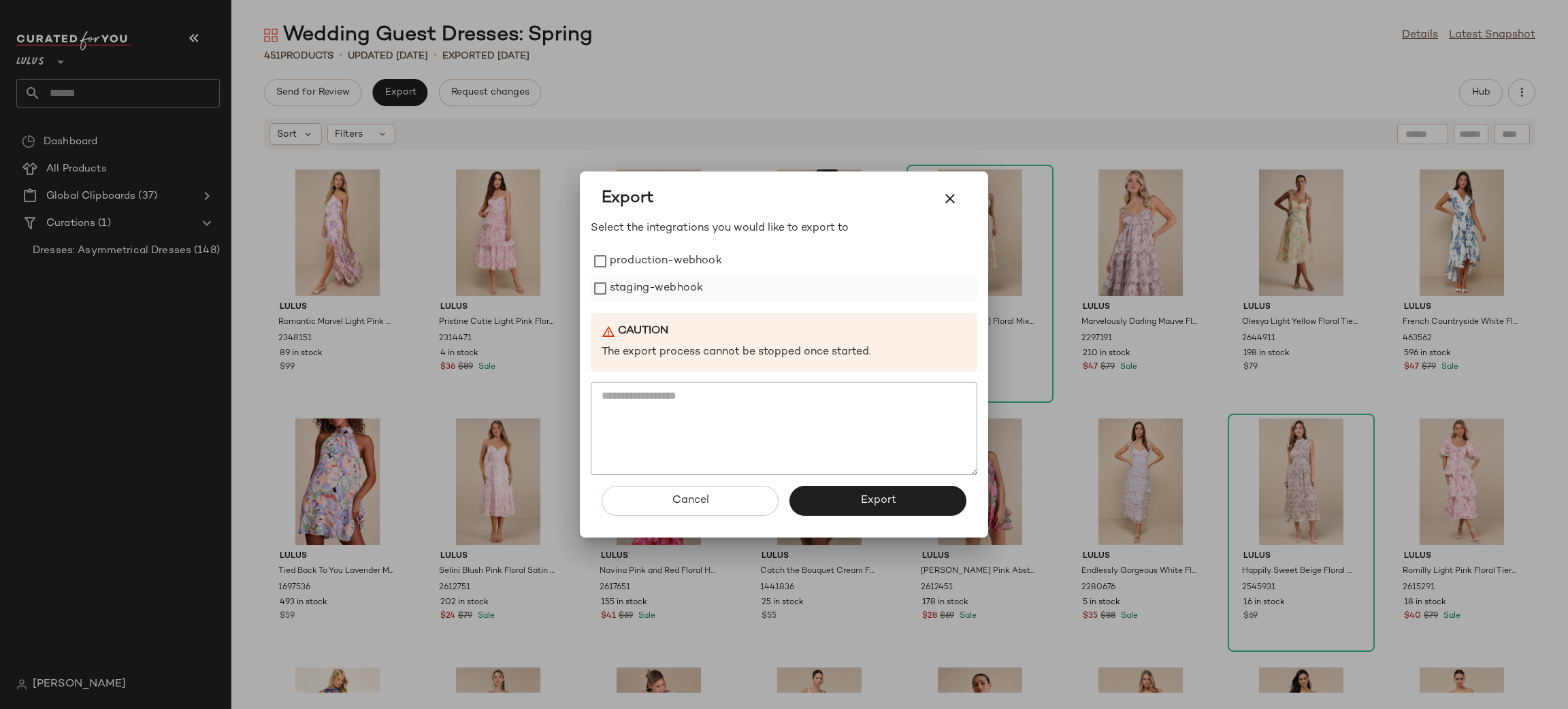
drag, startPoint x: 665, startPoint y: 253, endPoint x: 671, endPoint y: 279, distance: 26.7
click at [665, 255] on label "production-webhook" at bounding box center [666, 261] width 112 height 27
click at [669, 280] on label "staging-webhook" at bounding box center [656, 288] width 93 height 27
click at [888, 509] on button "Export" at bounding box center [877, 500] width 177 height 30
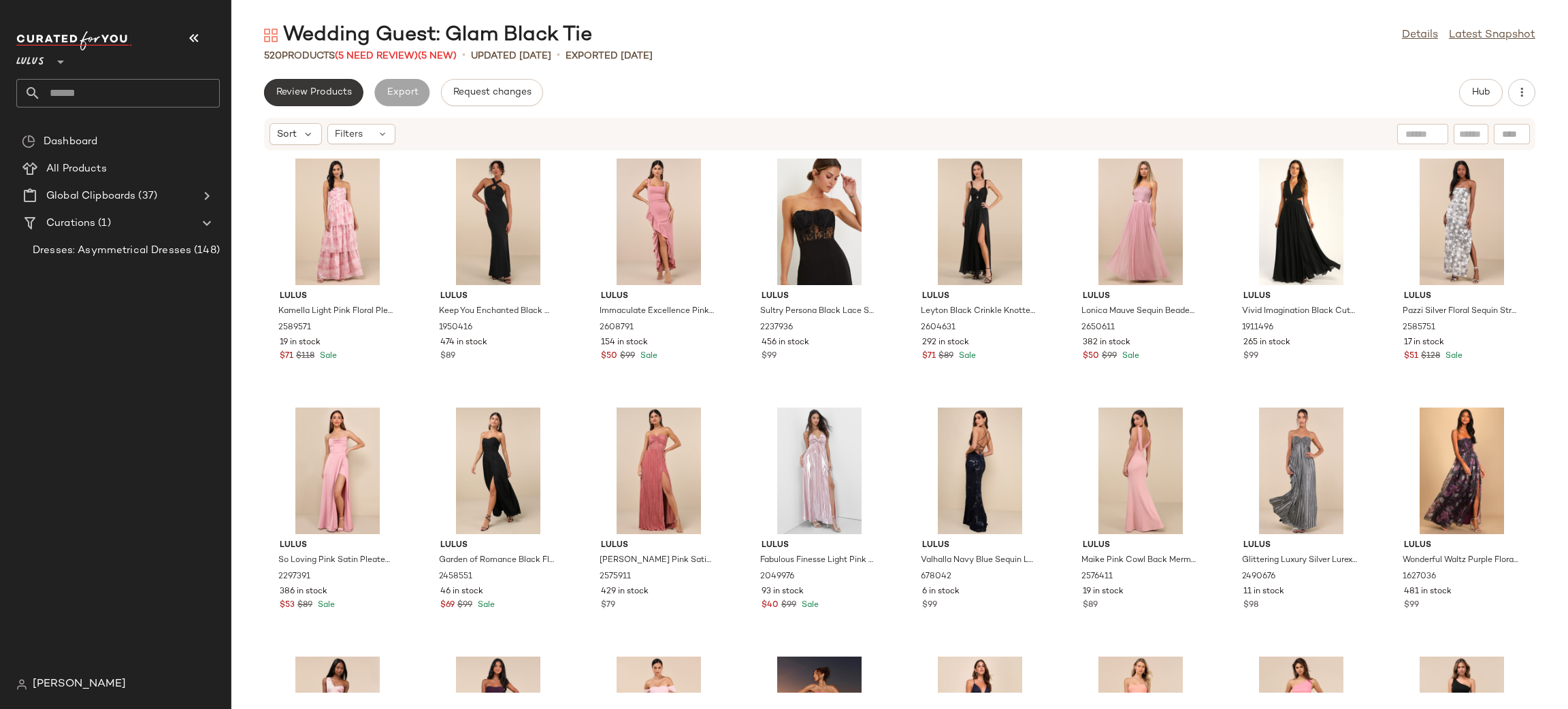
click at [298, 98] on button "Review Products" at bounding box center [314, 92] width 99 height 27
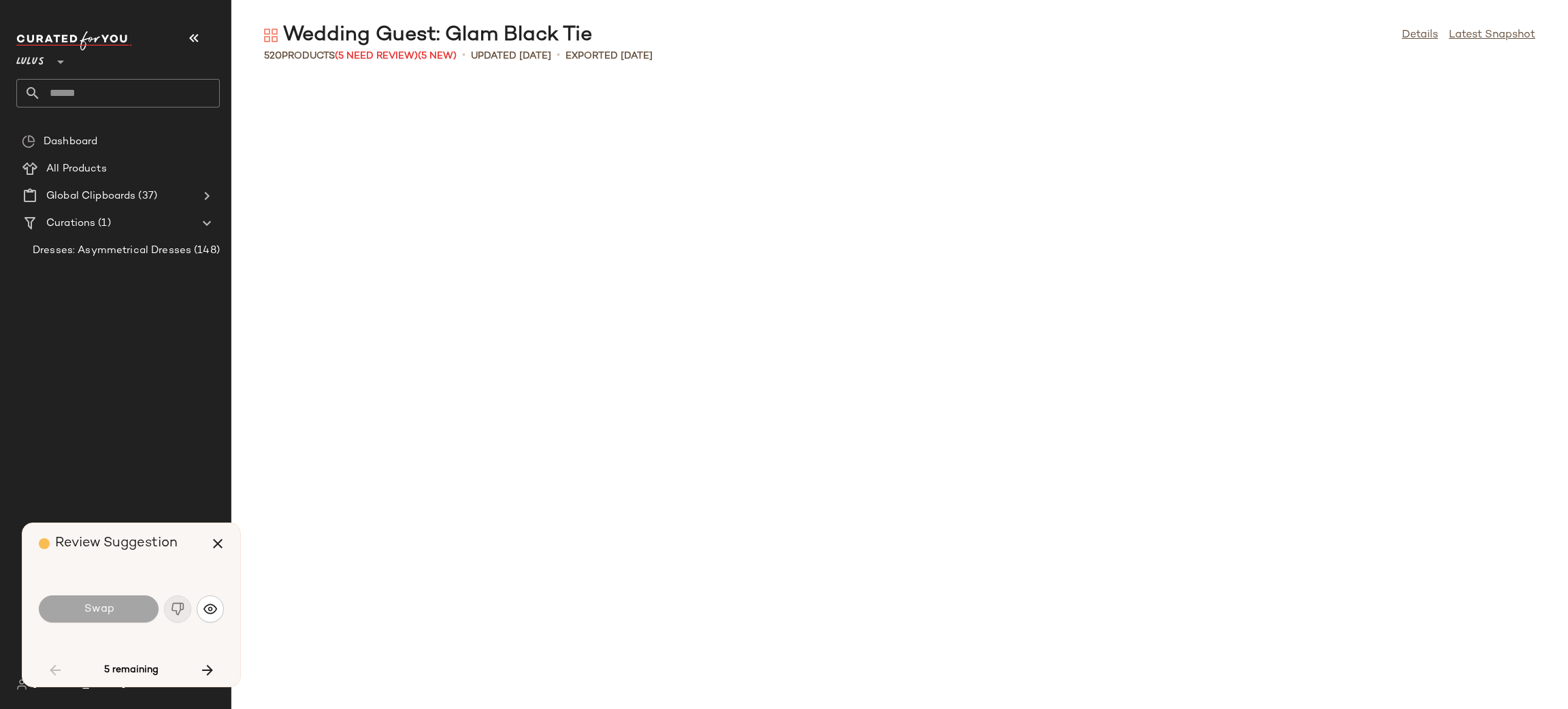
scroll to position [1495, 0]
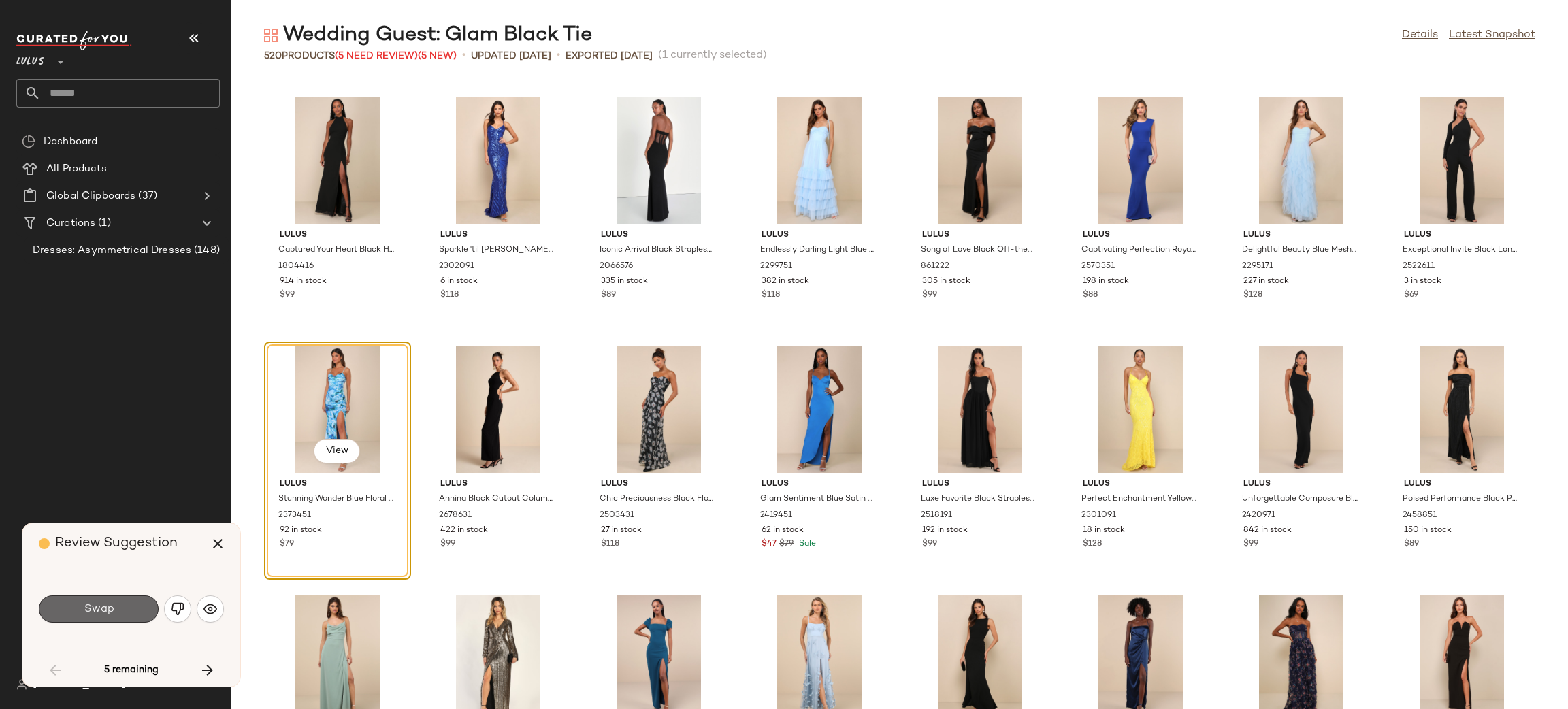
click at [135, 611] on button "Swap" at bounding box center [98, 609] width 120 height 27
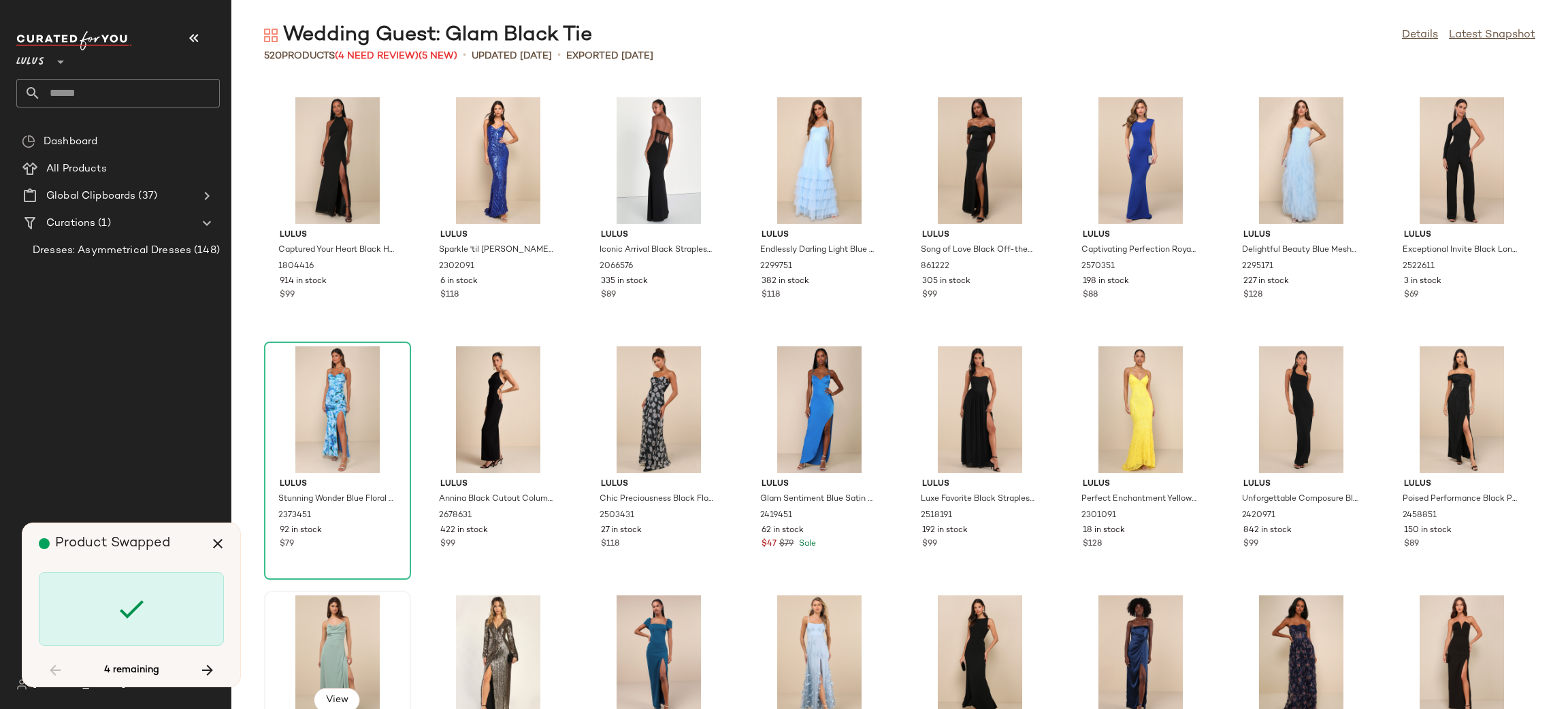
scroll to position [11709, 0]
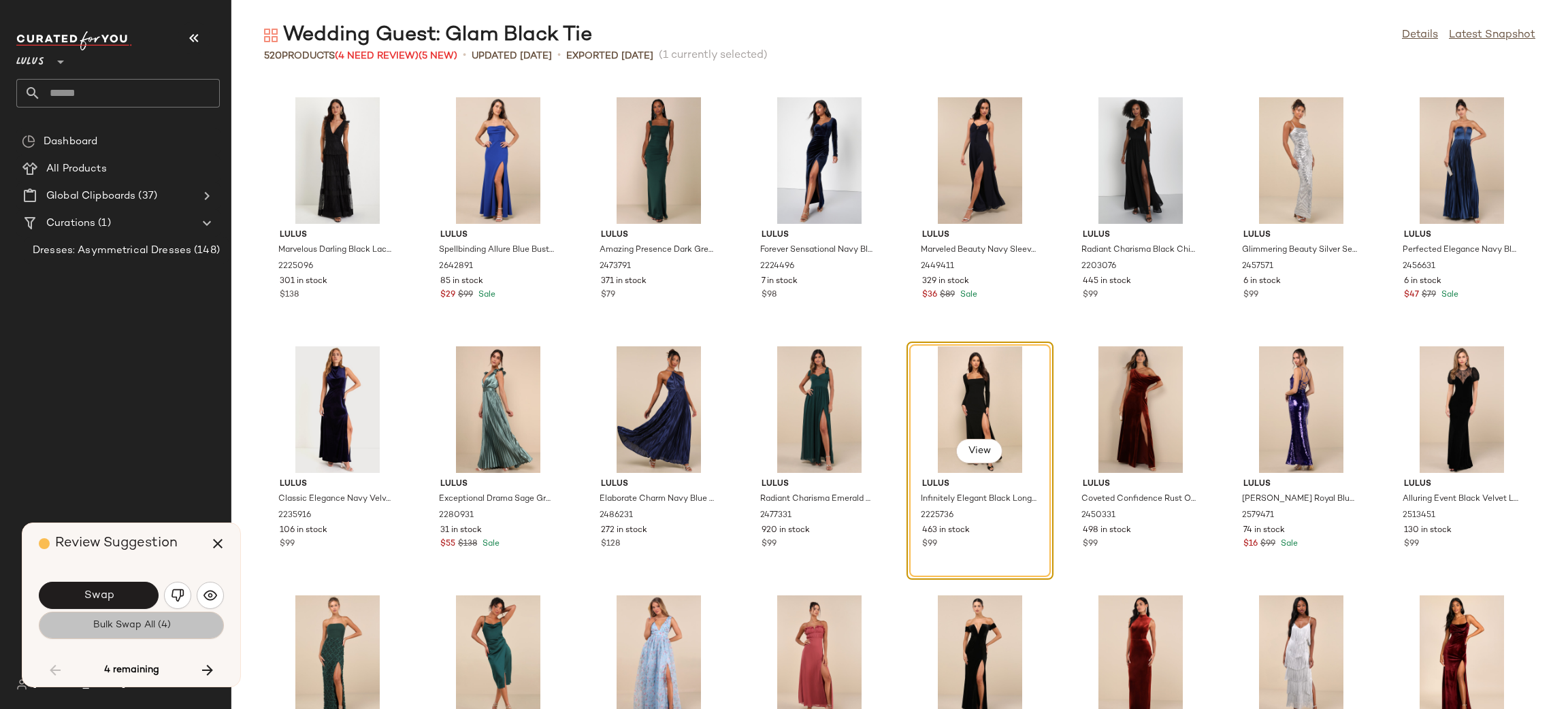
click at [125, 628] on span "Bulk Swap All (4)" at bounding box center [131, 625] width 78 height 11
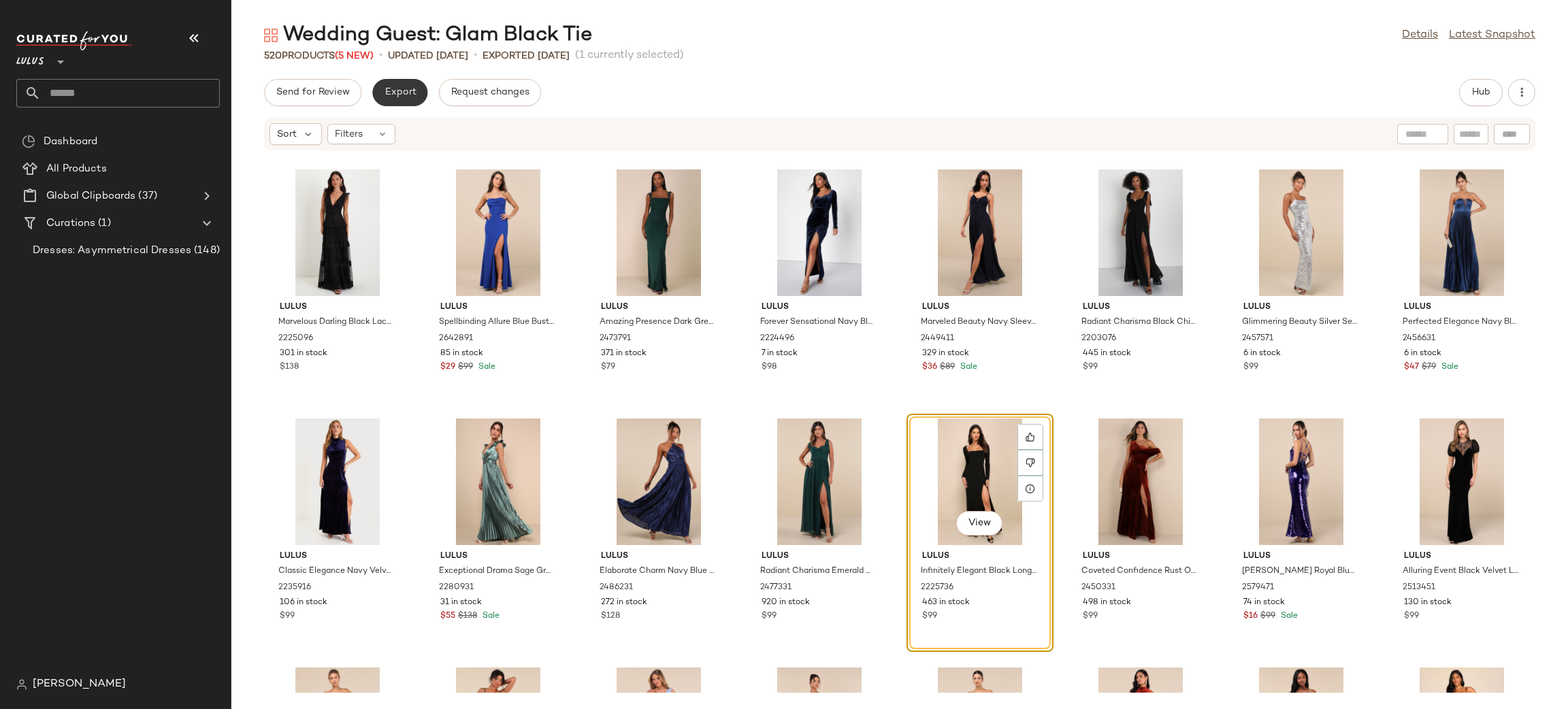
click at [415, 104] on button "Export" at bounding box center [400, 92] width 55 height 27
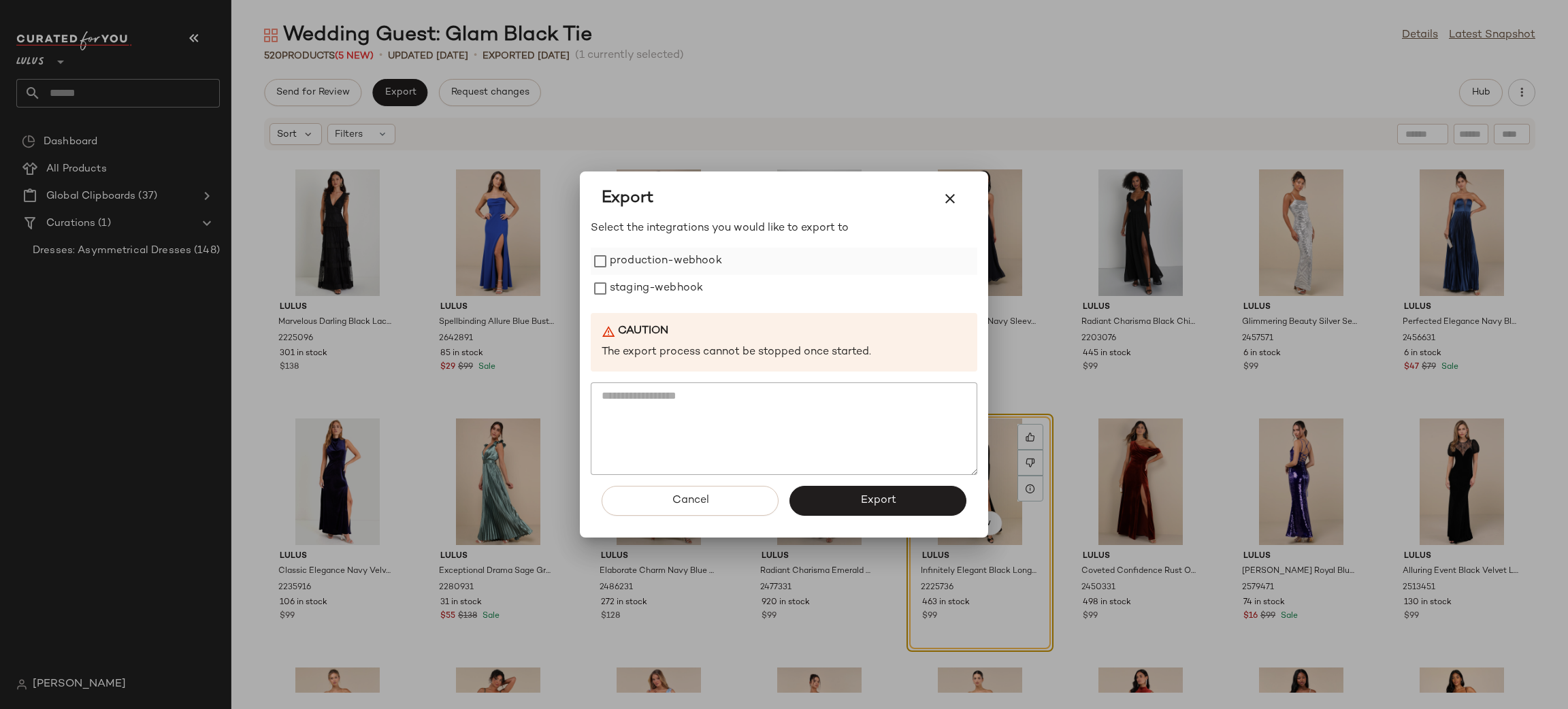
click at [626, 265] on label "production-webhook" at bounding box center [666, 261] width 112 height 27
click at [643, 301] on label "staging-webhook" at bounding box center [656, 288] width 93 height 27
click at [893, 511] on button "Export" at bounding box center [877, 500] width 177 height 30
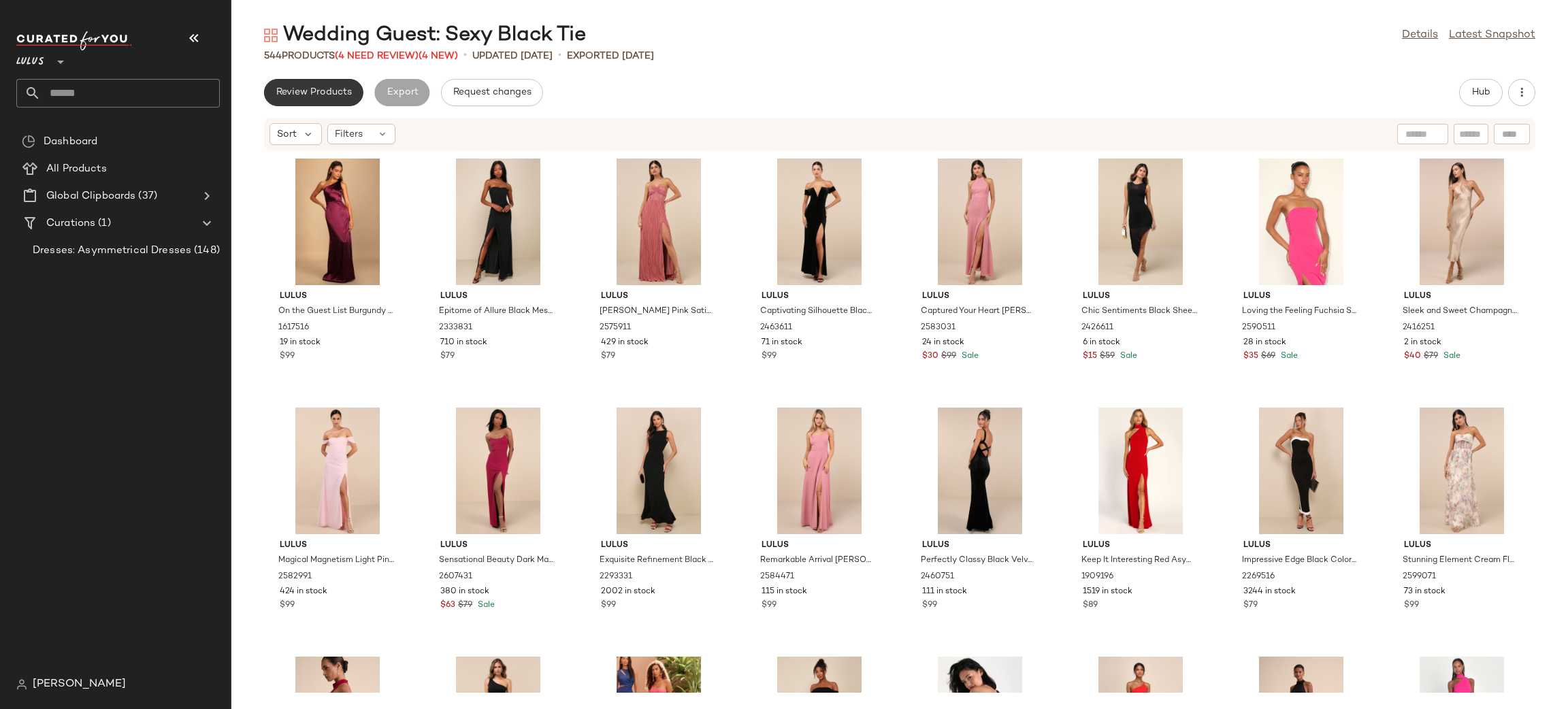
click at [303, 88] on span "Review Products" at bounding box center [314, 92] width 77 height 11
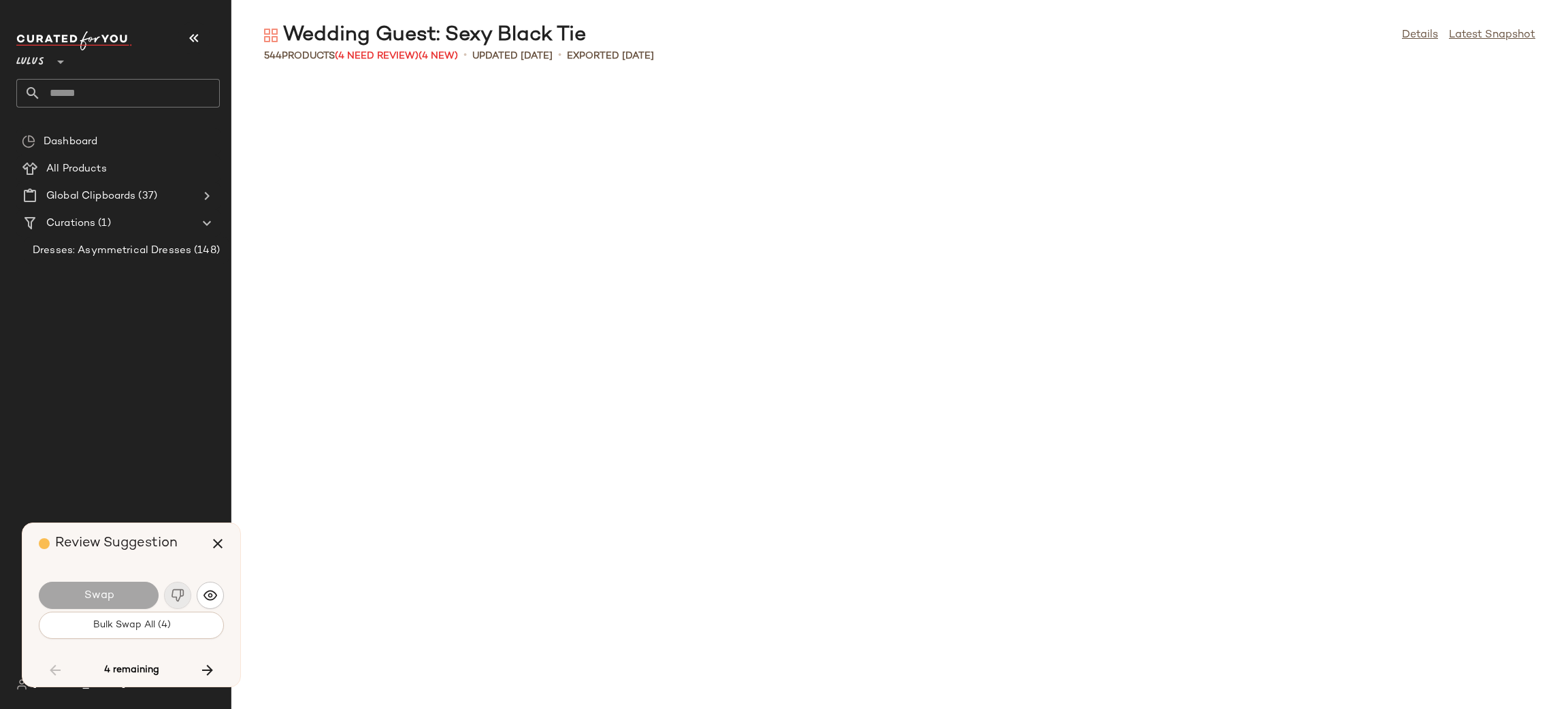
scroll to position [3736, 0]
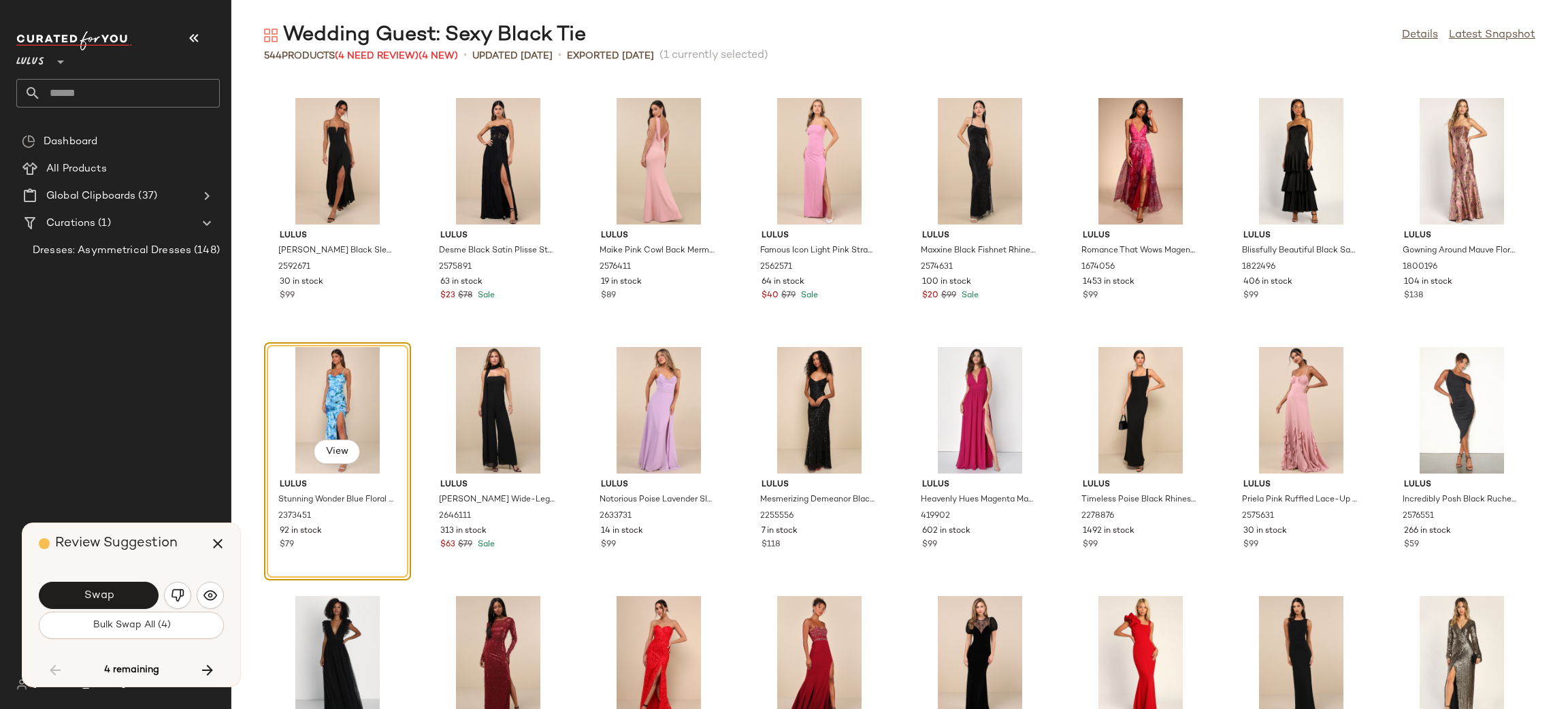
click at [175, 597] on img "button" at bounding box center [177, 595] width 14 height 14
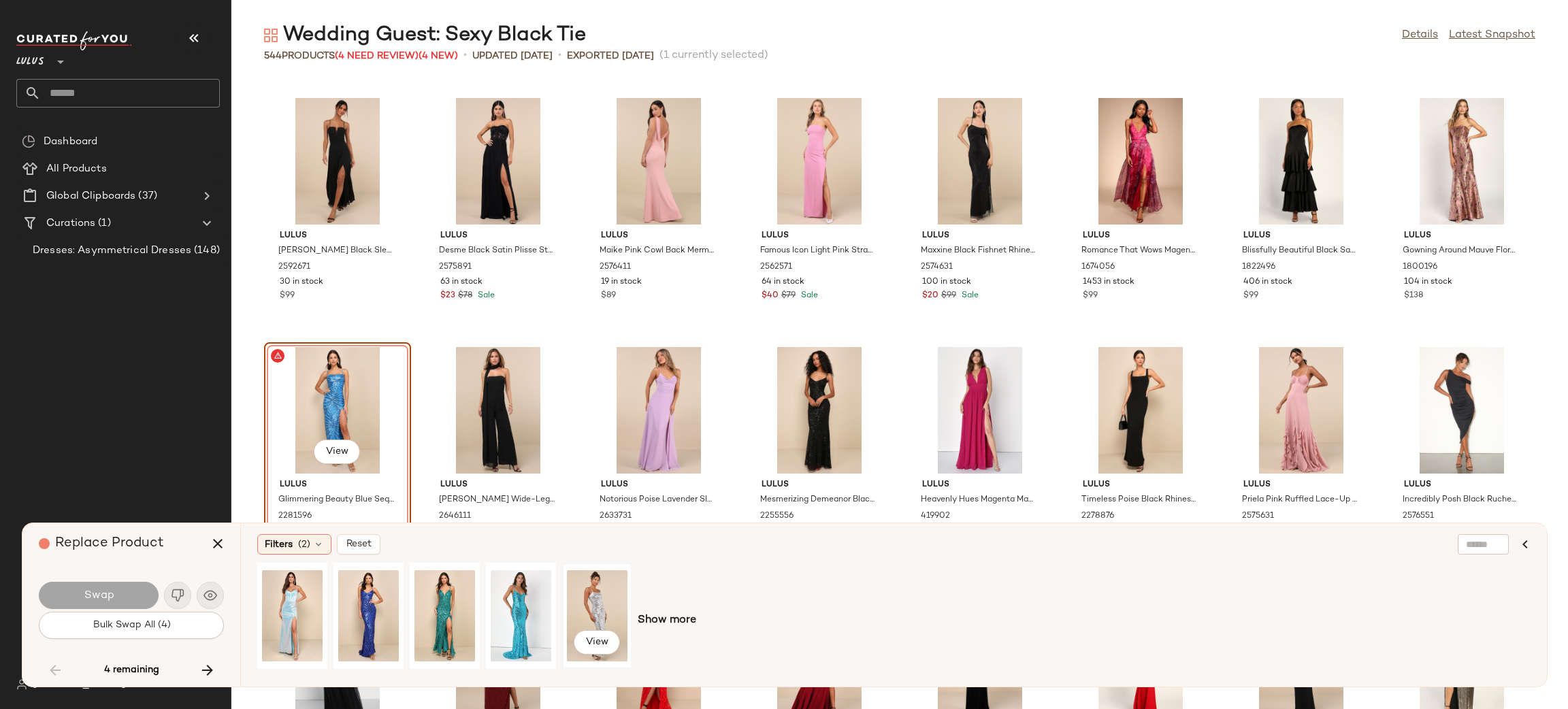
click at [618, 615] on div "View" at bounding box center [597, 616] width 61 height 97
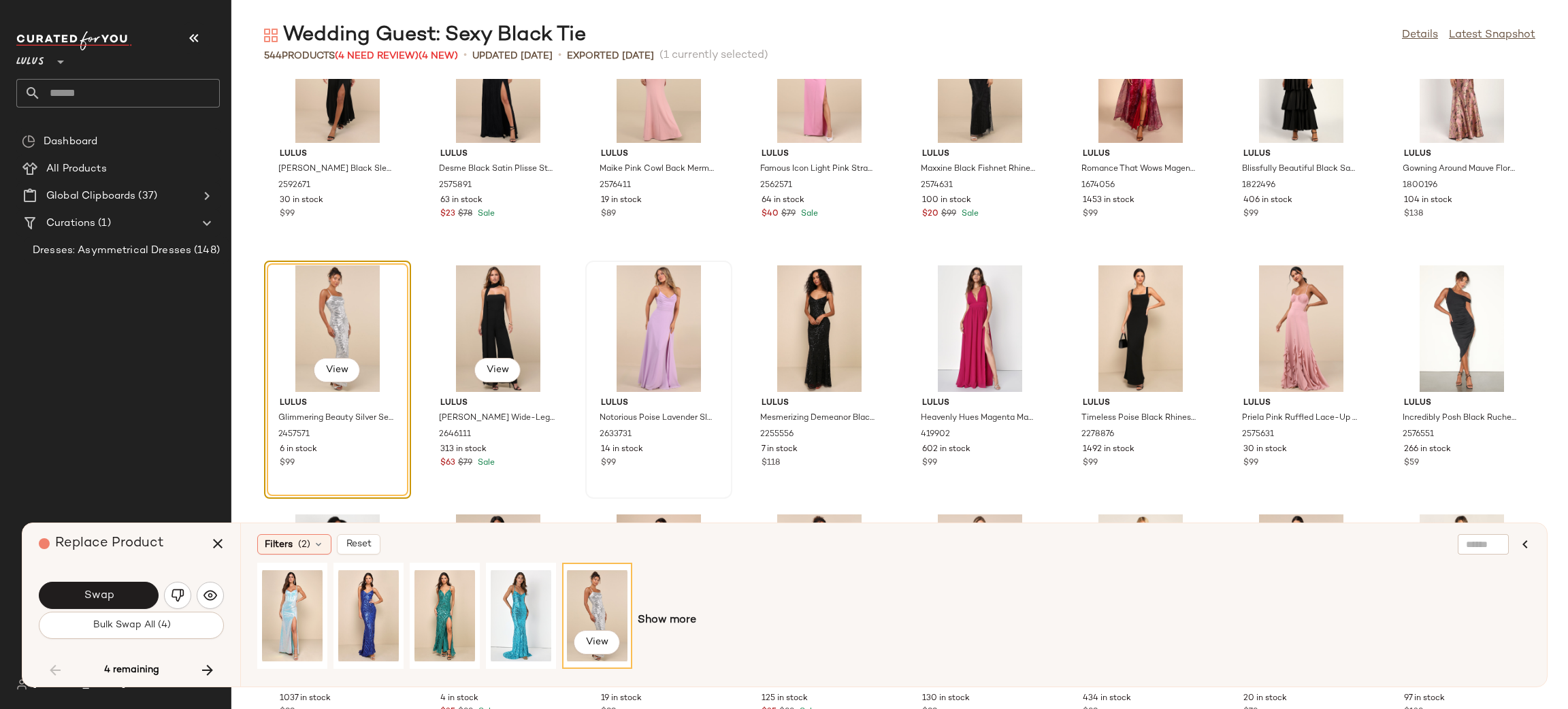
scroll to position [3827, 0]
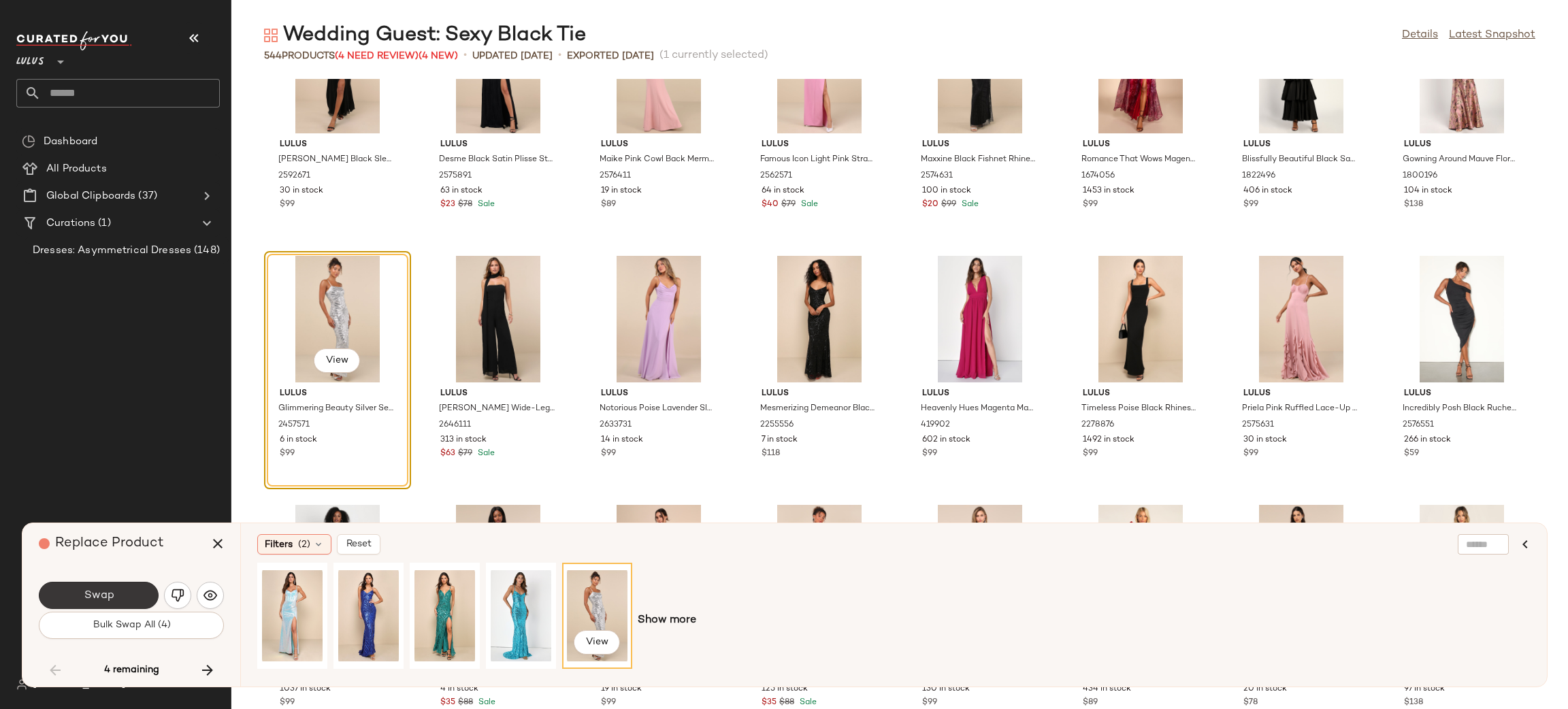
click at [100, 592] on span "Swap" at bounding box center [98, 596] width 31 height 13
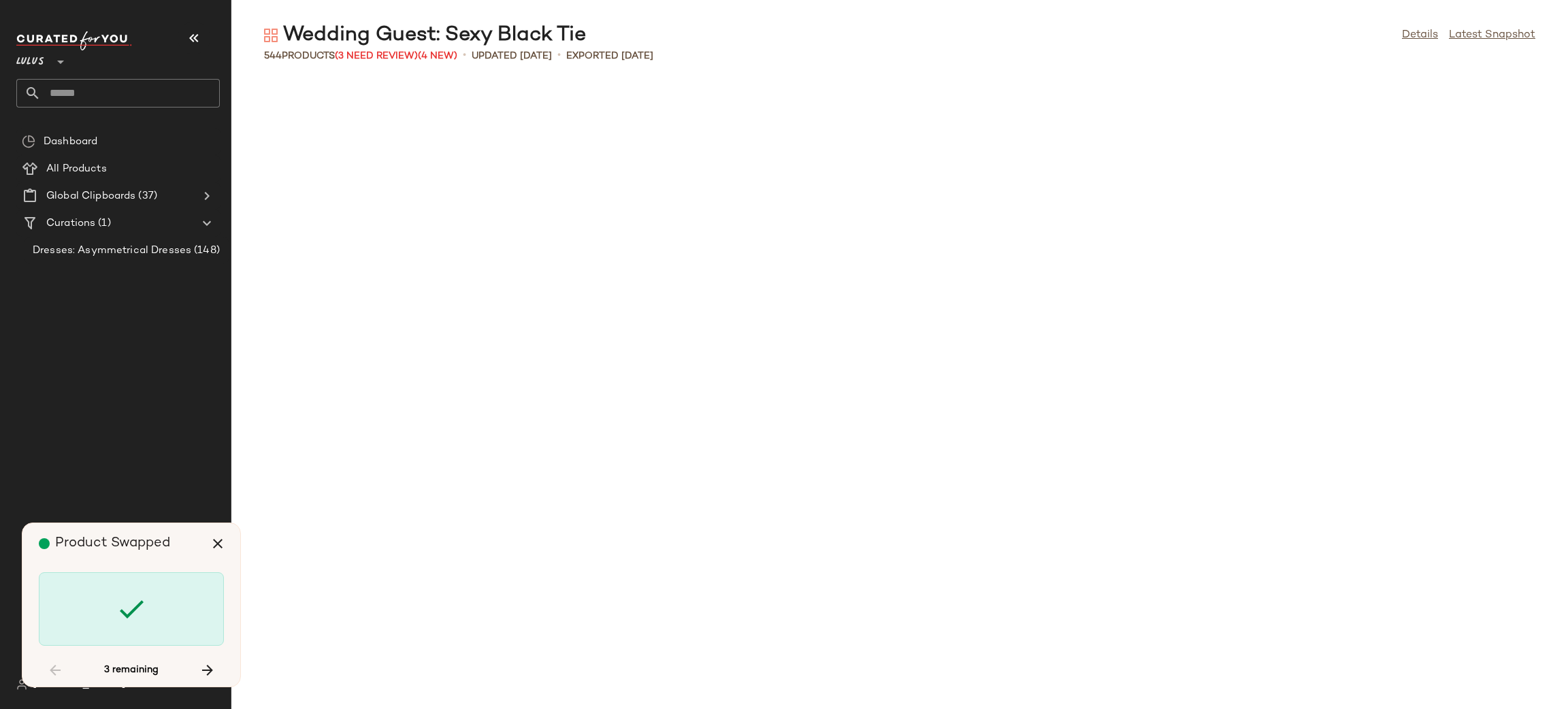
scroll to position [7473, 0]
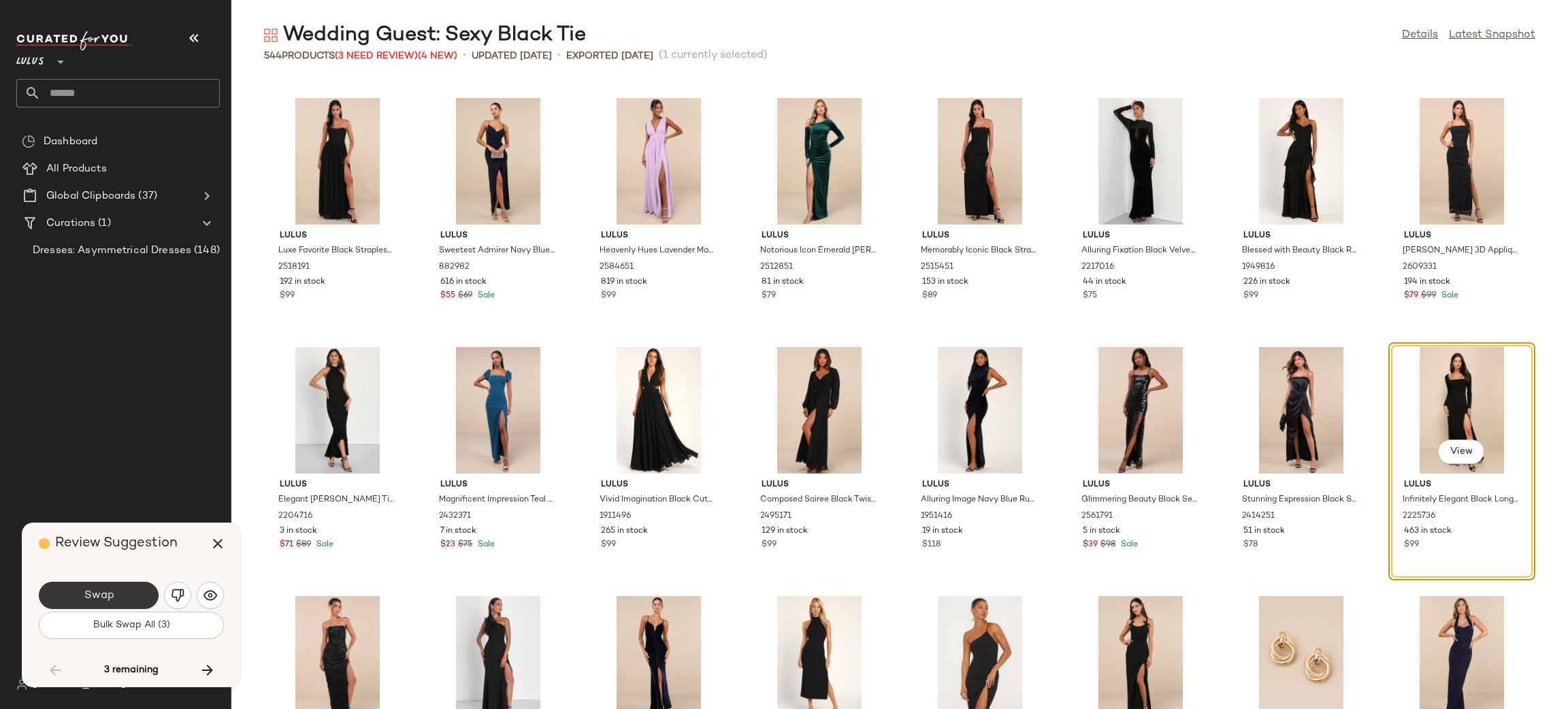
click at [120, 597] on button "Swap" at bounding box center [98, 595] width 120 height 27
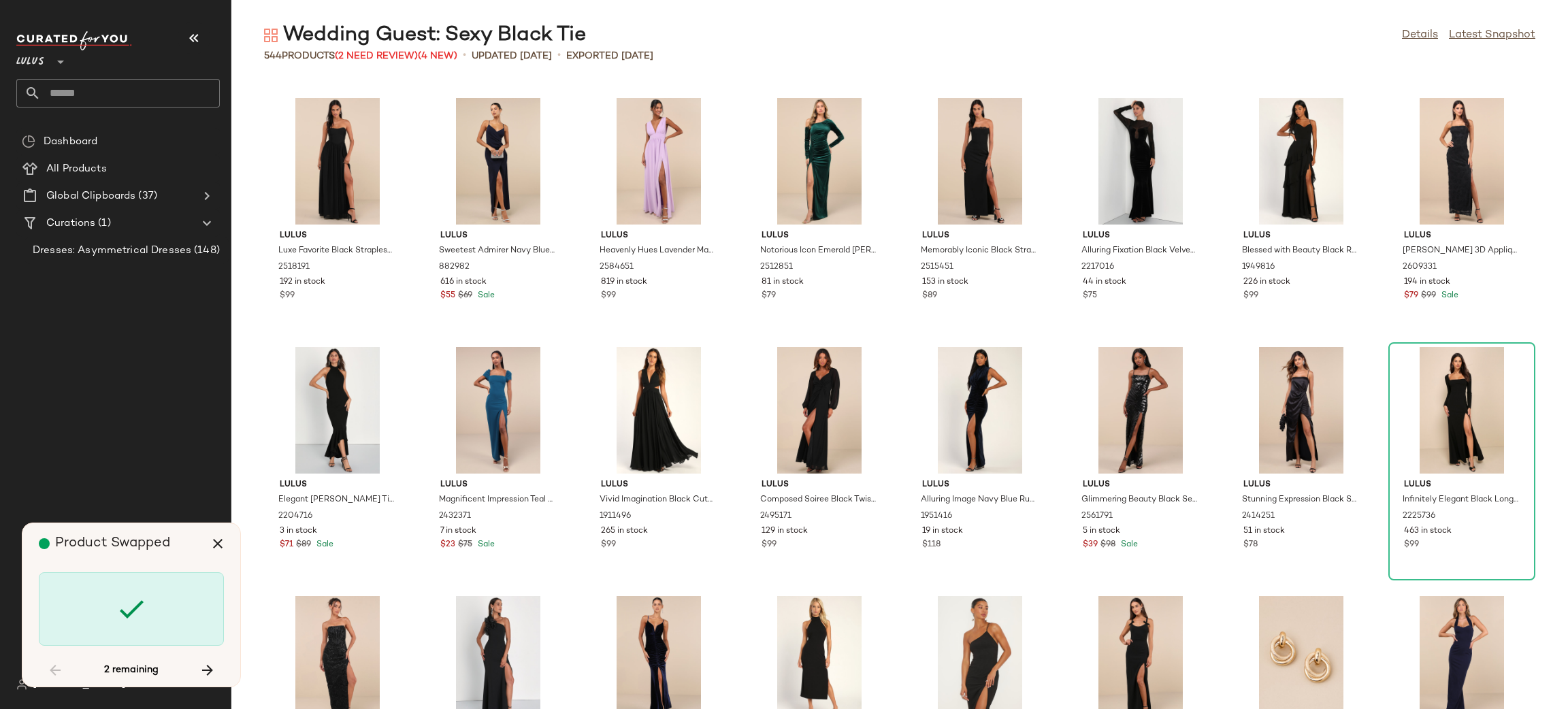
scroll to position [9466, 0]
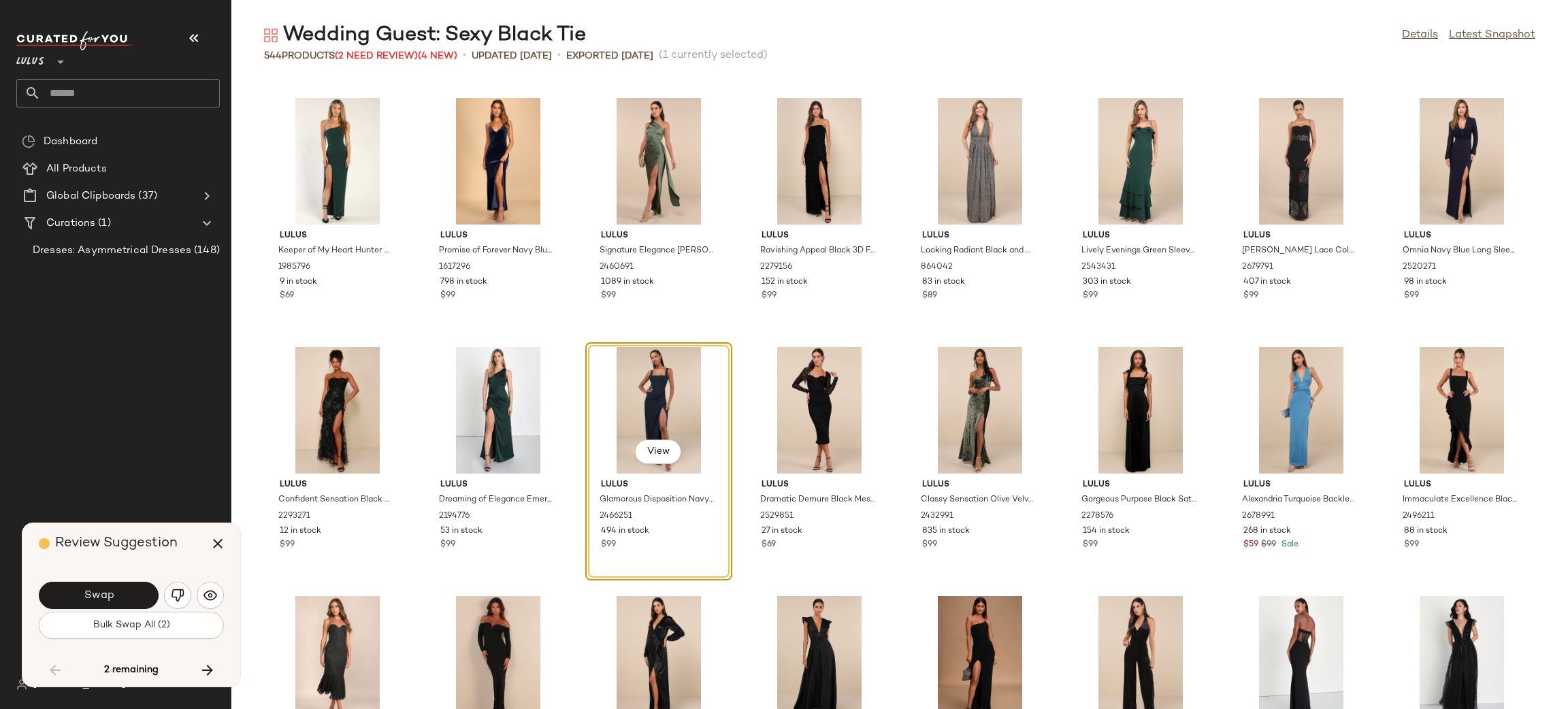
click at [149, 629] on span "Bulk Swap All (2)" at bounding box center [131, 625] width 77 height 11
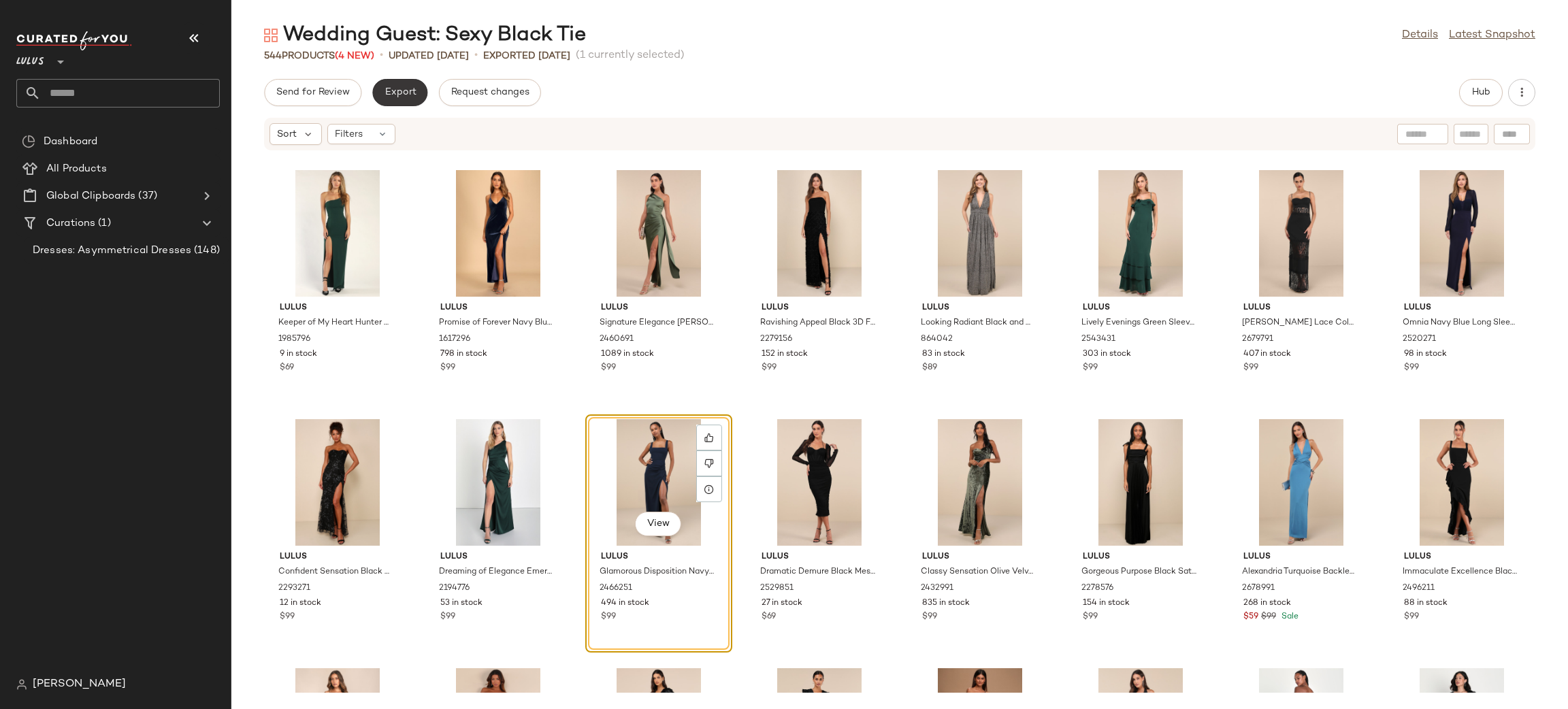
click at [409, 99] on button "Export" at bounding box center [400, 92] width 55 height 27
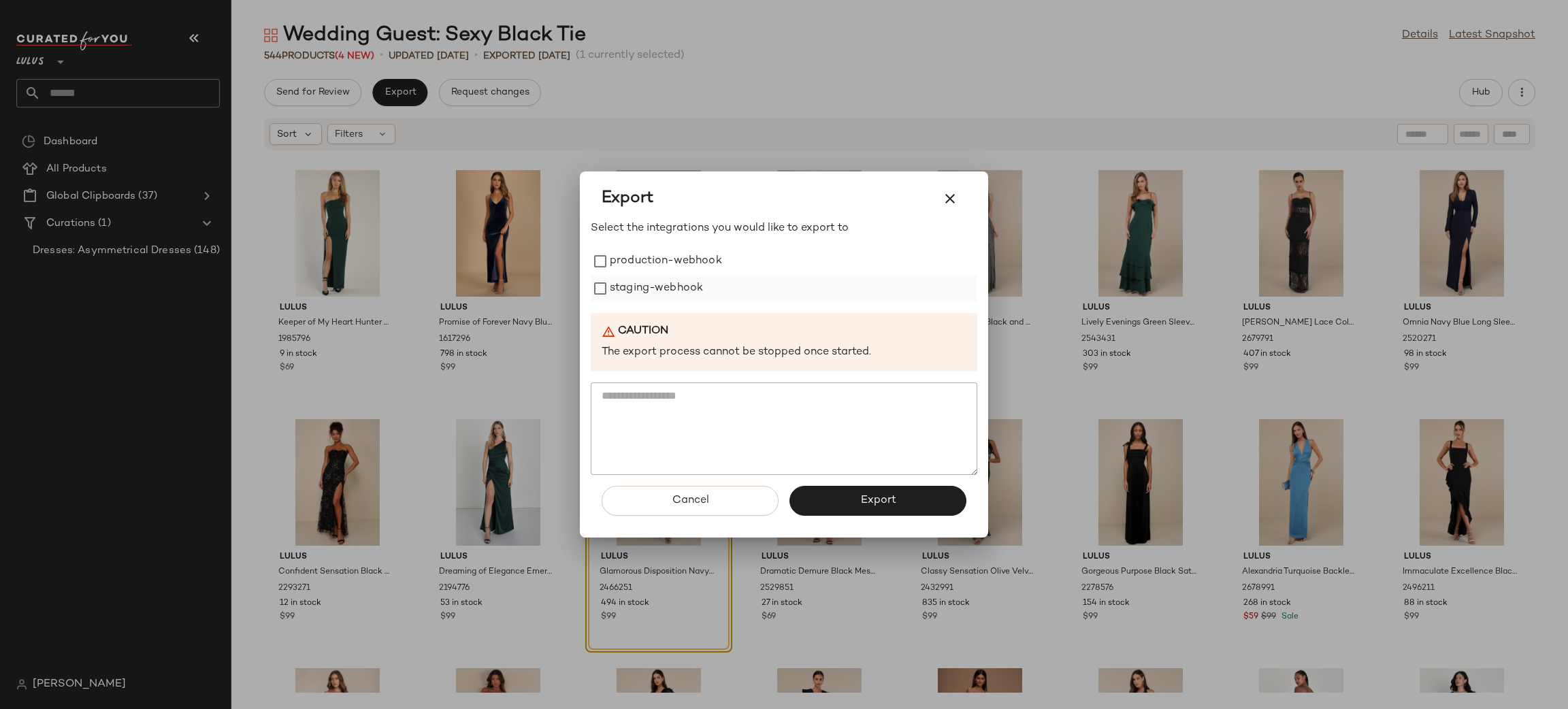
click at [685, 279] on label "staging-webhook" at bounding box center [656, 288] width 93 height 27
click at [687, 264] on label "production-webhook" at bounding box center [666, 261] width 112 height 27
click at [888, 495] on span "Export" at bounding box center [877, 500] width 36 height 13
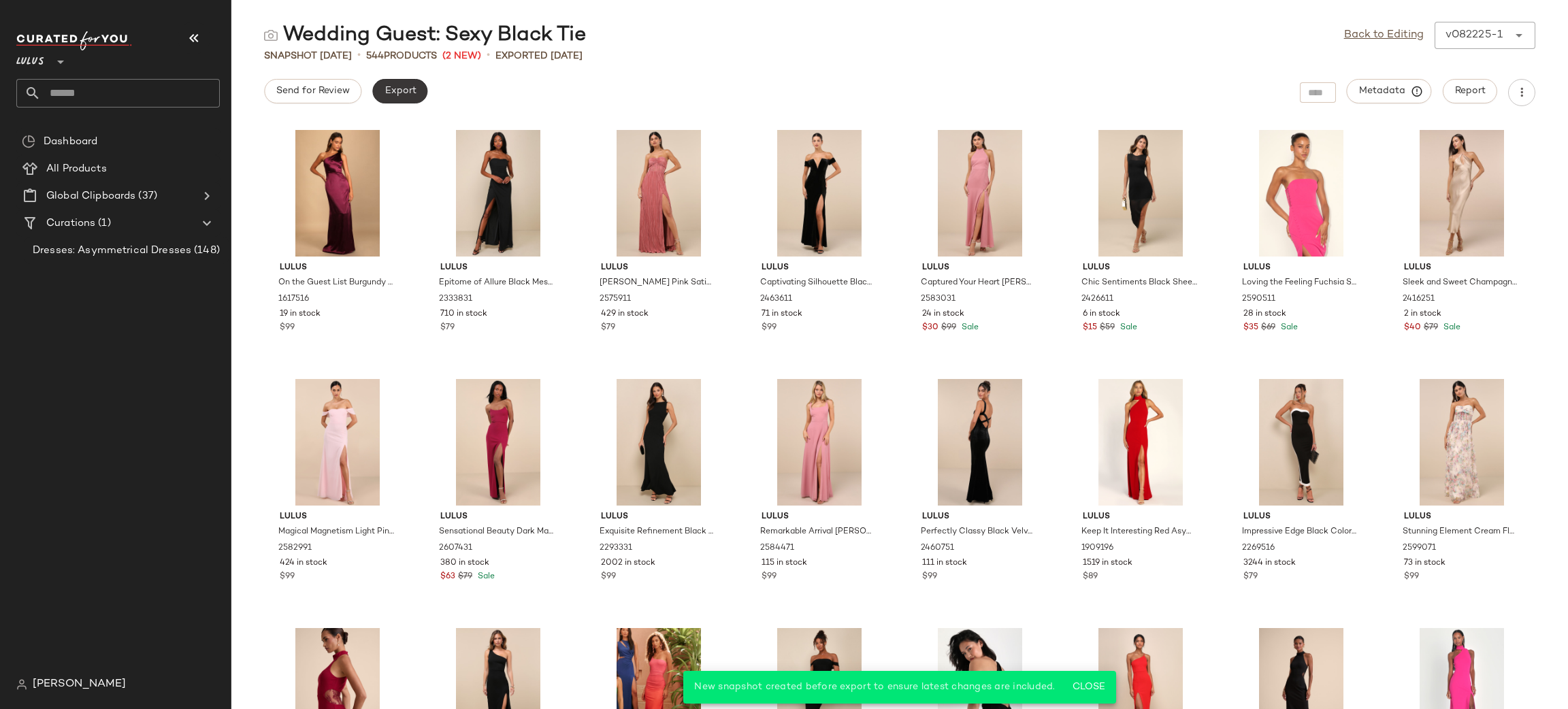
click at [395, 80] on button "Export" at bounding box center [400, 91] width 55 height 25
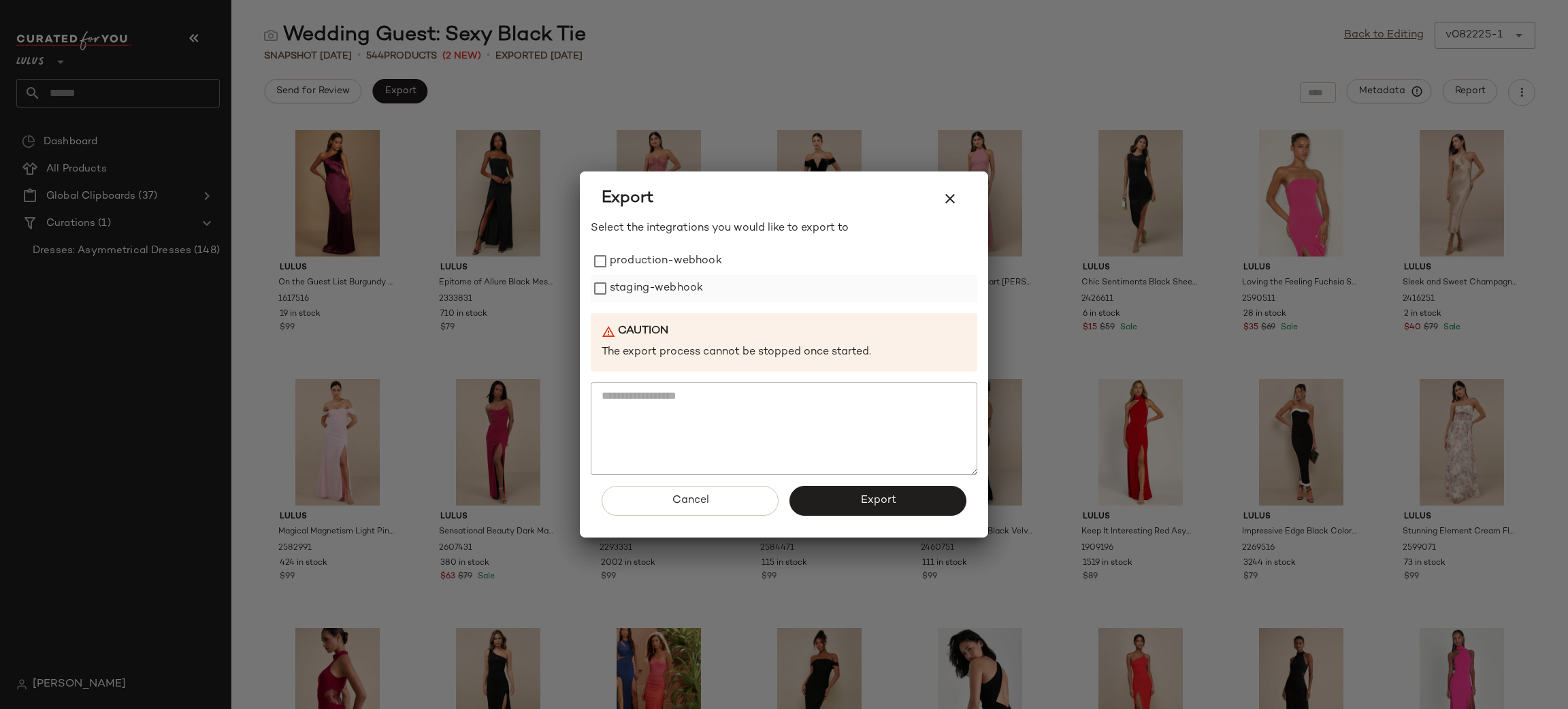
click at [676, 271] on div "production-webhook staging-webhook" at bounding box center [784, 275] width 387 height 55
click at [680, 271] on label "production-webhook" at bounding box center [666, 261] width 112 height 27
click at [686, 290] on label "staging-webhook" at bounding box center [656, 288] width 93 height 27
click at [887, 503] on span "Export" at bounding box center [877, 500] width 36 height 13
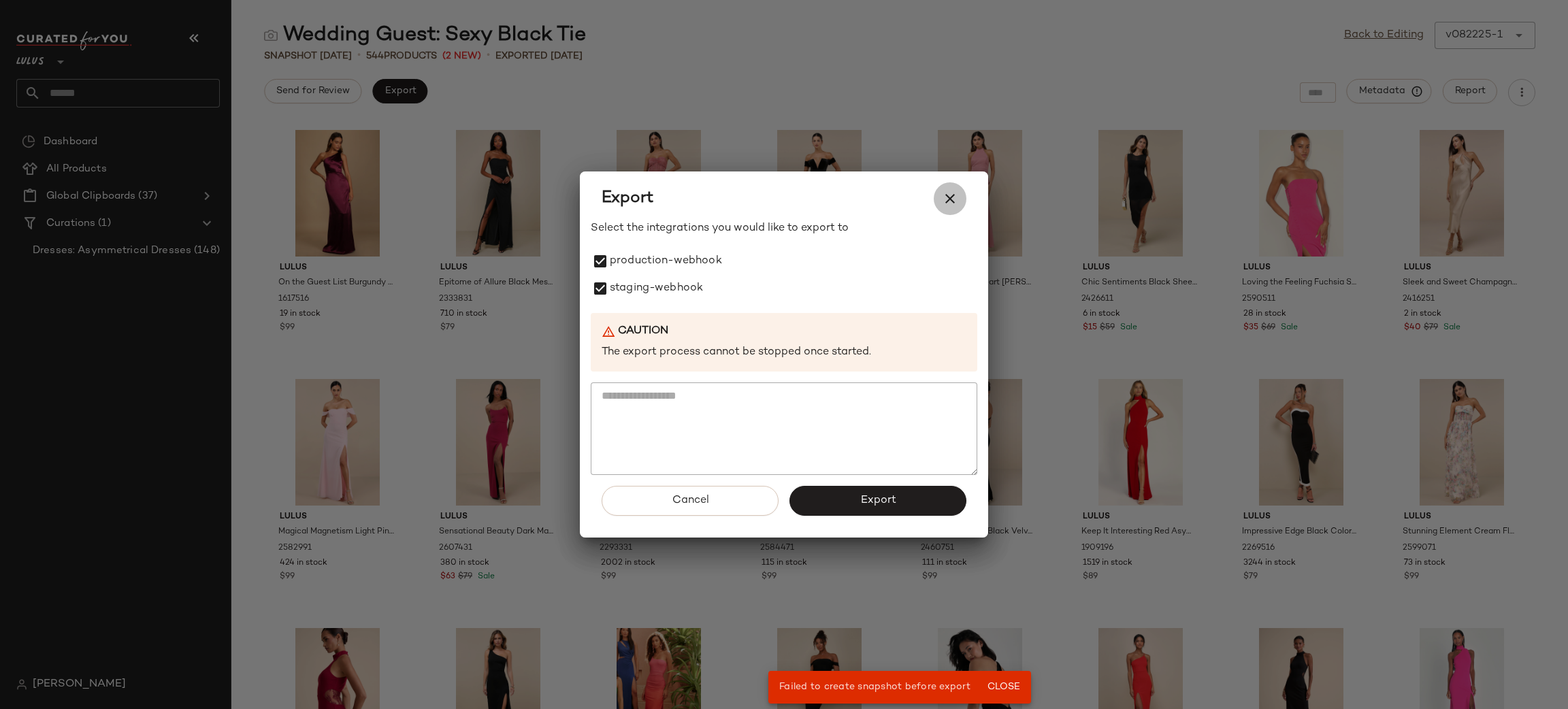
click at [958, 188] on button "button" at bounding box center [950, 198] width 33 height 33
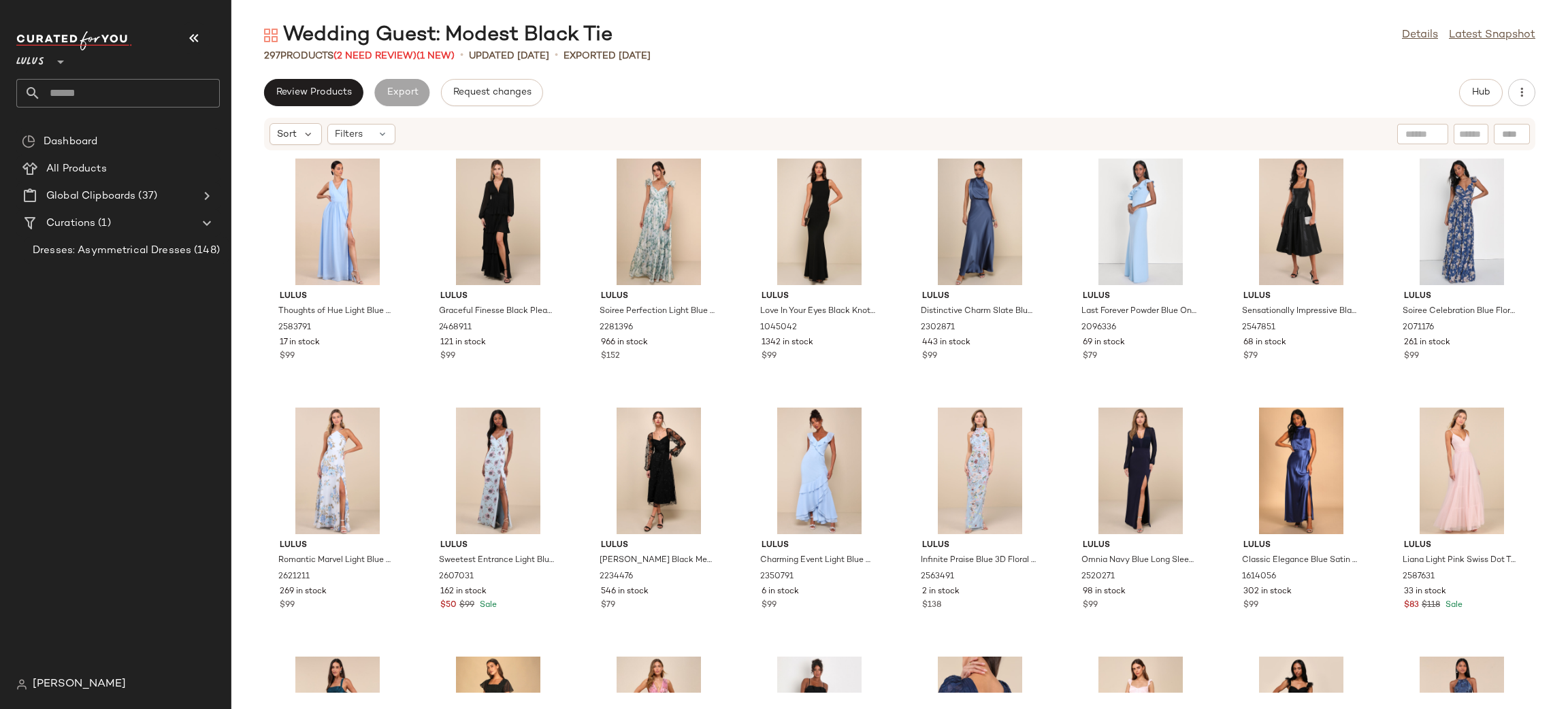
click at [320, 74] on div "Wedding Guest: Modest Black Tie Details Latest Snapshot 297 Products (2 Need Re…" at bounding box center [899, 365] width 1337 height 687
click at [323, 85] on button "Review Products" at bounding box center [314, 92] width 99 height 27
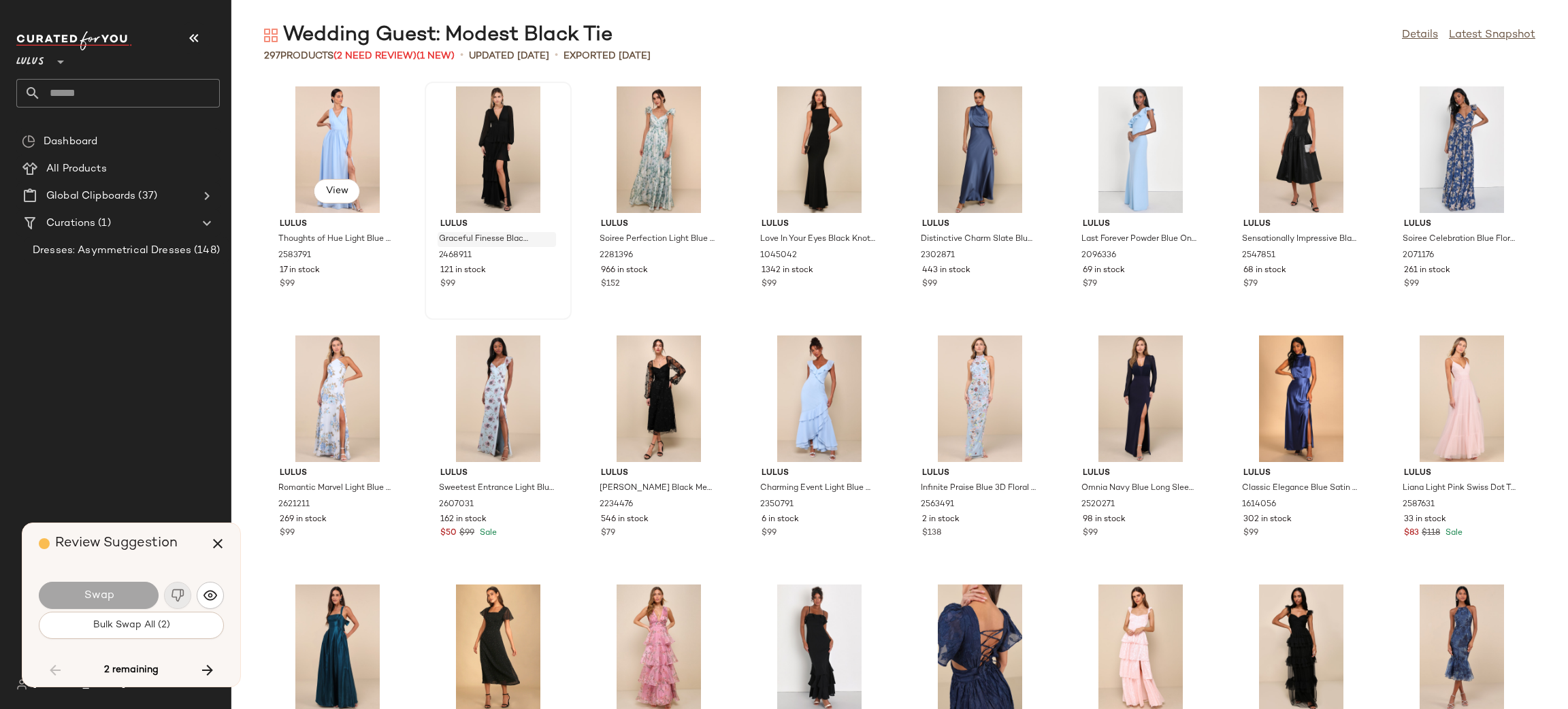
scroll to position [3736, 0]
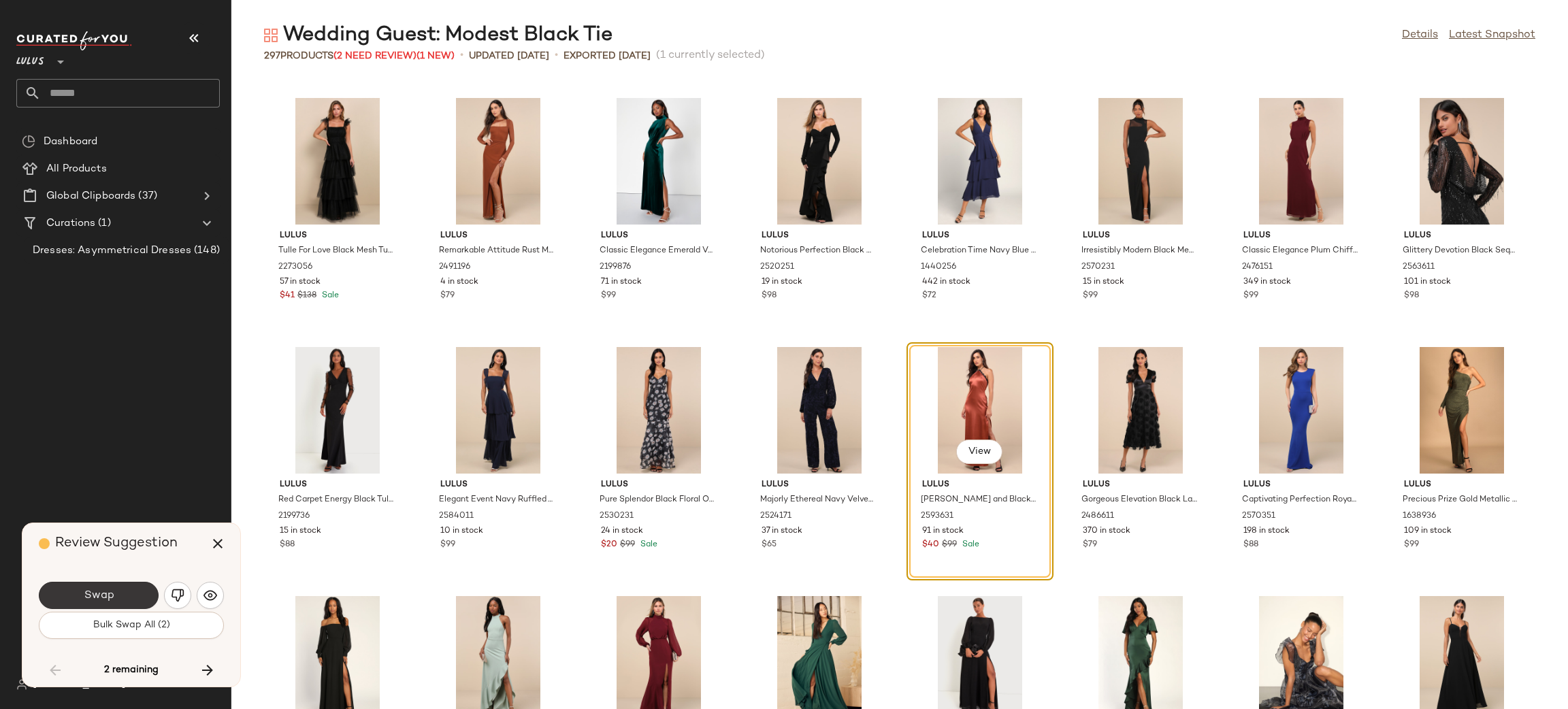
click at [98, 598] on span "Swap" at bounding box center [98, 596] width 31 height 13
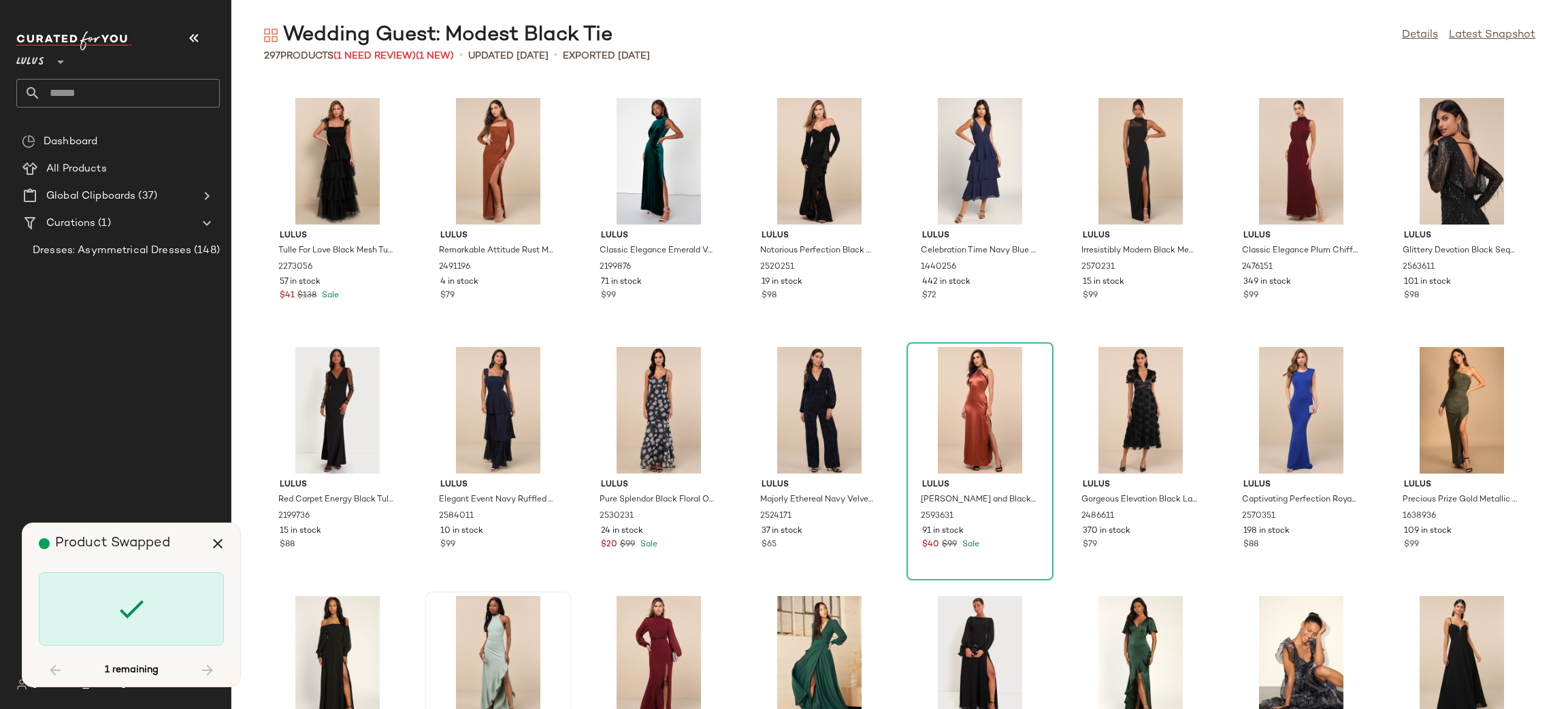
scroll to position [7971, 0]
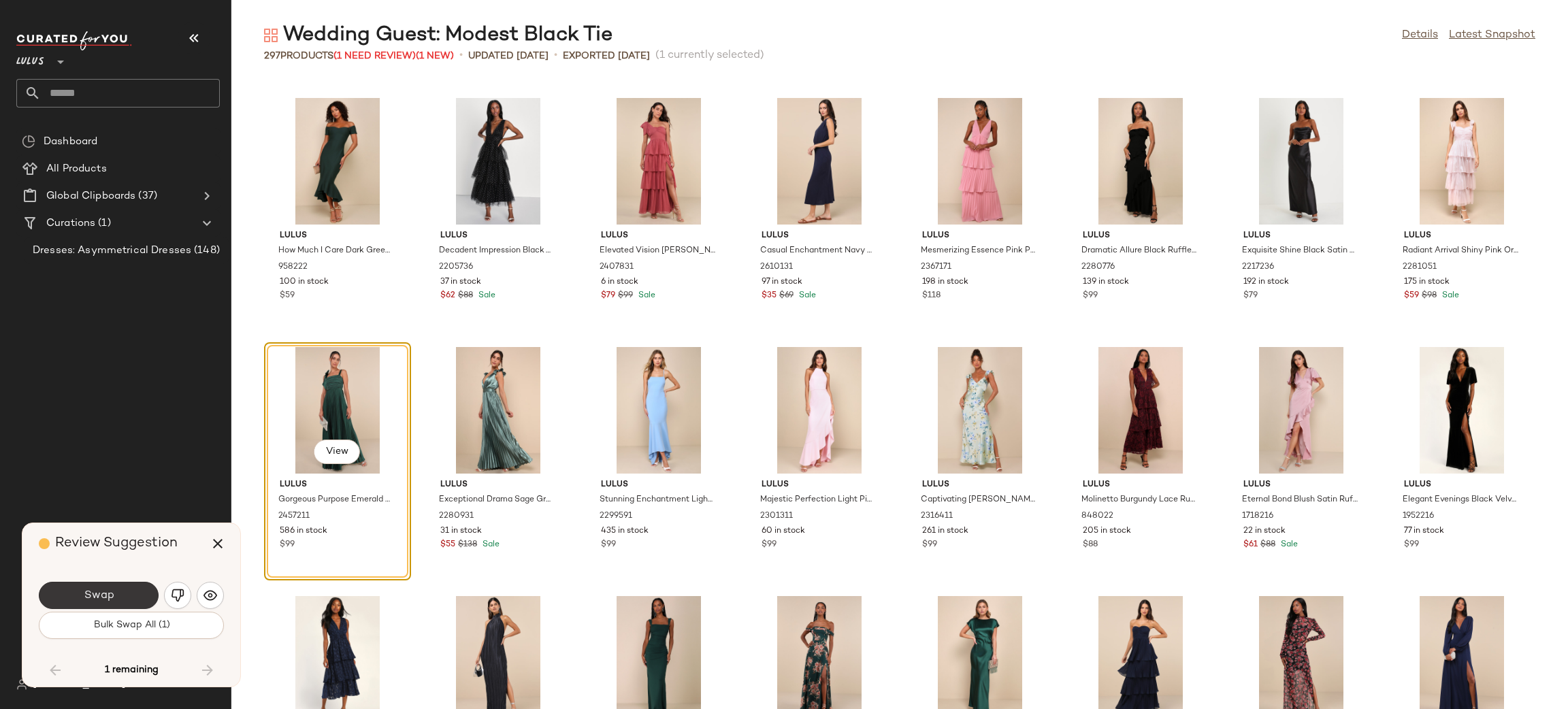
click at [115, 597] on button "Swap" at bounding box center [98, 595] width 120 height 27
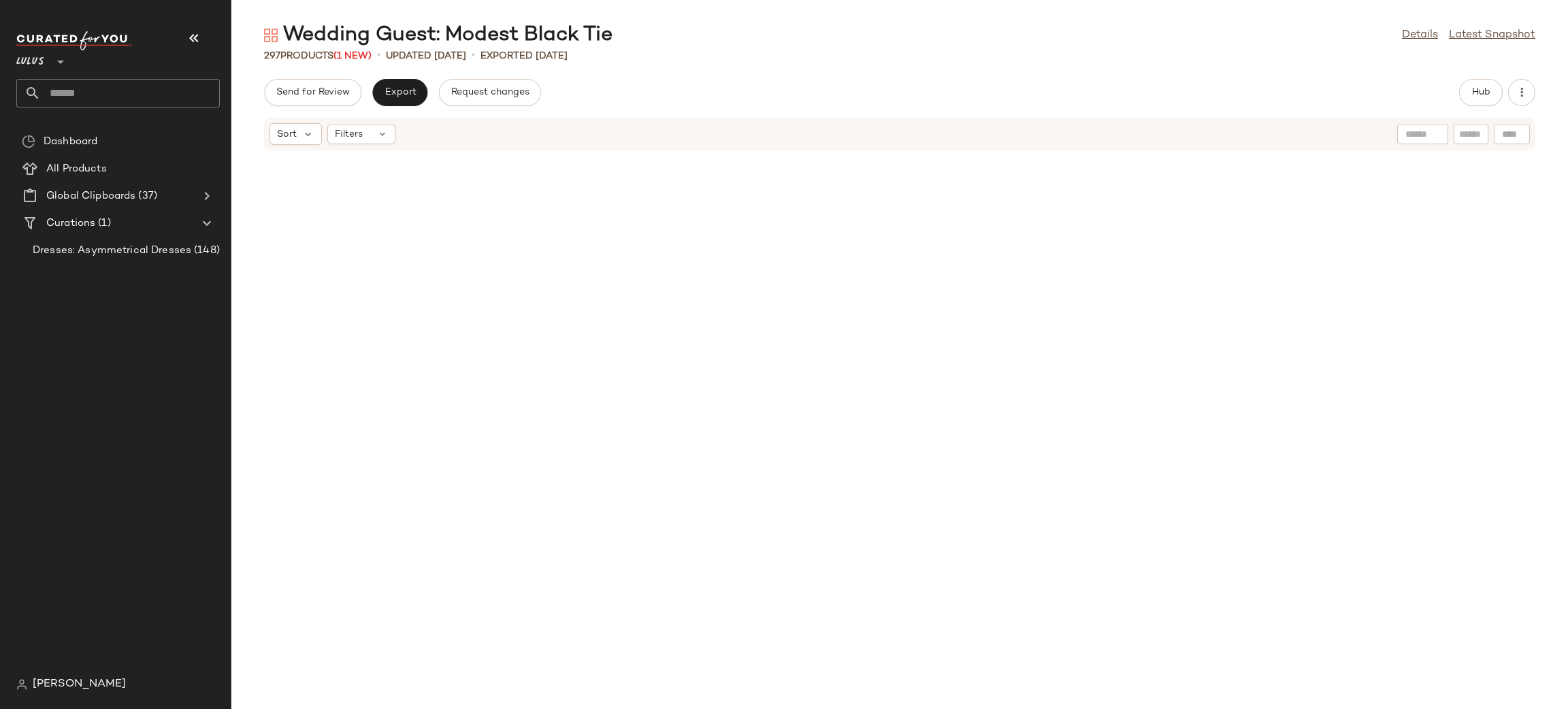
scroll to position [8926, 0]
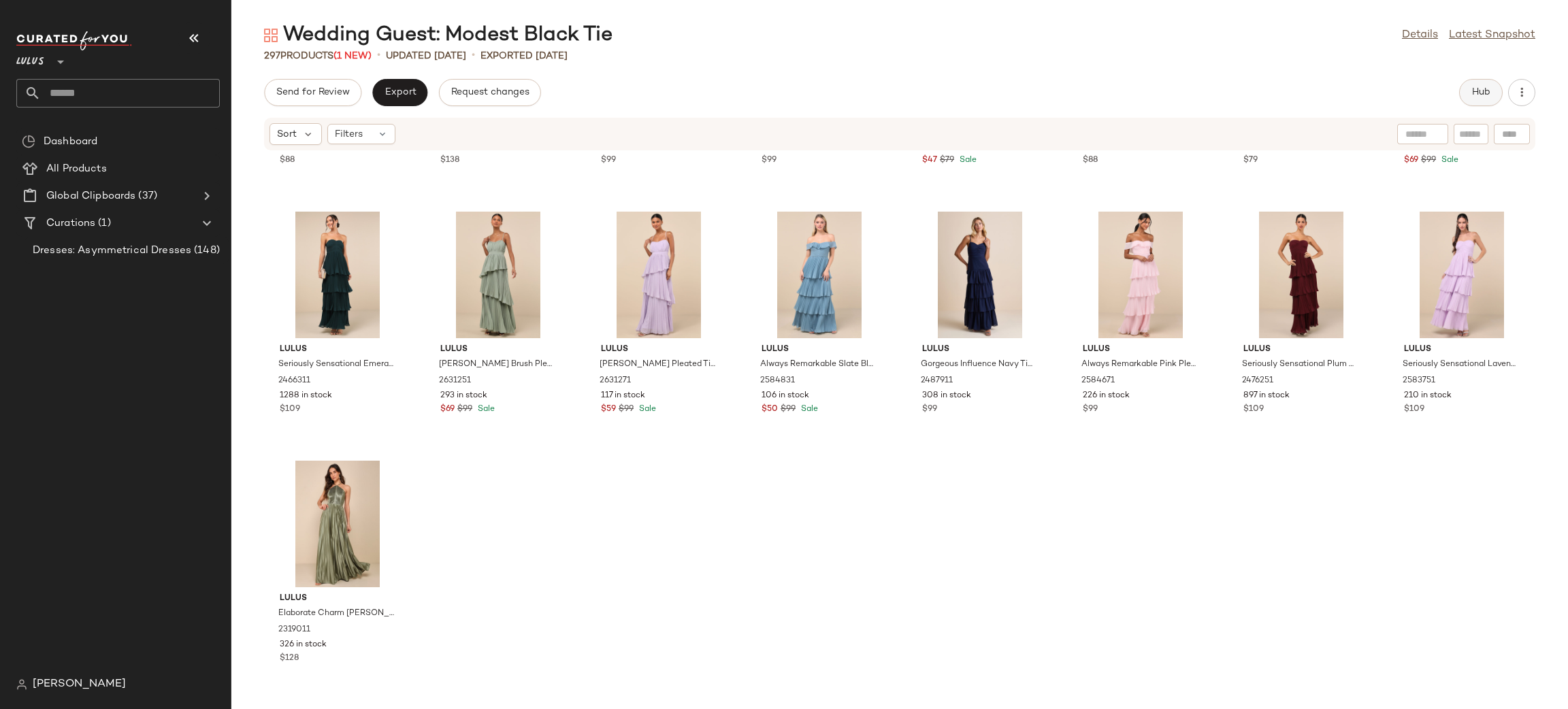
click at [1469, 92] on button "Hub" at bounding box center [1481, 92] width 44 height 27
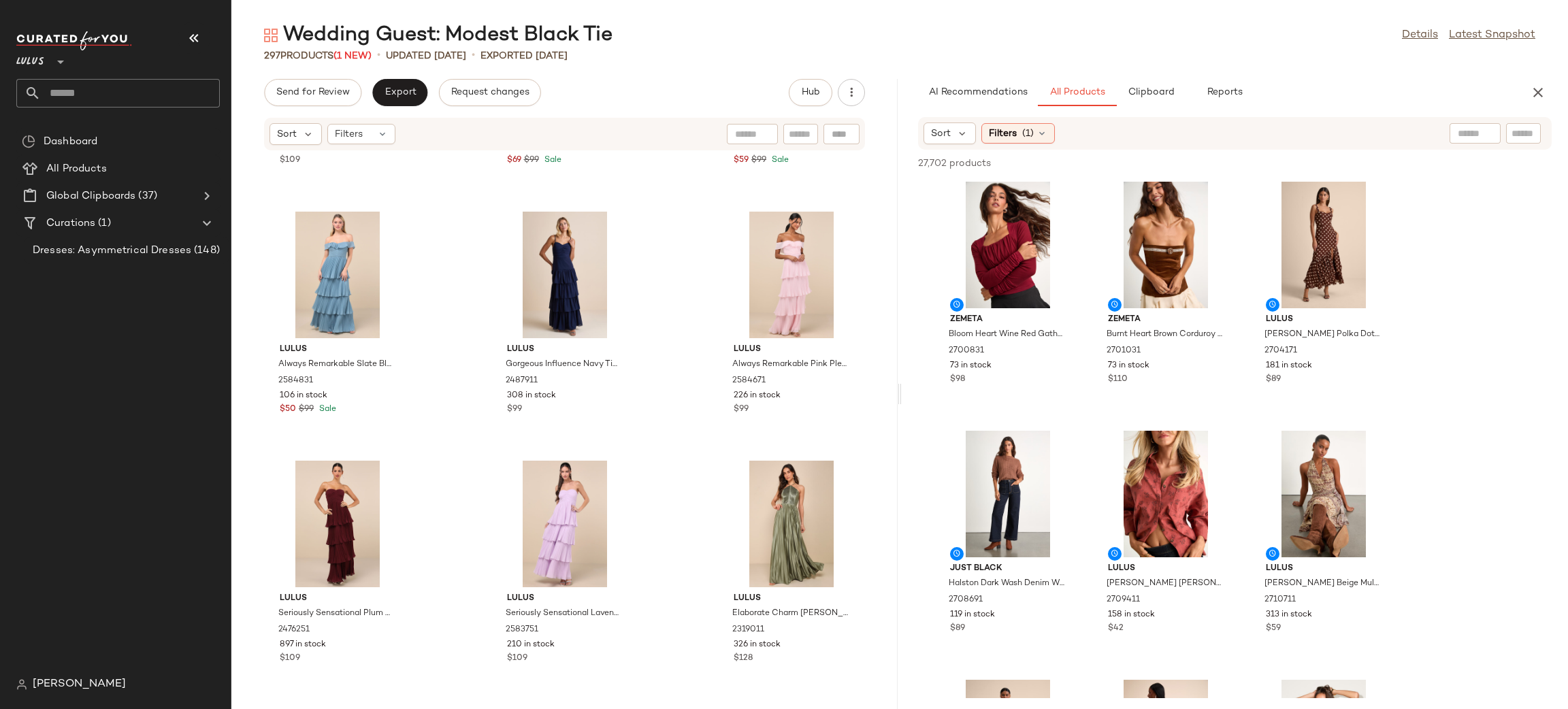
scroll to position [0, 0]
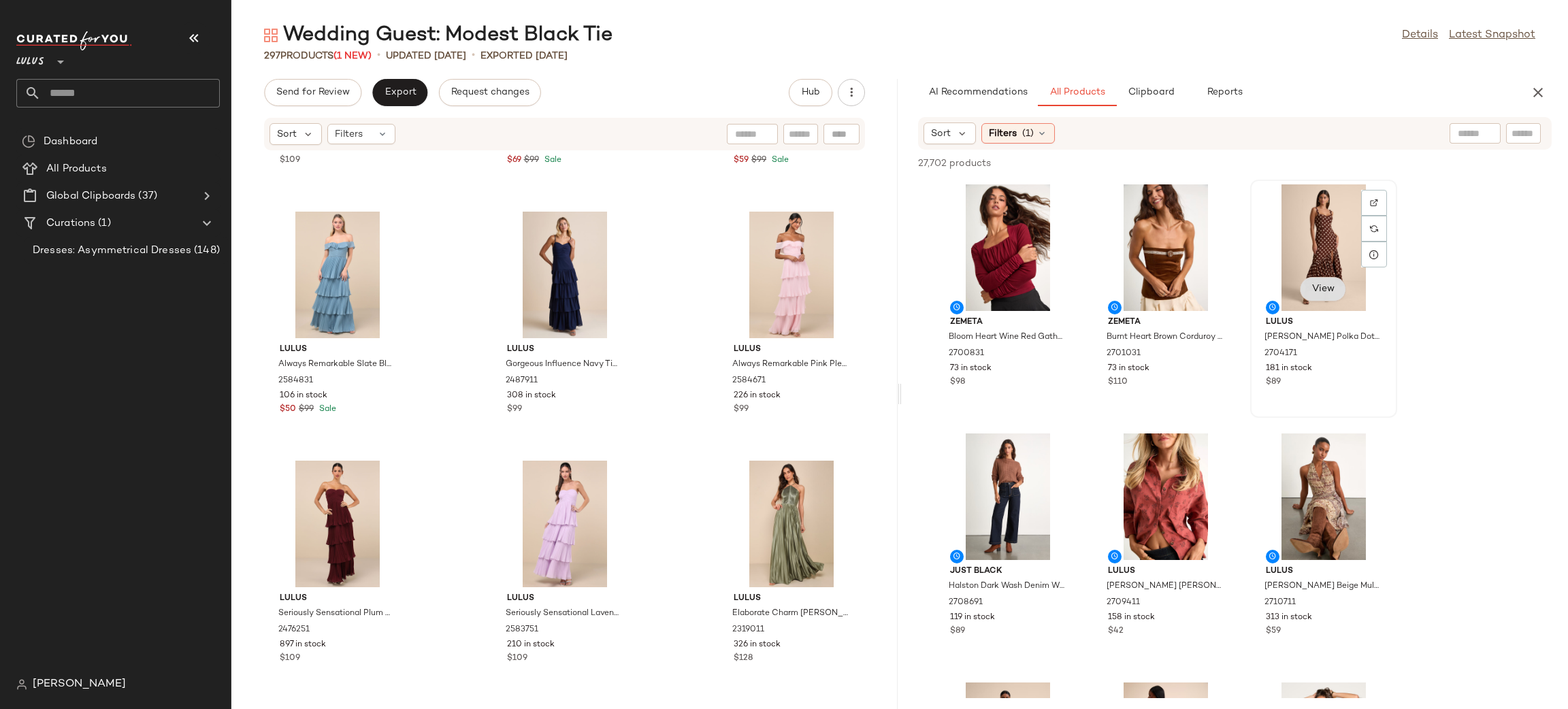
click at [1311, 286] on span "View" at bounding box center [1323, 289] width 23 height 11
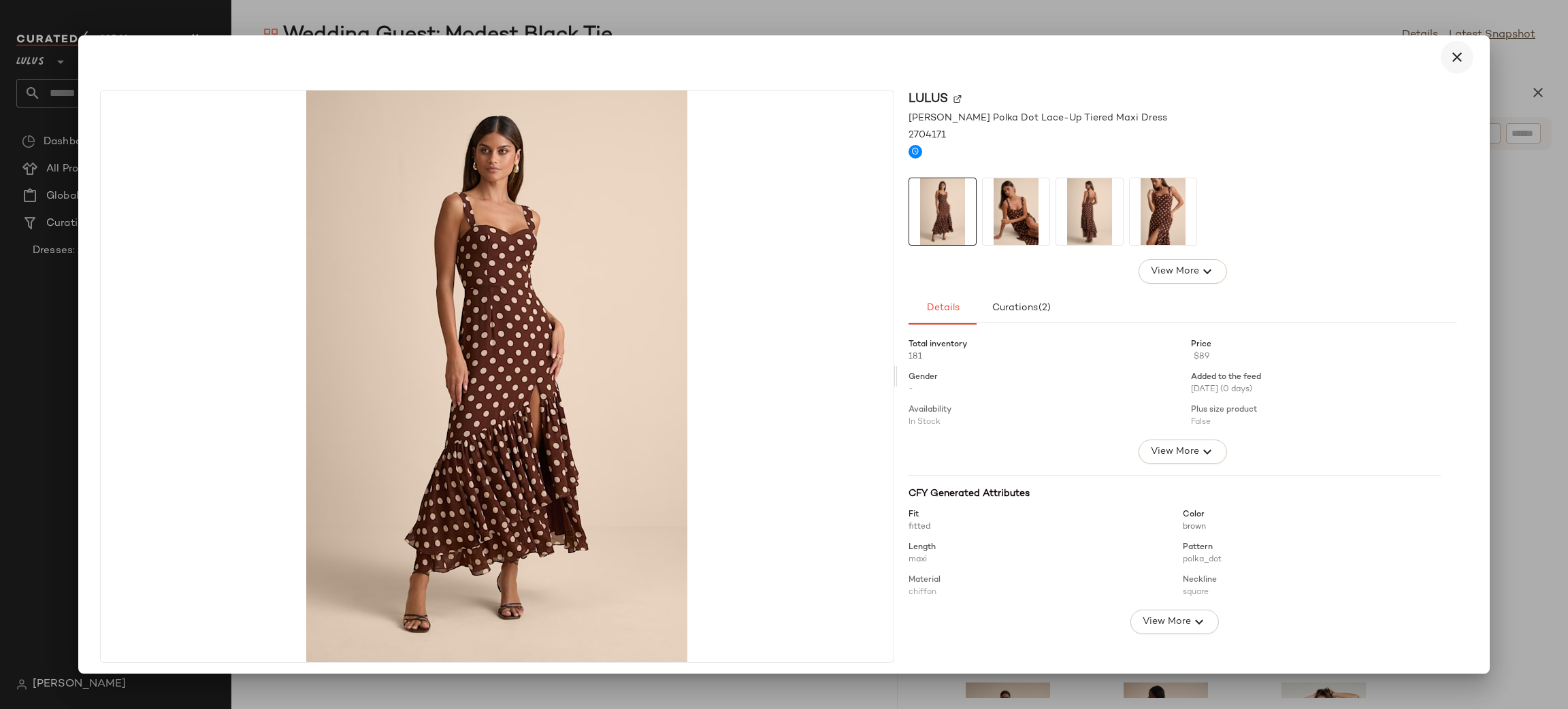
click at [1451, 62] on icon "button" at bounding box center [1457, 57] width 16 height 16
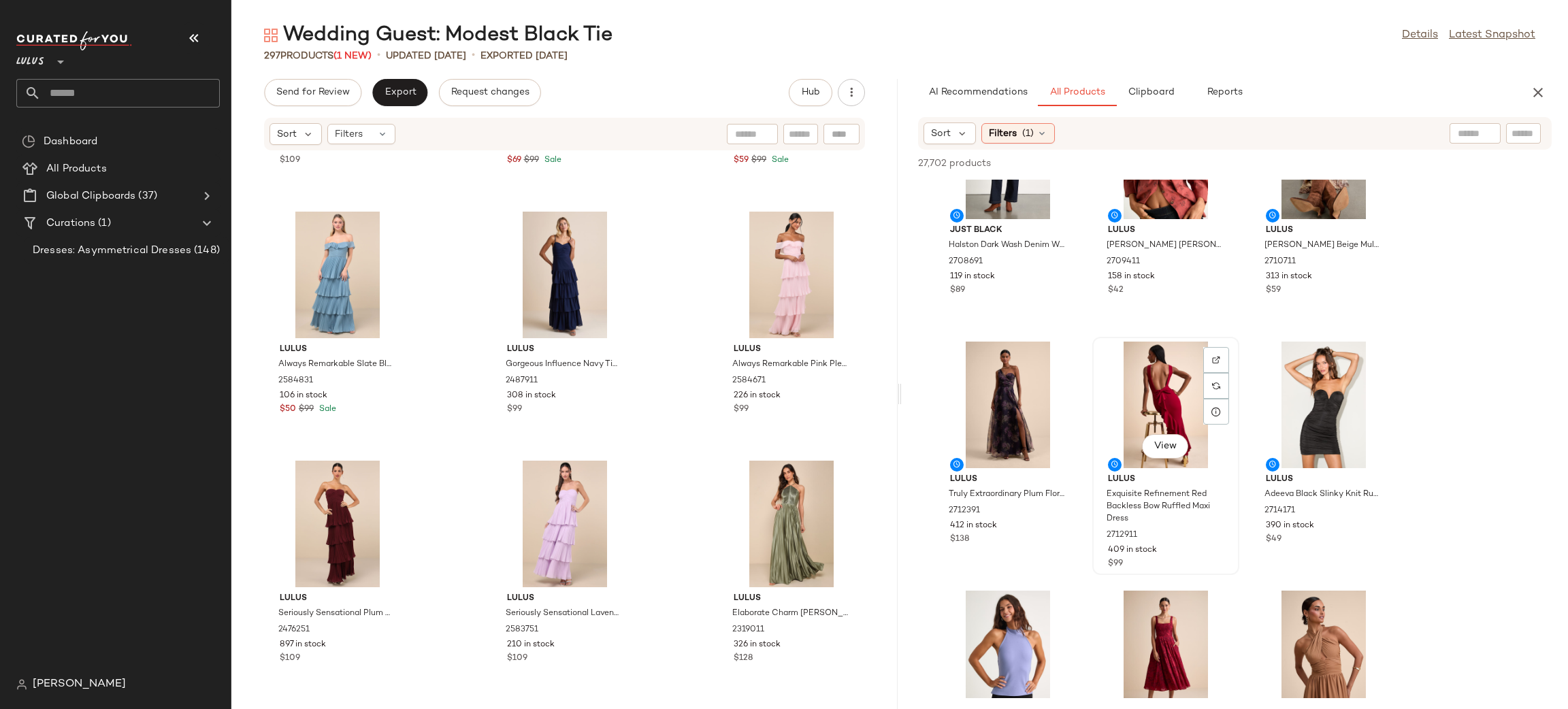
scroll to position [379, 0]
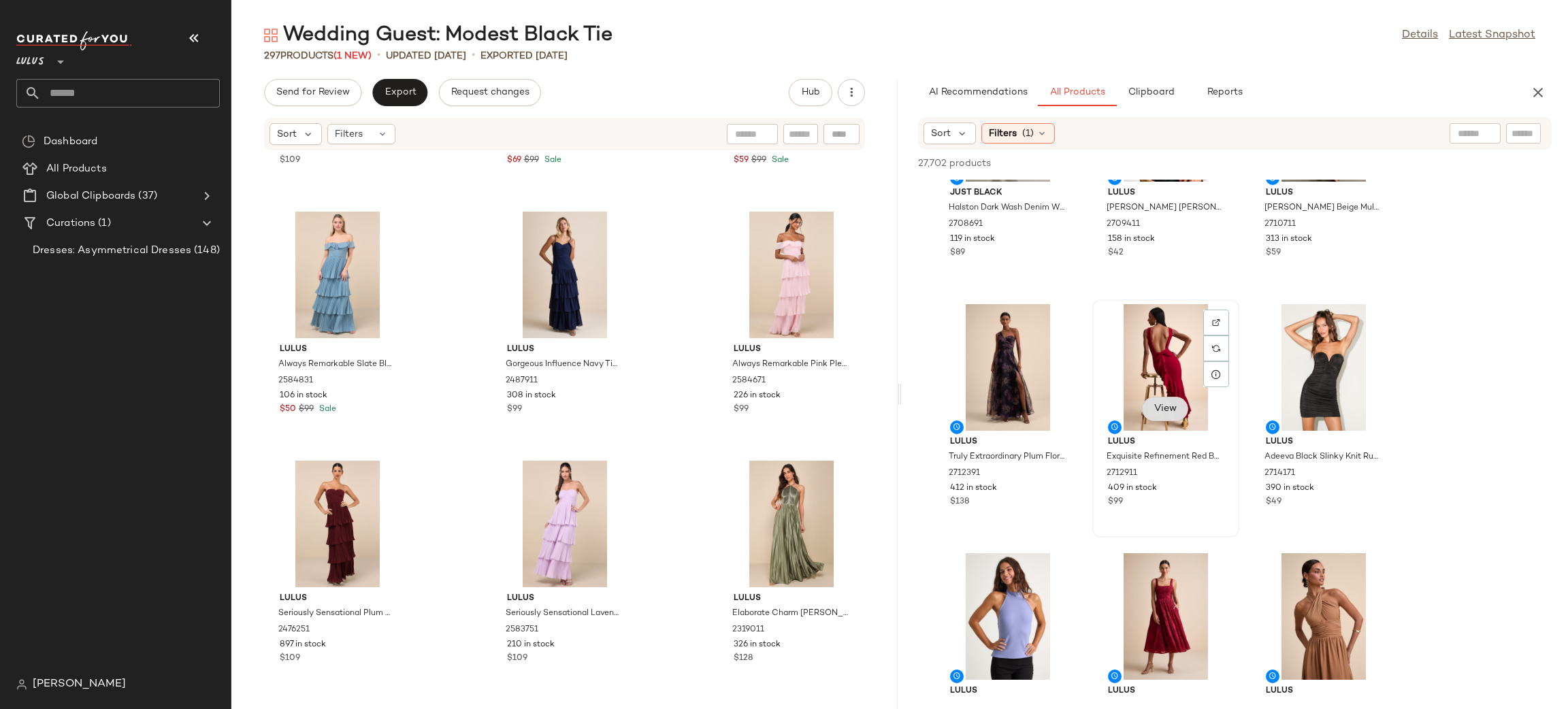
click at [1162, 410] on span "View" at bounding box center [1165, 408] width 23 height 11
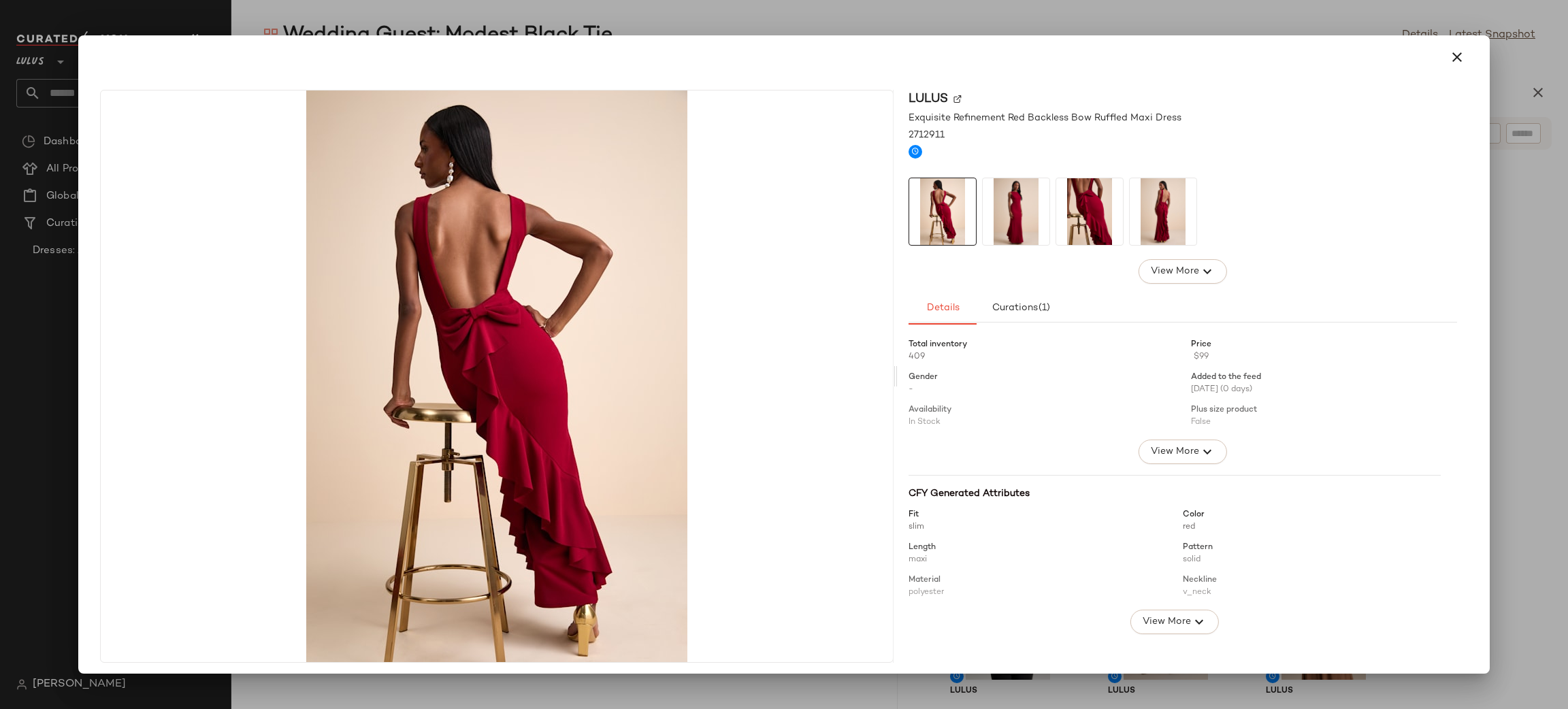
click at [1015, 216] on img at bounding box center [1015, 211] width 66 height 66
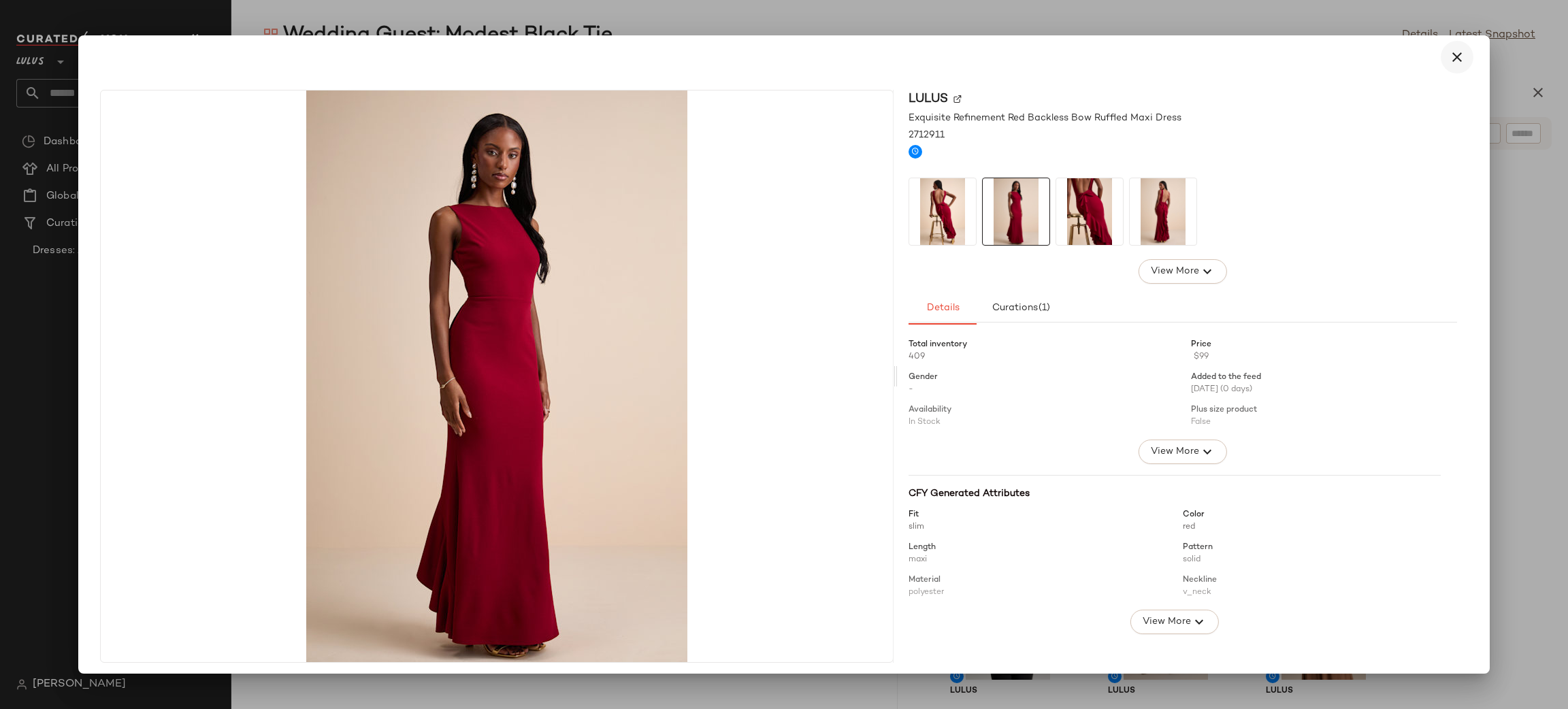
drag, startPoint x: 1451, startPoint y: 56, endPoint x: 1458, endPoint y: 56, distance: 7.0
click at [1458, 56] on button "button" at bounding box center [1456, 57] width 33 height 33
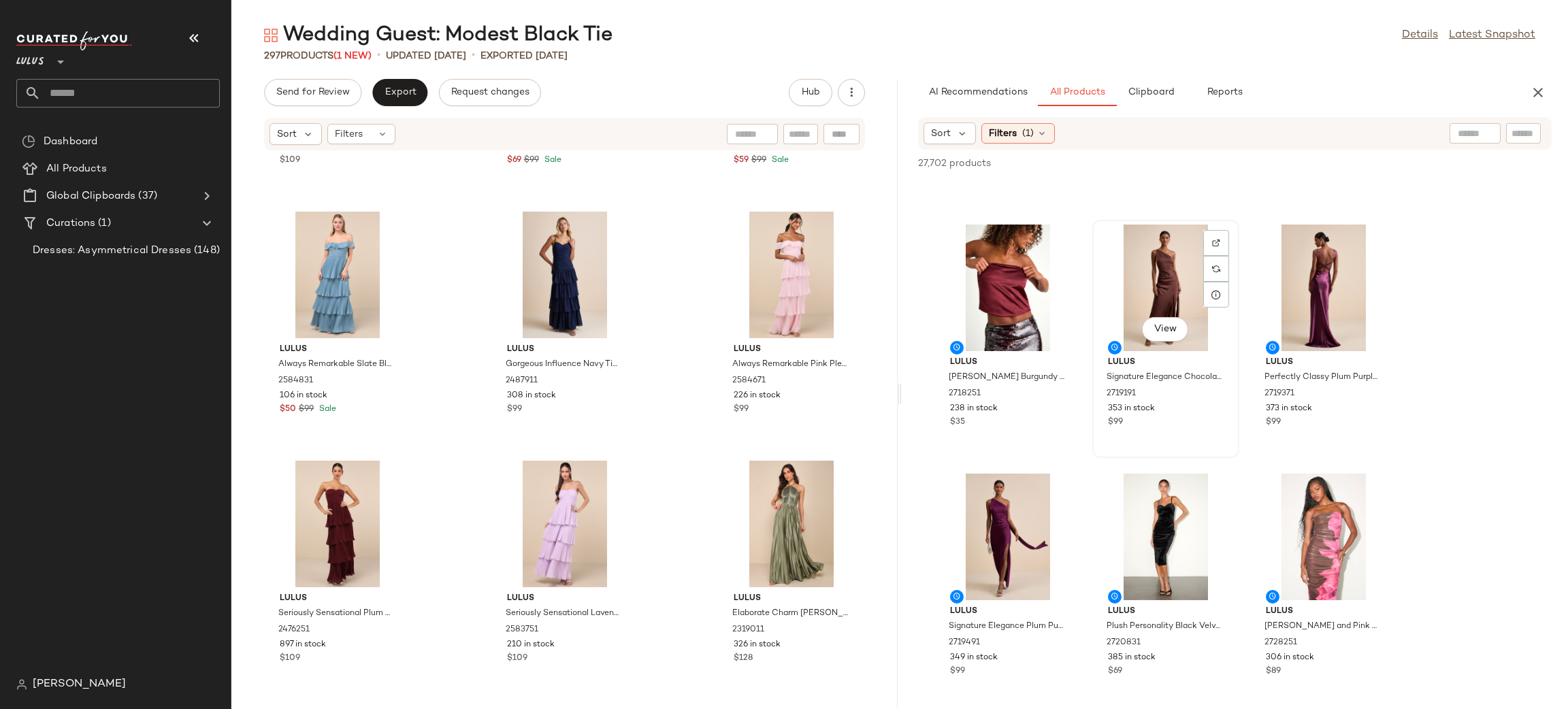
scroll to position [1203, 0]
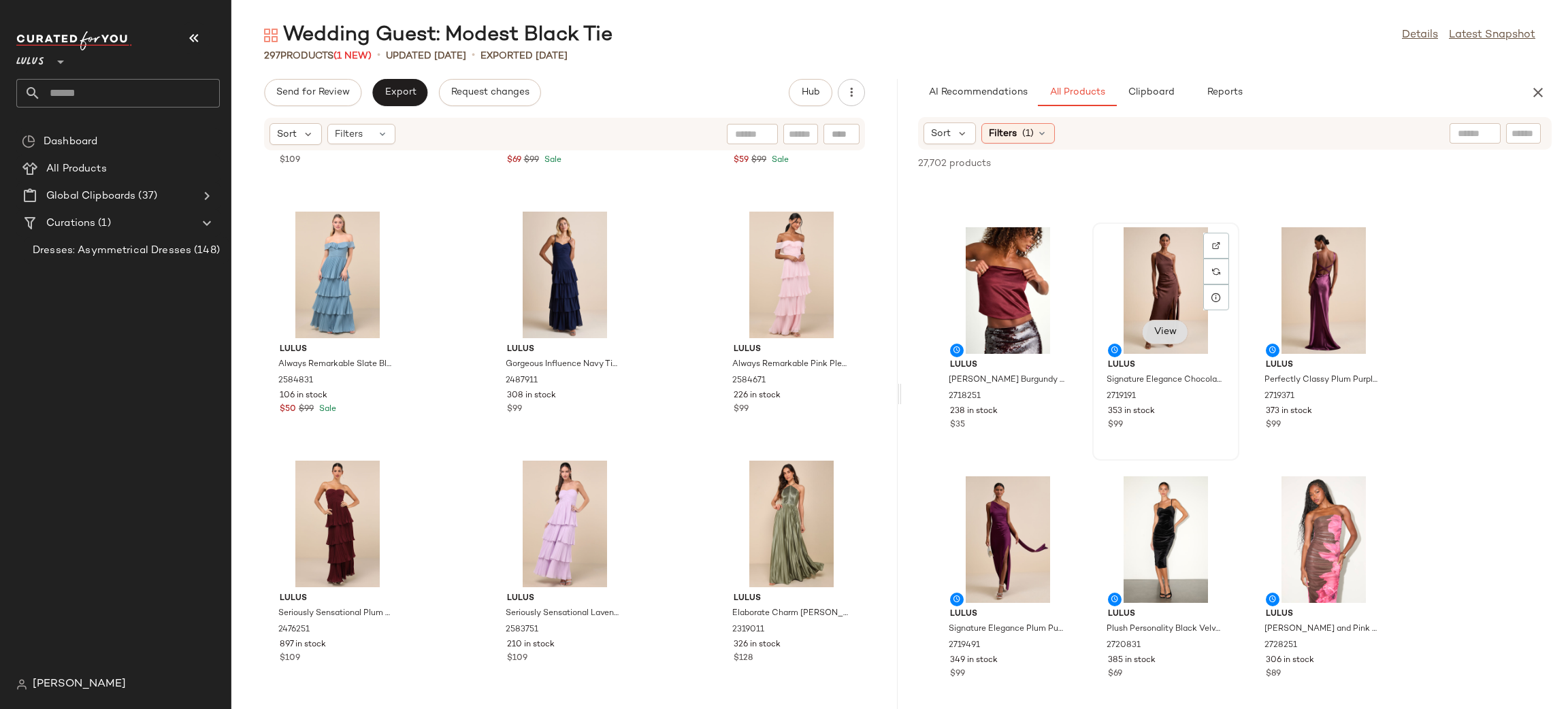
click at [1167, 334] on span "View" at bounding box center [1165, 332] width 23 height 11
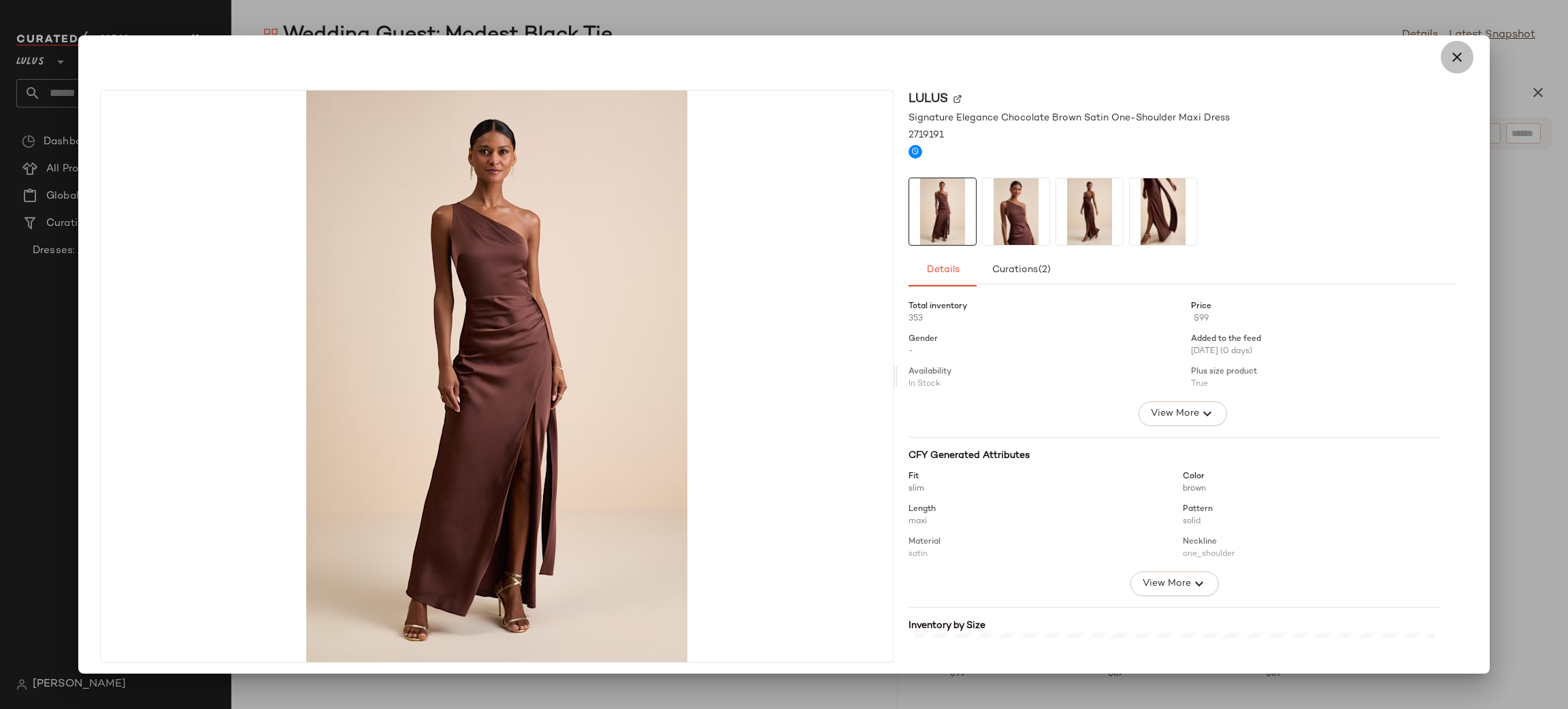
click at [1449, 62] on icon "button" at bounding box center [1457, 57] width 16 height 16
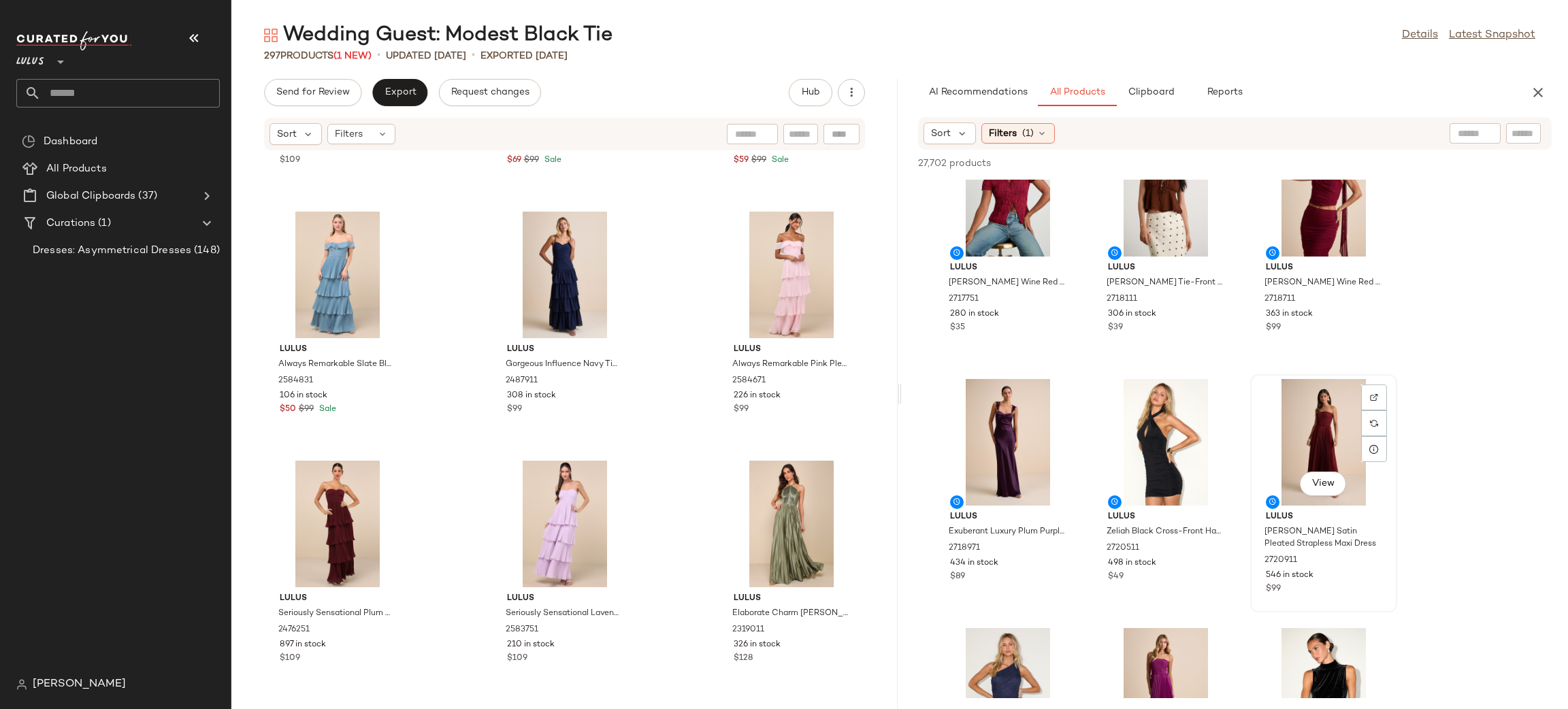
scroll to position [4789, 0]
click at [1334, 484] on span "View" at bounding box center [1323, 483] width 23 height 11
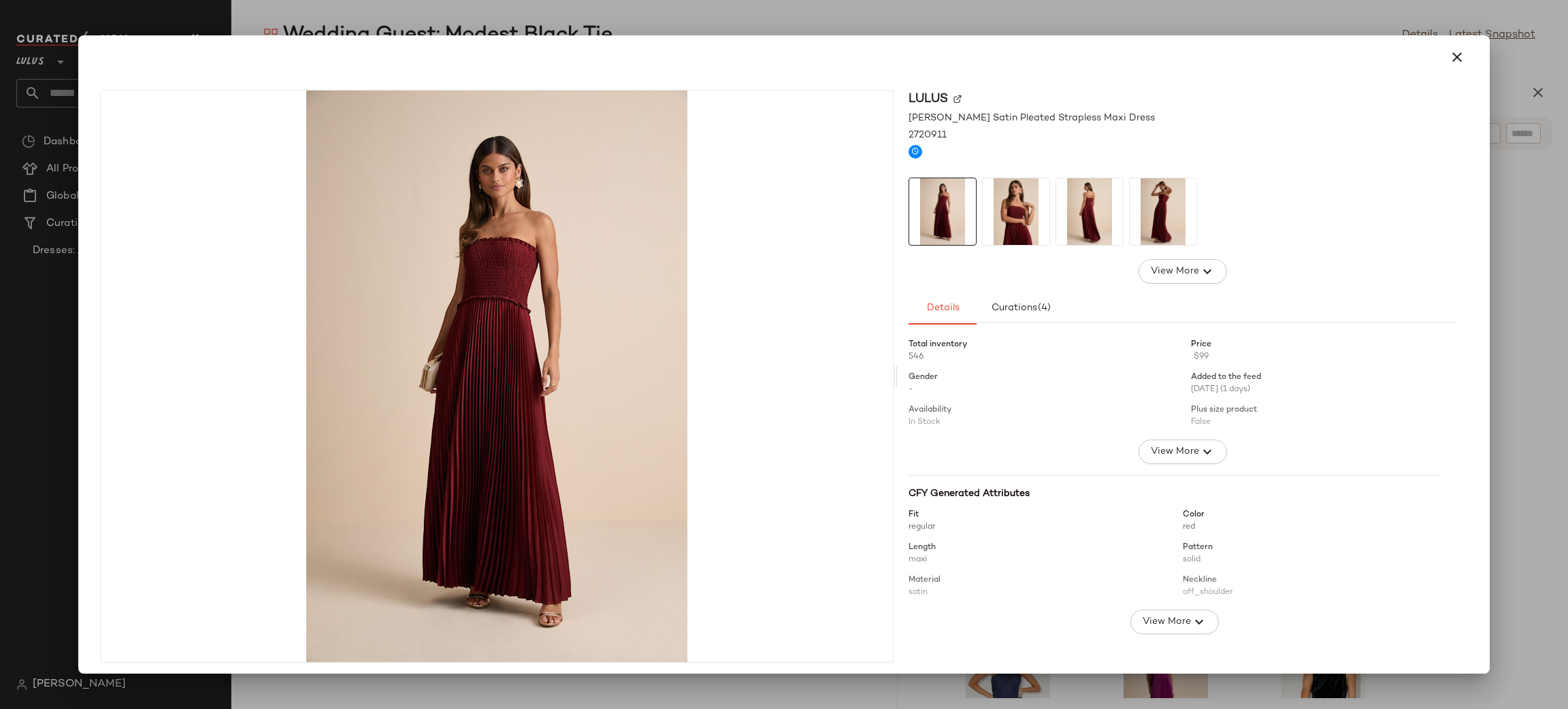
click at [1001, 217] on img at bounding box center [1015, 211] width 66 height 66
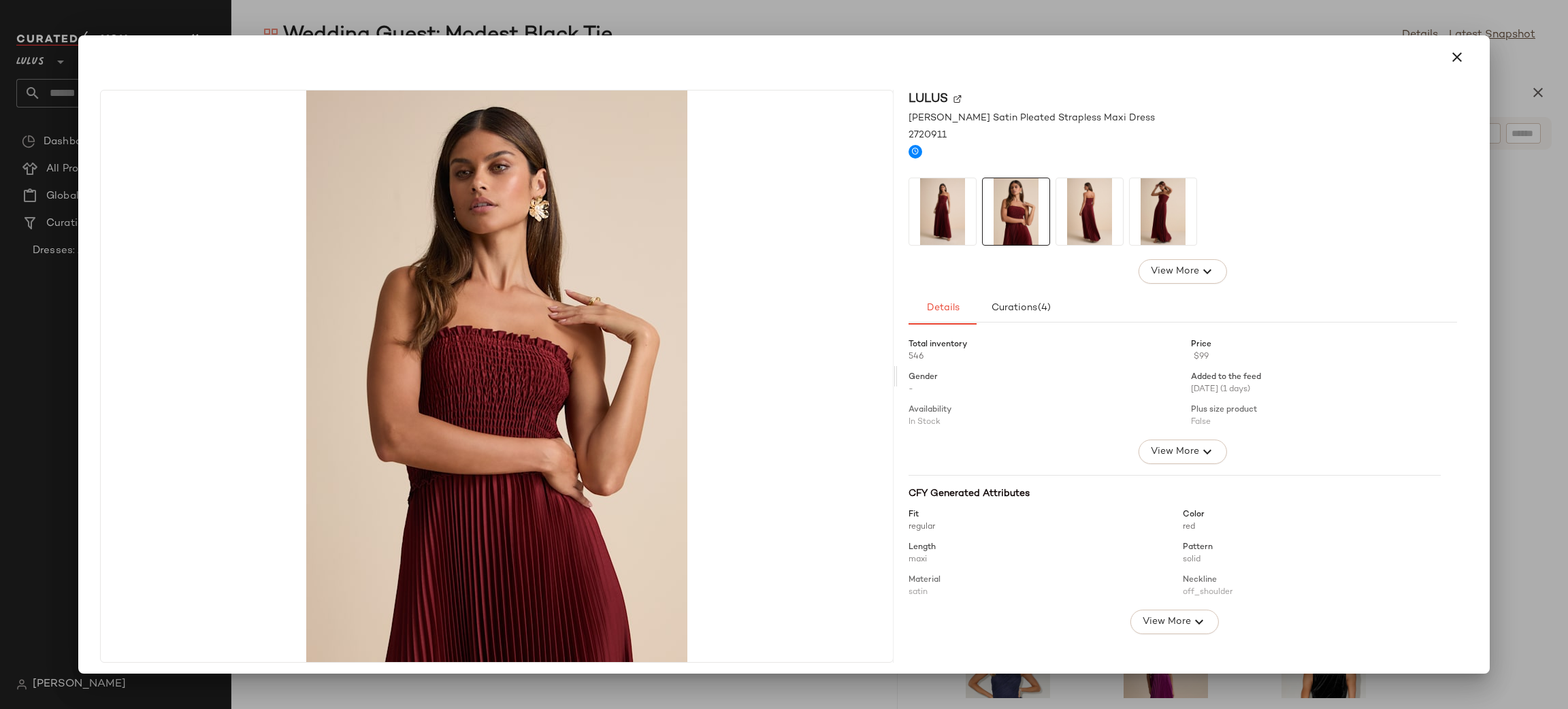
click at [1090, 227] on img at bounding box center [1089, 211] width 66 height 66
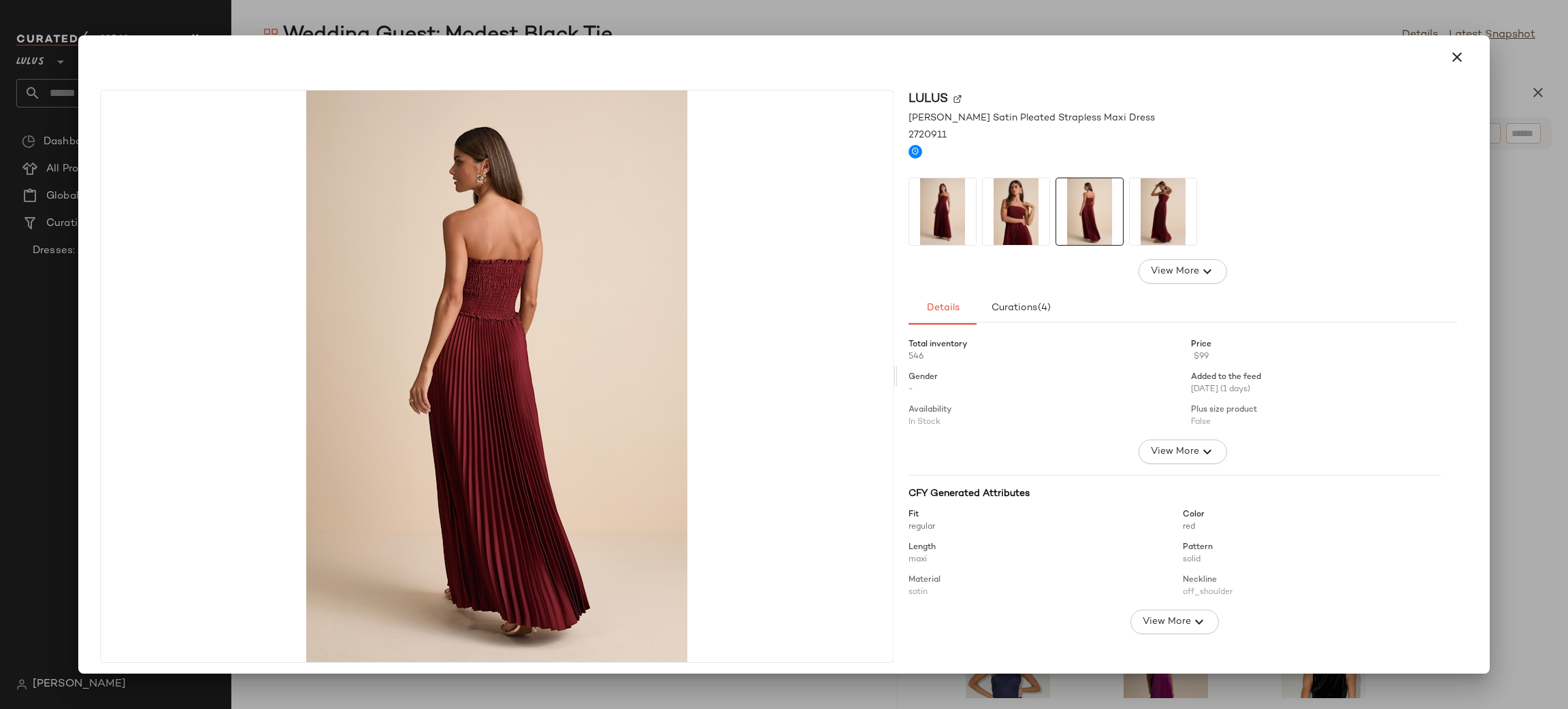
click at [1463, 49] on div at bounding box center [784, 57] width 1379 height 33
click at [1449, 58] on icon "button" at bounding box center [1457, 57] width 16 height 16
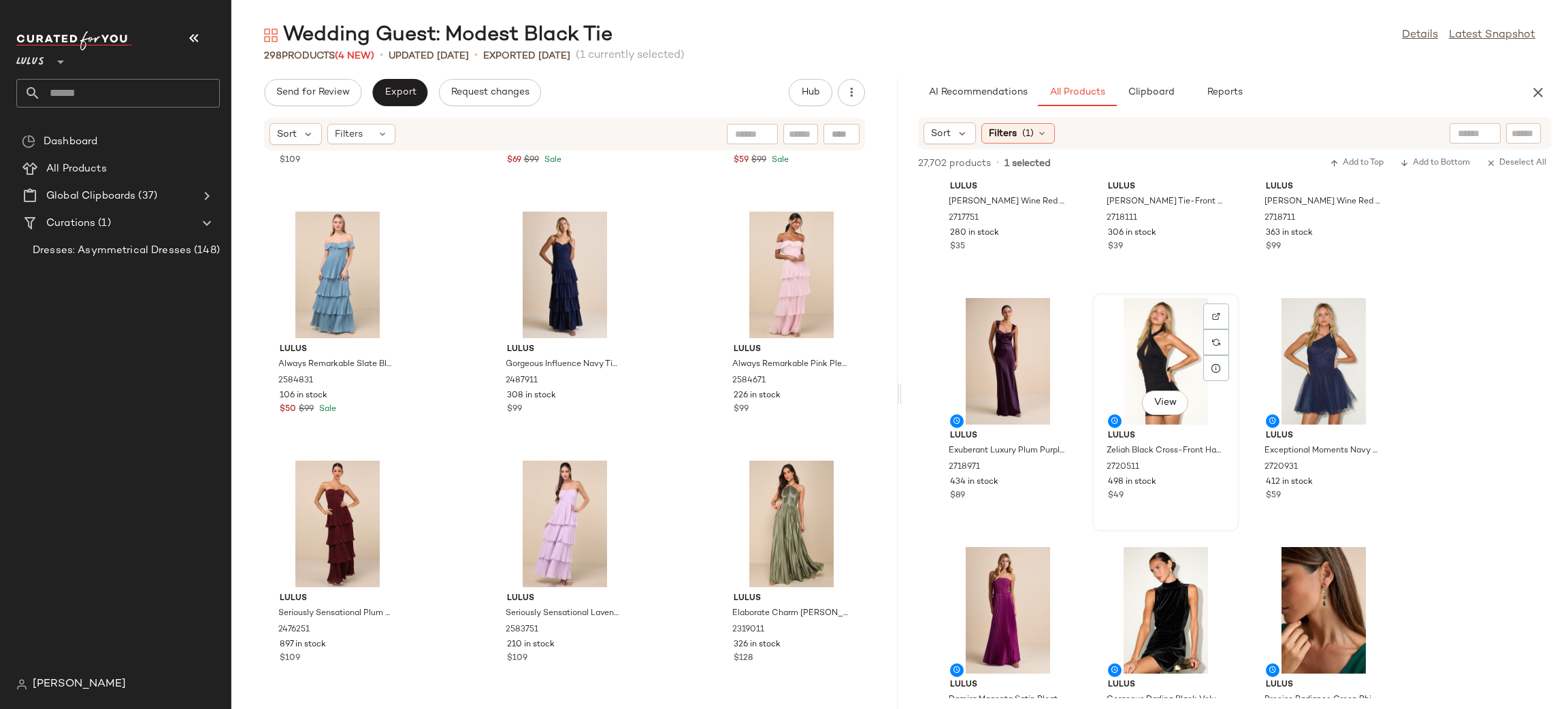
scroll to position [4872, 0]
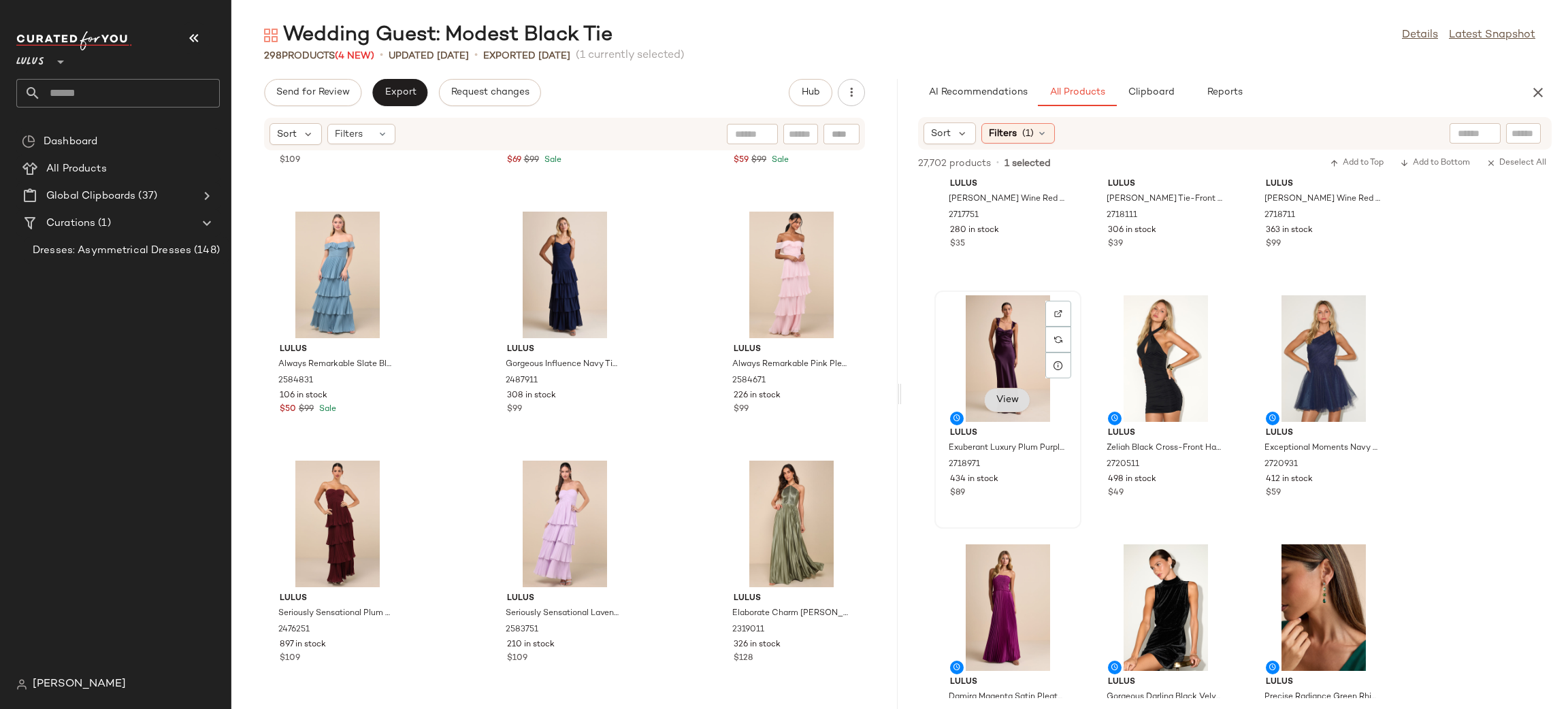
click at [1025, 397] on button "View" at bounding box center [1006, 400] width 46 height 25
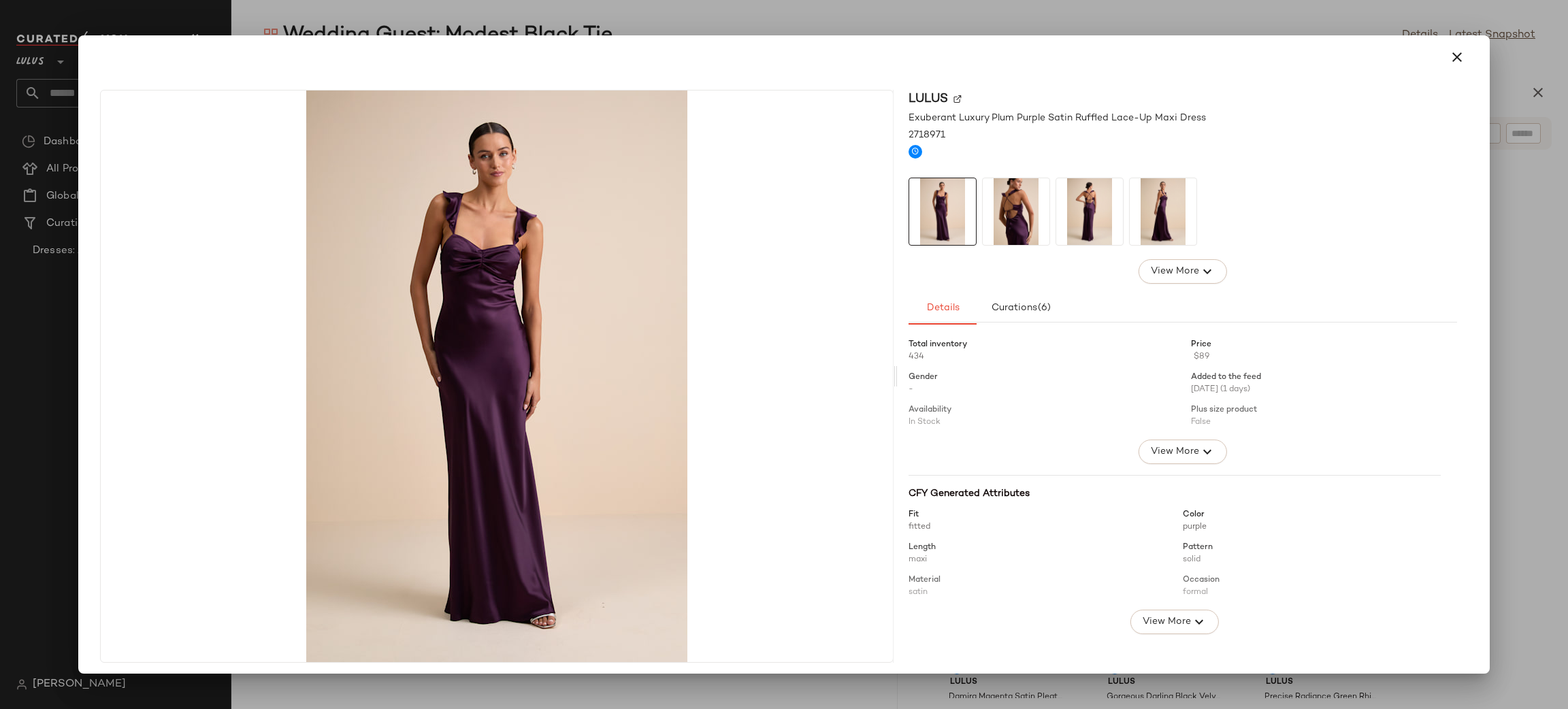
click at [1012, 197] on img at bounding box center [1015, 211] width 66 height 66
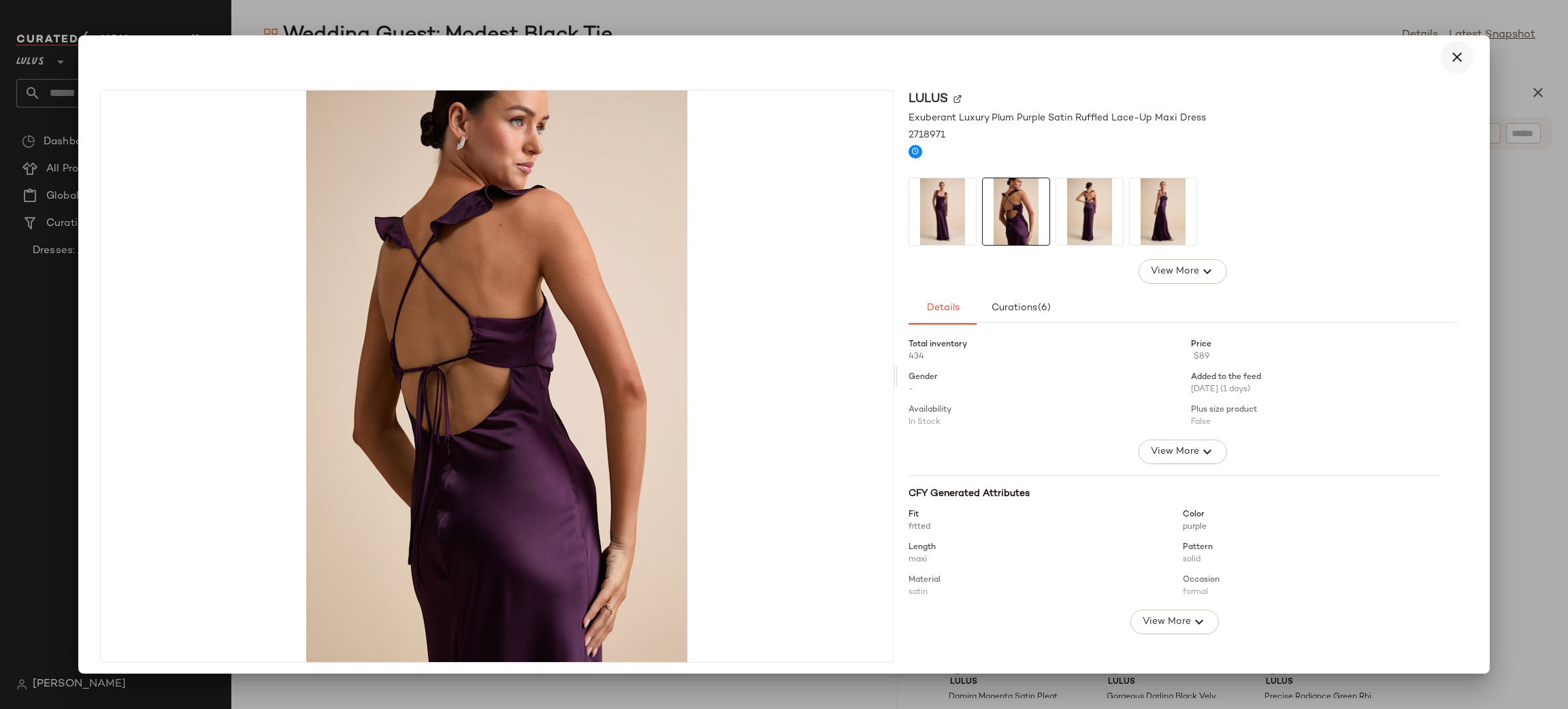
click at [1450, 63] on icon "button" at bounding box center [1457, 57] width 16 height 16
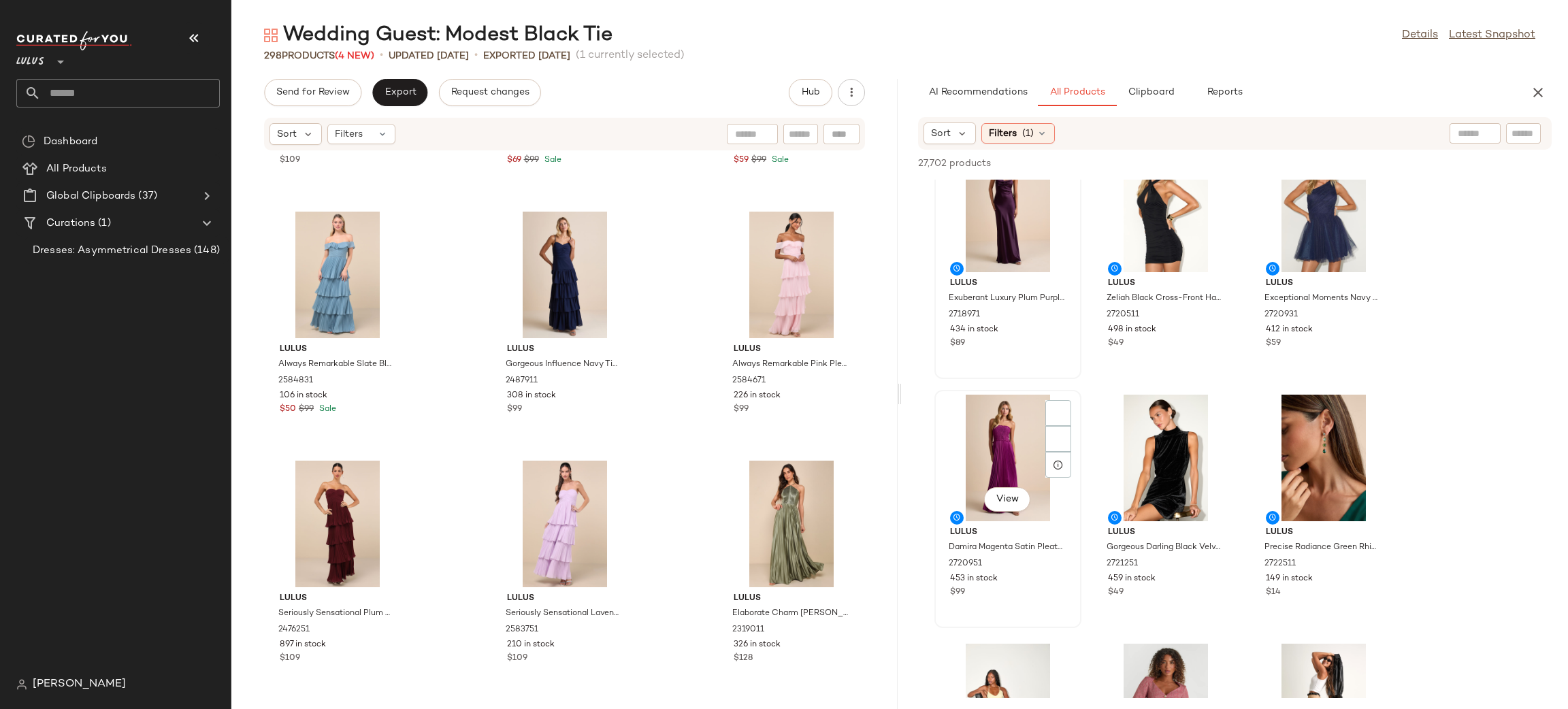
scroll to position [5022, 0]
click at [1006, 495] on span "View" at bounding box center [1007, 499] width 23 height 11
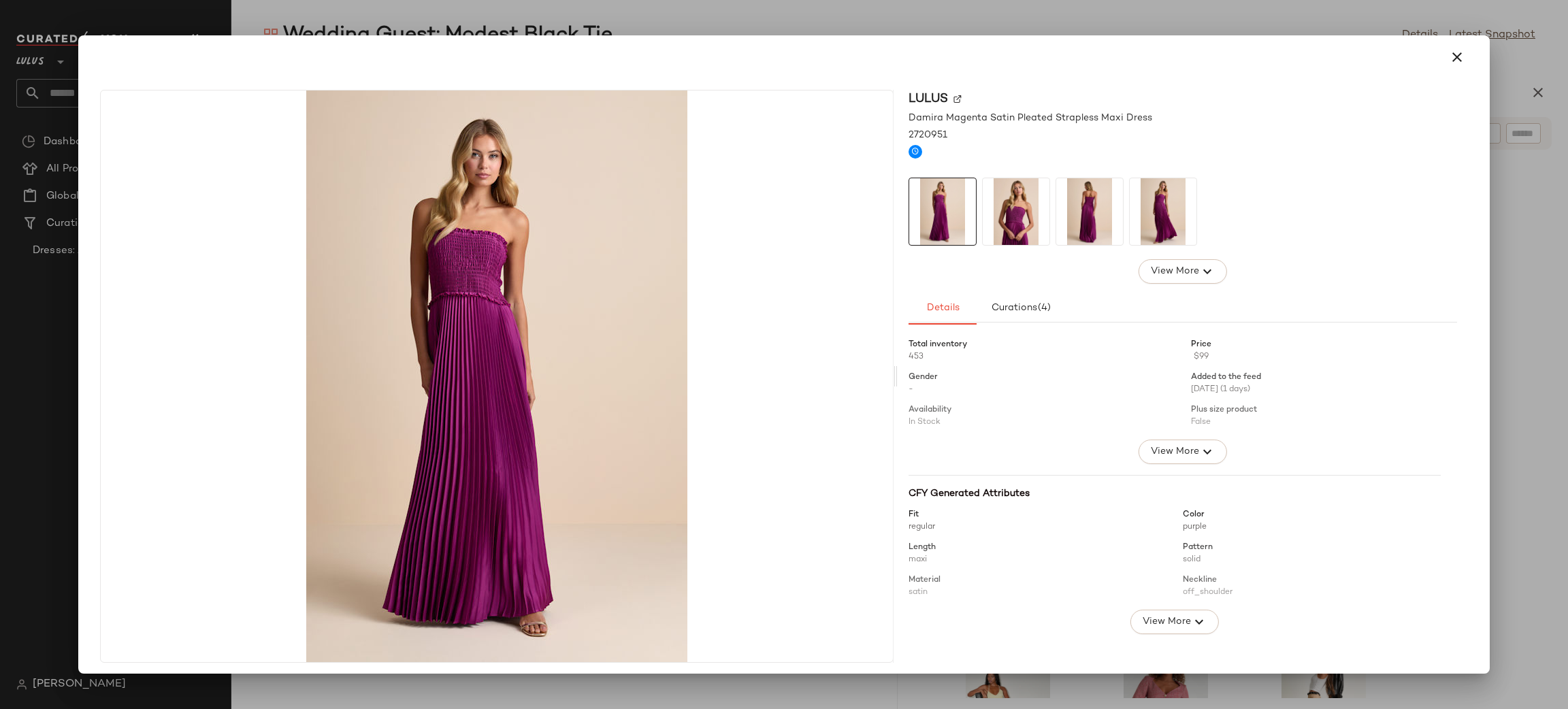
click at [1431, 44] on div at bounding box center [784, 57] width 1379 height 33
click at [1449, 63] on icon "button" at bounding box center [1457, 57] width 16 height 16
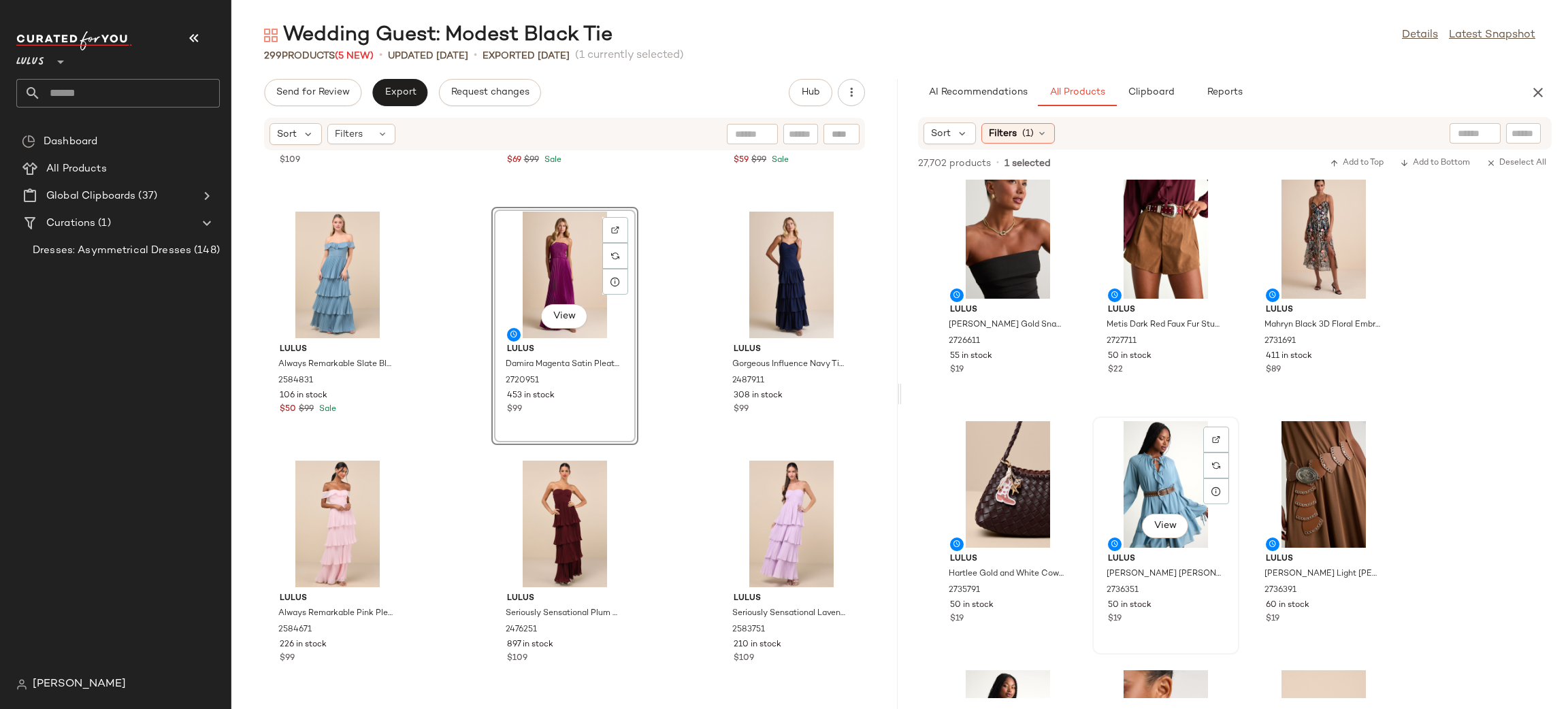
scroll to position [6016, 0]
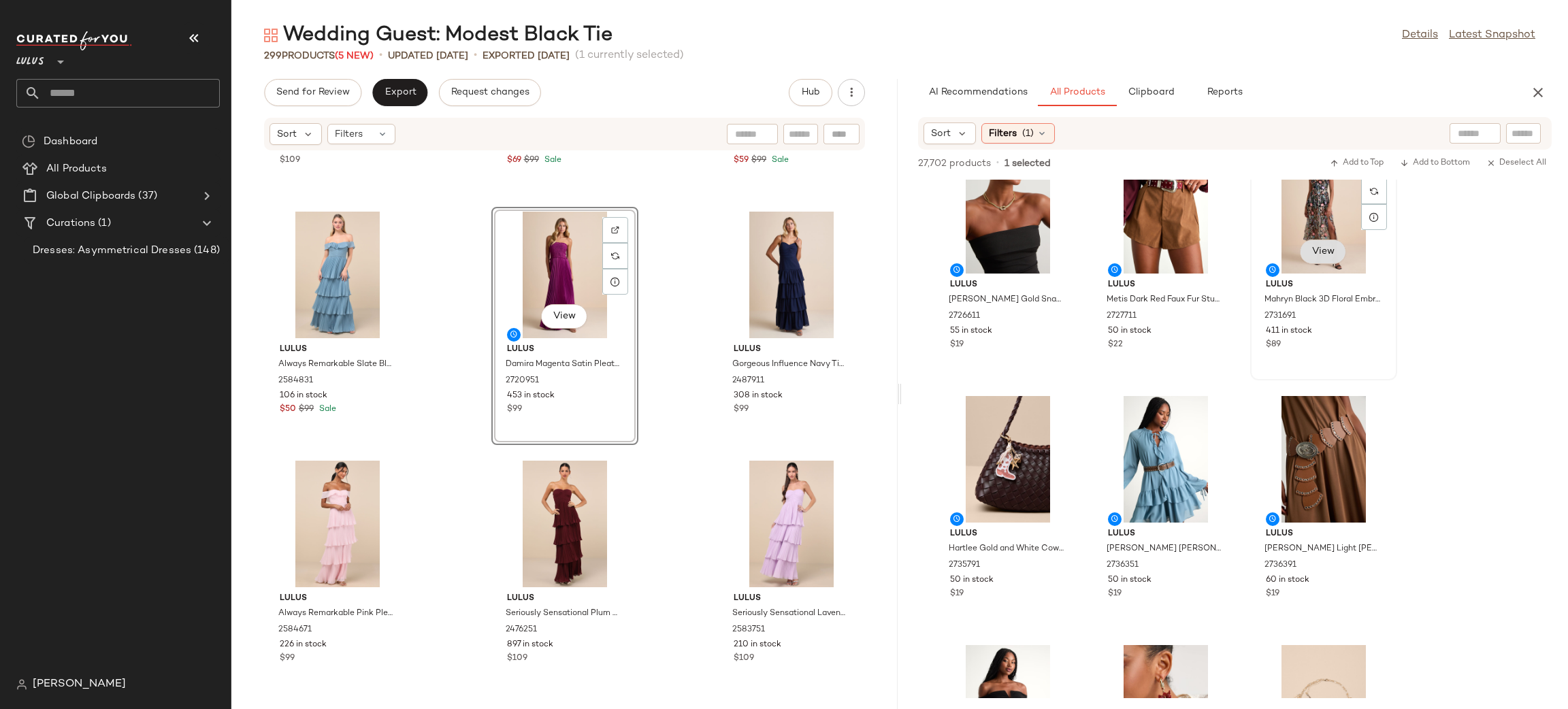
click at [1316, 253] on span "View" at bounding box center [1323, 252] width 23 height 11
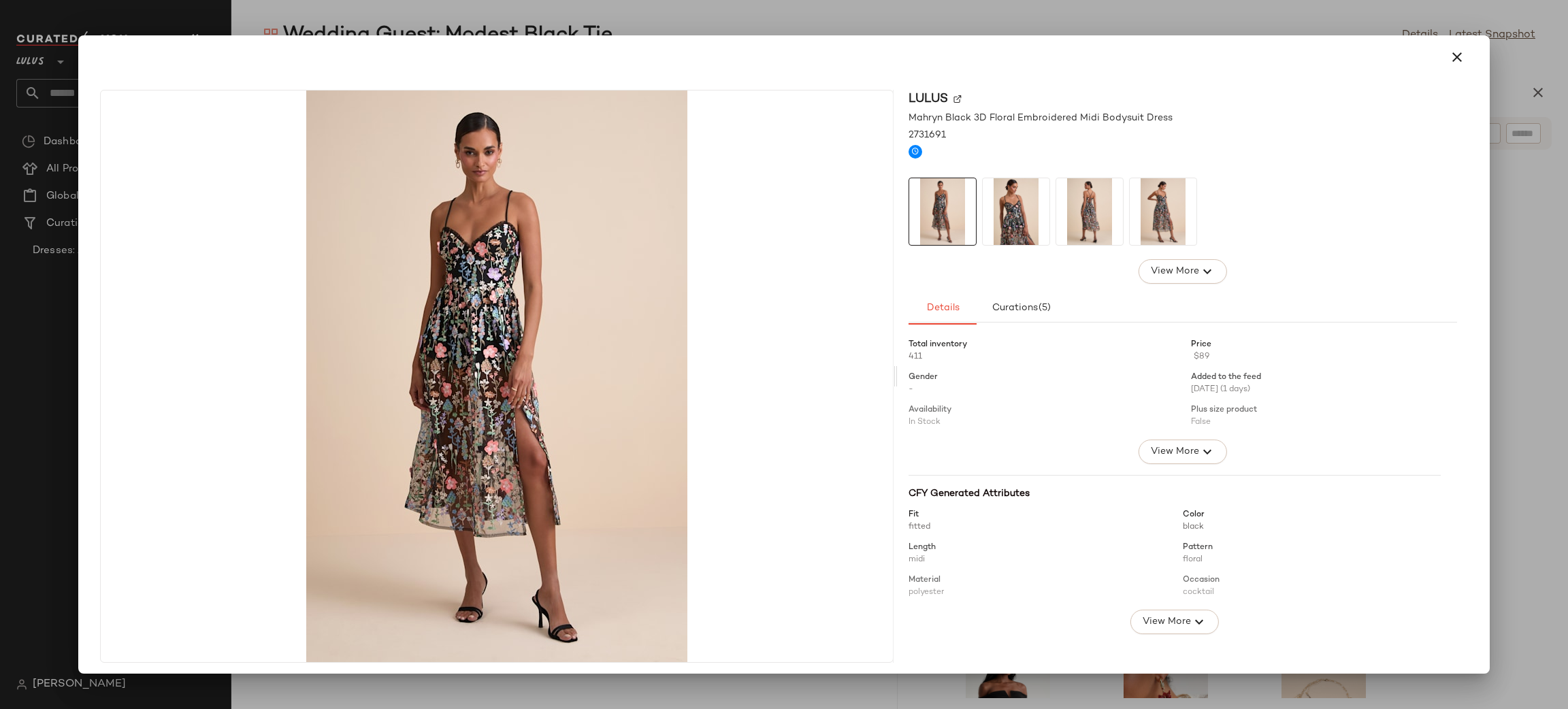
click at [1013, 221] on img at bounding box center [1015, 211] width 66 height 66
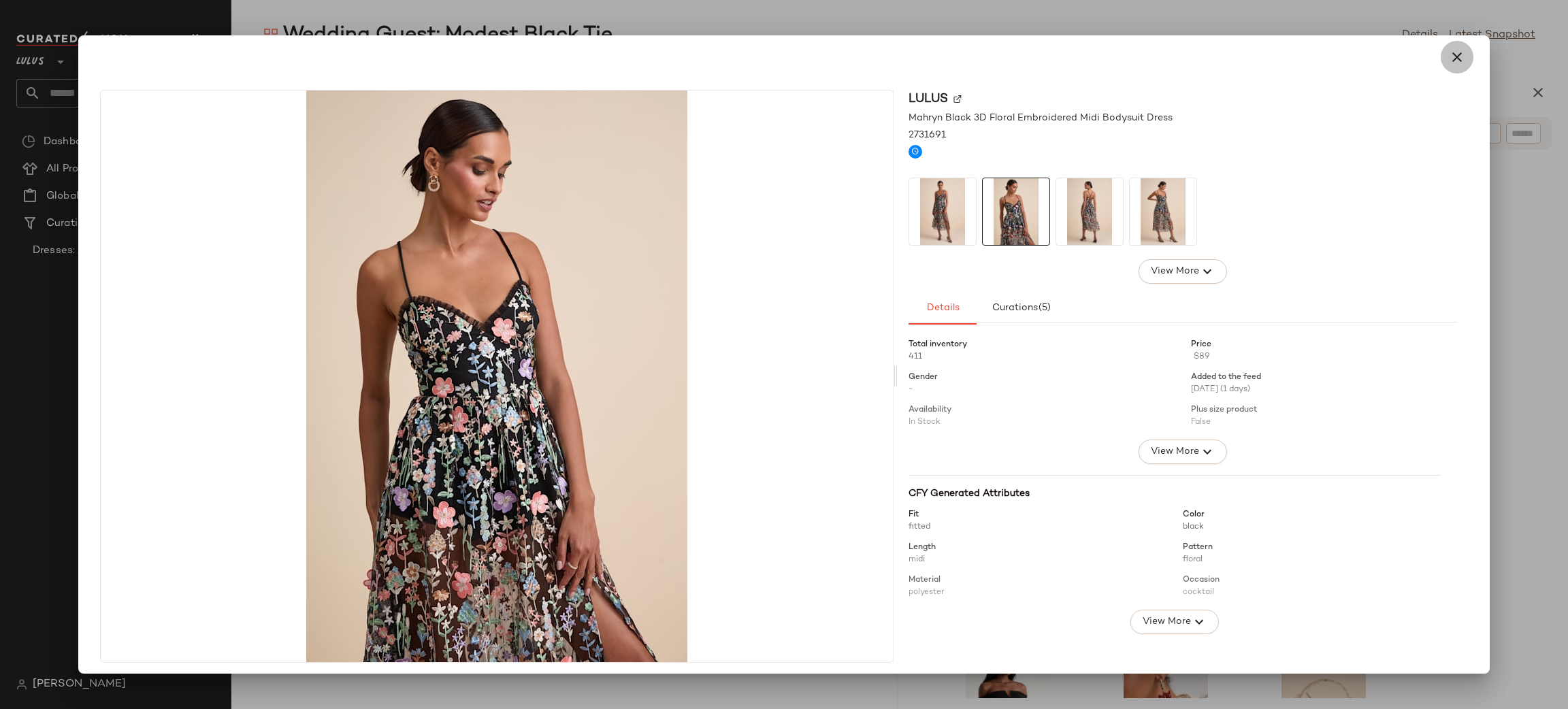
click at [1453, 52] on icon "button" at bounding box center [1457, 57] width 16 height 16
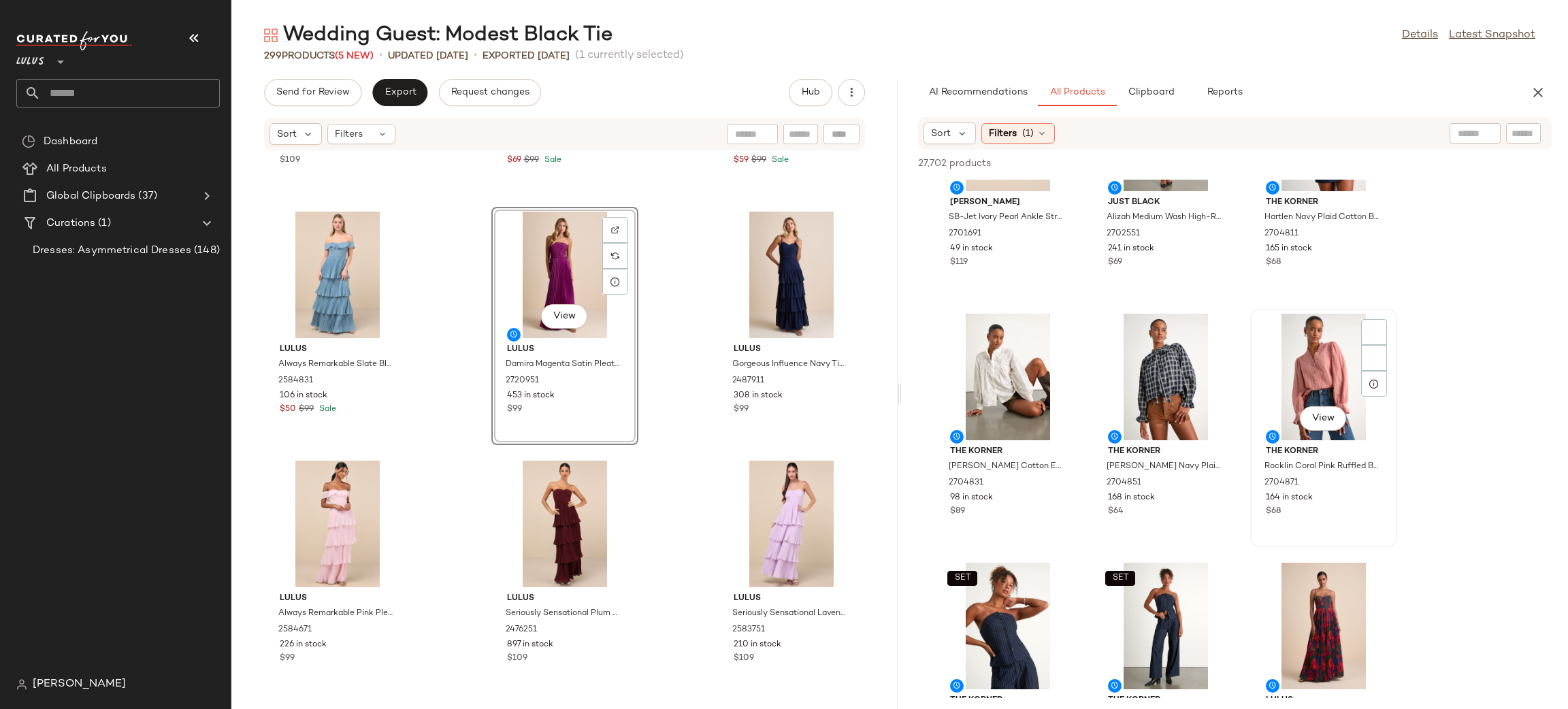
scroll to position [7751, 0]
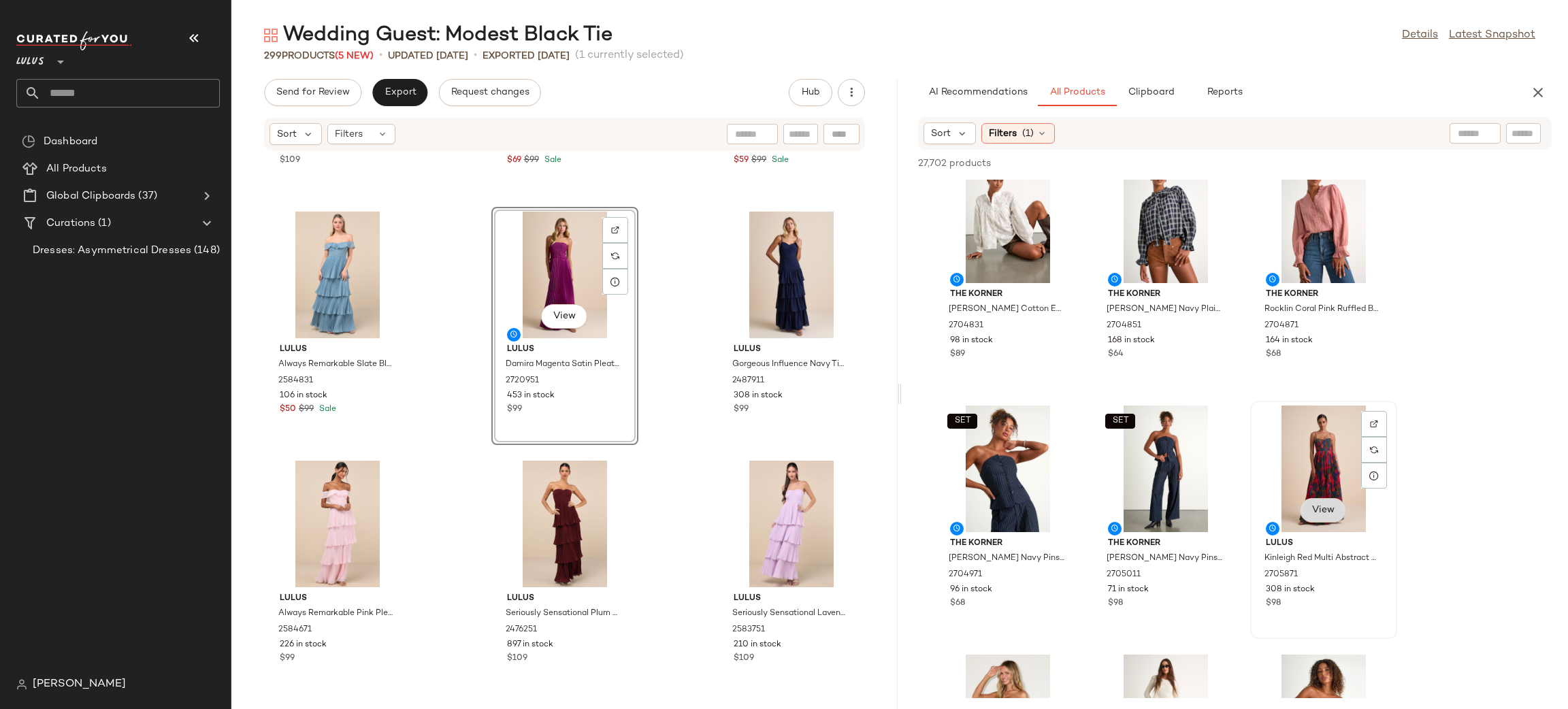
click at [1329, 517] on button "View" at bounding box center [1322, 511] width 46 height 25
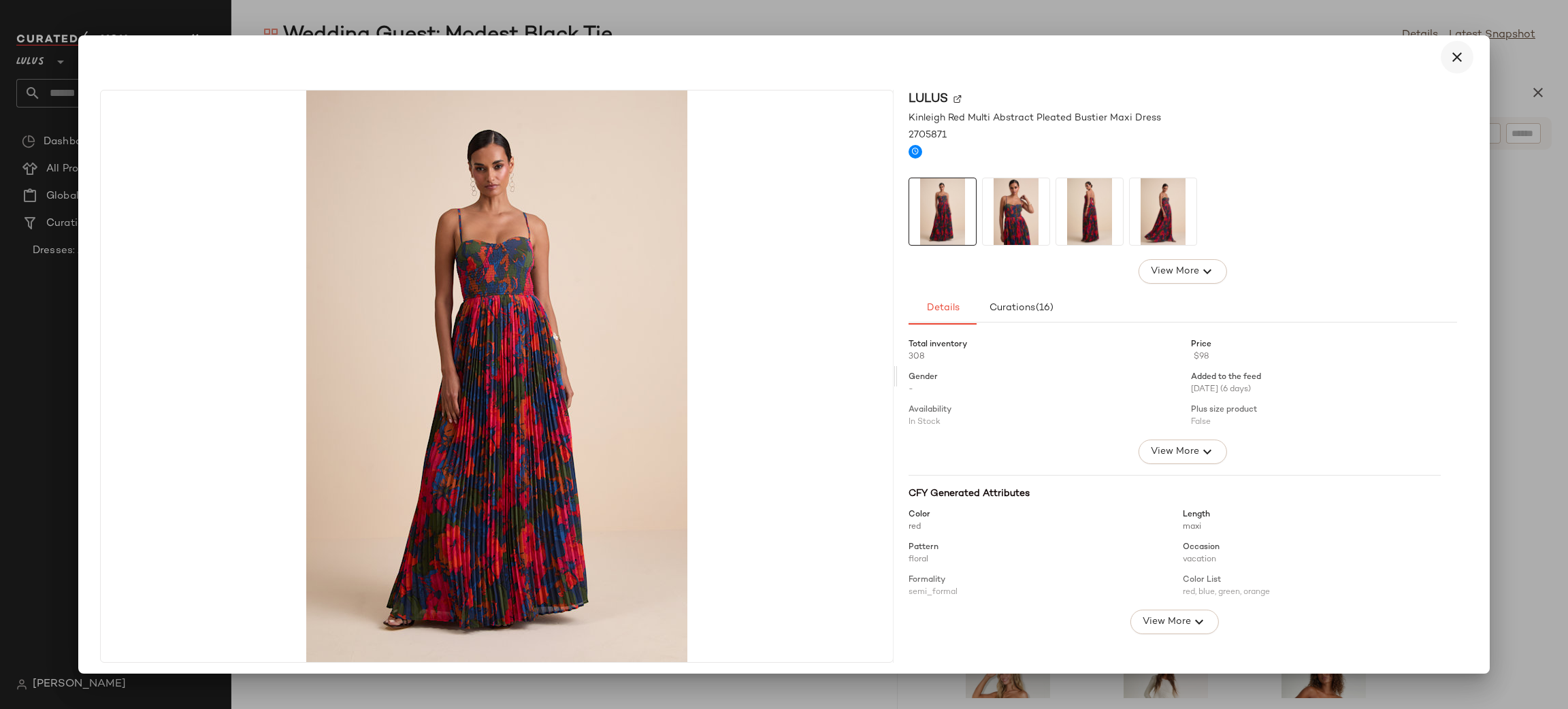
click at [1453, 66] on button "button" at bounding box center [1456, 57] width 33 height 33
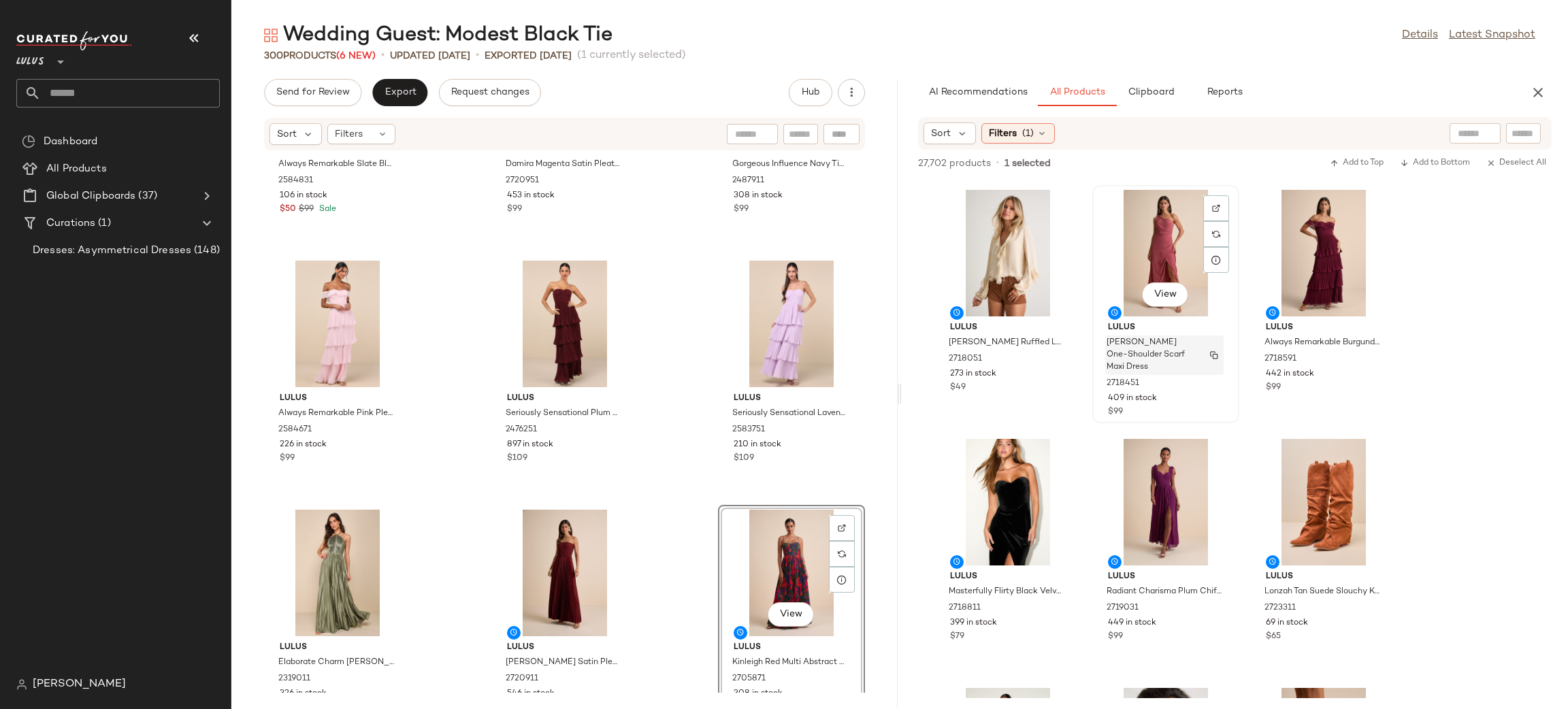
scroll to position [11987, 0]
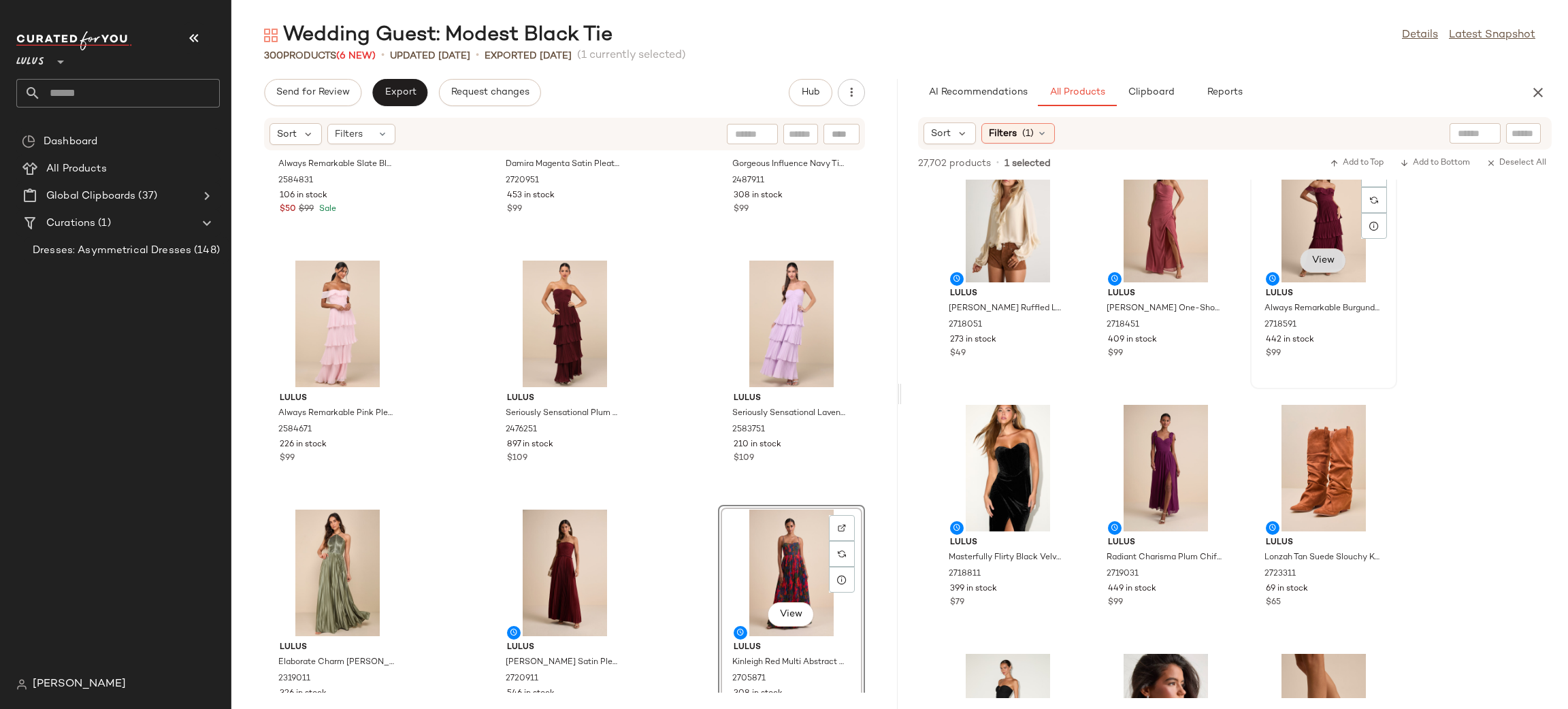
click at [1322, 261] on span "View" at bounding box center [1323, 260] width 23 height 11
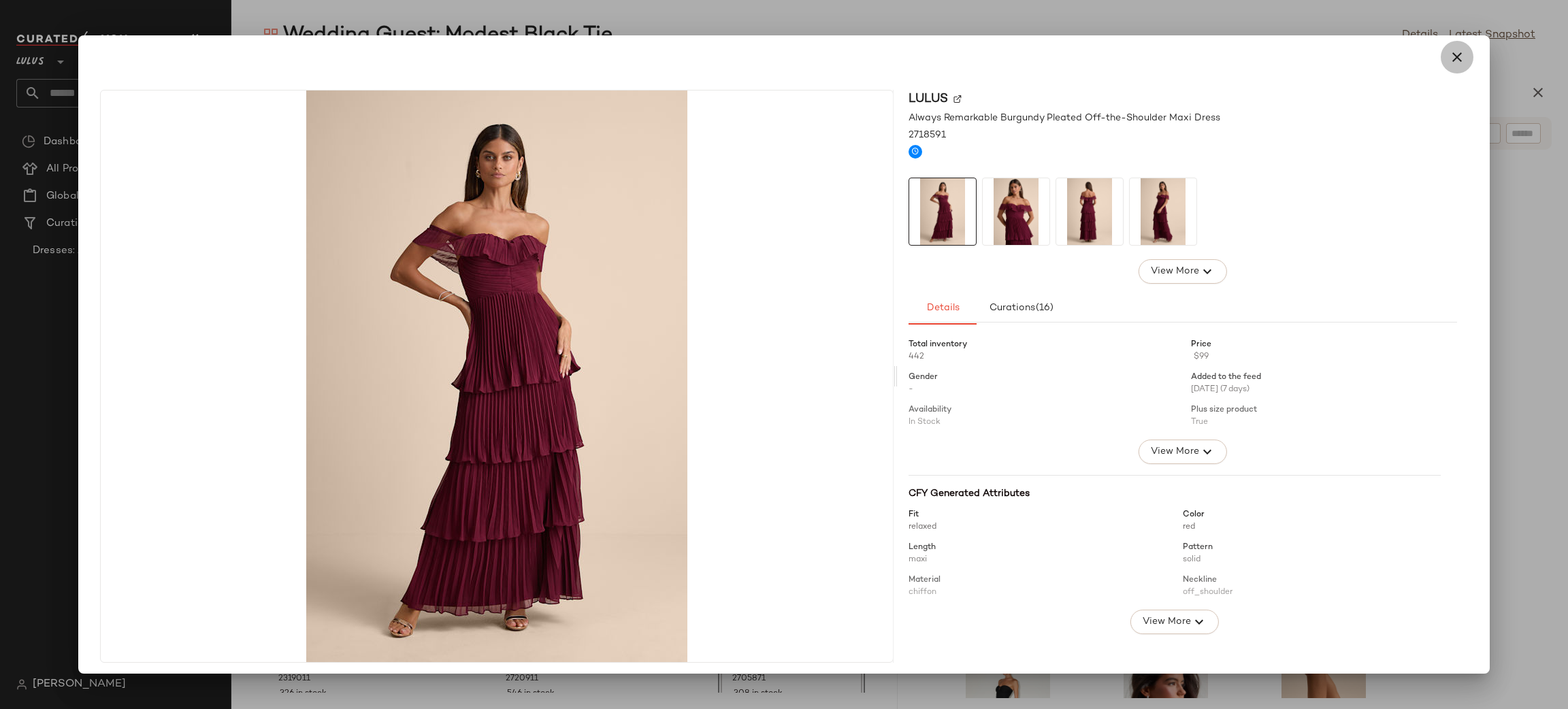
click at [1449, 54] on icon "button" at bounding box center [1457, 57] width 16 height 16
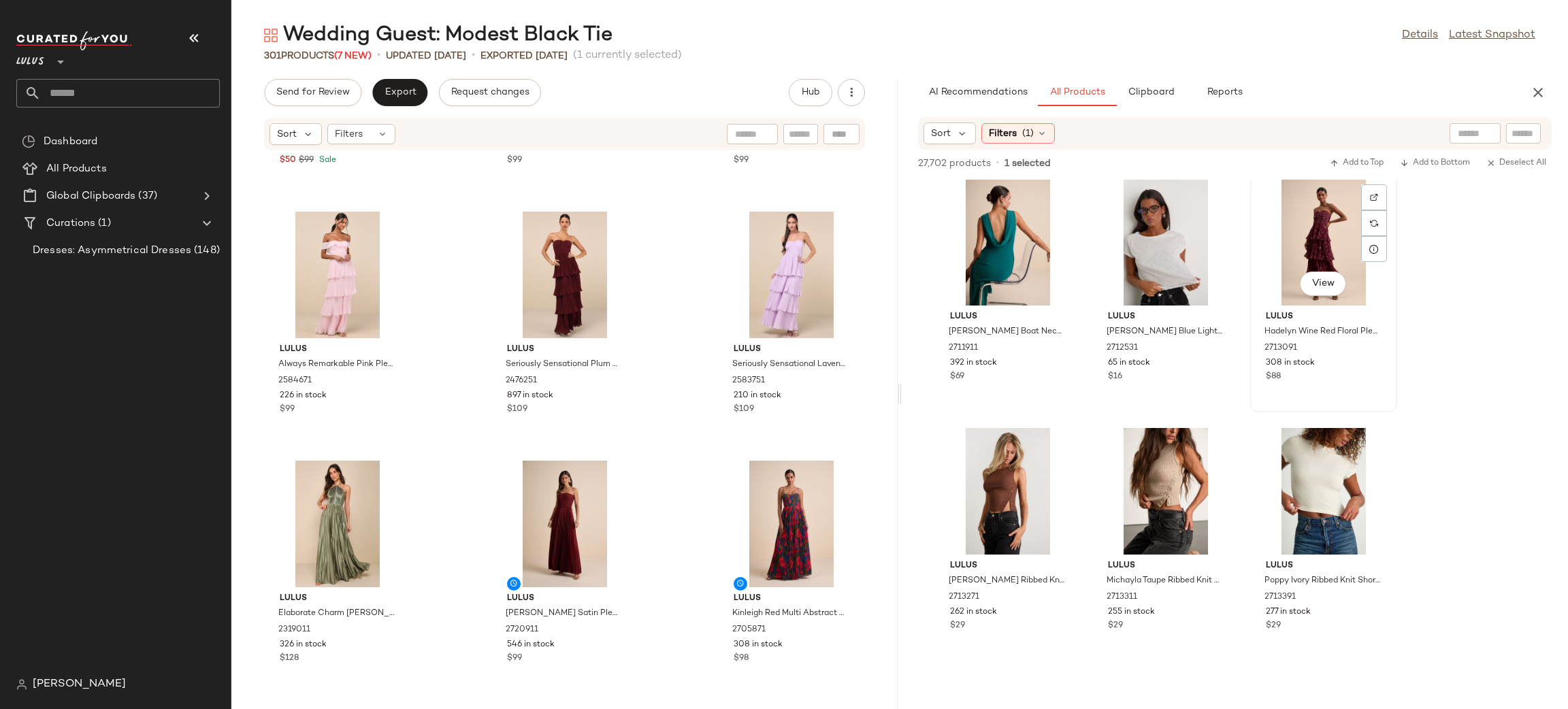
scroll to position [14256, 0]
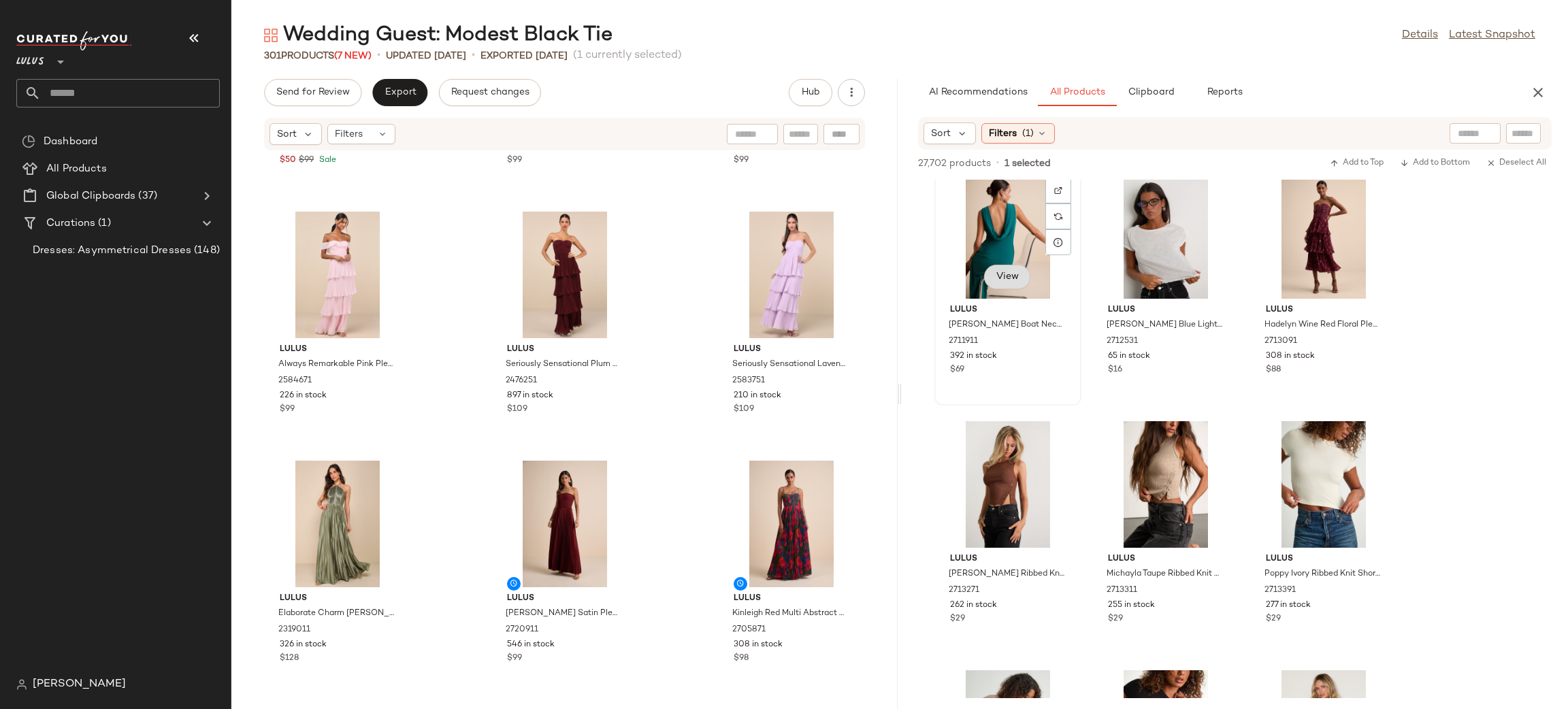
click at [1002, 284] on button "View" at bounding box center [1006, 277] width 46 height 25
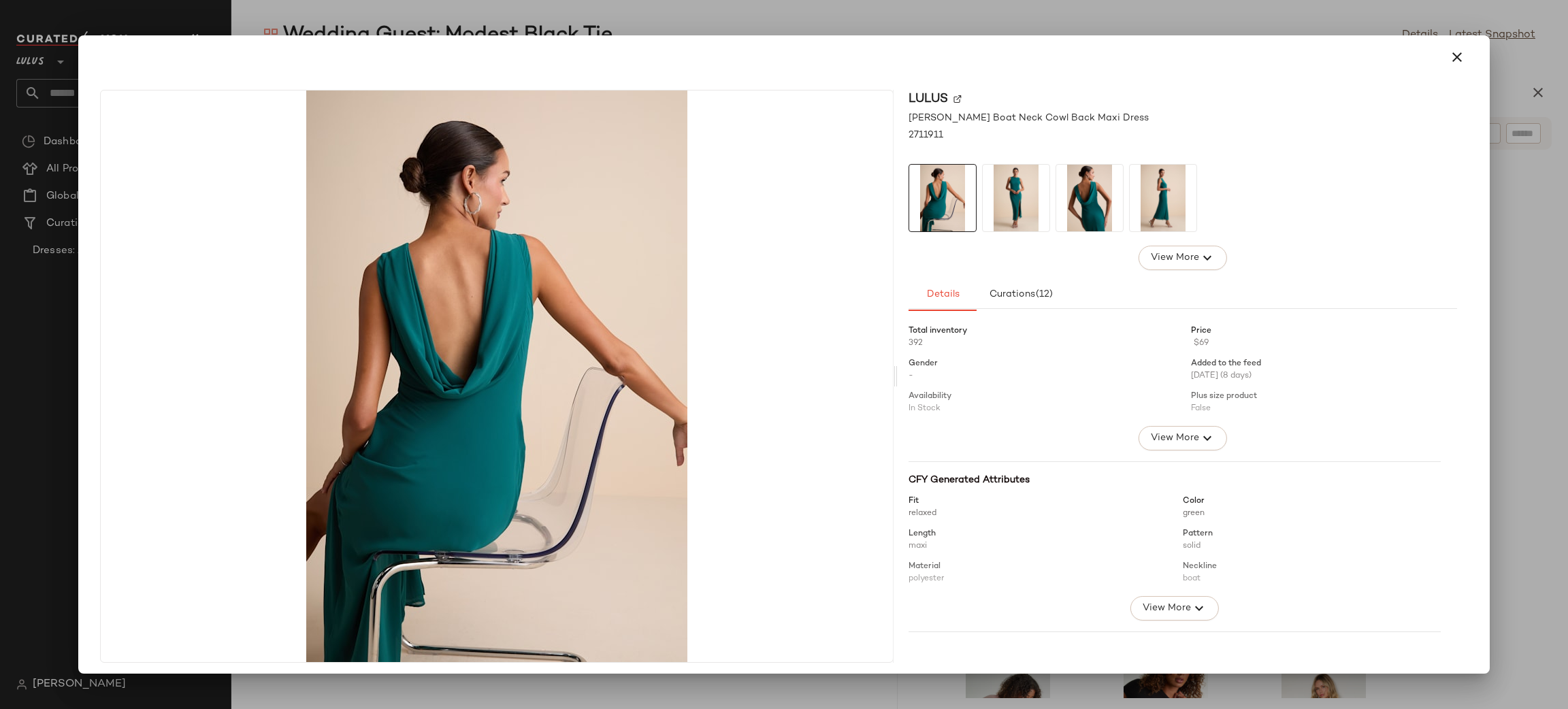
click at [1017, 206] on img at bounding box center [1015, 198] width 66 height 66
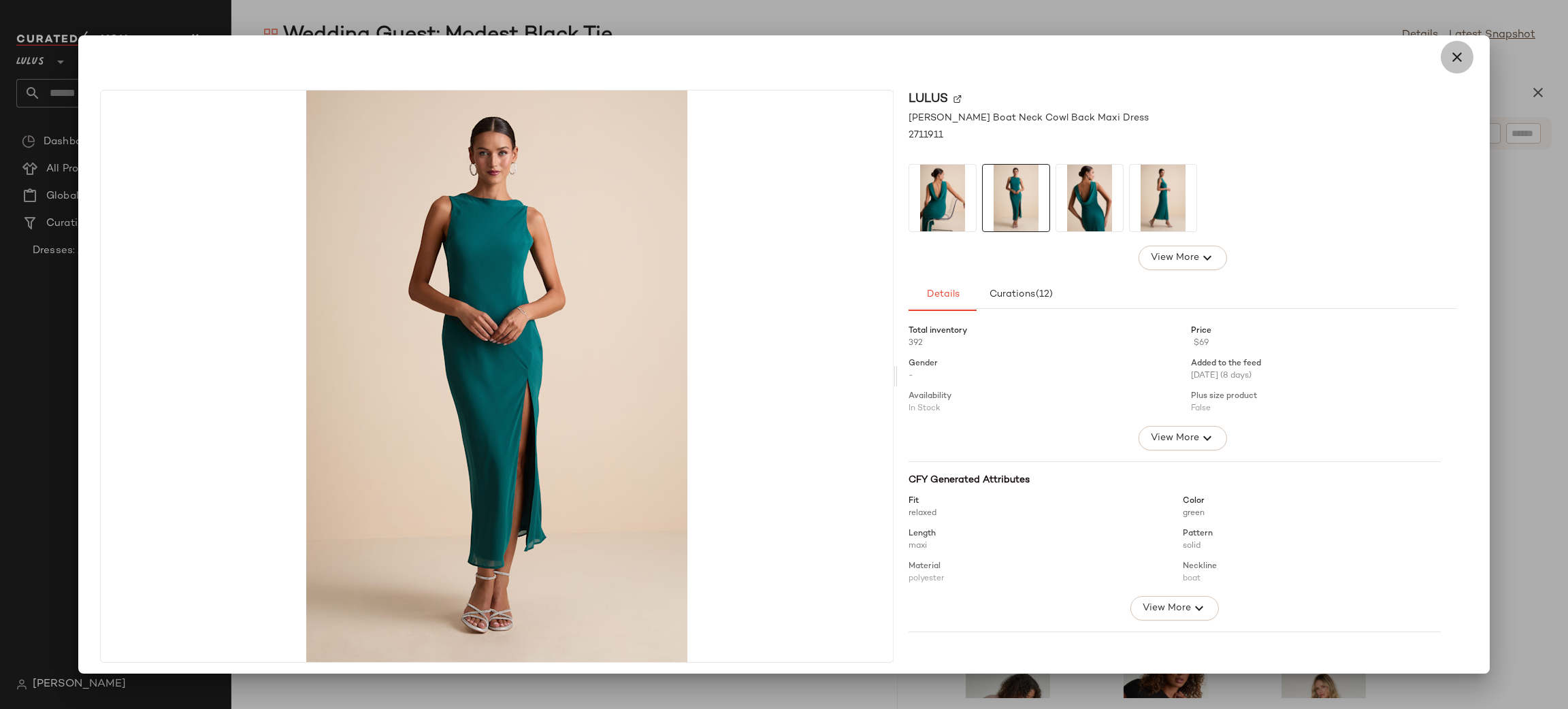
click at [1449, 50] on icon "button" at bounding box center [1457, 57] width 16 height 16
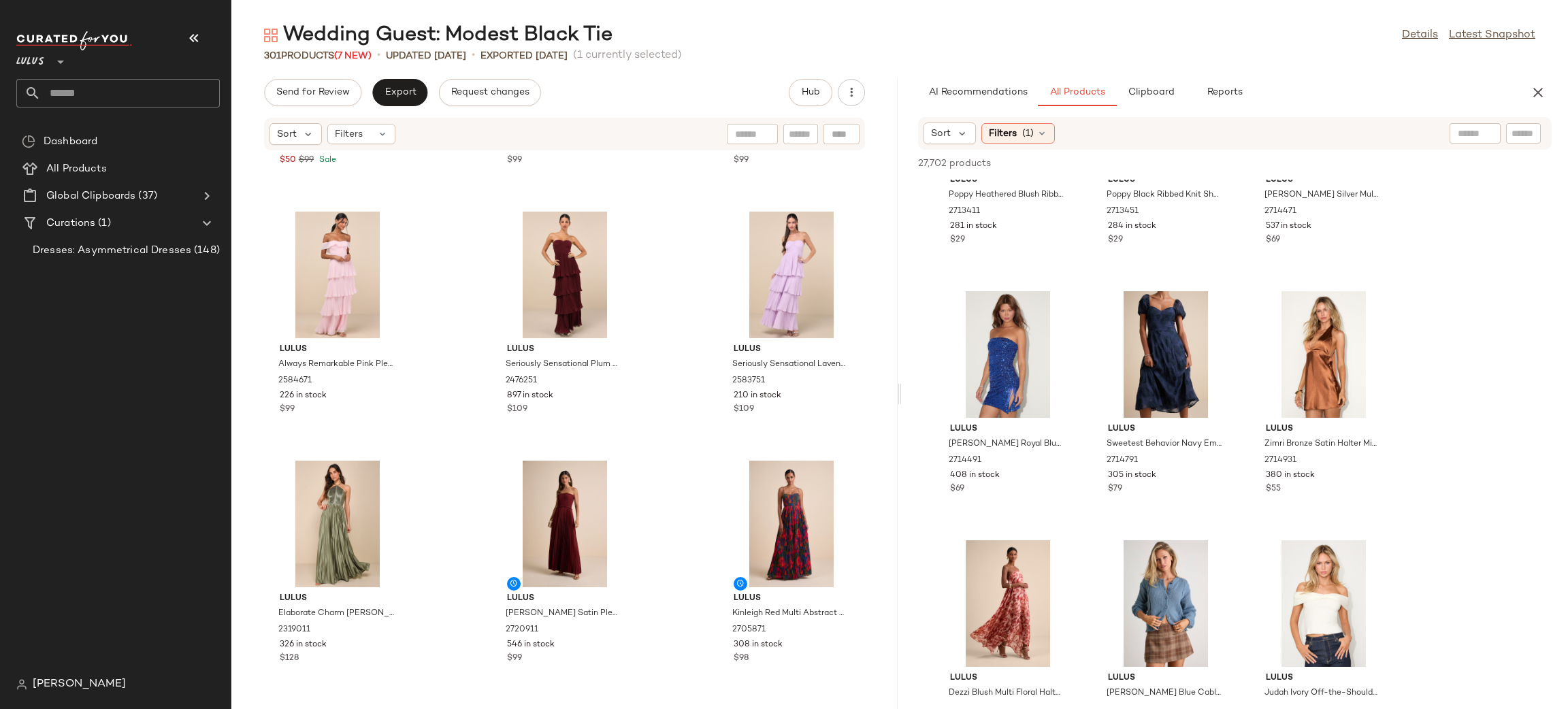
scroll to position [15246, 0]
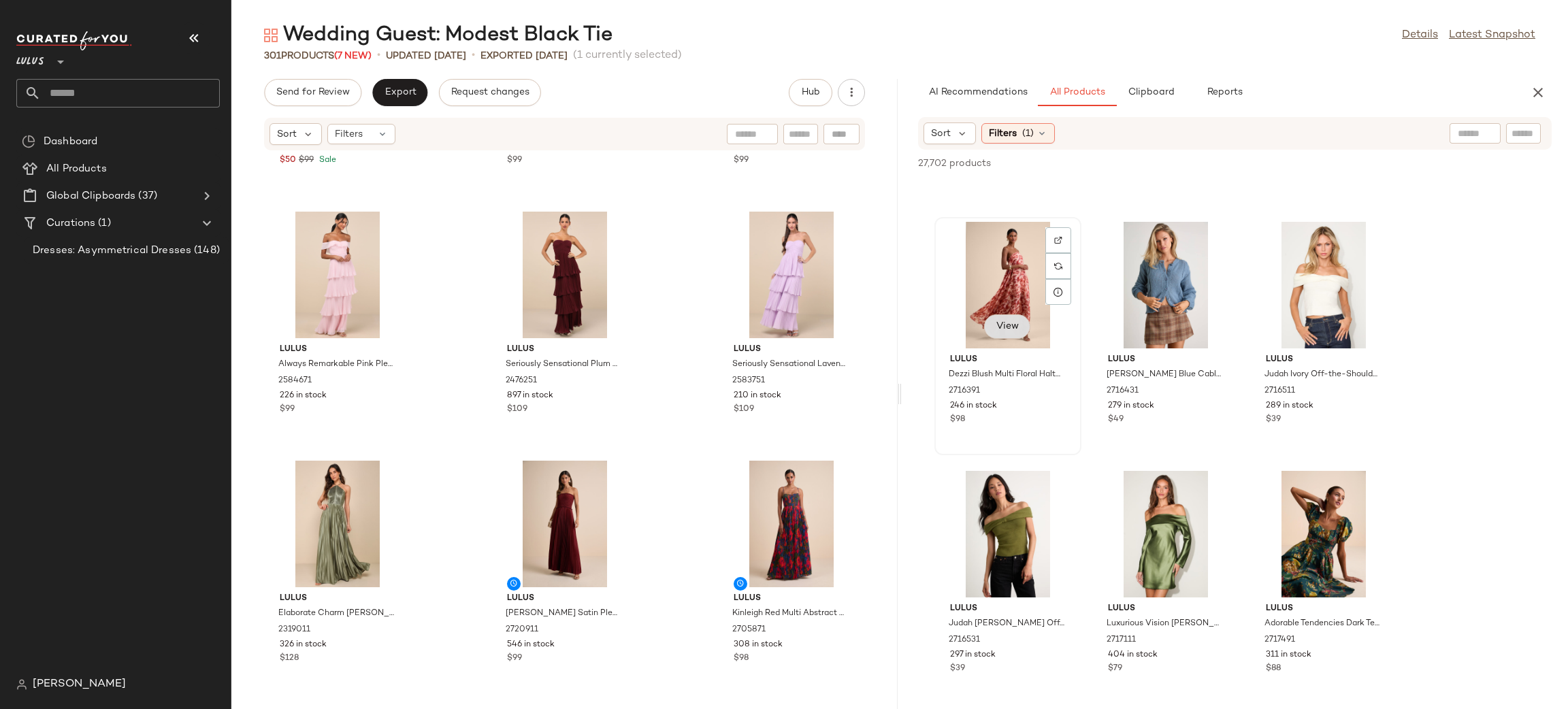
click at [1008, 332] on button "View" at bounding box center [1006, 327] width 46 height 25
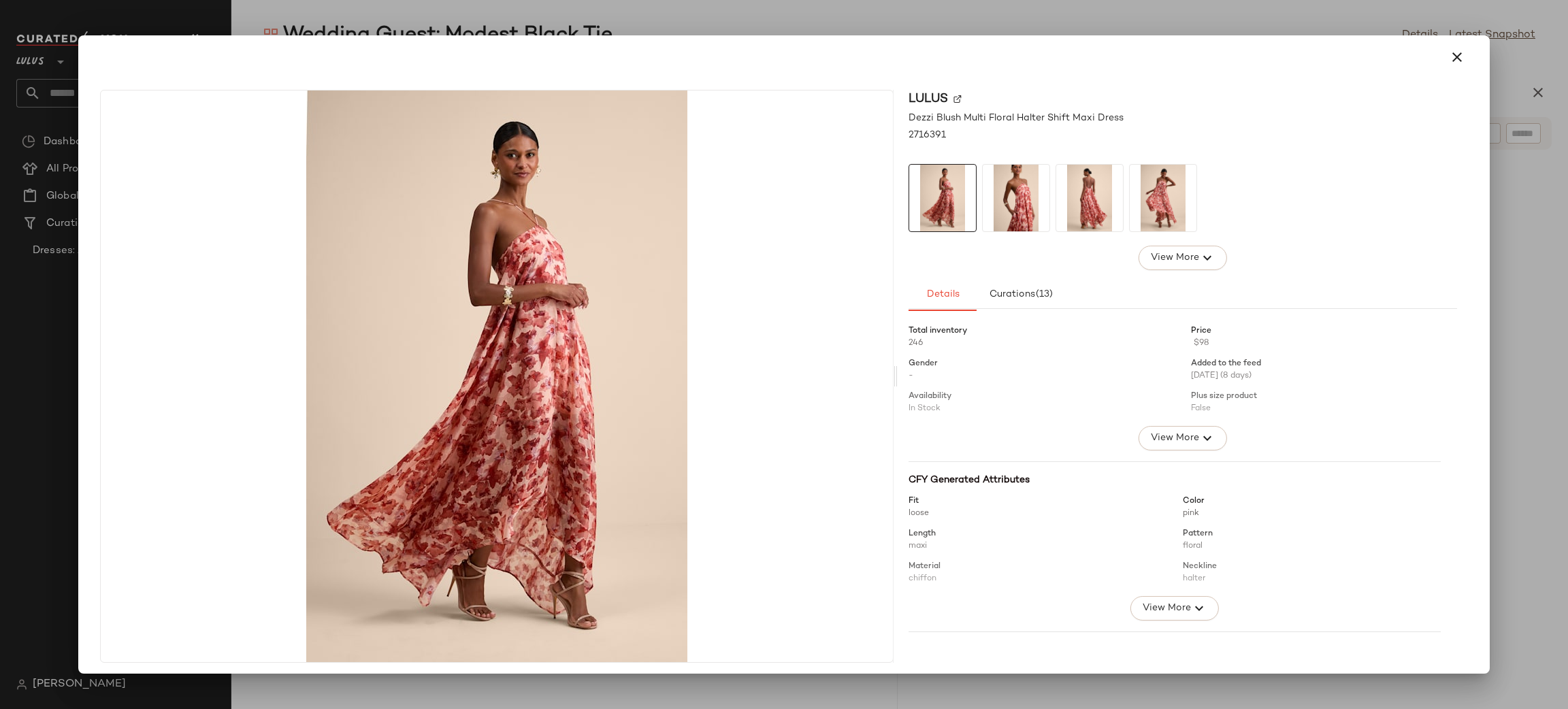
click at [998, 214] on img at bounding box center [1015, 198] width 66 height 66
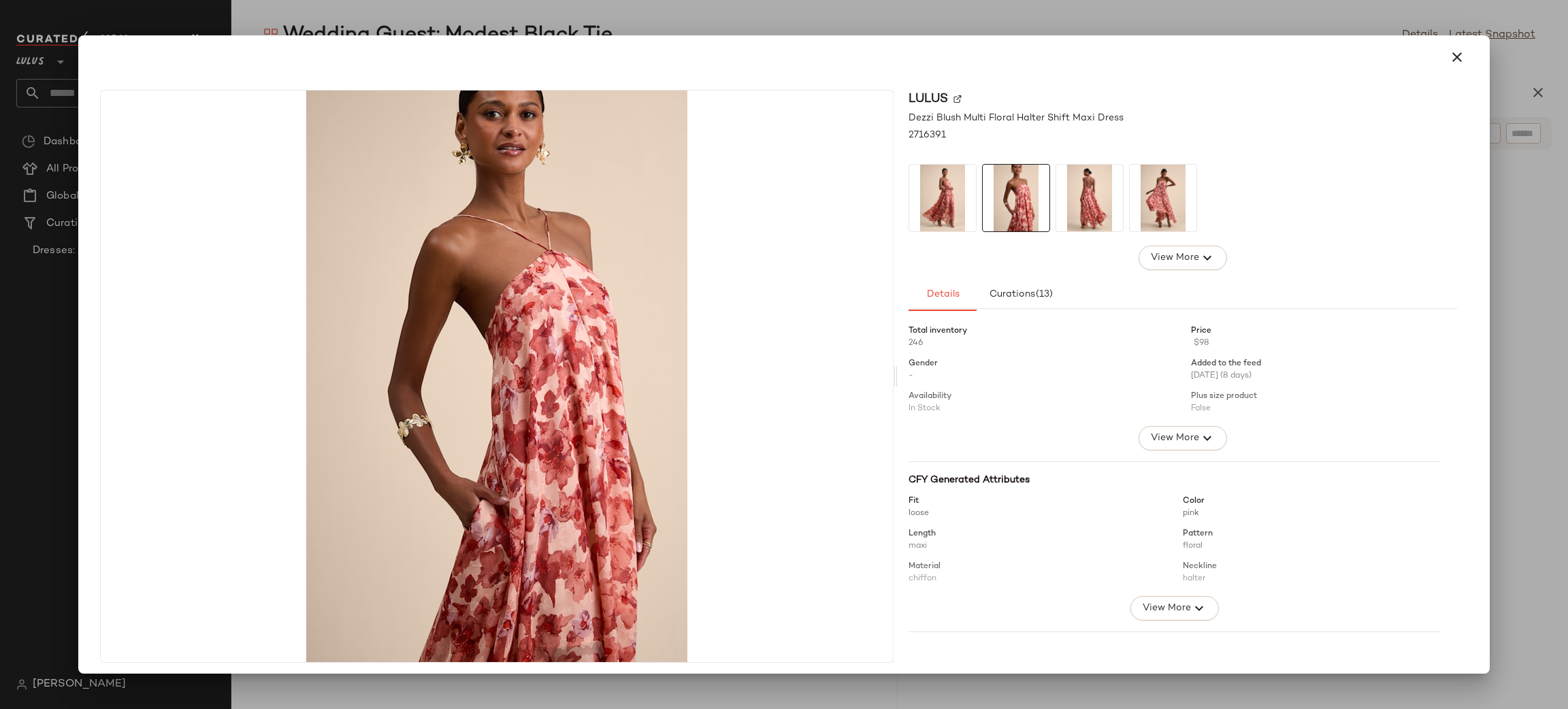
click at [1033, 197] on img at bounding box center [1015, 198] width 66 height 66
click at [1146, 201] on img at bounding box center [1163, 198] width 66 height 66
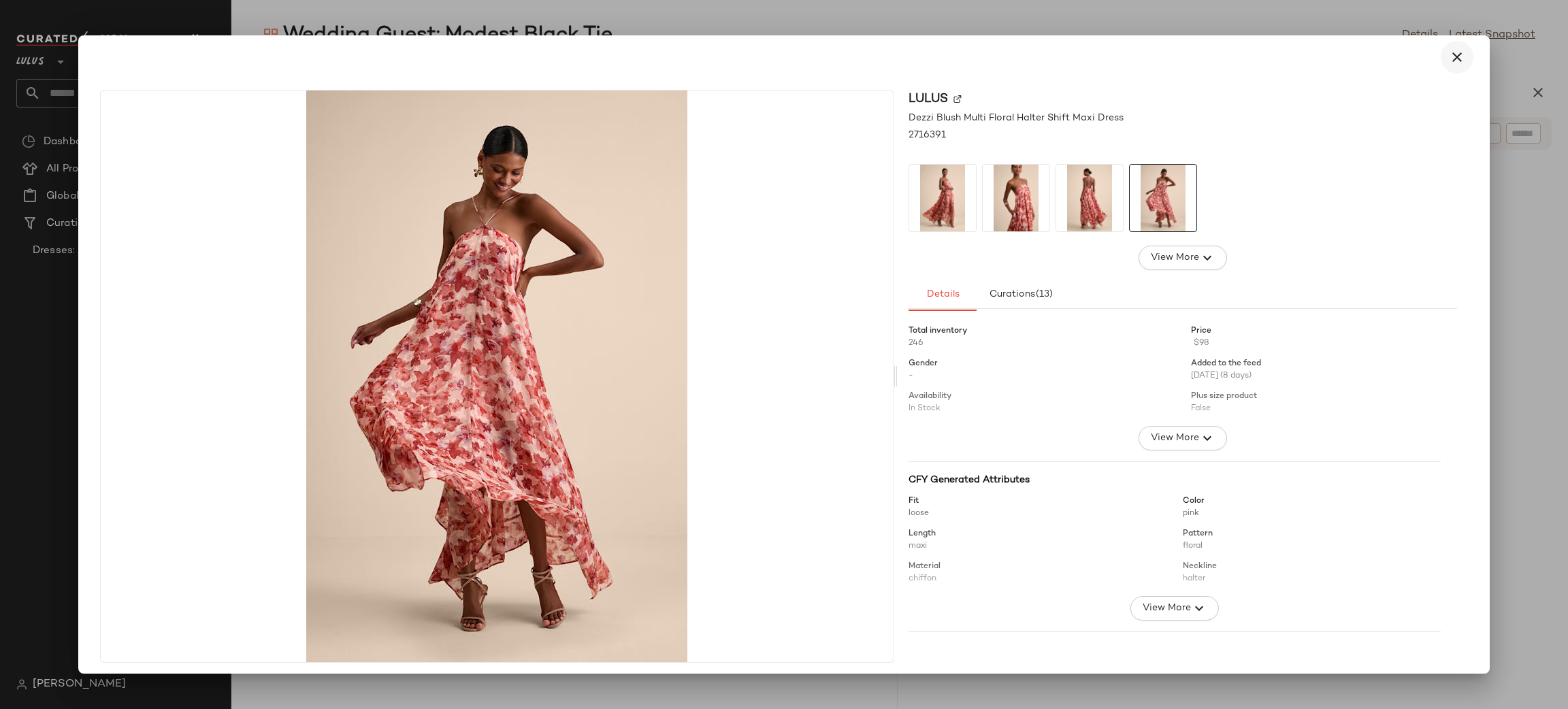
click at [1453, 61] on icon "button" at bounding box center [1457, 57] width 16 height 16
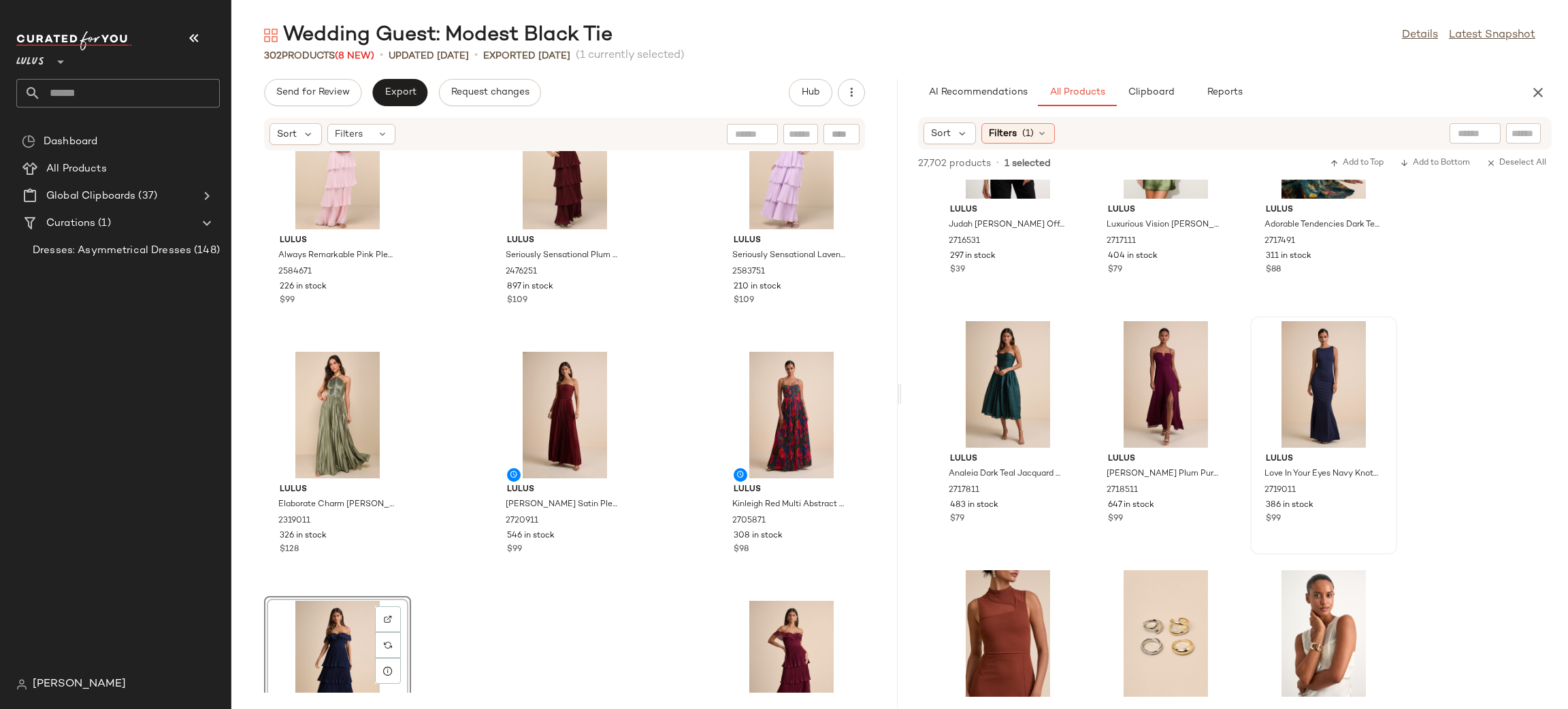
scroll to position [15678, 0]
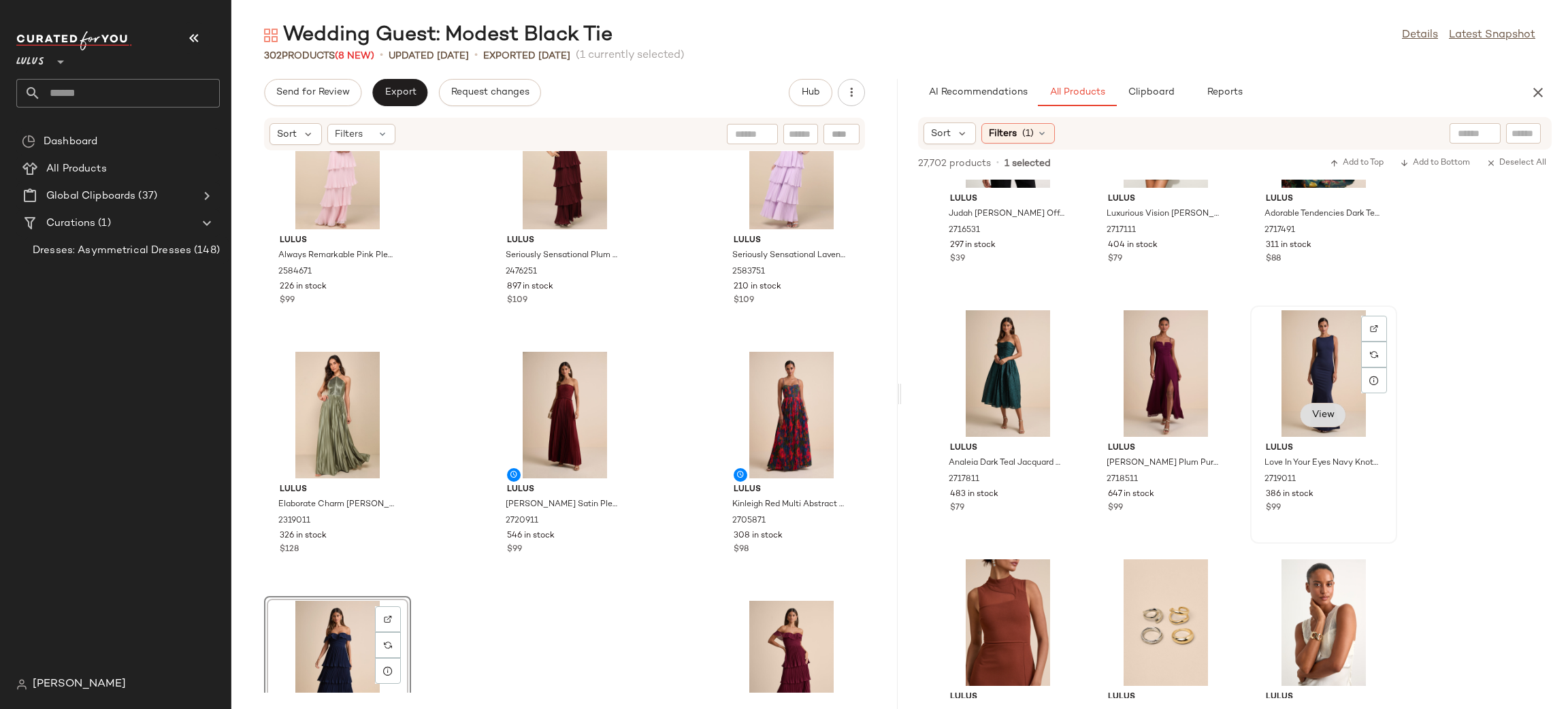
click at [1310, 411] on button "View" at bounding box center [1322, 415] width 46 height 25
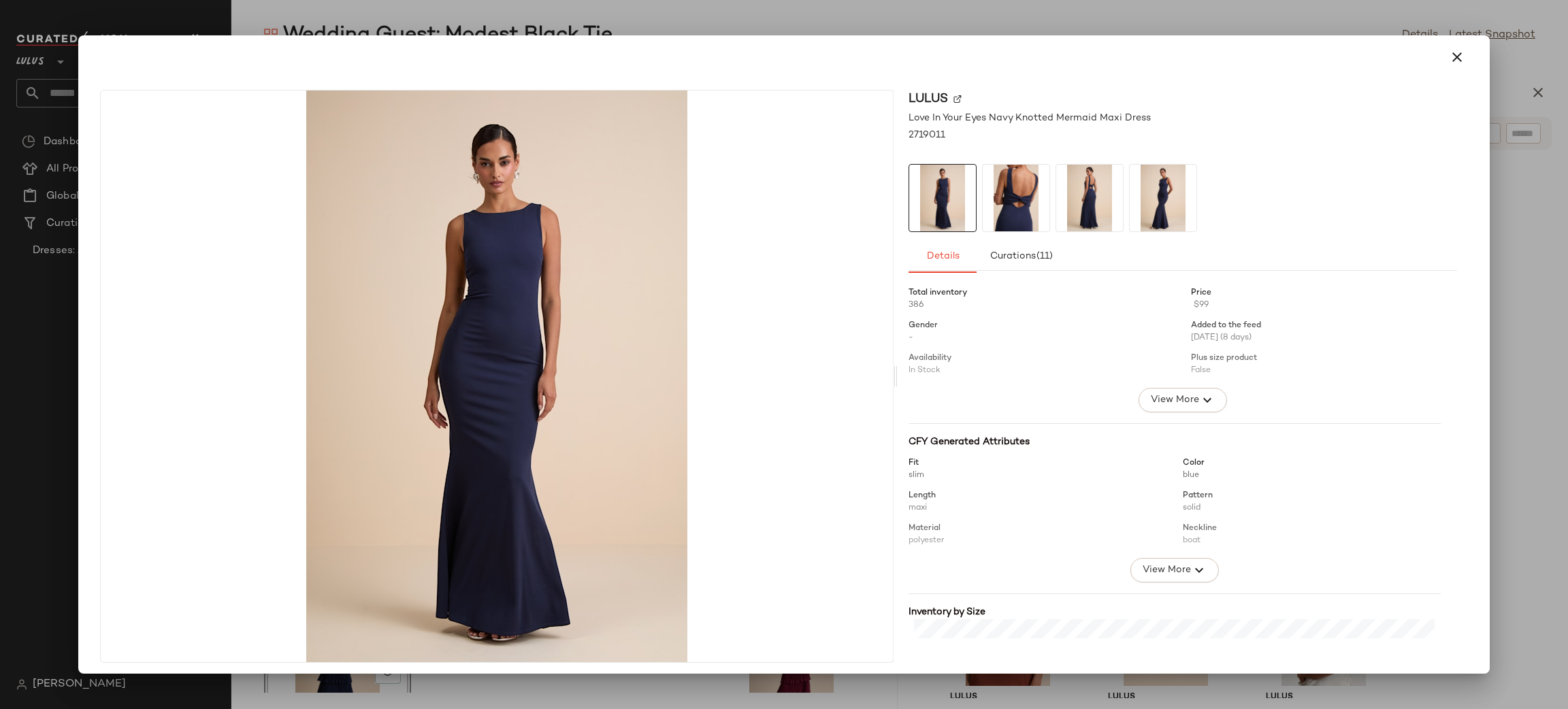
click at [1016, 203] on img at bounding box center [1015, 198] width 66 height 66
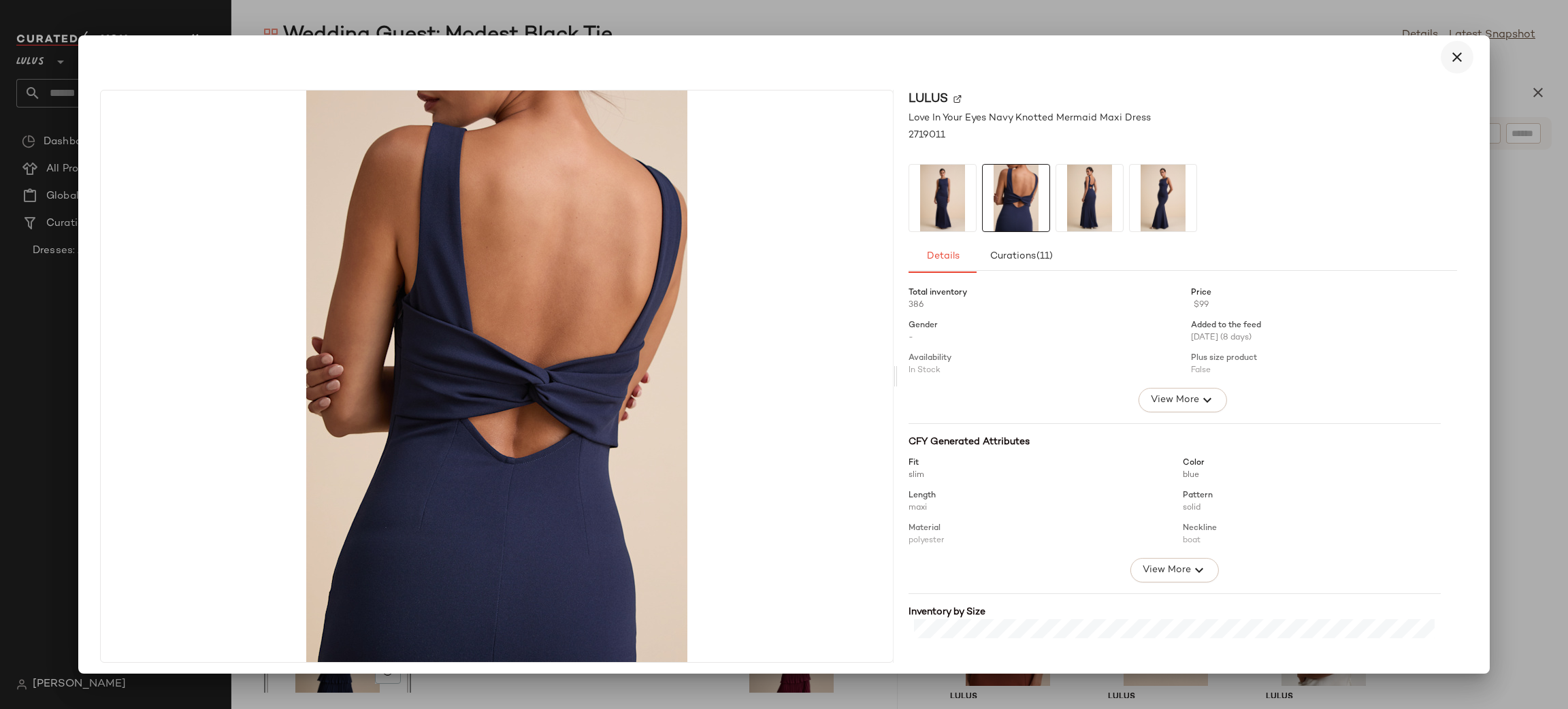
click at [1449, 55] on icon "button" at bounding box center [1457, 57] width 16 height 16
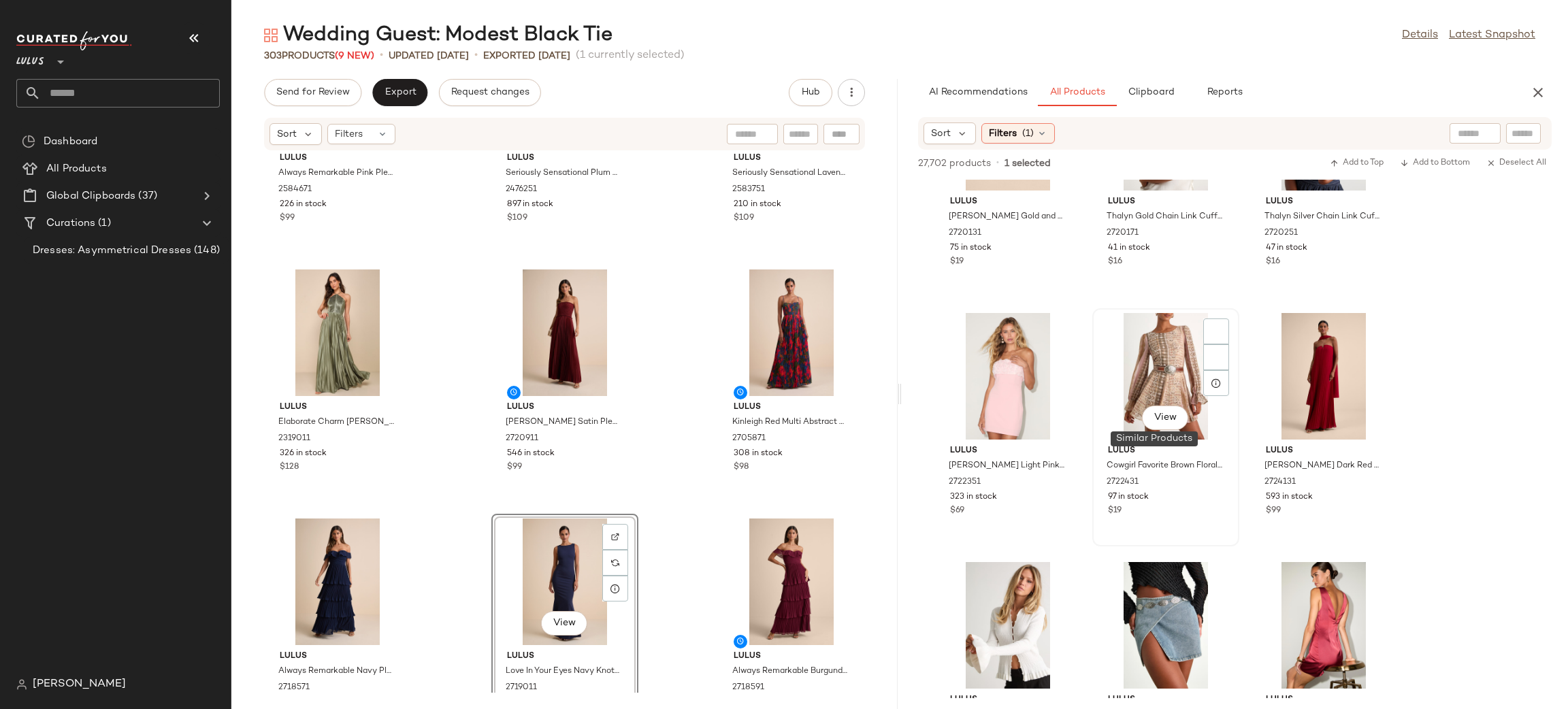
scroll to position [16206, 0]
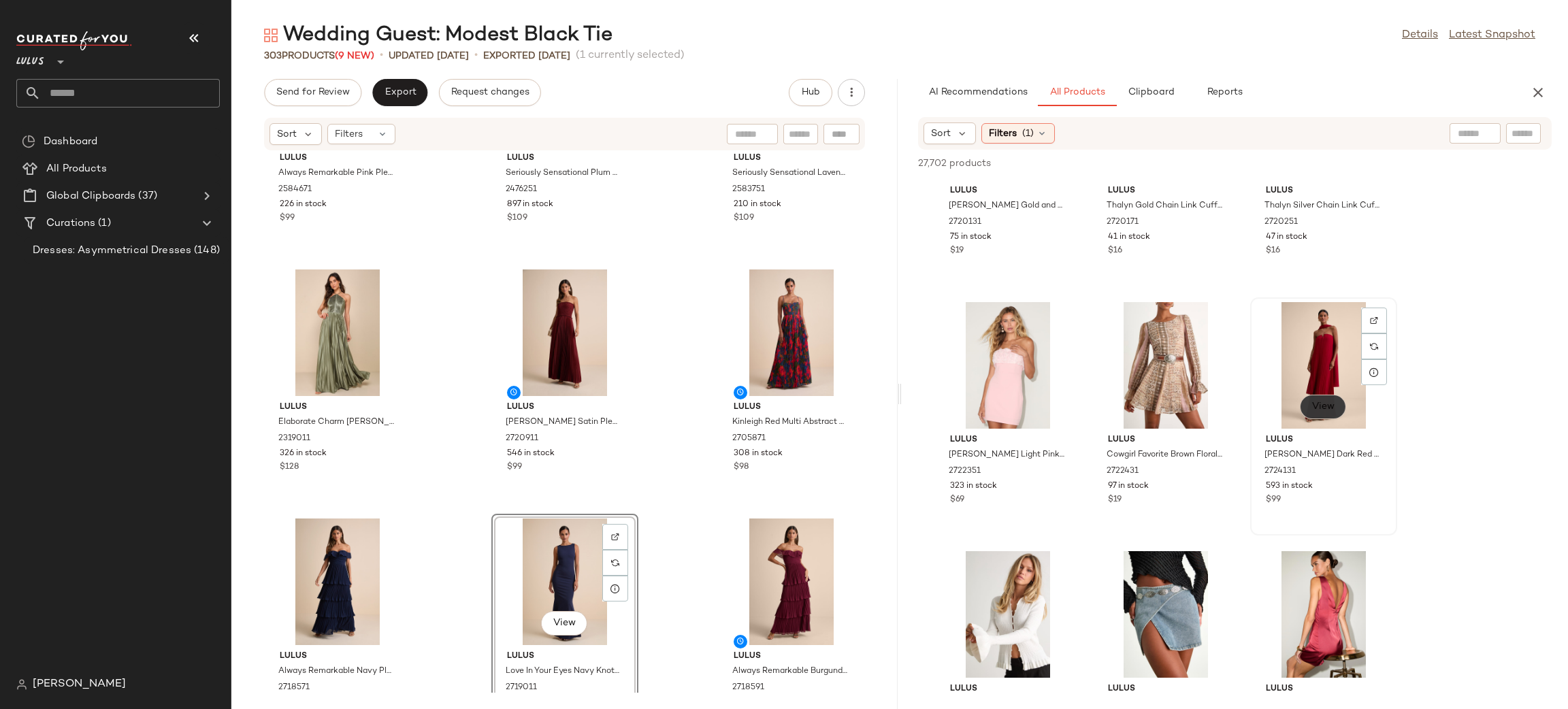
click at [1331, 409] on span "View" at bounding box center [1323, 407] width 23 height 11
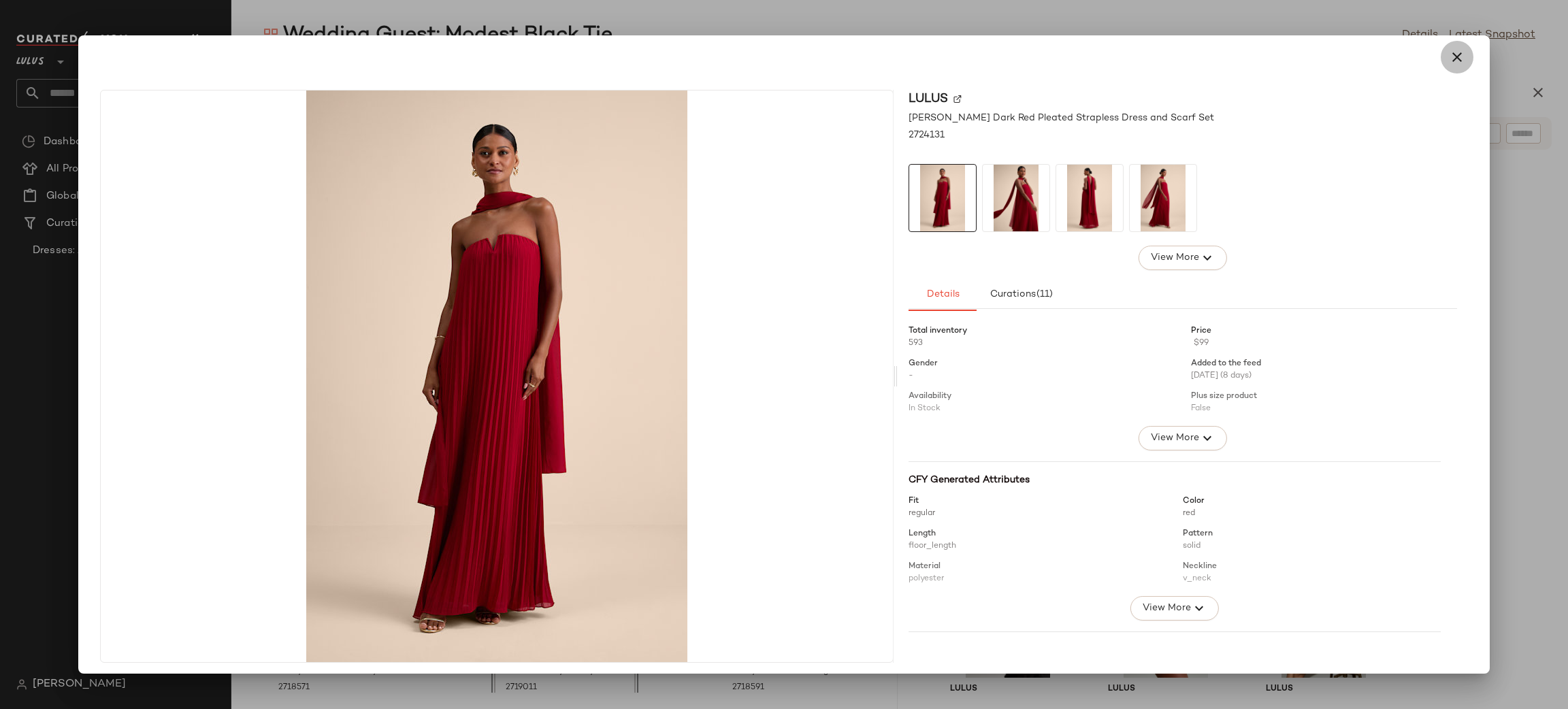
click at [1449, 62] on icon "button" at bounding box center [1457, 57] width 16 height 16
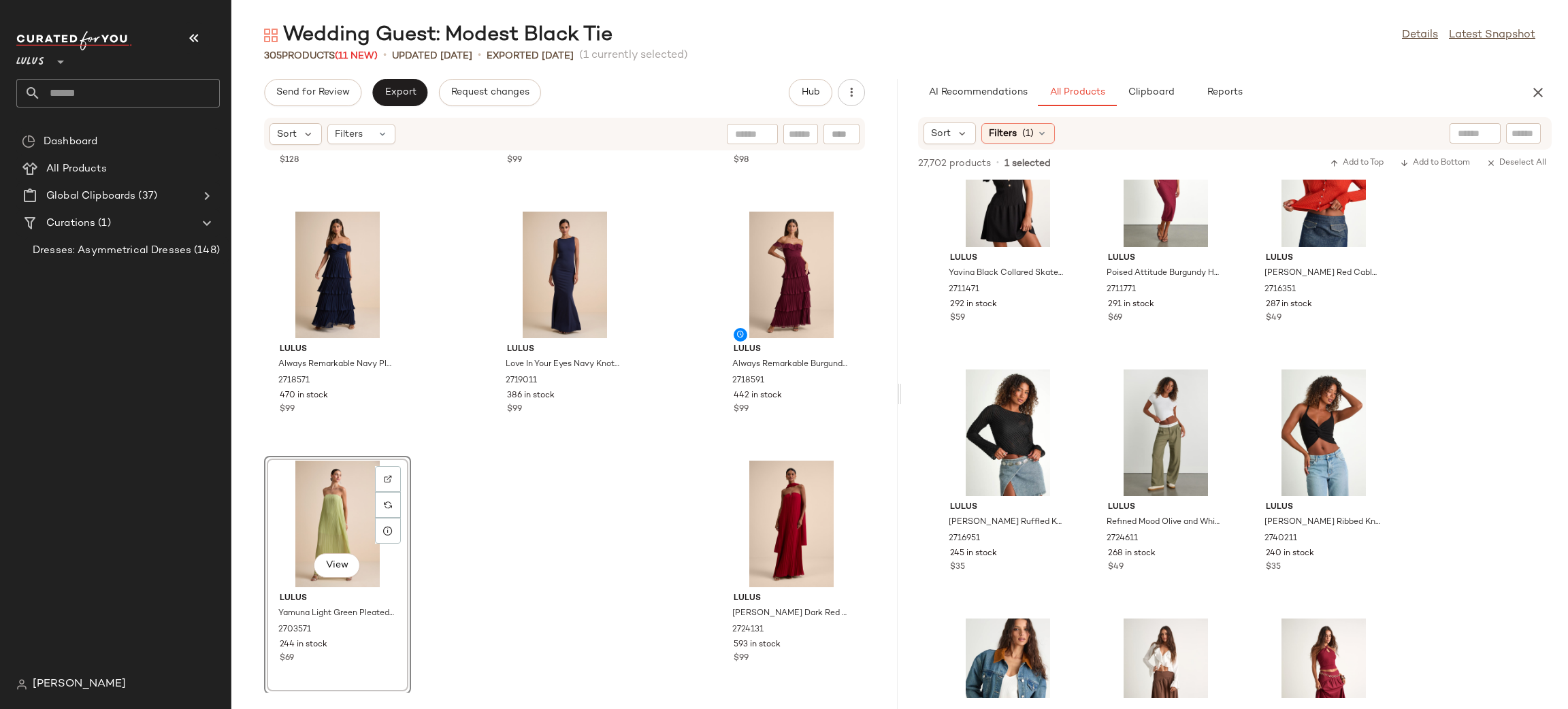
scroll to position [18754, 0]
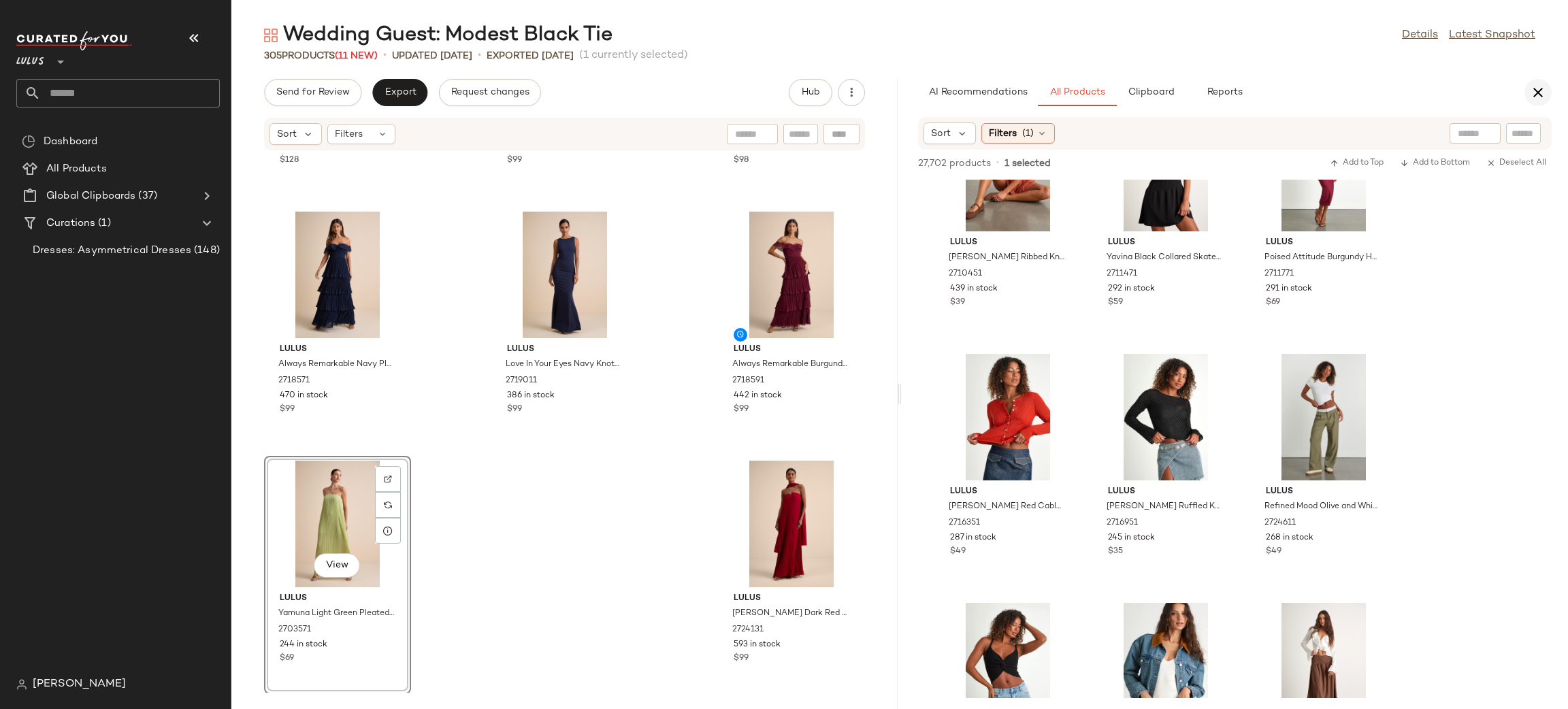
click at [1540, 80] on div "AI Recommendations All Products Clipboard Reports" at bounding box center [1235, 92] width 667 height 27
click at [1531, 91] on icon "button" at bounding box center [1538, 93] width 16 height 16
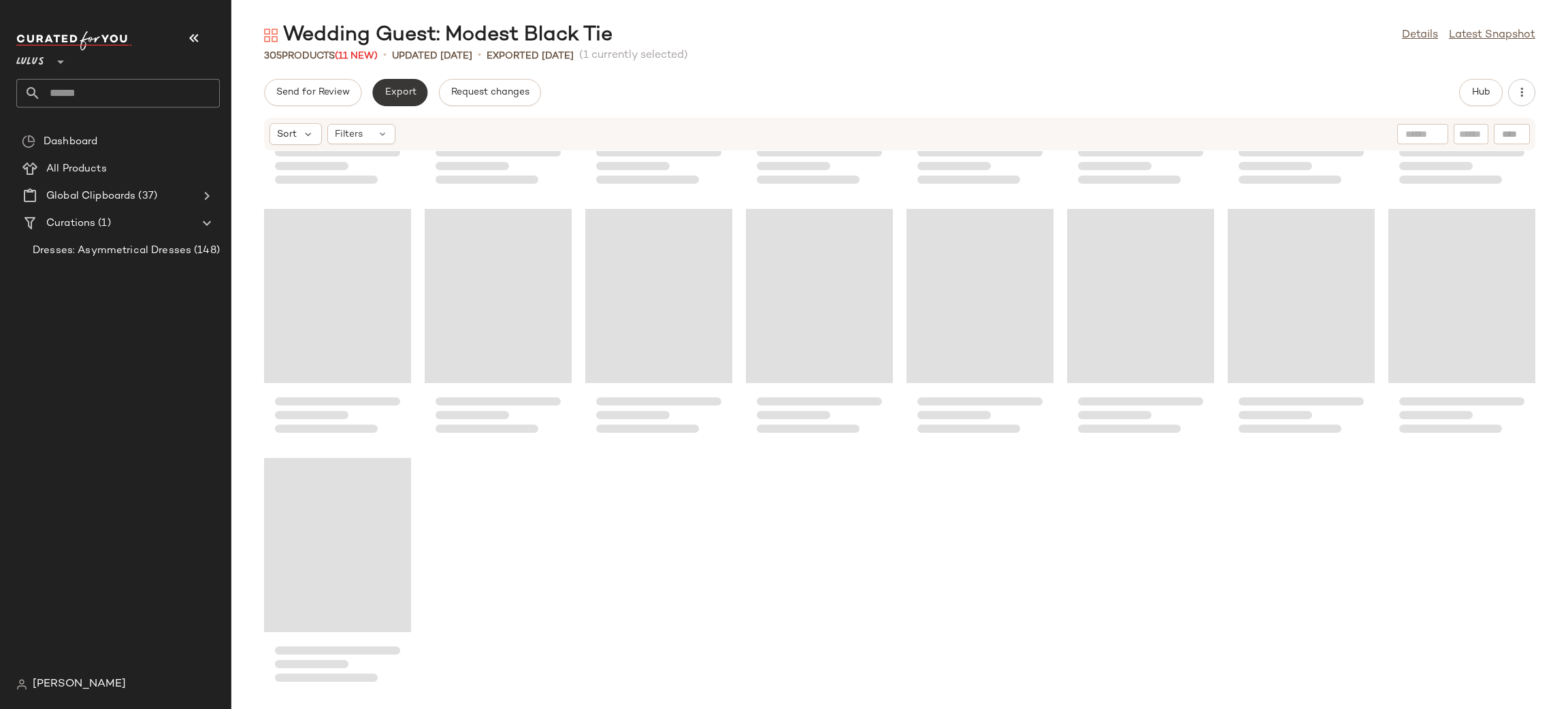
scroll to position [8968, 0]
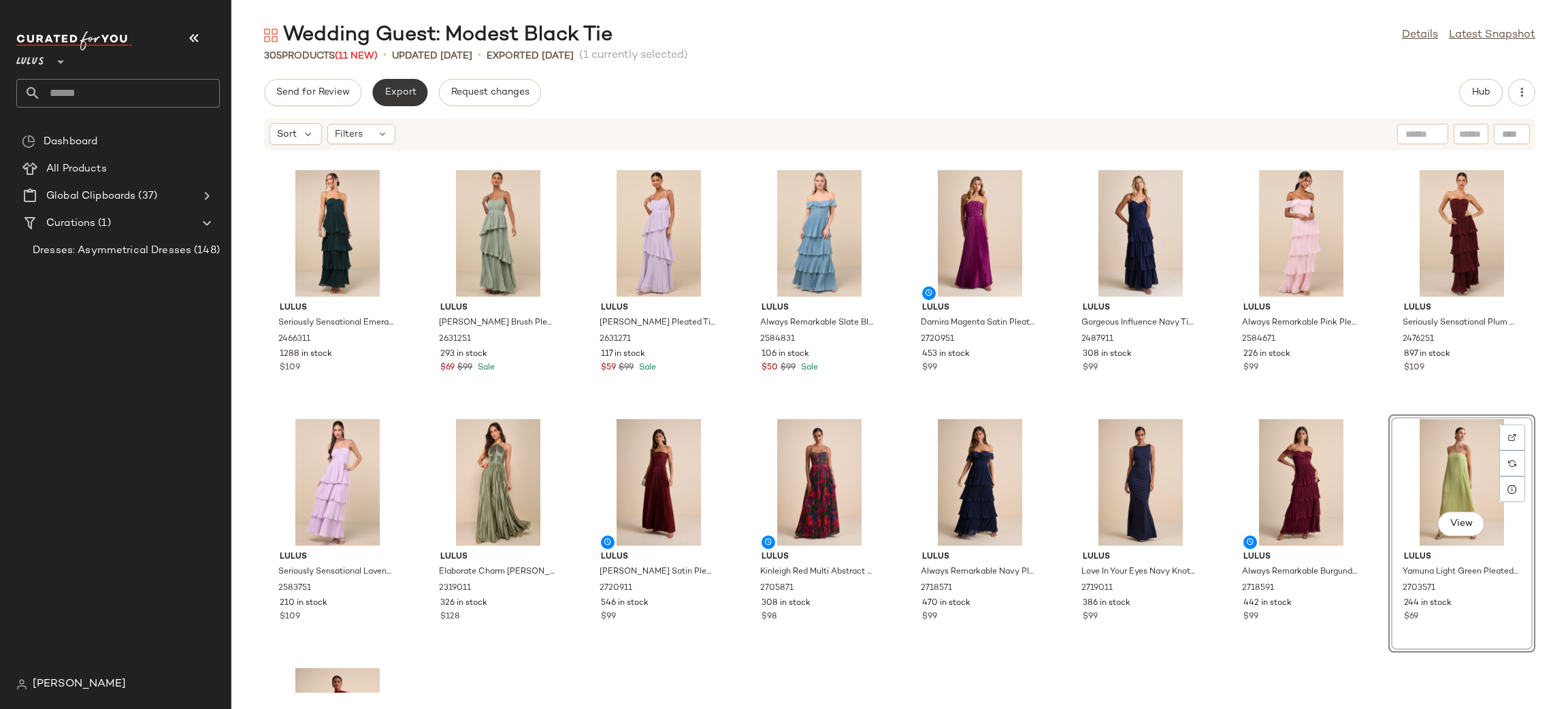
click at [396, 90] on span "Export" at bounding box center [400, 92] width 32 height 11
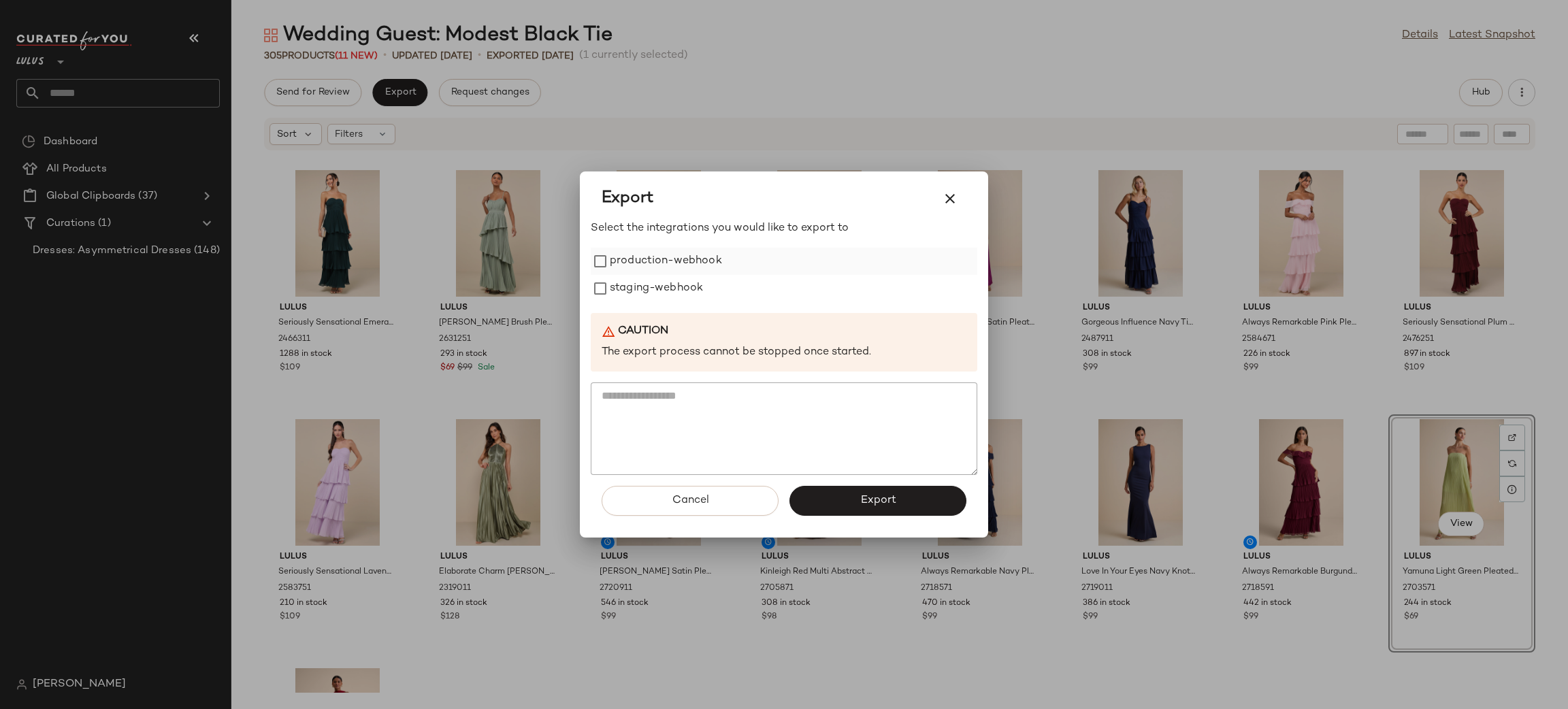
click at [664, 271] on label "production-webhook" at bounding box center [666, 261] width 112 height 27
click at [659, 290] on label "staging-webhook" at bounding box center [656, 288] width 93 height 27
click at [879, 496] on span "Export" at bounding box center [877, 500] width 36 height 13
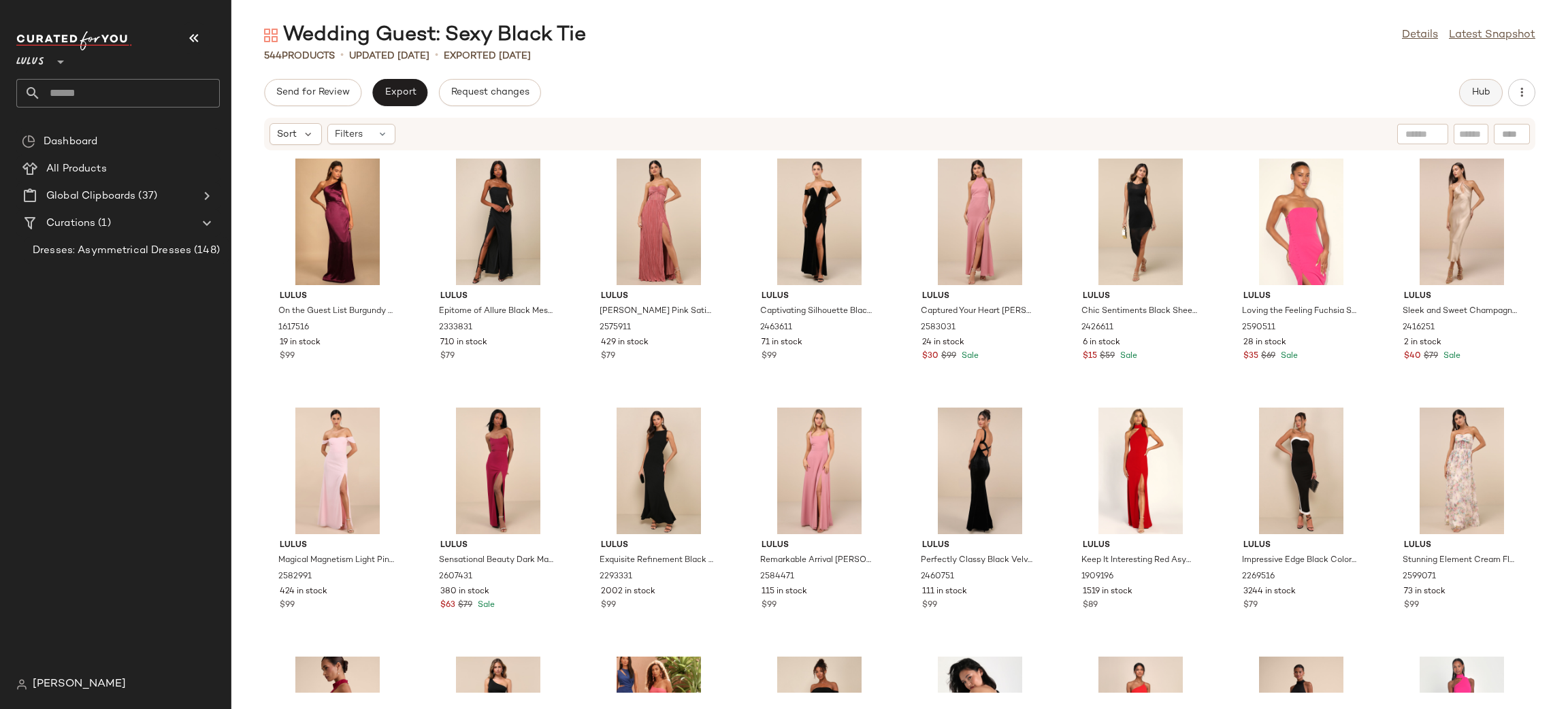
click at [1487, 94] on span "Hub" at bounding box center [1480, 92] width 19 height 11
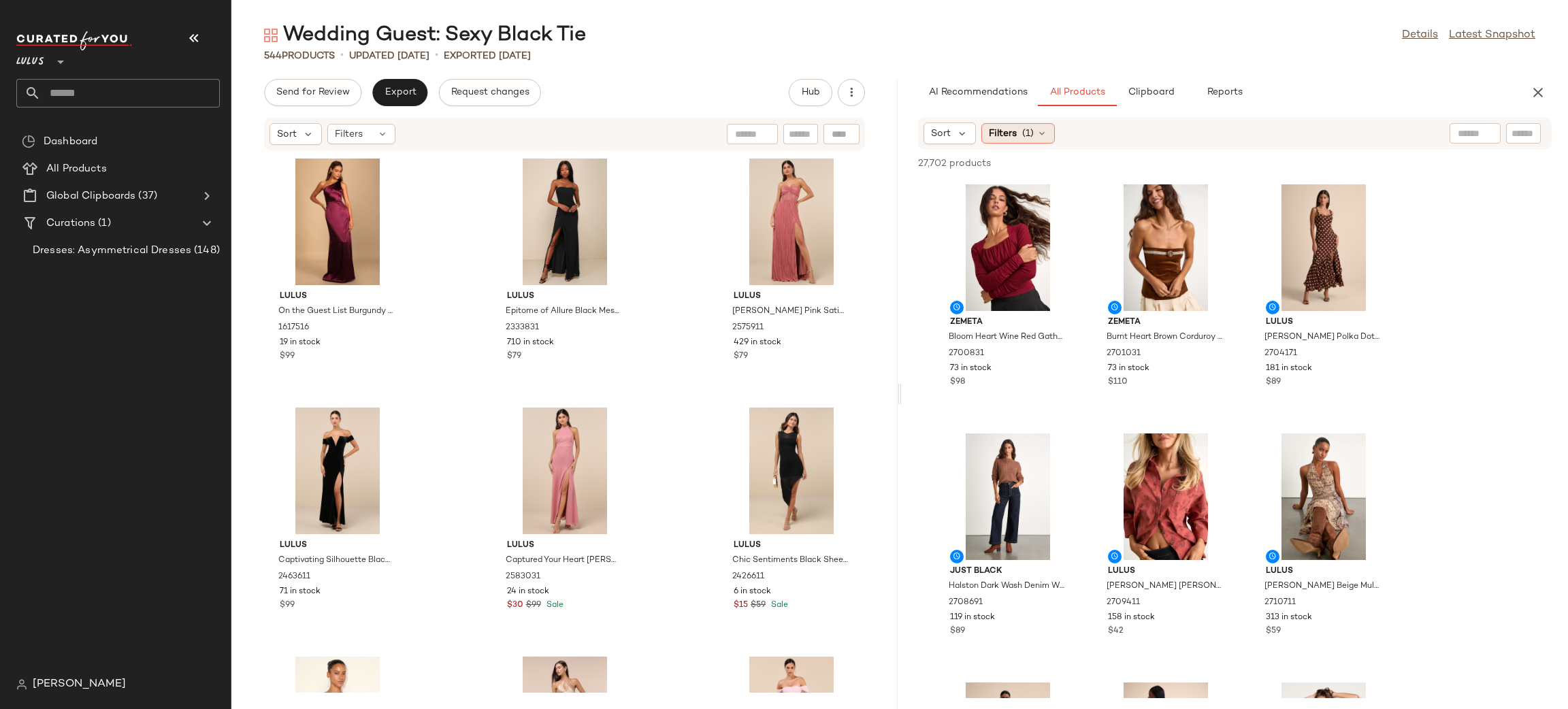
click at [1004, 130] on span "Filters" at bounding box center [1003, 134] width 28 height 15
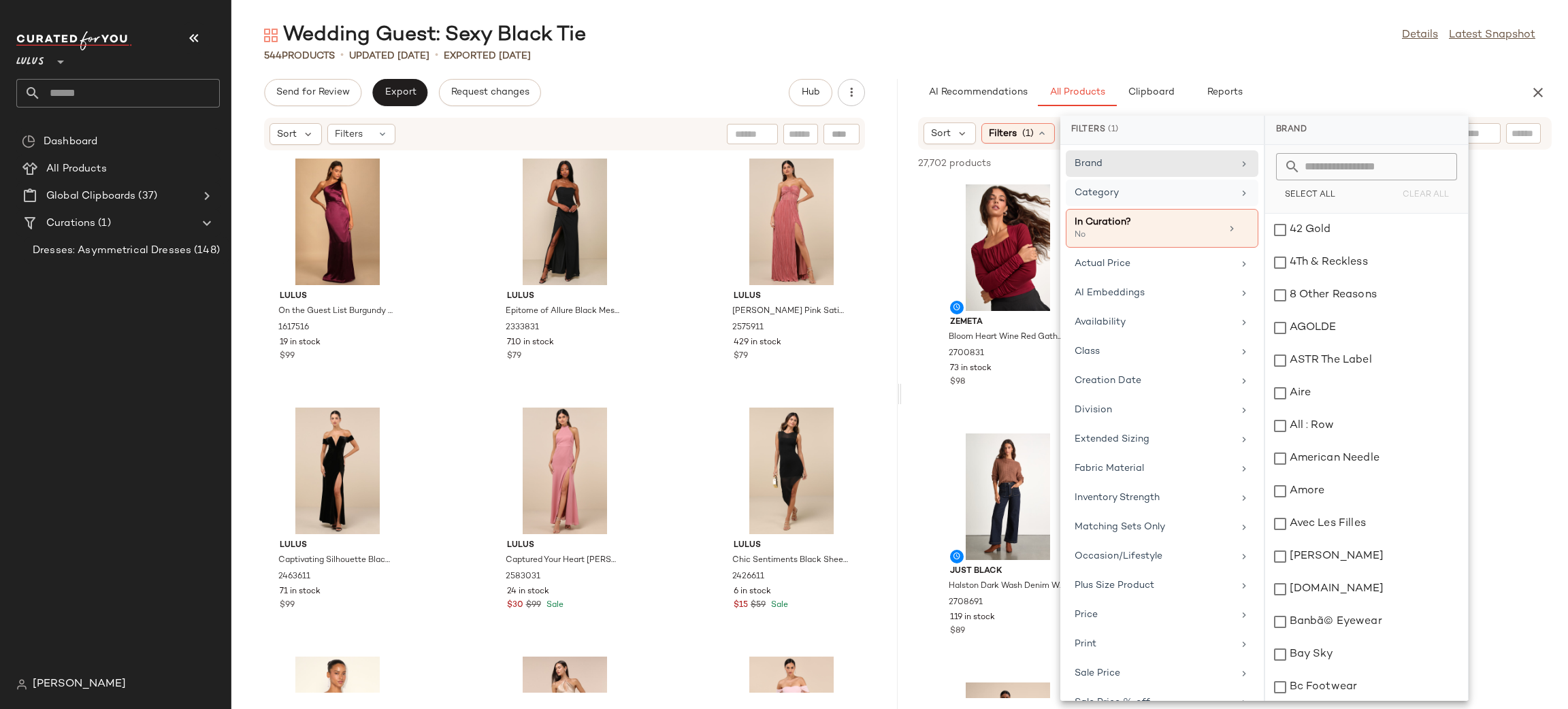
click at [1128, 194] on div "Category" at bounding box center [1153, 193] width 158 height 15
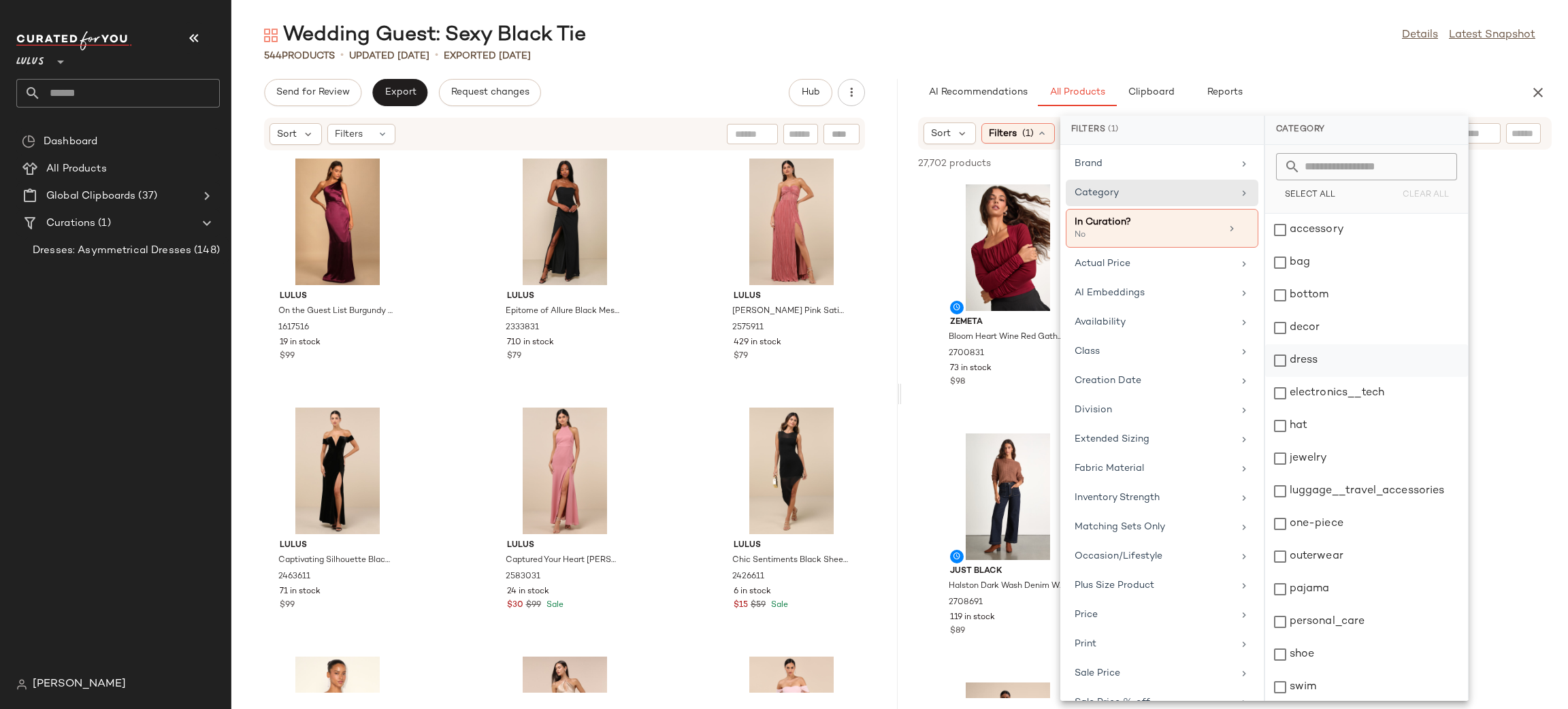
click at [1311, 363] on div "dress" at bounding box center [1367, 360] width 203 height 33
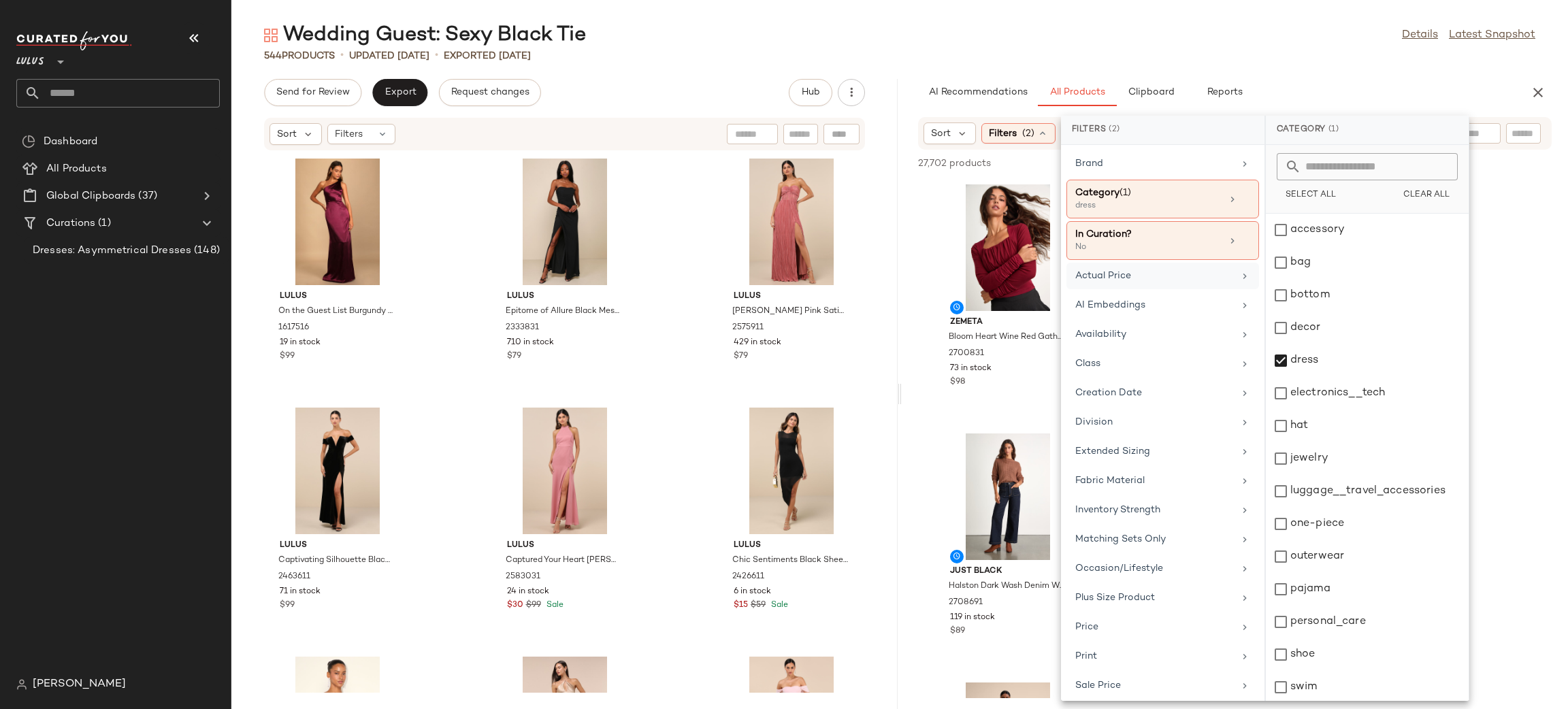
click at [1126, 280] on div "Actual Price" at bounding box center [1154, 276] width 158 height 15
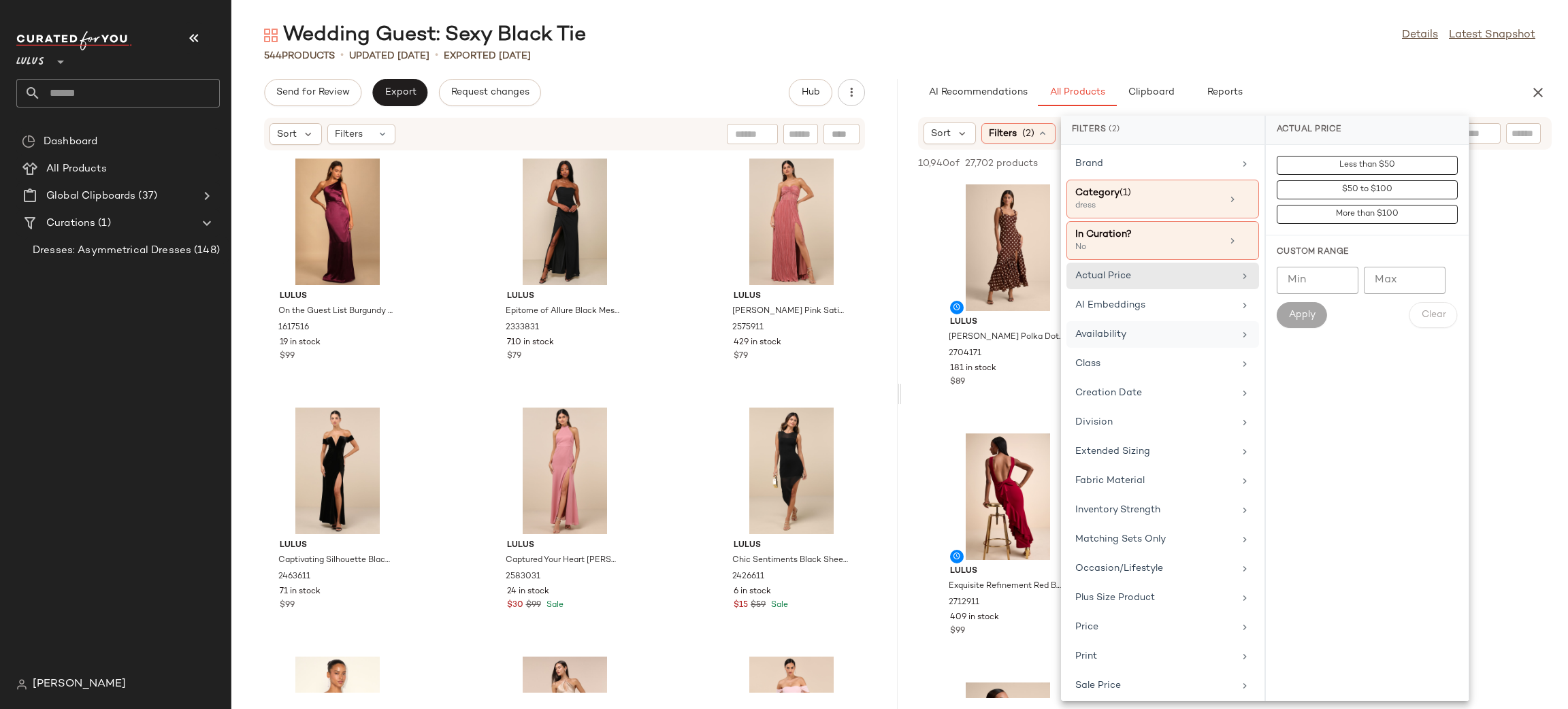
click at [1142, 334] on div "Availability" at bounding box center [1154, 335] width 158 height 15
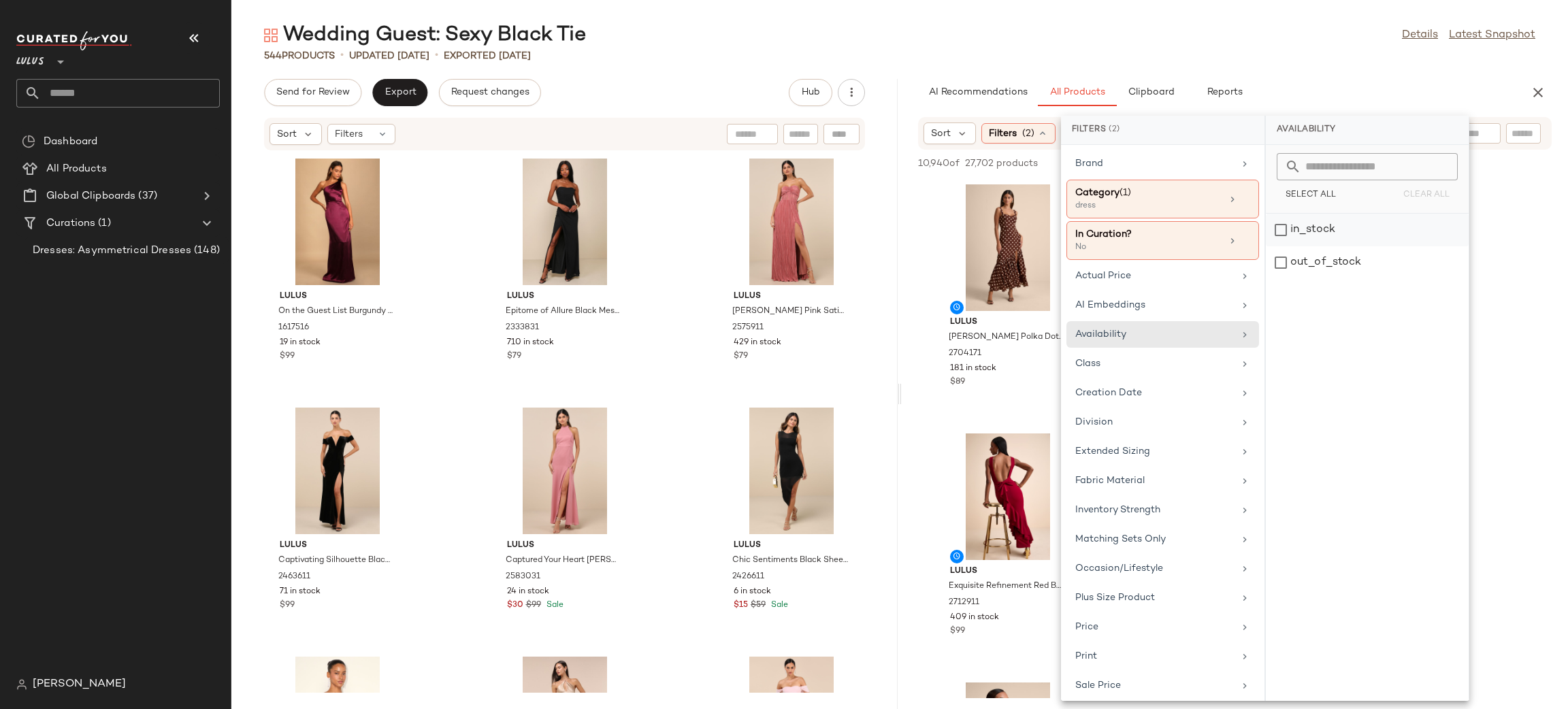
click at [1311, 230] on div "in_stock" at bounding box center [1367, 230] width 203 height 33
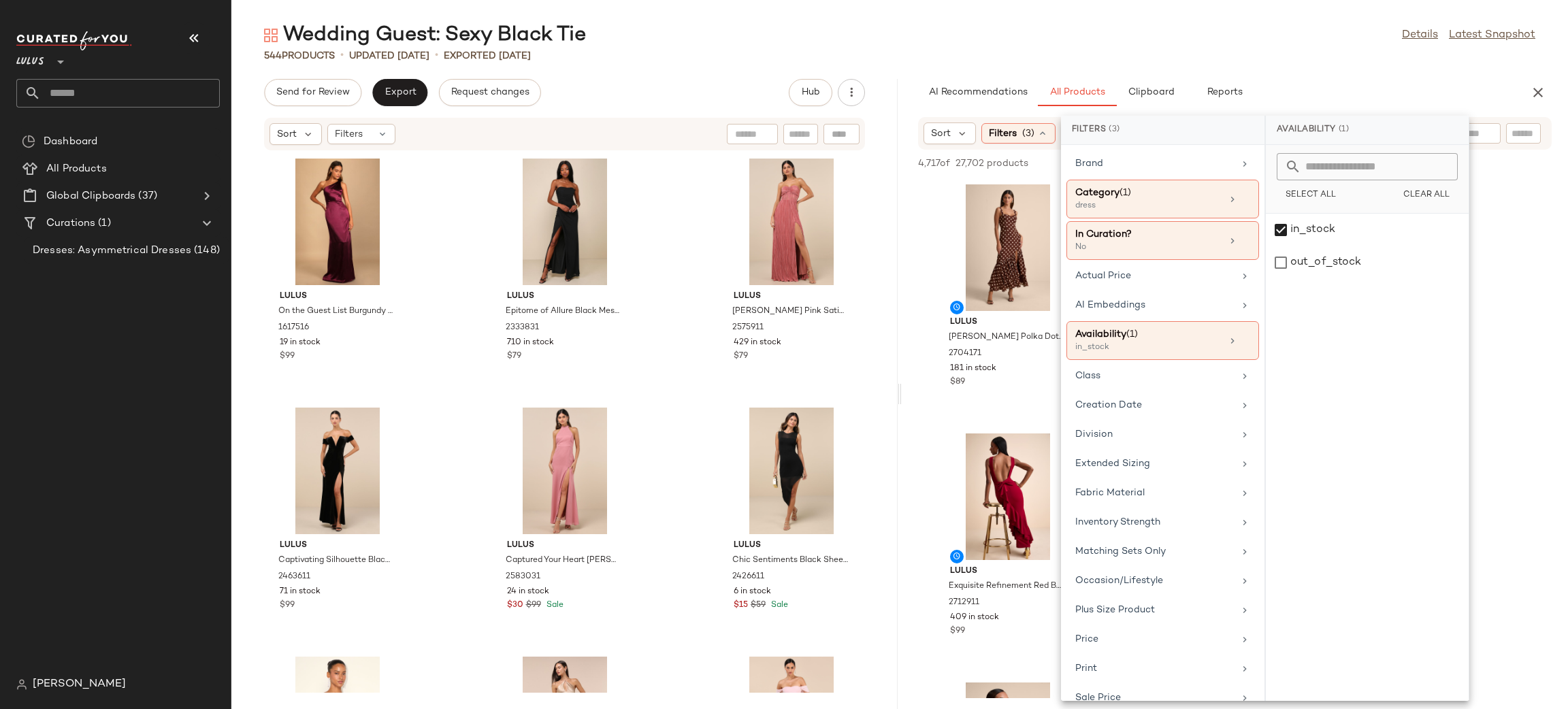
click at [1300, 68] on div "Wedding Guest: Sexy Black Tie Details Latest Snapshot 544 Products • updated [D…" at bounding box center [899, 365] width 1337 height 687
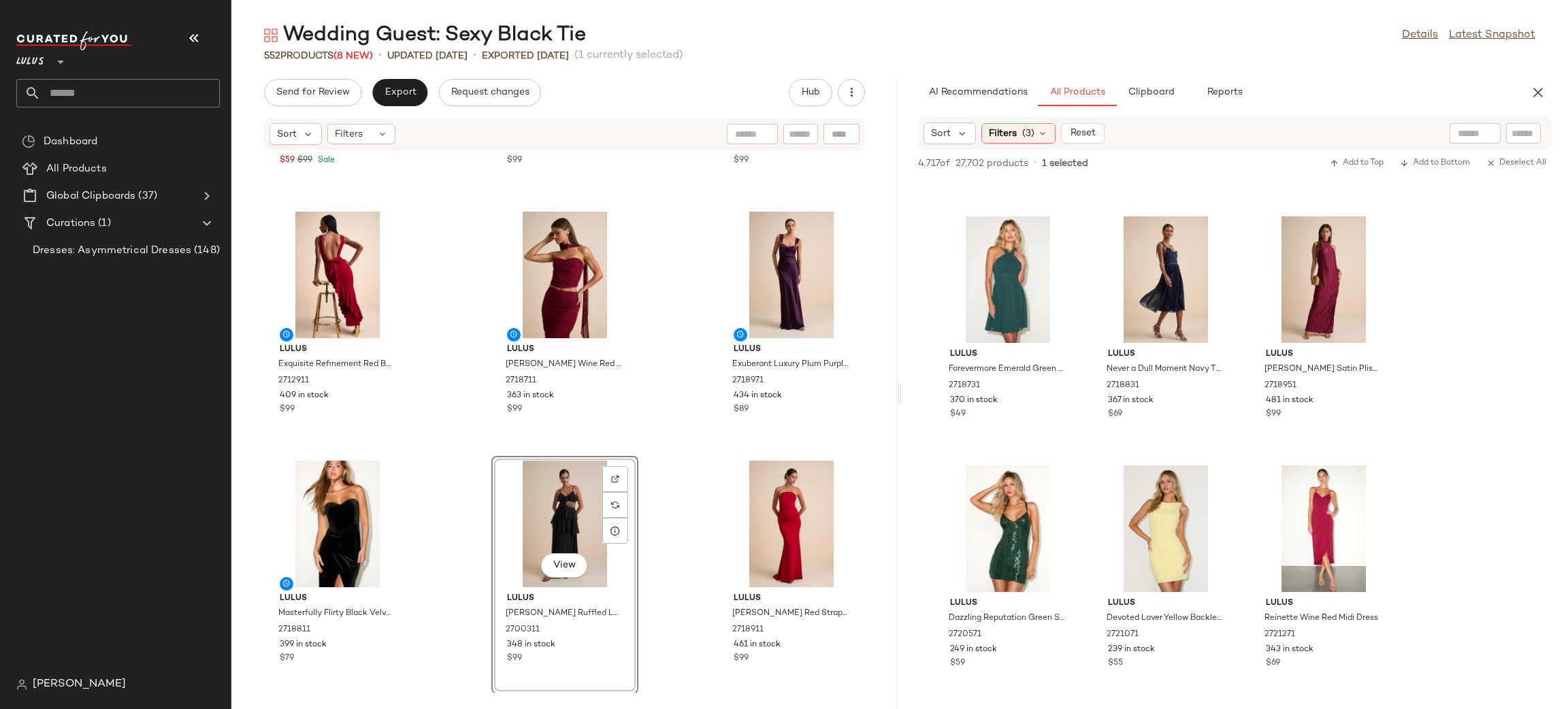
scroll to position [9191, 0]
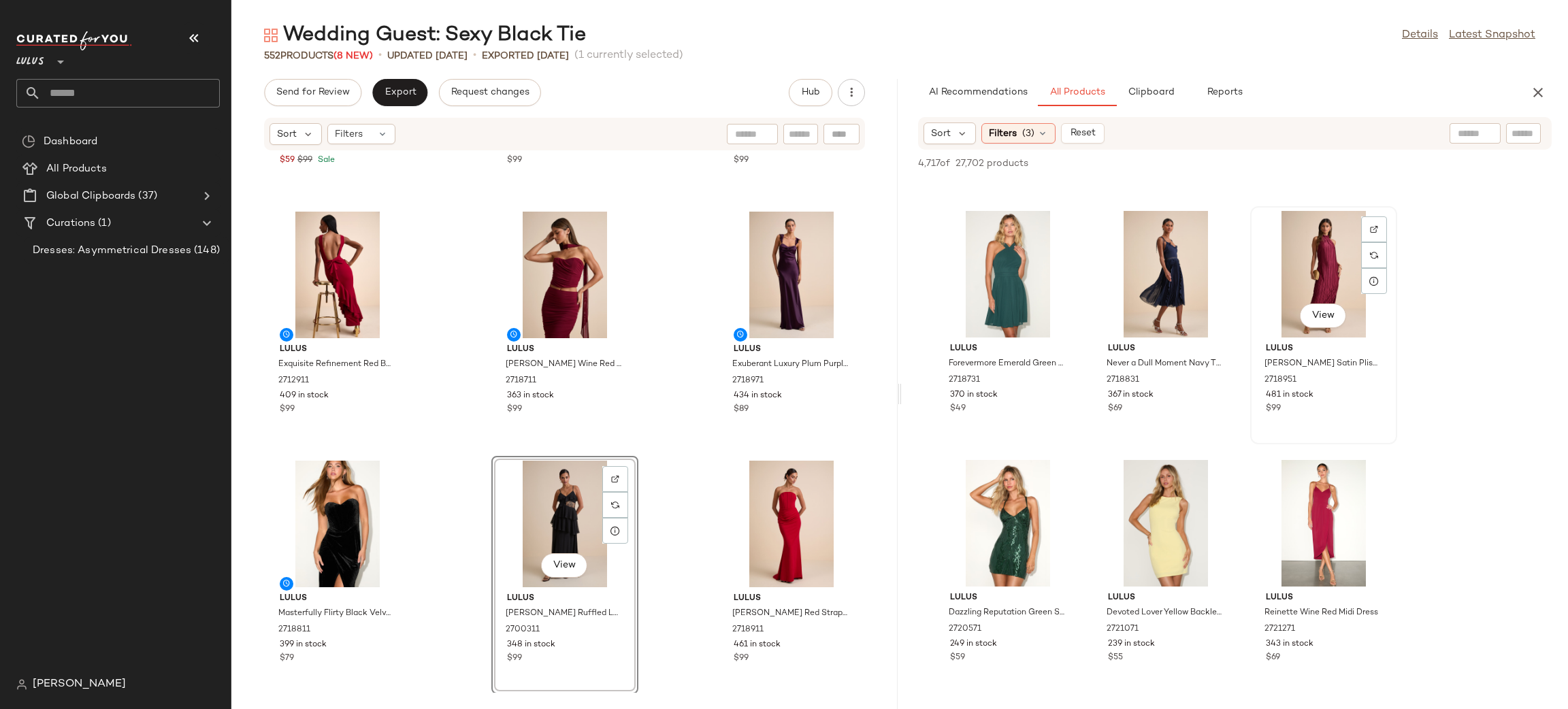
click at [1344, 279] on div "View" at bounding box center [1324, 274] width 137 height 127
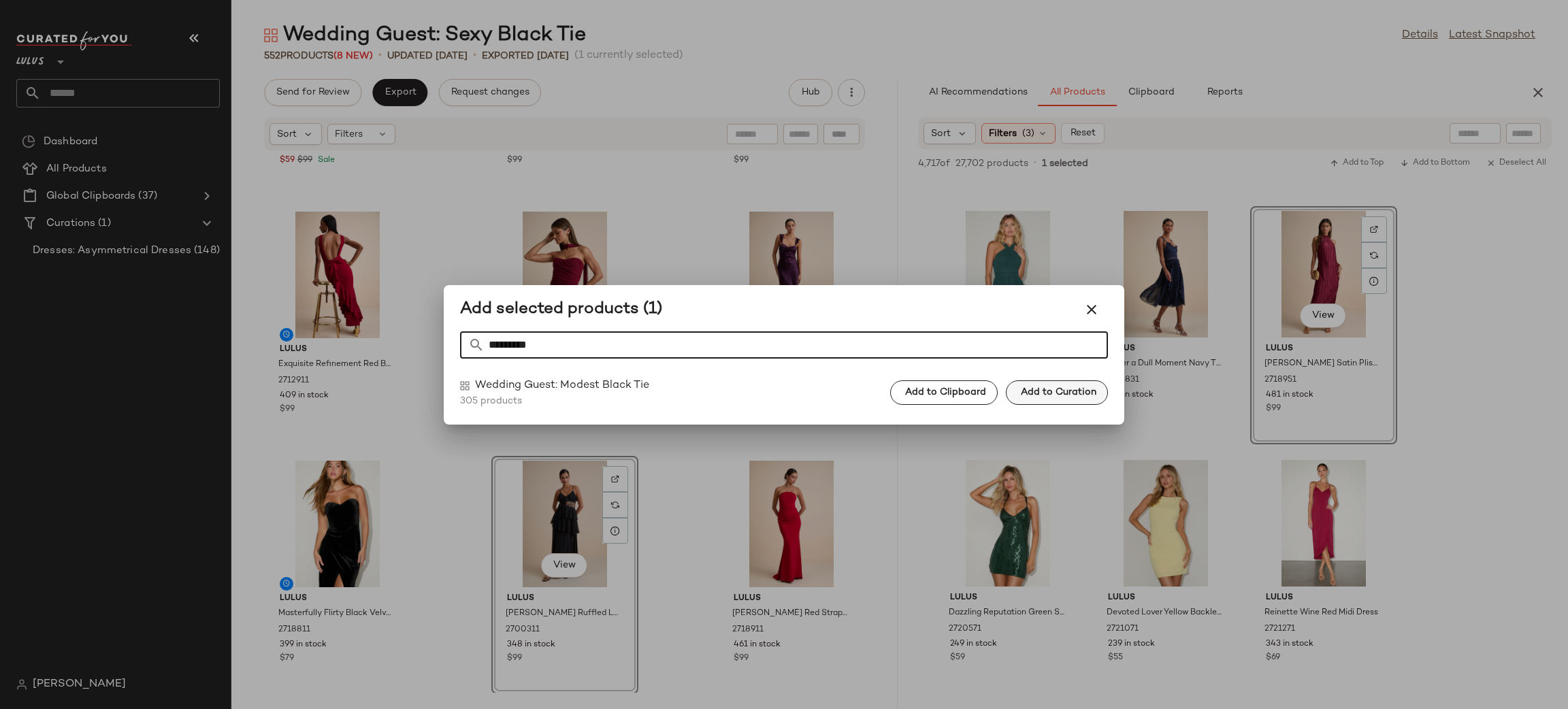
type input "*********"
click at [1071, 397] on span "Add to Curation" at bounding box center [1058, 392] width 77 height 11
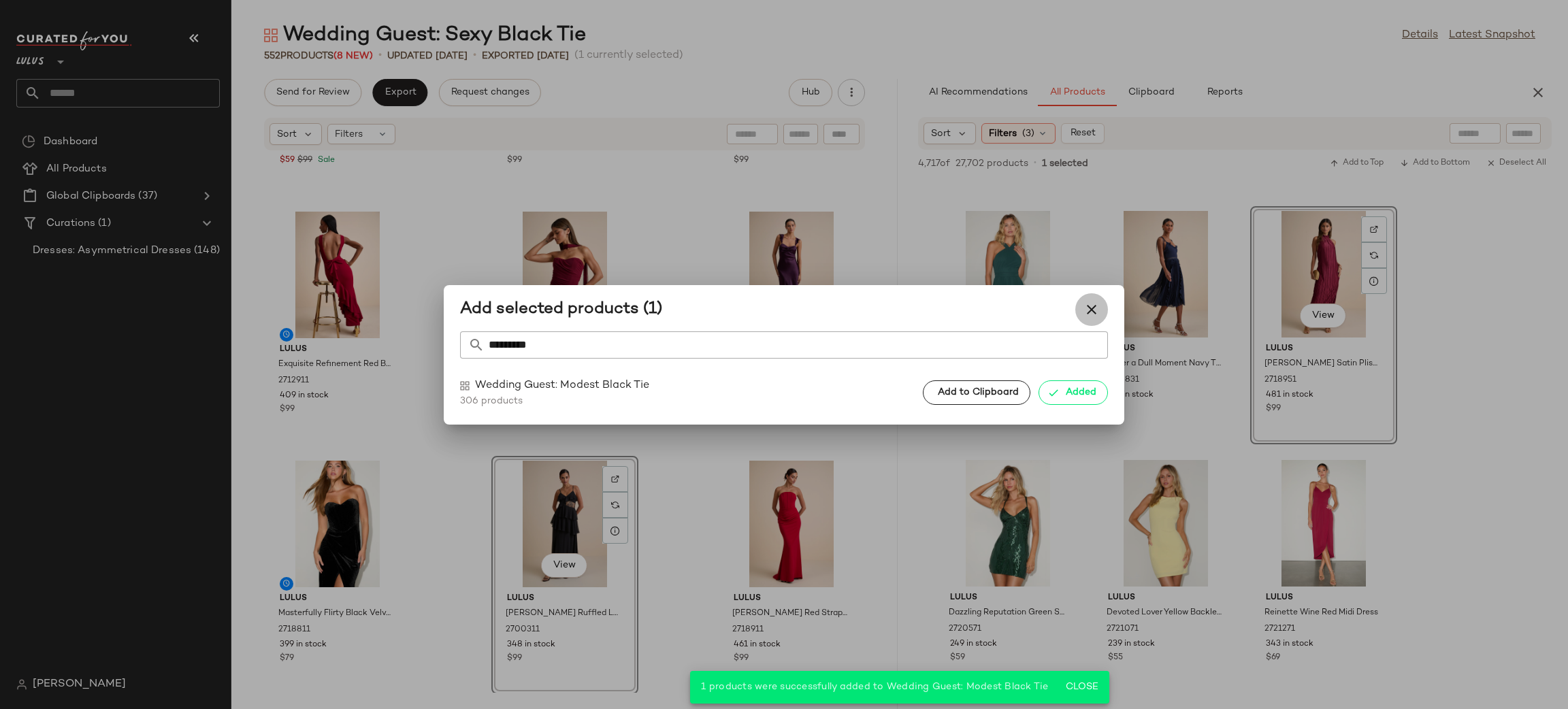
click at [1084, 310] on icon "button" at bounding box center [1092, 309] width 16 height 16
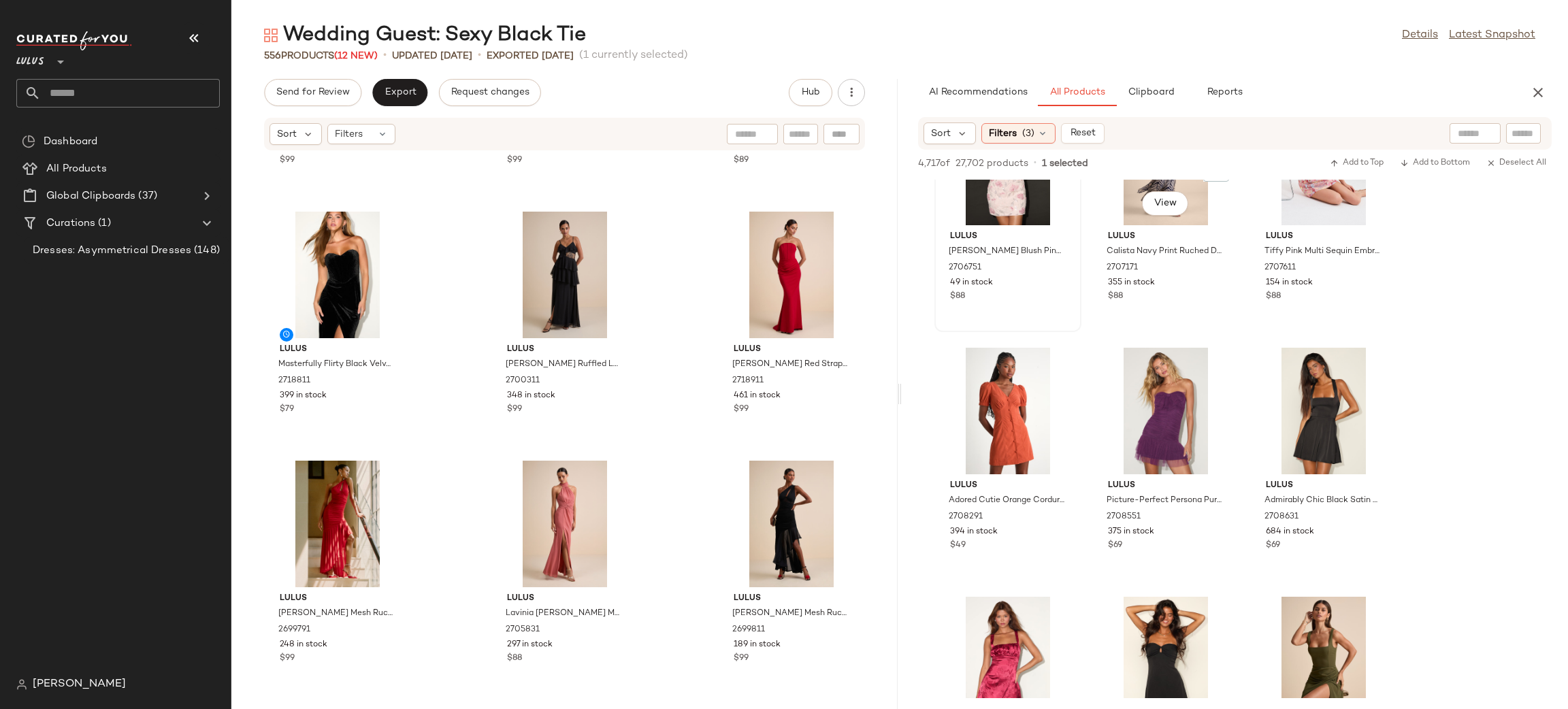
scroll to position [13820, 0]
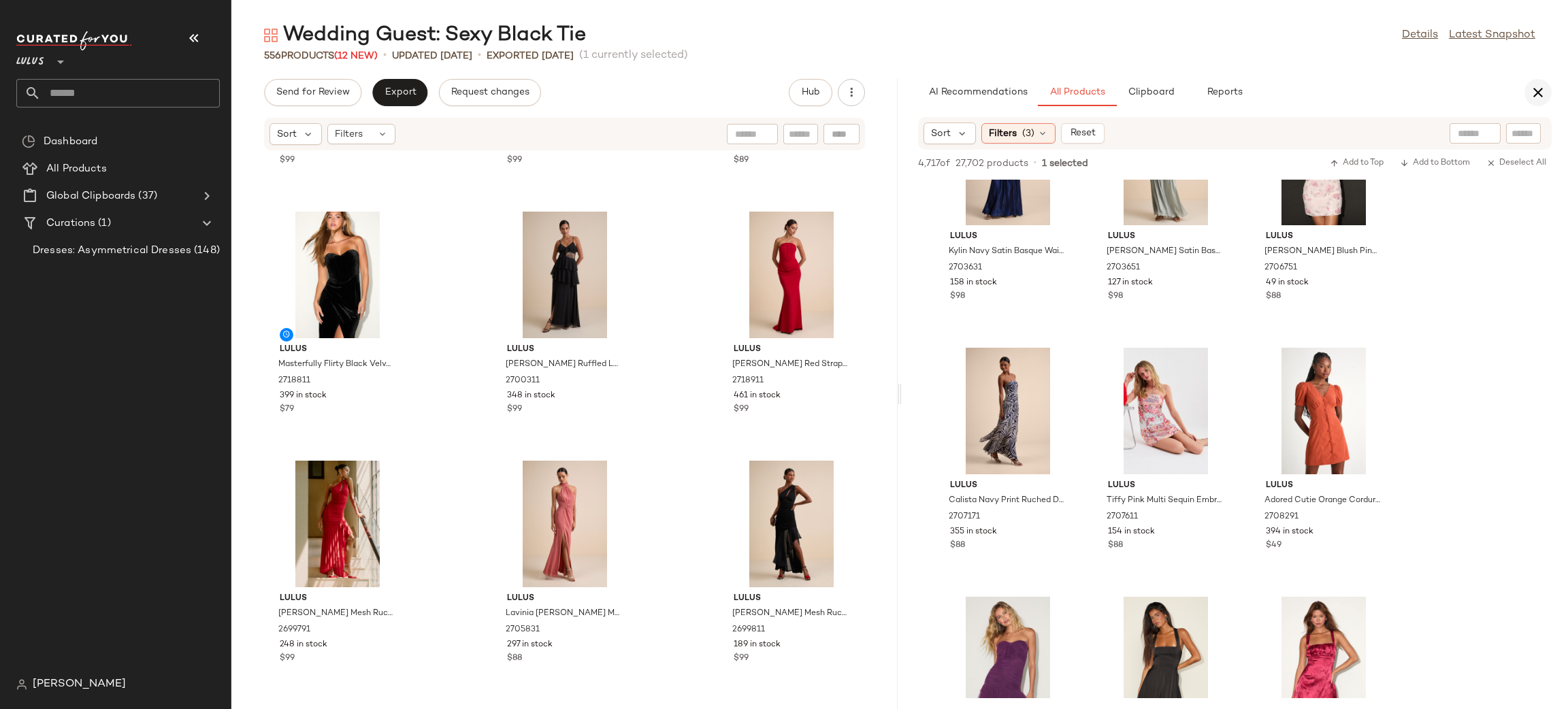
click at [1534, 97] on icon "button" at bounding box center [1538, 93] width 16 height 16
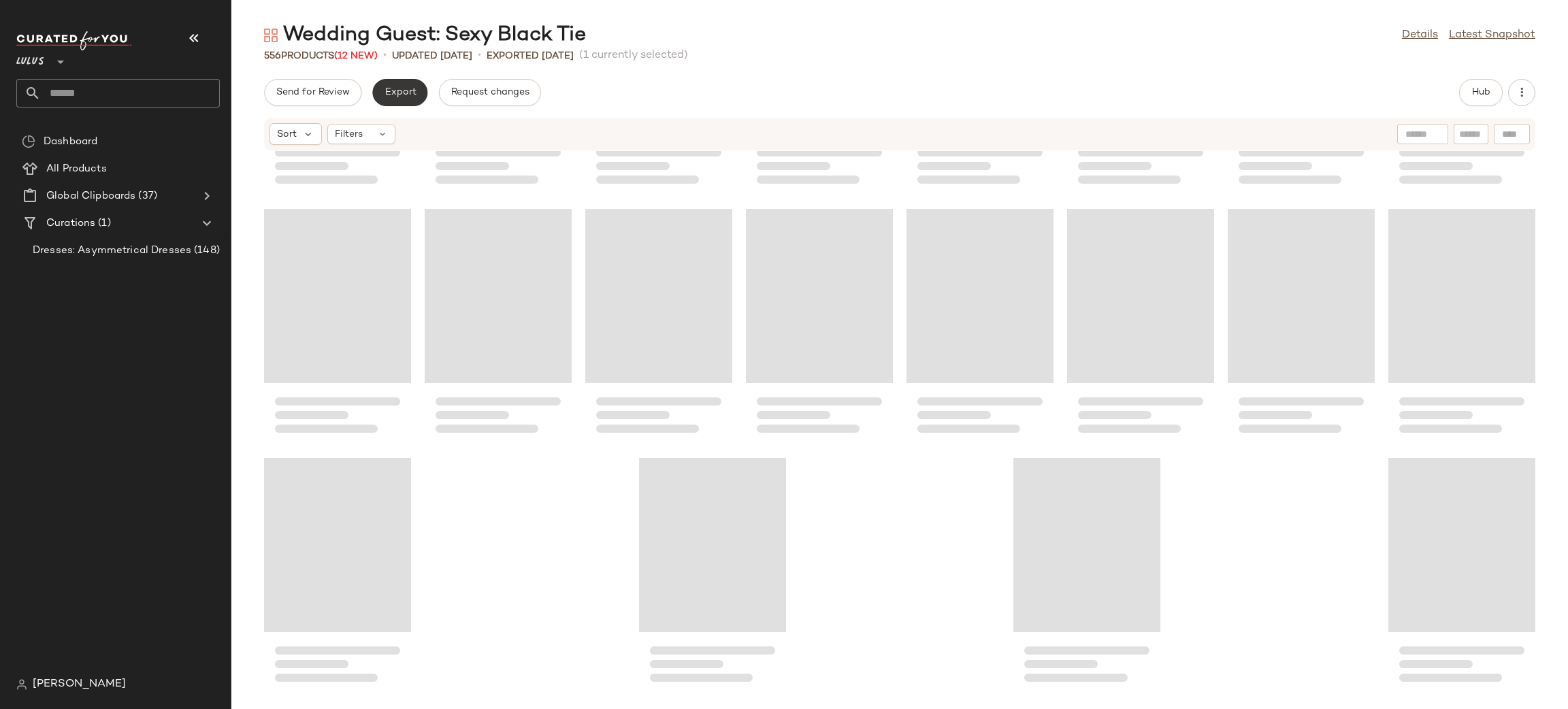
click at [403, 90] on span "Export" at bounding box center [400, 92] width 32 height 11
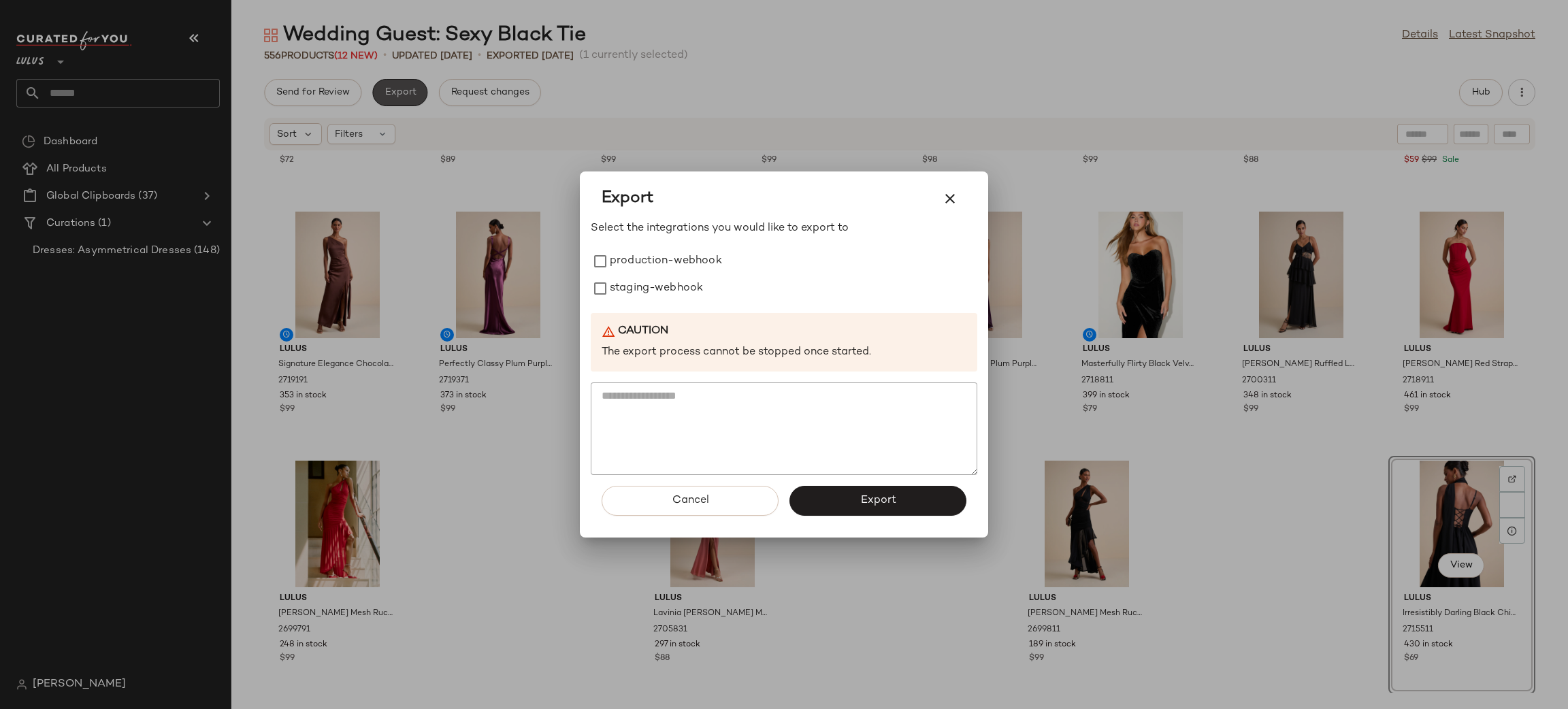
scroll to position [16691, 0]
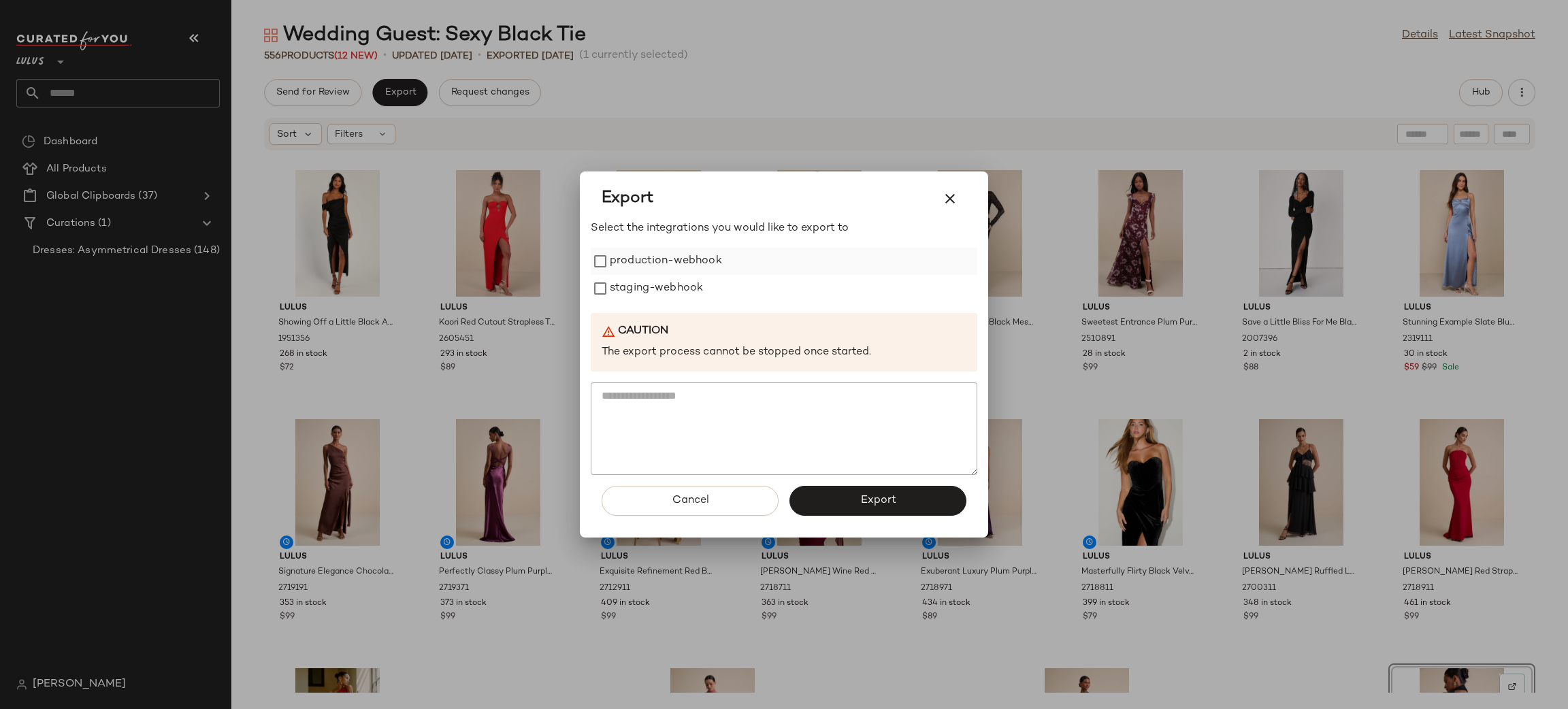
click at [665, 256] on label "production-webhook" at bounding box center [666, 261] width 112 height 27
click at [675, 278] on label "staging-webhook" at bounding box center [656, 288] width 93 height 27
click at [812, 495] on button "Export" at bounding box center [877, 500] width 177 height 30
